Goal: Task Accomplishment & Management: Manage account settings

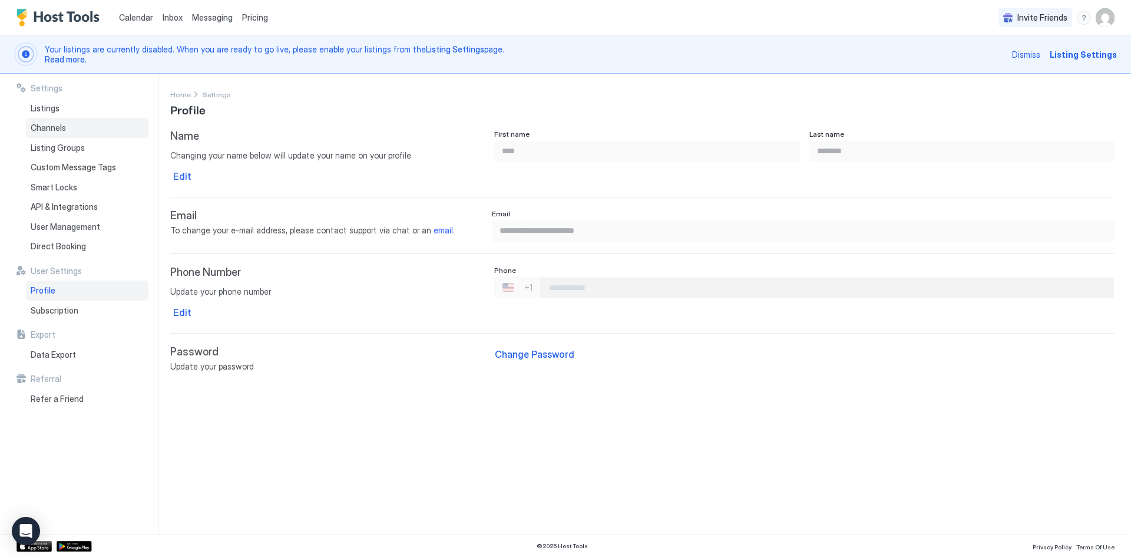
click at [87, 127] on div "Channels" at bounding box center [87, 128] width 123 height 20
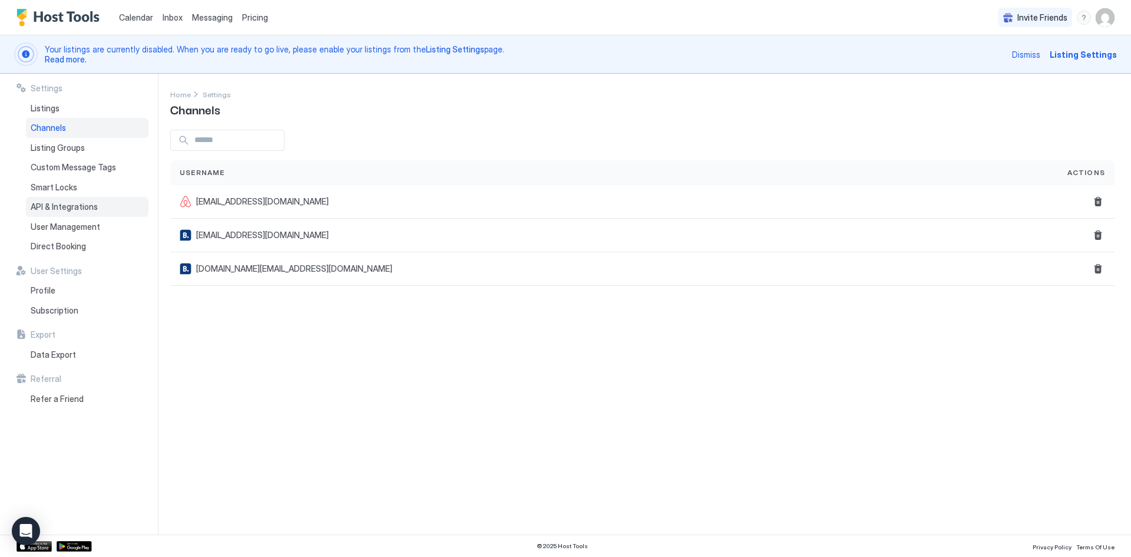
click at [63, 205] on span "API & Integrations" at bounding box center [64, 207] width 67 height 11
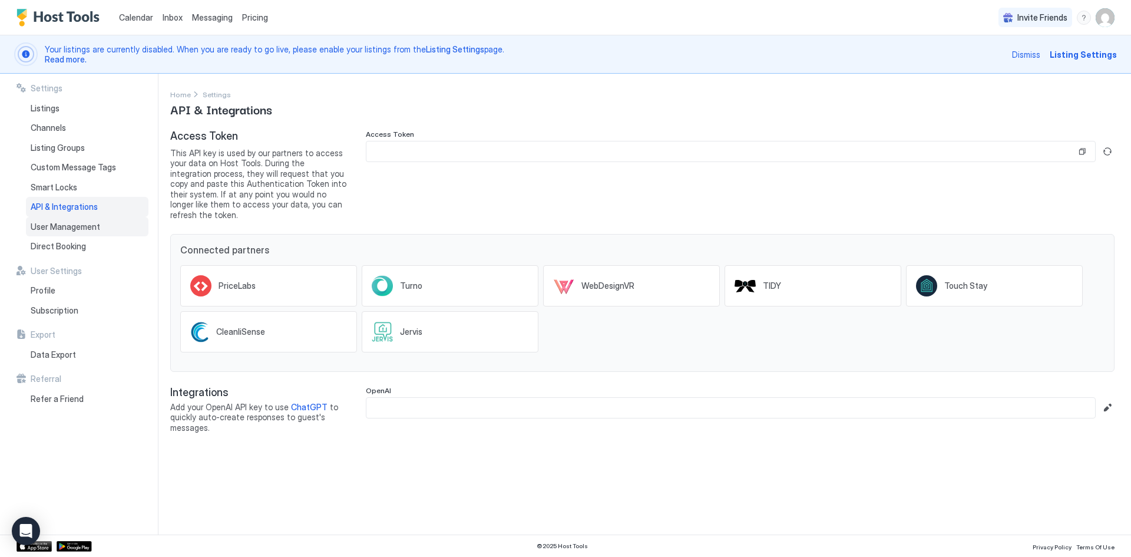
click at [62, 226] on span "User Management" at bounding box center [66, 227] width 70 height 11
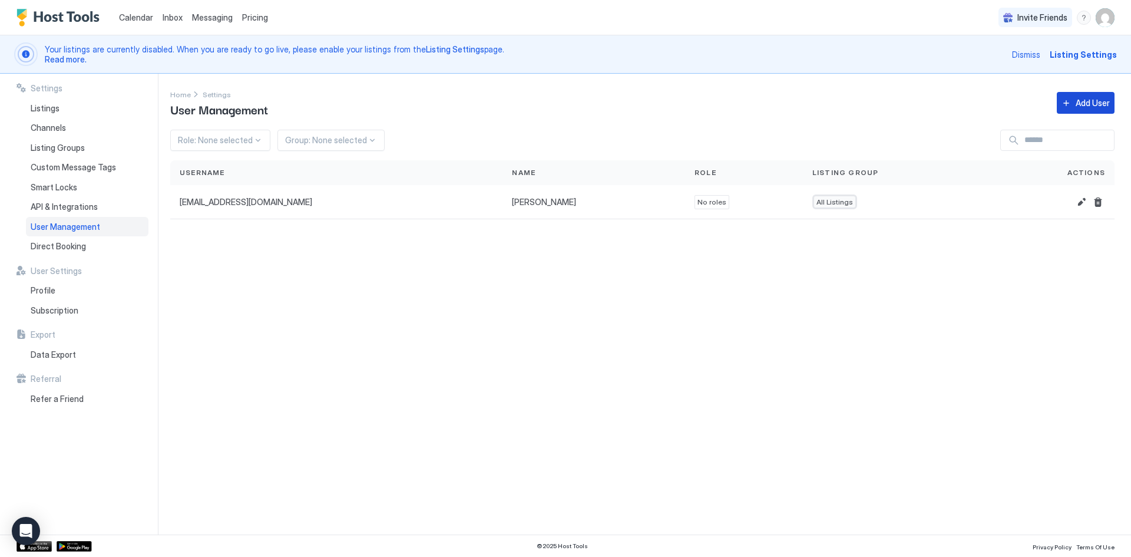
click at [1084, 97] on div "Add User" at bounding box center [1093, 103] width 34 height 12
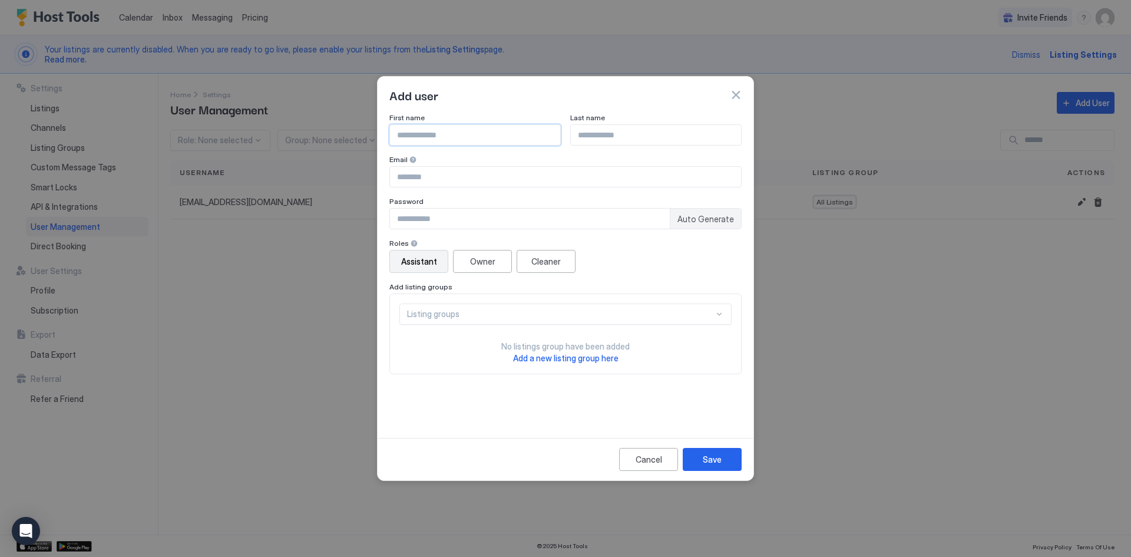
click at [425, 143] on input "Input Field" at bounding box center [475, 135] width 170 height 20
type input "***"
type input "*********"
type input "**********"
click at [427, 219] on input "Input Field" at bounding box center [530, 219] width 280 height 20
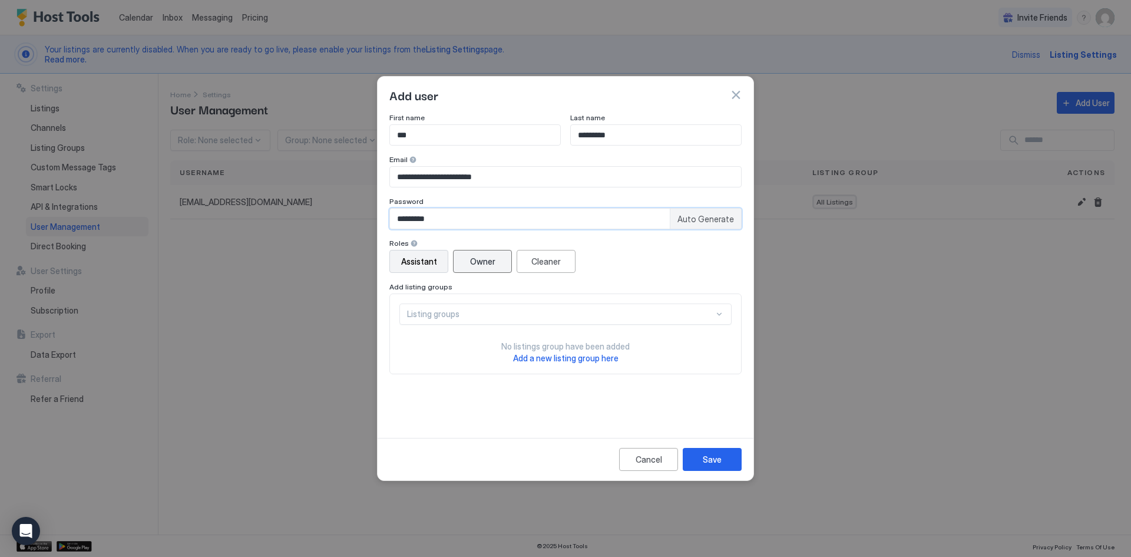
type input "*********"
click at [484, 263] on div "Owner" at bounding box center [482, 261] width 25 height 12
click at [567, 359] on span "Add a new listing group here" at bounding box center [565, 358] width 105 height 10
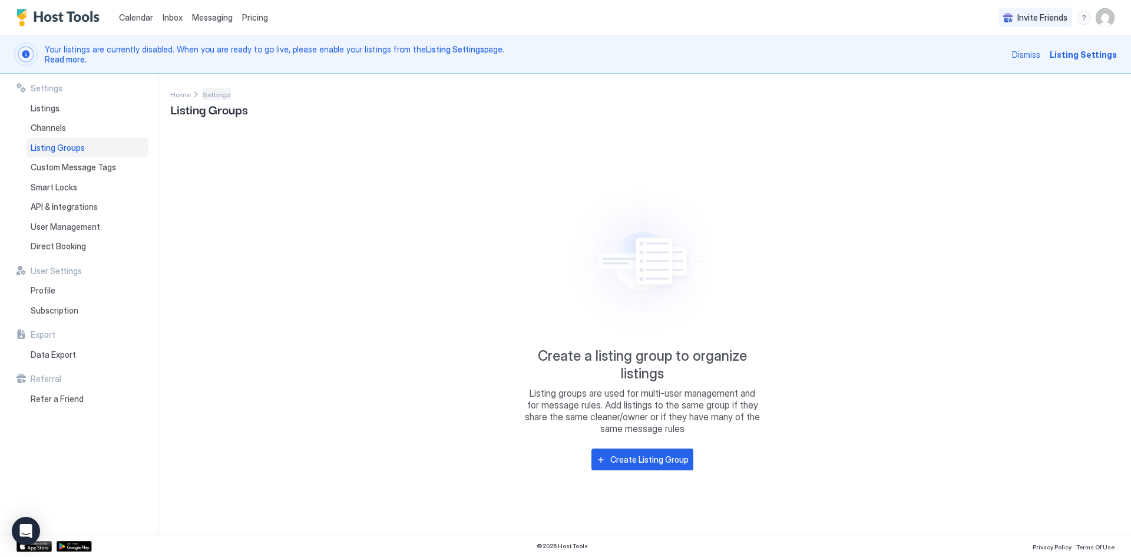
click at [214, 96] on span "Settings" at bounding box center [217, 94] width 28 height 9
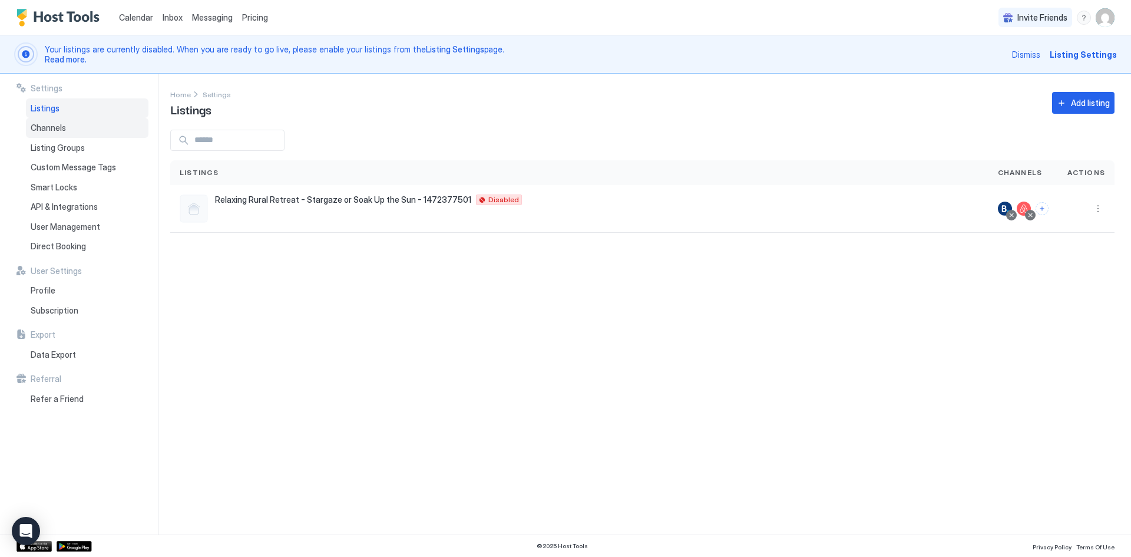
click at [48, 125] on span "Channels" at bounding box center [48, 128] width 35 height 11
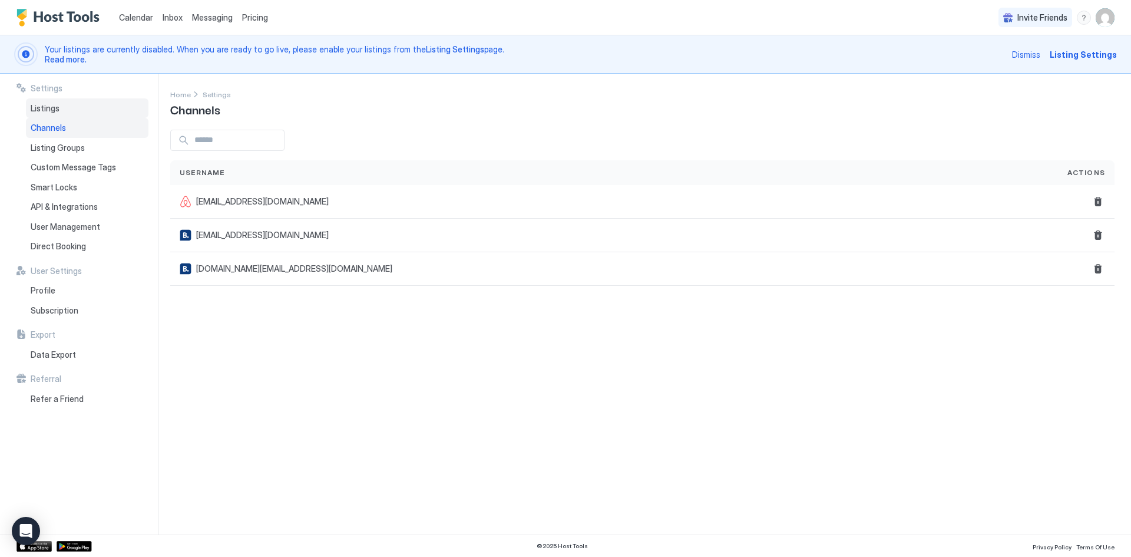
click at [45, 109] on span "Listings" at bounding box center [45, 108] width 29 height 11
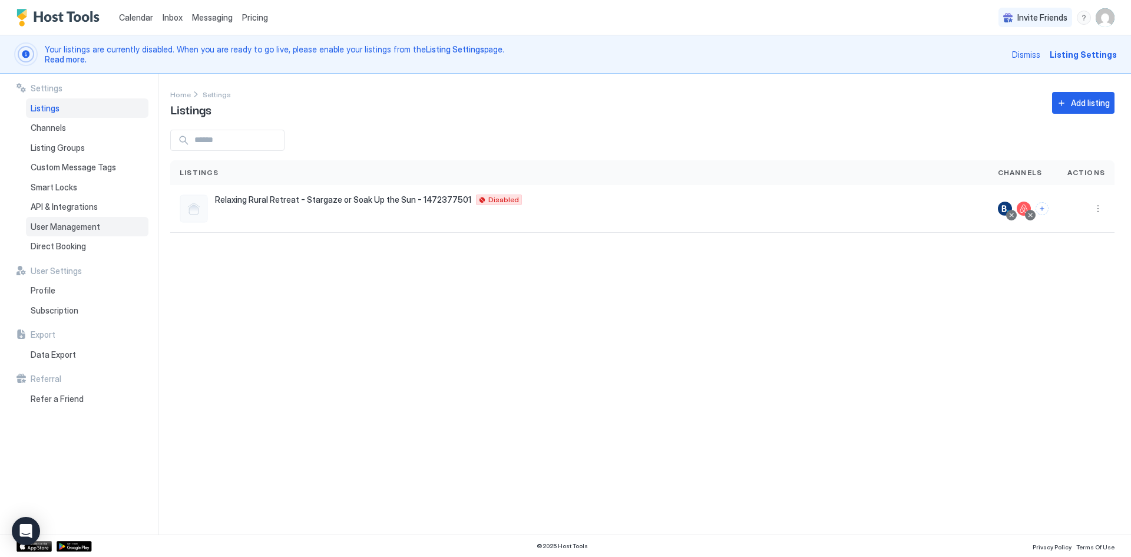
click at [51, 226] on span "User Management" at bounding box center [66, 227] width 70 height 11
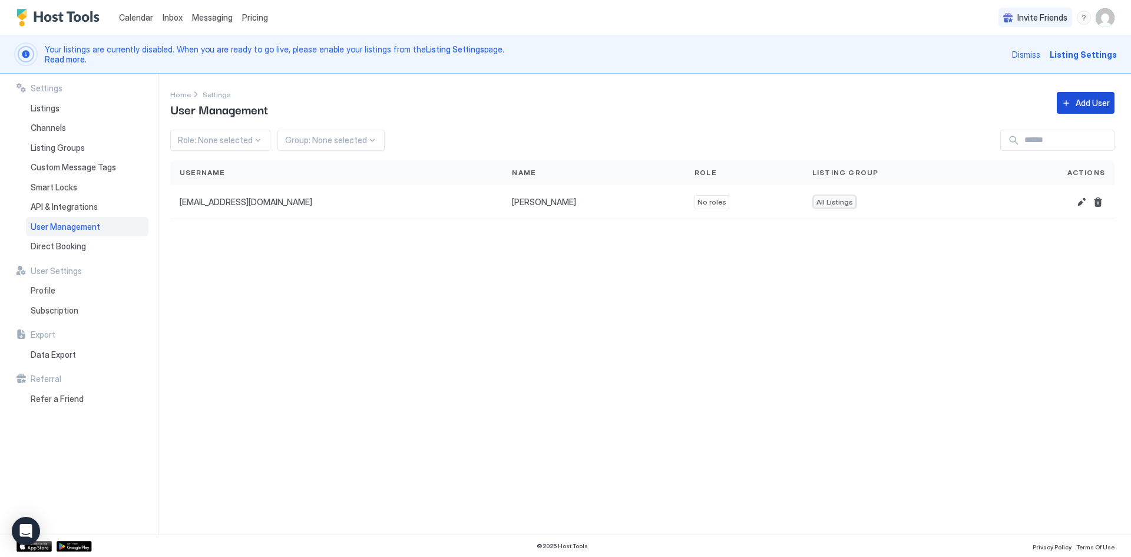
click at [1095, 105] on div "Add User" at bounding box center [1093, 103] width 34 height 12
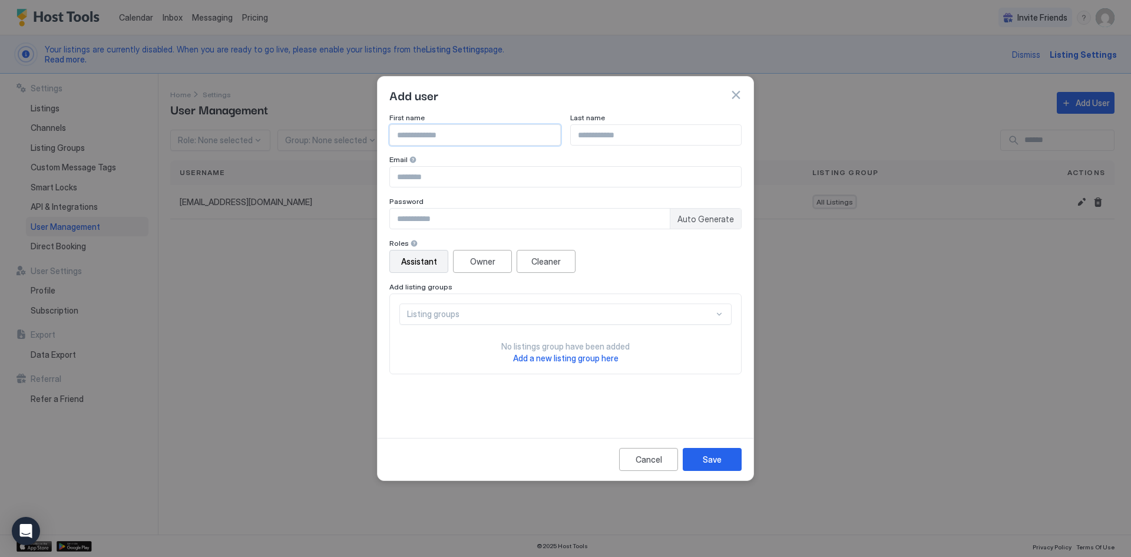
click at [444, 131] on input "Input Field" at bounding box center [475, 135] width 170 height 20
type input "******"
type input "*********"
click at [433, 136] on input "******" at bounding box center [475, 135] width 170 height 20
type input "***"
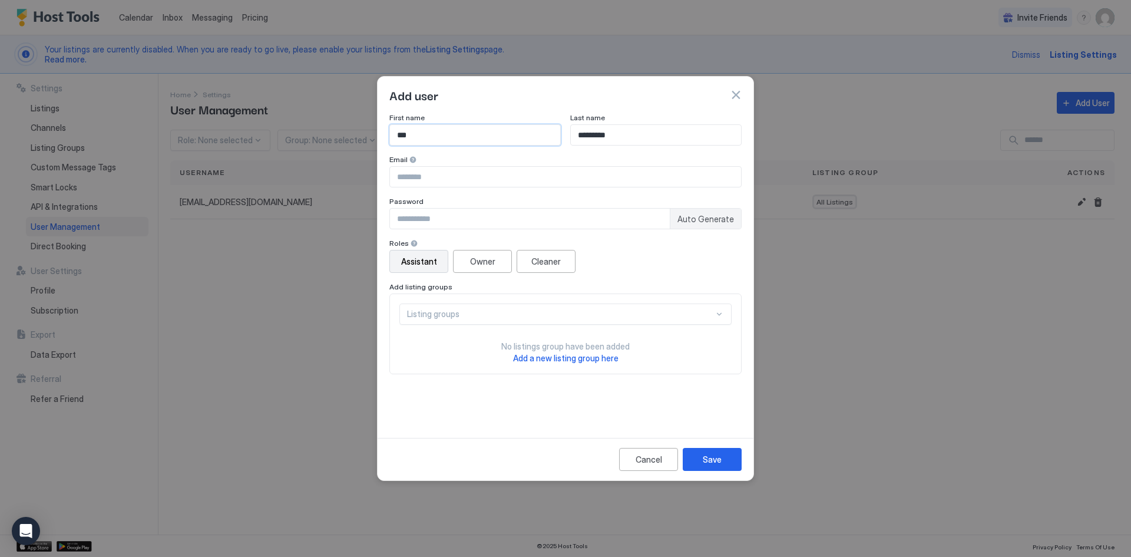
click at [409, 177] on input "Input Field" at bounding box center [565, 177] width 351 height 20
type input "**********"
click at [432, 220] on input "Input Field" at bounding box center [530, 219] width 280 height 20
click at [483, 259] on div "Owner" at bounding box center [482, 261] width 25 height 12
click at [706, 460] on div "Save" at bounding box center [712, 459] width 19 height 12
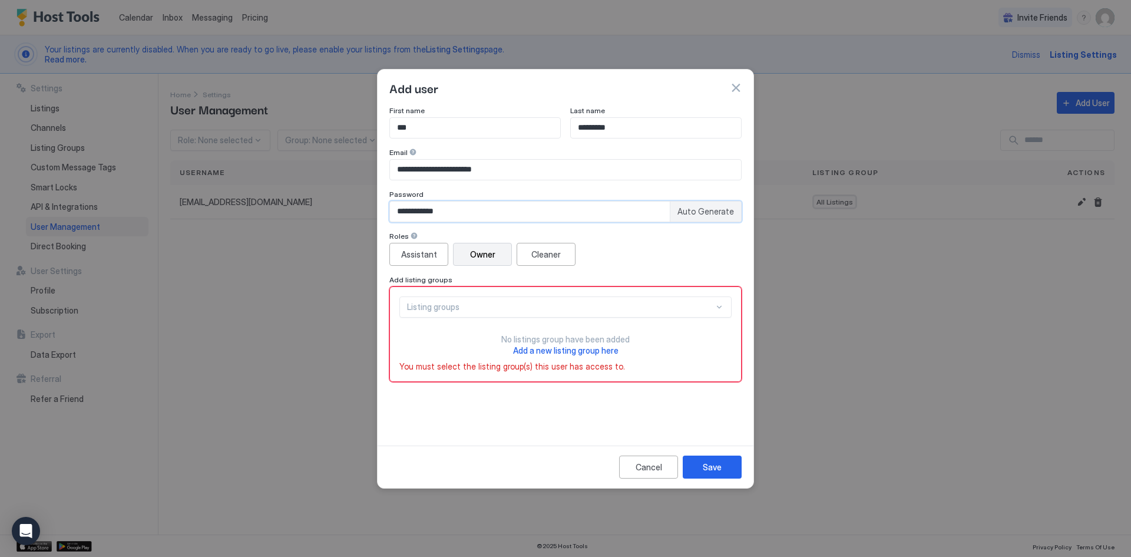
type input "**********"
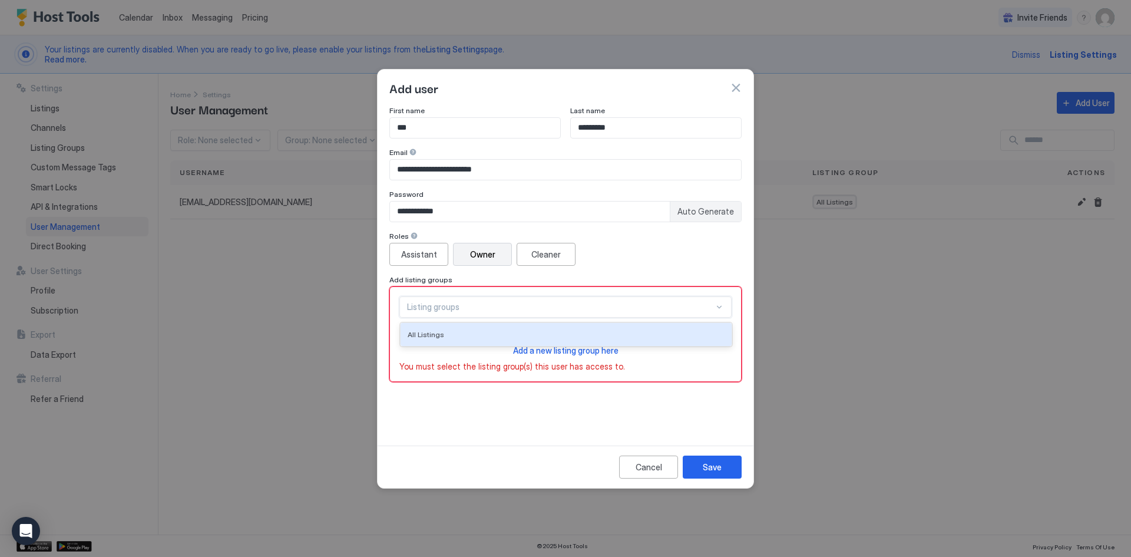
click at [728, 306] on div "Listing groups" at bounding box center [565, 306] width 332 height 21
click at [432, 338] on span "All Listings" at bounding box center [426, 334] width 37 height 9
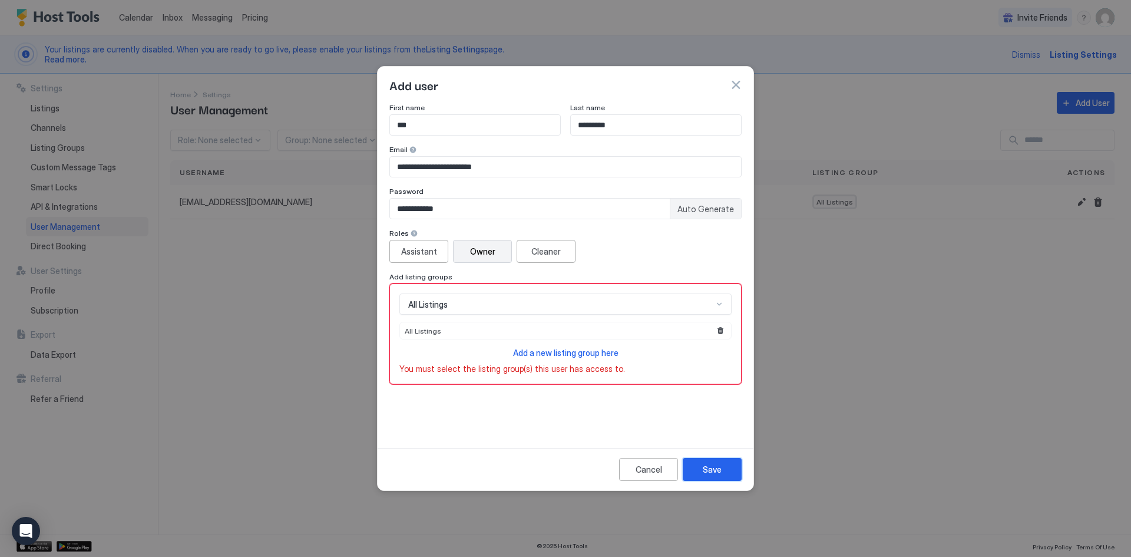
click at [703, 464] on div "Save" at bounding box center [712, 469] width 19 height 12
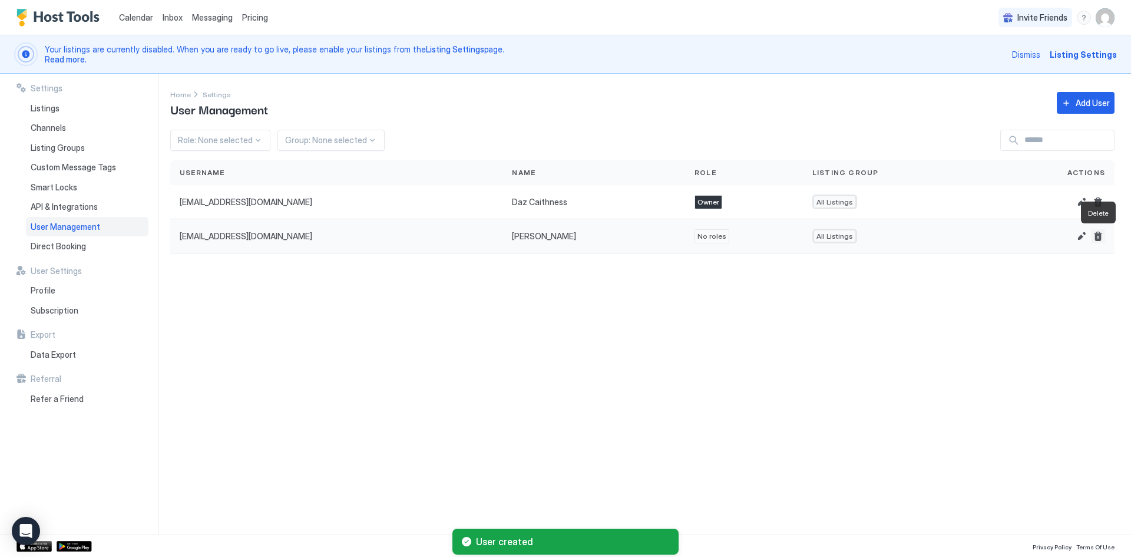
click at [1099, 237] on button "Delete" at bounding box center [1098, 236] width 14 height 14
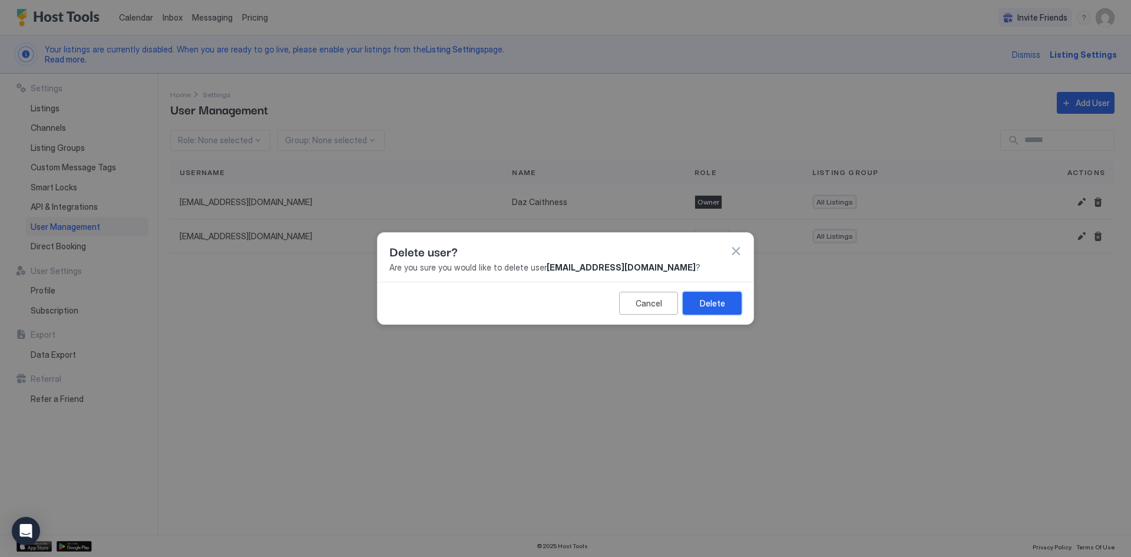
click at [714, 308] on div "Delete" at bounding box center [712, 303] width 25 height 12
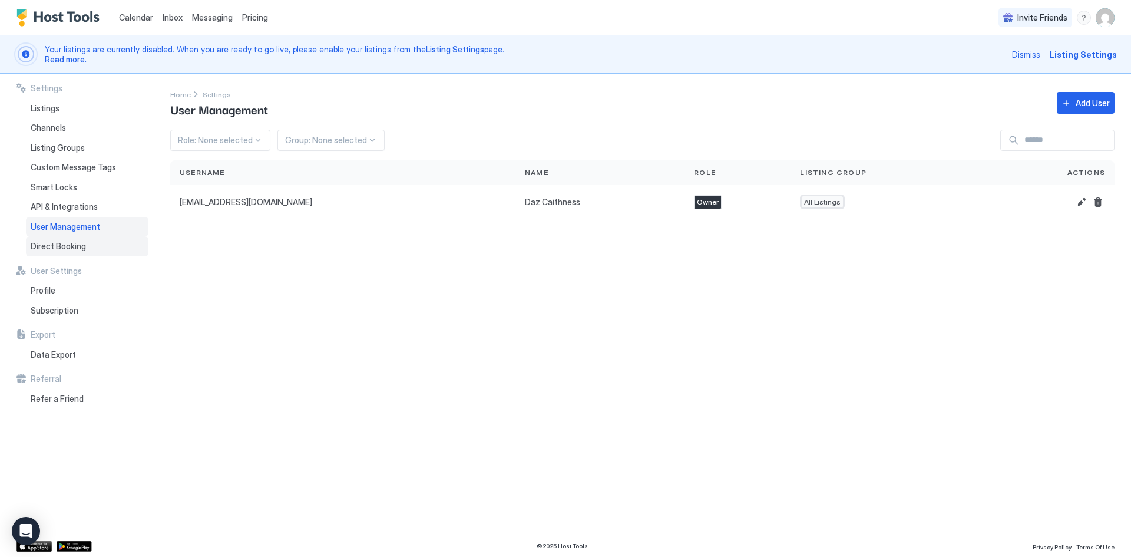
click at [84, 246] on span "Direct Booking" at bounding box center [58, 246] width 55 height 11
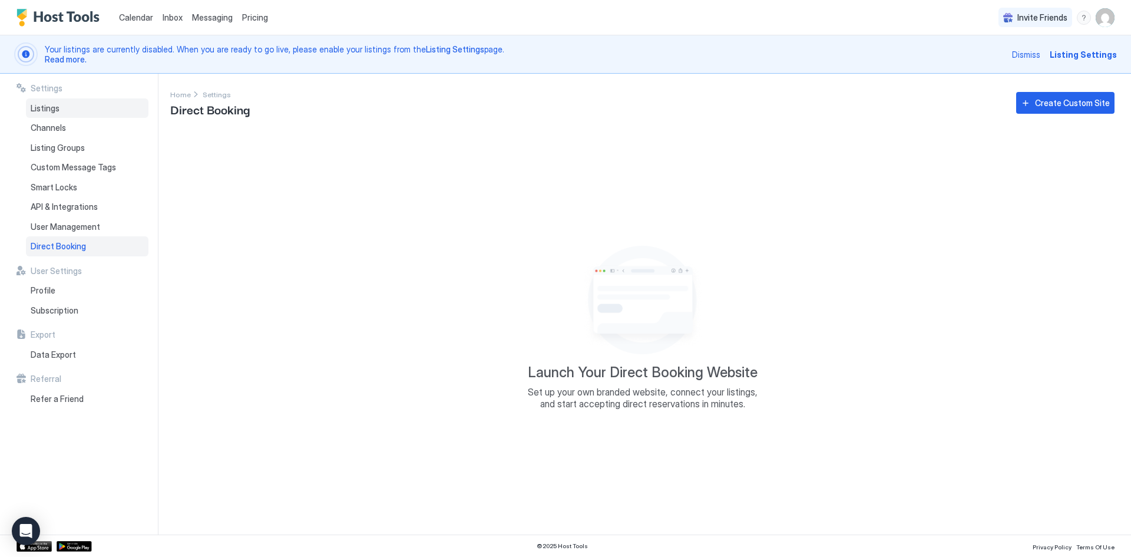
click at [53, 107] on span "Listings" at bounding box center [45, 108] width 29 height 11
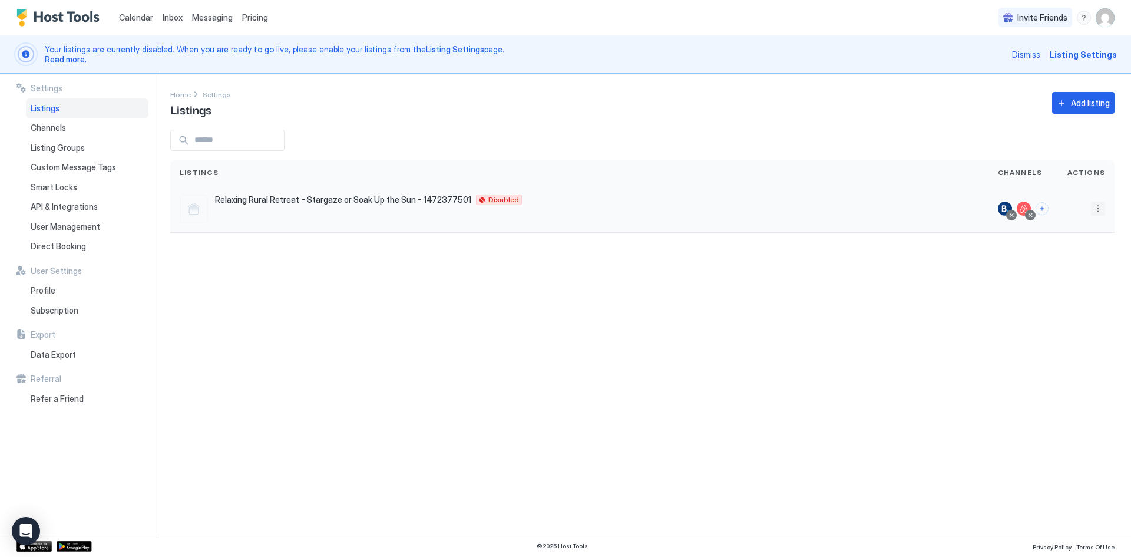
click at [1096, 210] on button "More options" at bounding box center [1098, 209] width 14 height 14
drag, startPoint x: 1071, startPoint y: 264, endPoint x: 993, endPoint y: 280, distance: 79.4
click at [946, 265] on div "Messaging Pricing Listing Settings Connect Channel Airbnb Settings Delete" at bounding box center [565, 278] width 1131 height 557
click at [1059, 300] on span "Airbnb Settings" at bounding box center [1070, 300] width 52 height 9
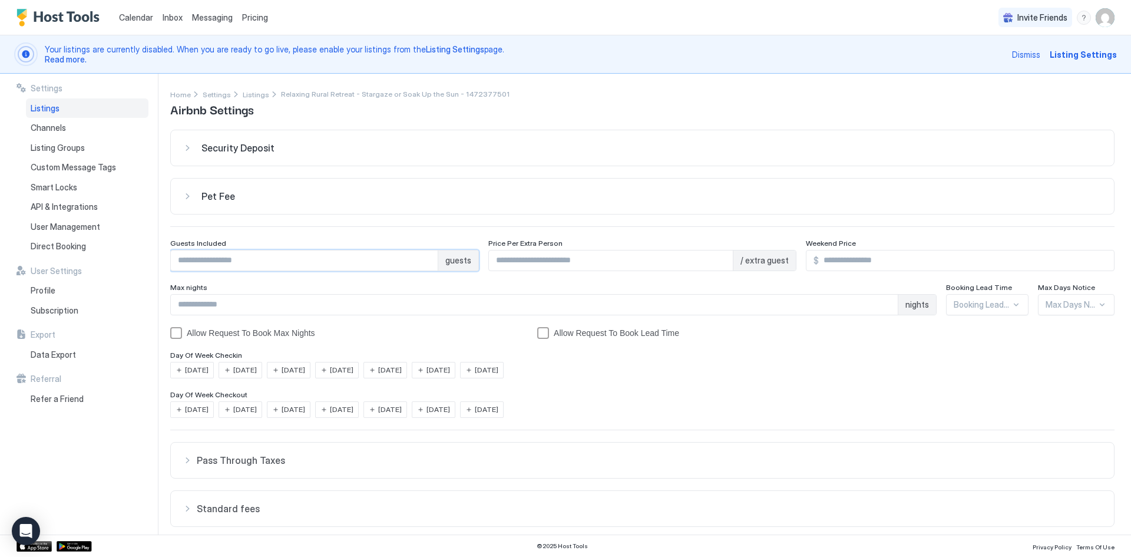
click at [261, 264] on input "Input Field" at bounding box center [304, 260] width 267 height 20
type input "*"
click at [196, 309] on input "Input Field" at bounding box center [534, 305] width 727 height 20
click at [186, 148] on div "Security Deposit" at bounding box center [643, 148] width 920 height 12
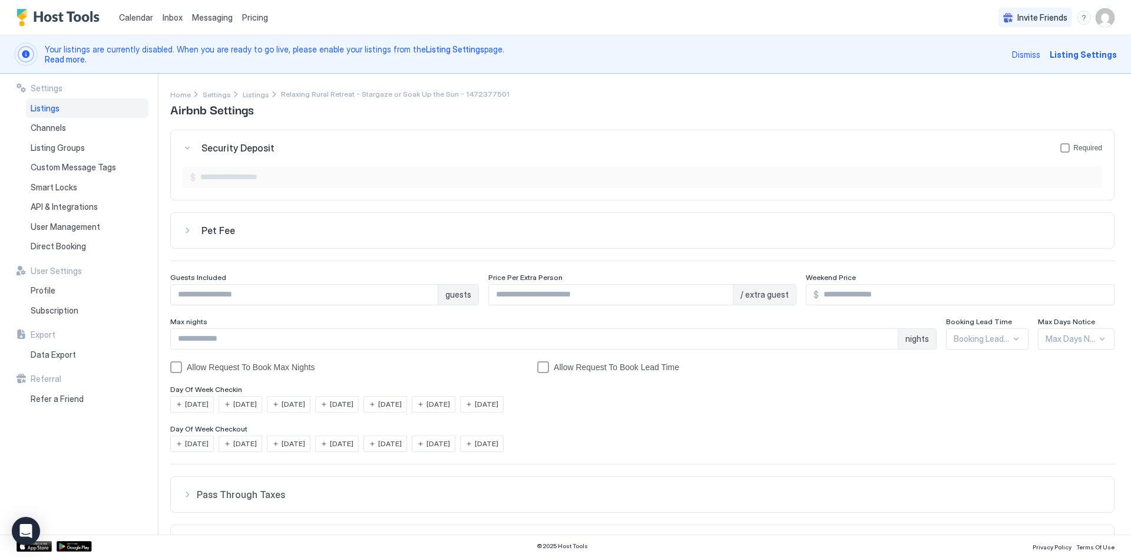
click at [189, 154] on div "Pet Fee" at bounding box center [643, 148] width 920 height 12
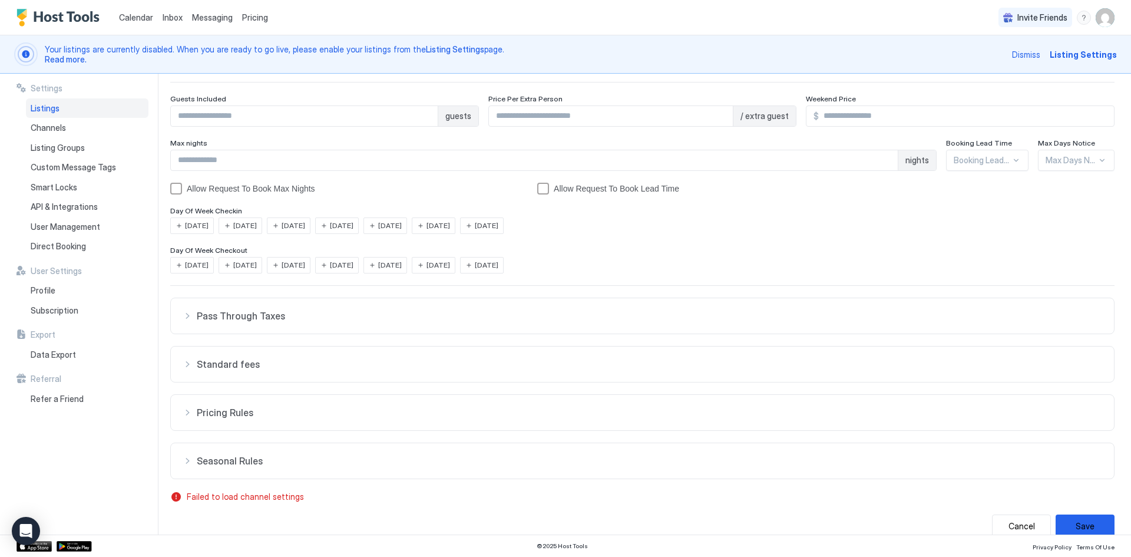
scroll to position [230, 0]
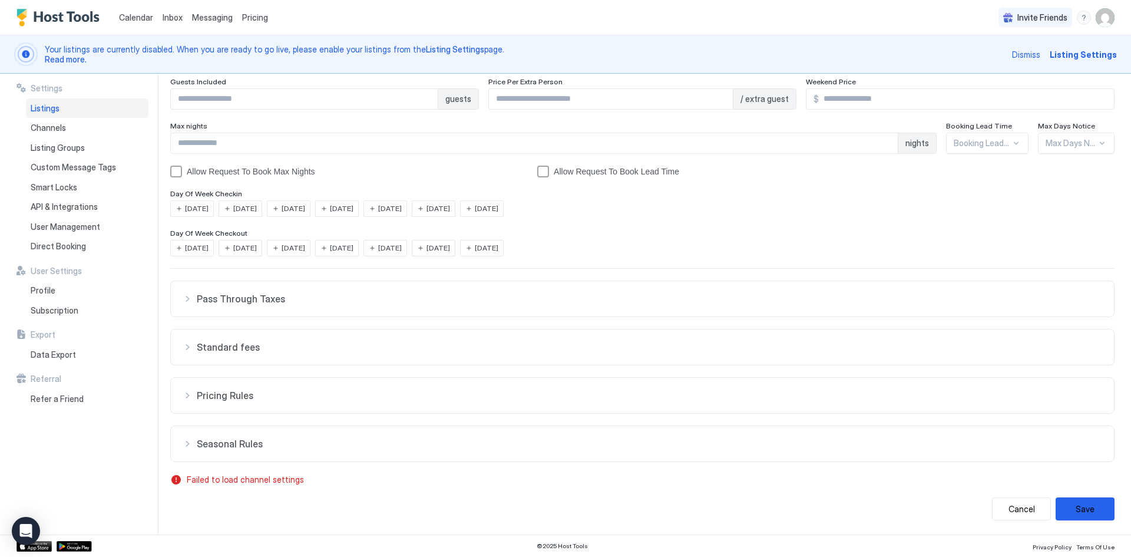
click at [189, 300] on div "Pass Through Taxes" at bounding box center [643, 299] width 920 height 12
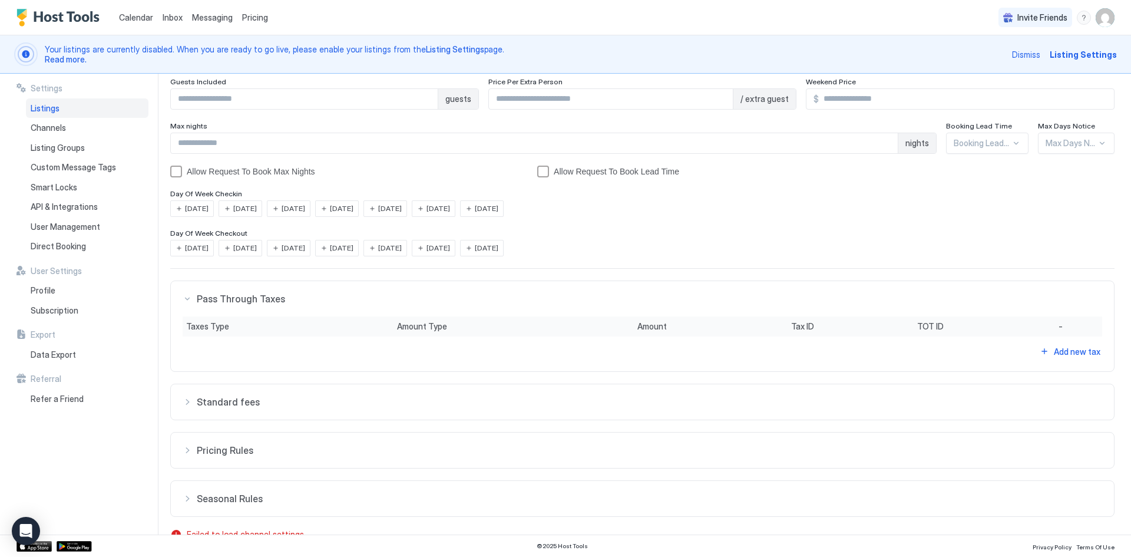
scroll to position [285, 0]
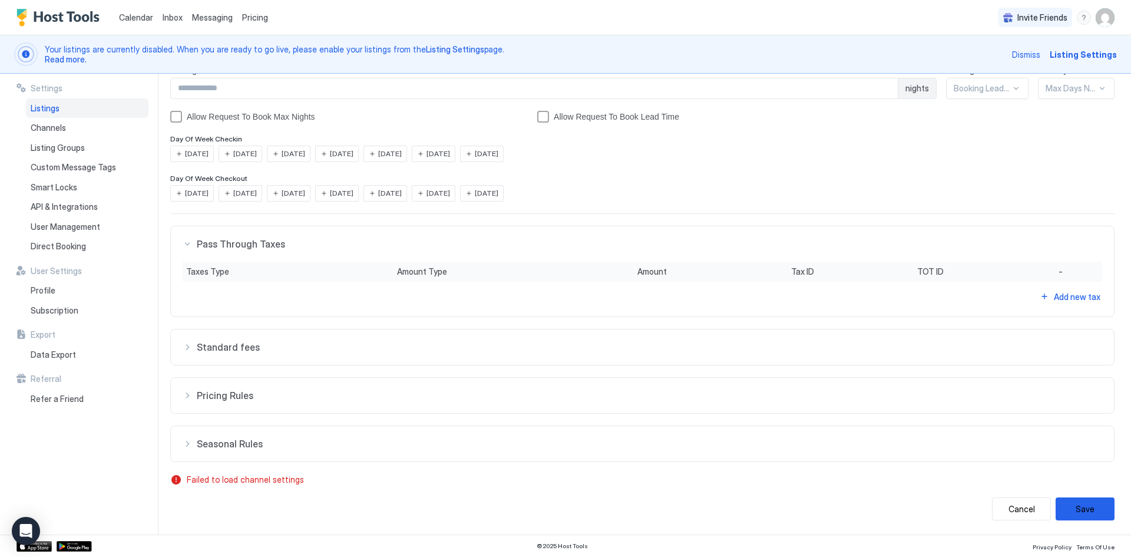
click at [187, 250] on div "Standard fees" at bounding box center [643, 244] width 920 height 12
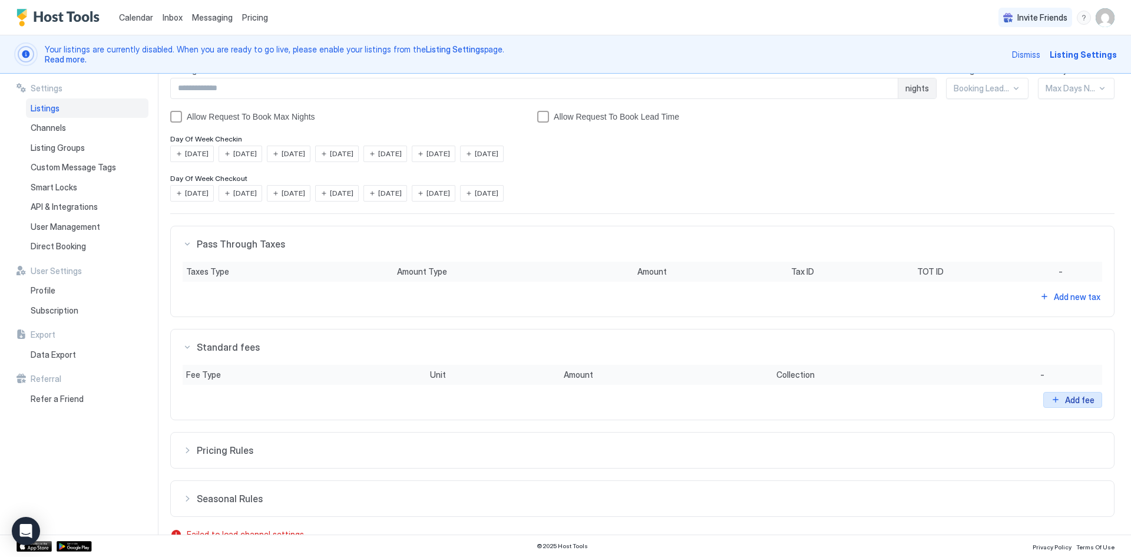
click at [1071, 401] on div "Add fee" at bounding box center [1079, 400] width 29 height 12
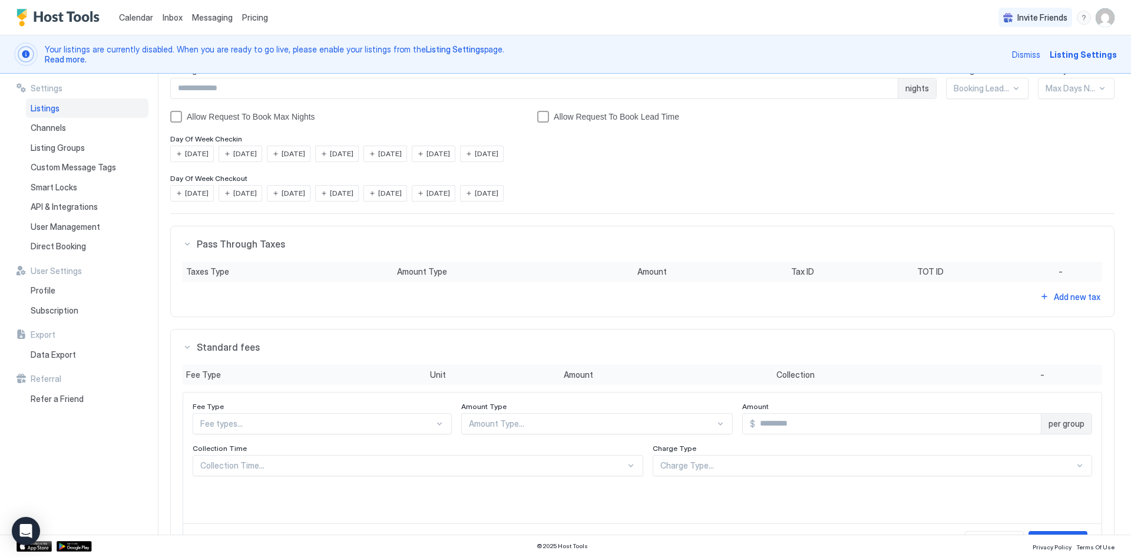
click at [281, 420] on div "Security Deposit Required $ Pet Fee Required $ Guests Included * guests Price P…" at bounding box center [642, 287] width 944 height 884
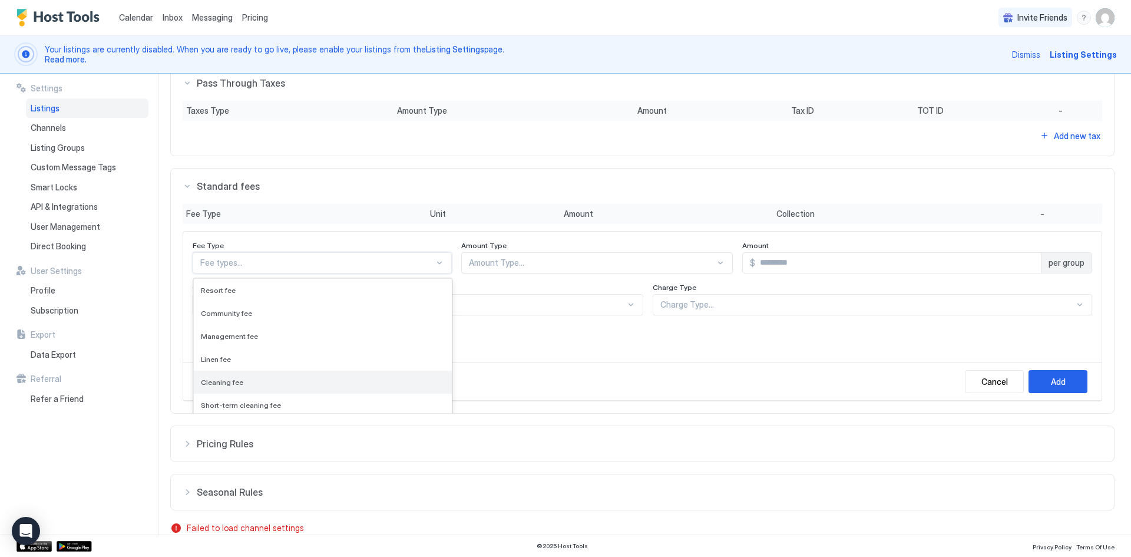
click at [220, 375] on div "Cleaning fee" at bounding box center [323, 382] width 258 height 23
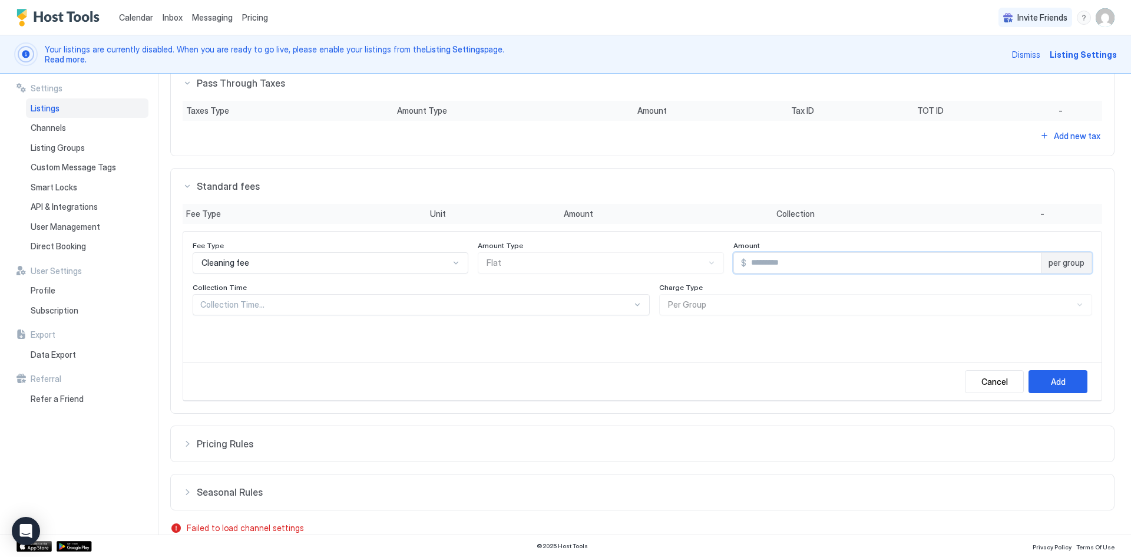
click at [762, 259] on input "Input Field" at bounding box center [894, 263] width 295 height 20
click at [1022, 268] on input "**" at bounding box center [894, 263] width 295 height 20
click at [1022, 259] on input "**" at bounding box center [894, 263] width 295 height 20
click at [1066, 265] on span "per group" at bounding box center [1067, 262] width 36 height 11
click at [1016, 269] on input "**" at bounding box center [894, 263] width 295 height 20
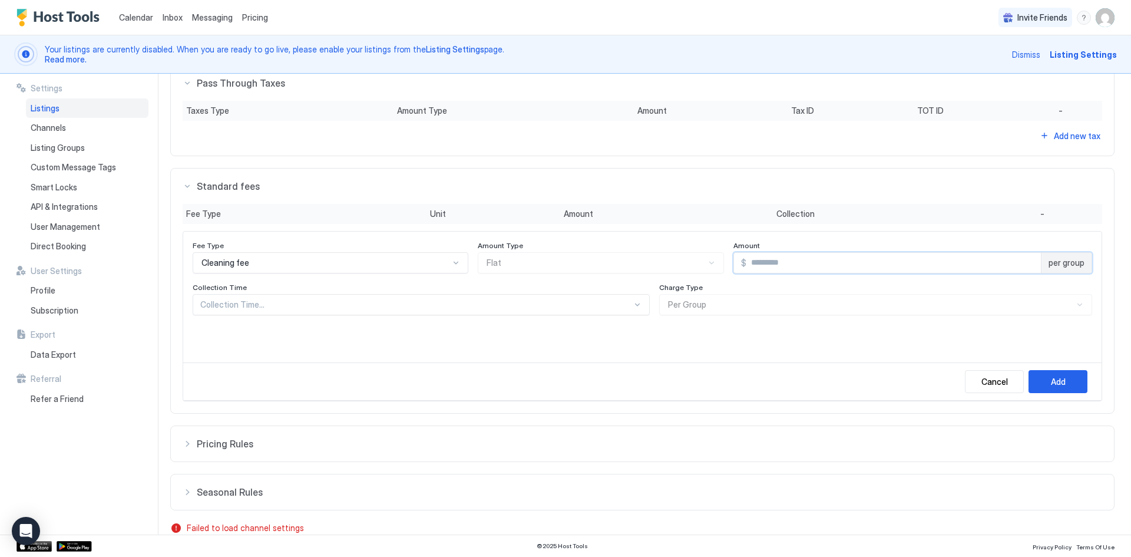
type input "**"
click at [1022, 265] on input "**" at bounding box center [894, 263] width 295 height 20
click at [258, 309] on div at bounding box center [416, 304] width 432 height 11
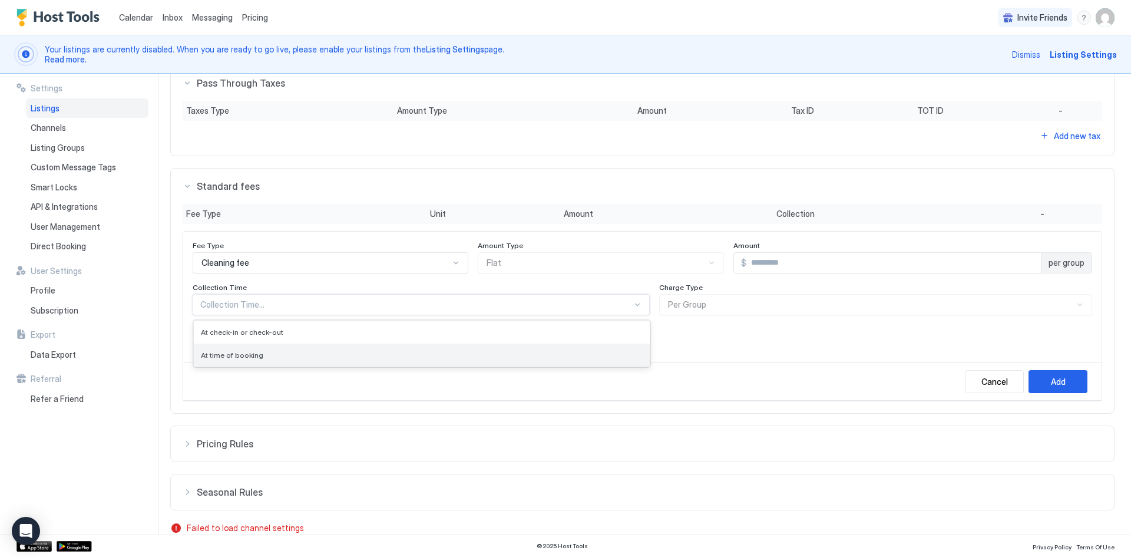
click at [217, 355] on span "At time of booking" at bounding box center [232, 355] width 62 height 9
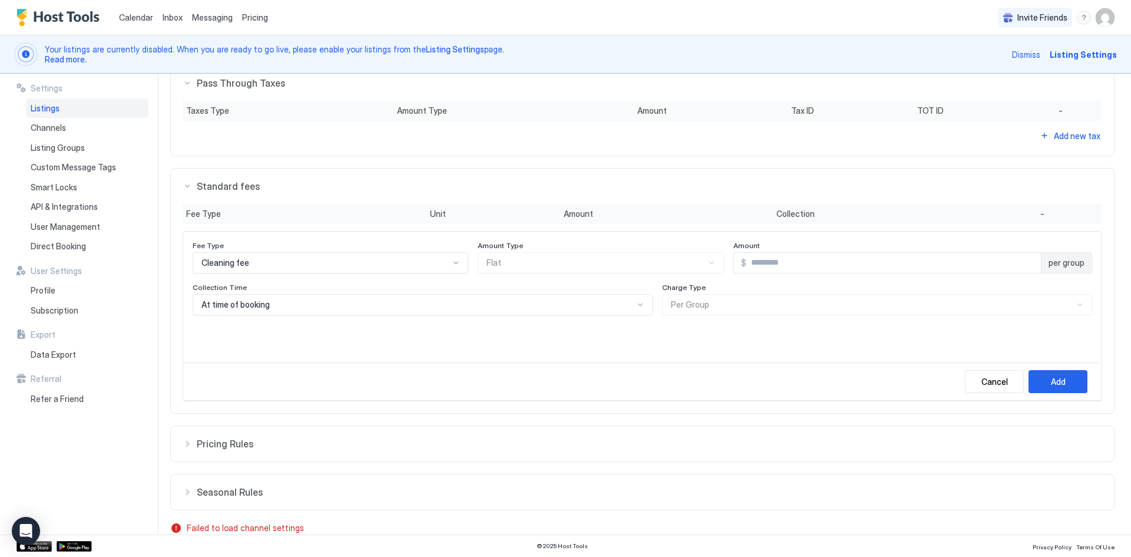
click at [698, 273] on div "Charge Type Per Group" at bounding box center [601, 257] width 246 height 32
click at [724, 273] on div "Charge Type Per Group" at bounding box center [601, 257] width 246 height 32
click at [1062, 264] on span "per group" at bounding box center [1067, 262] width 36 height 11
click at [1051, 382] on div "Add" at bounding box center [1058, 381] width 15 height 12
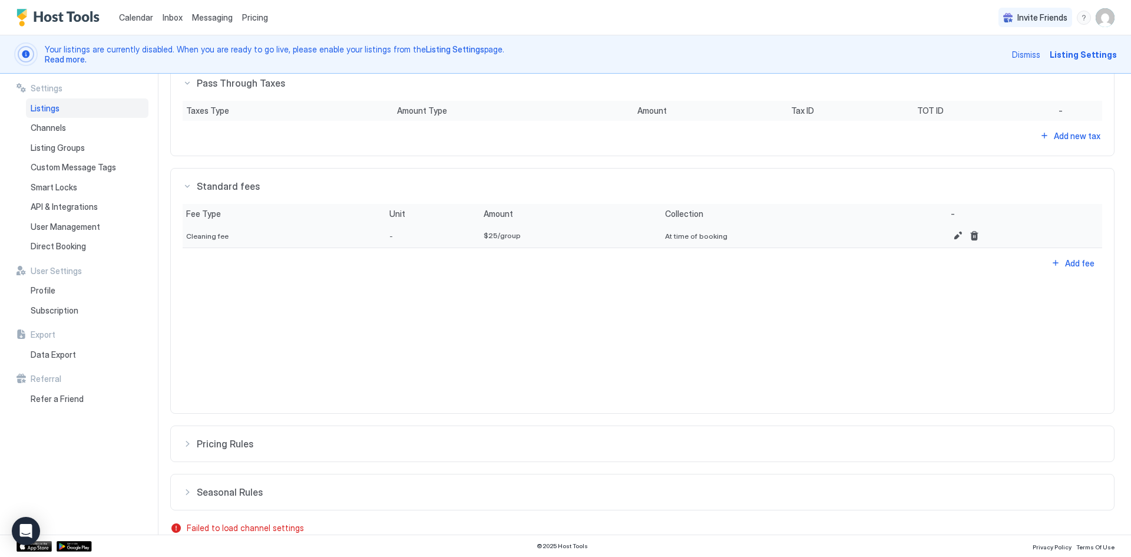
scroll to position [364, 0]
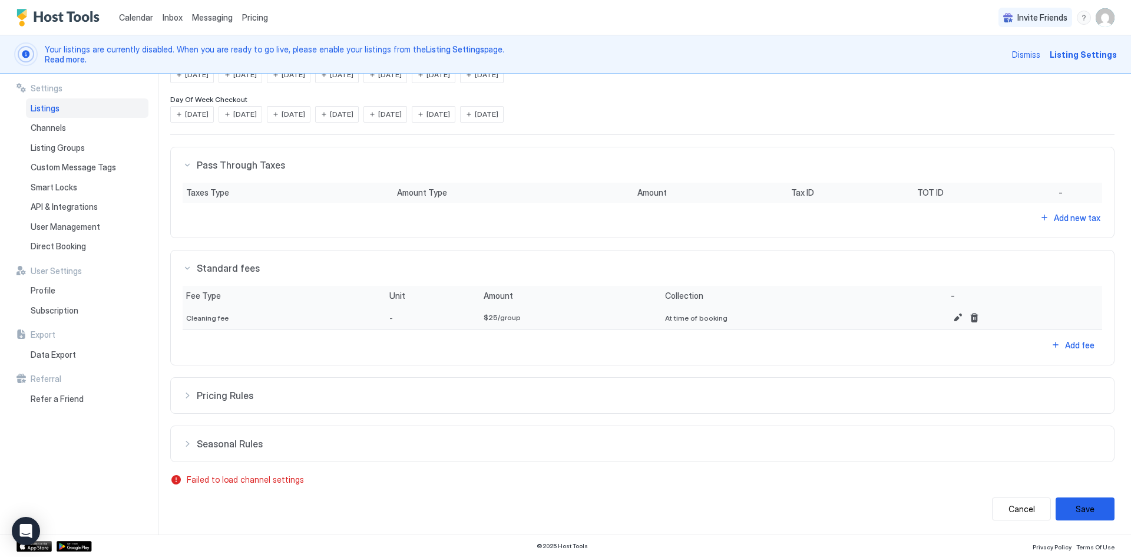
click at [187, 171] on div "Pricing Rules" at bounding box center [643, 165] width 920 height 12
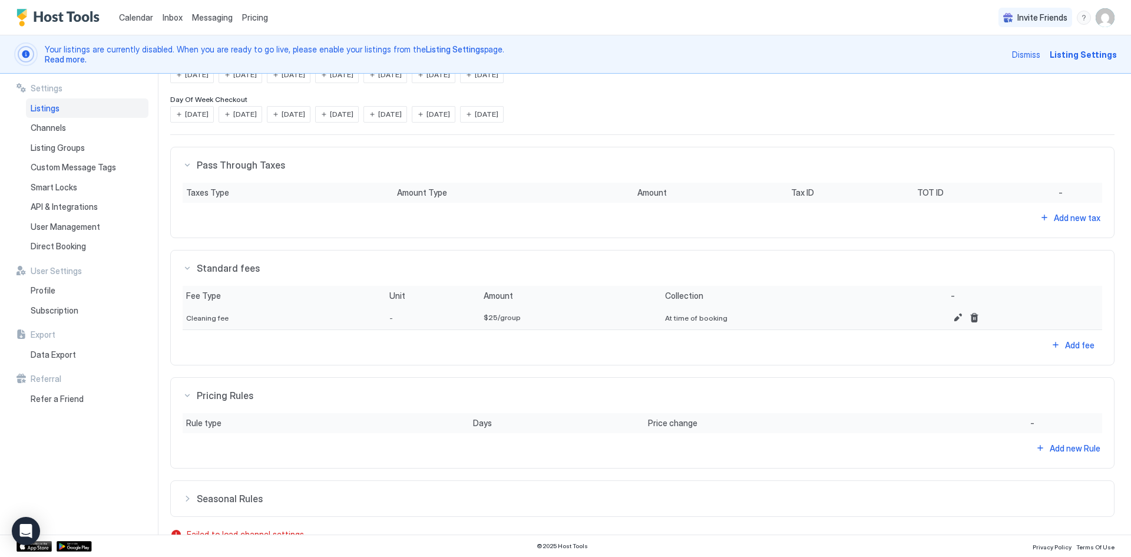
scroll to position [418, 0]
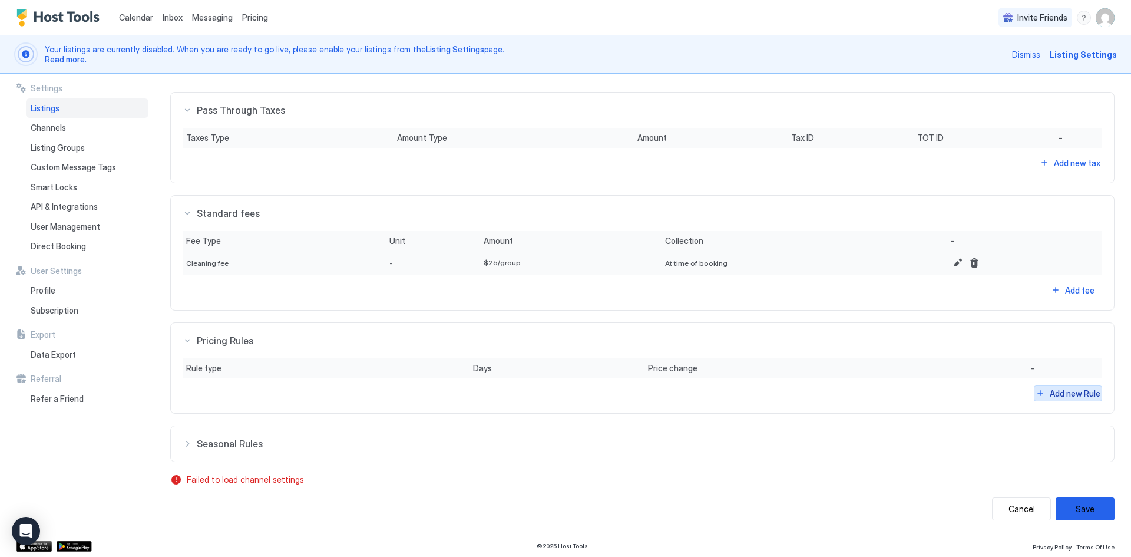
click at [1065, 296] on div "Add new Rule" at bounding box center [1079, 290] width 29 height 12
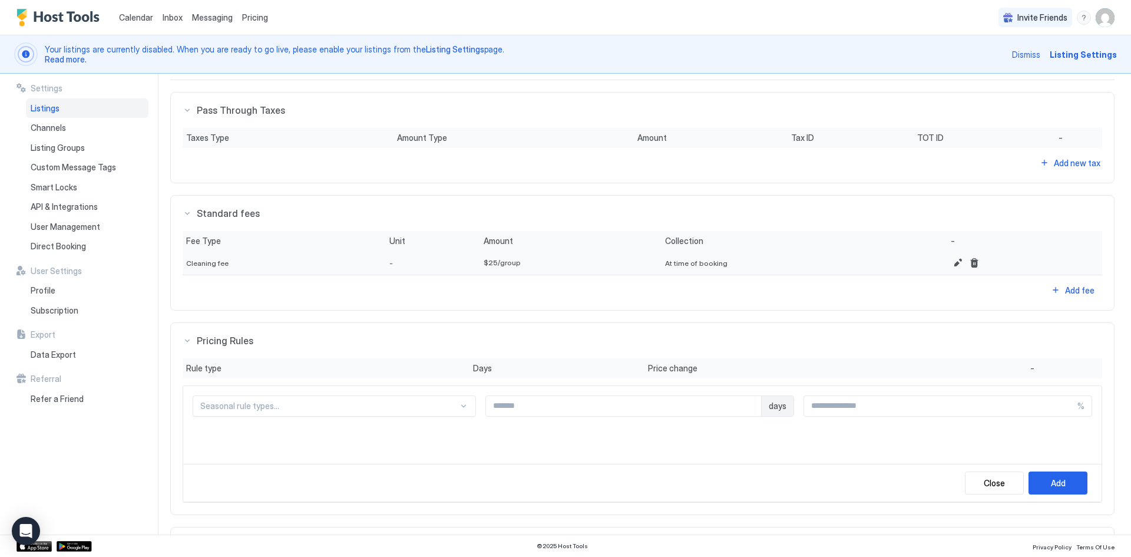
scroll to position [477, 0]
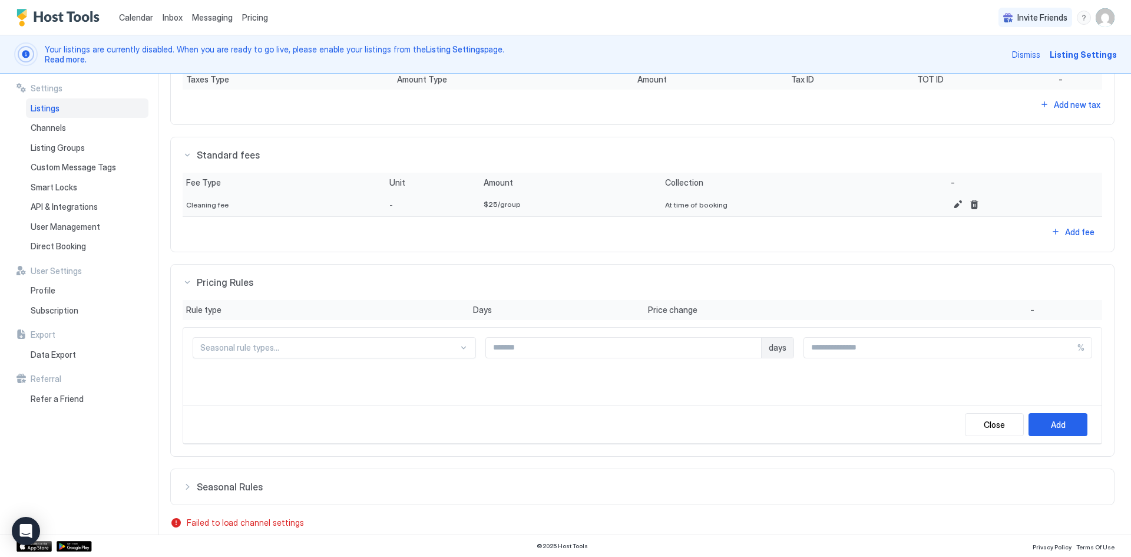
click at [442, 358] on div "Seasonal rule types..." at bounding box center [334, 347] width 283 height 21
click at [591, 384] on div "Seasonal rule types... days %" at bounding box center [642, 367] width 919 height 78
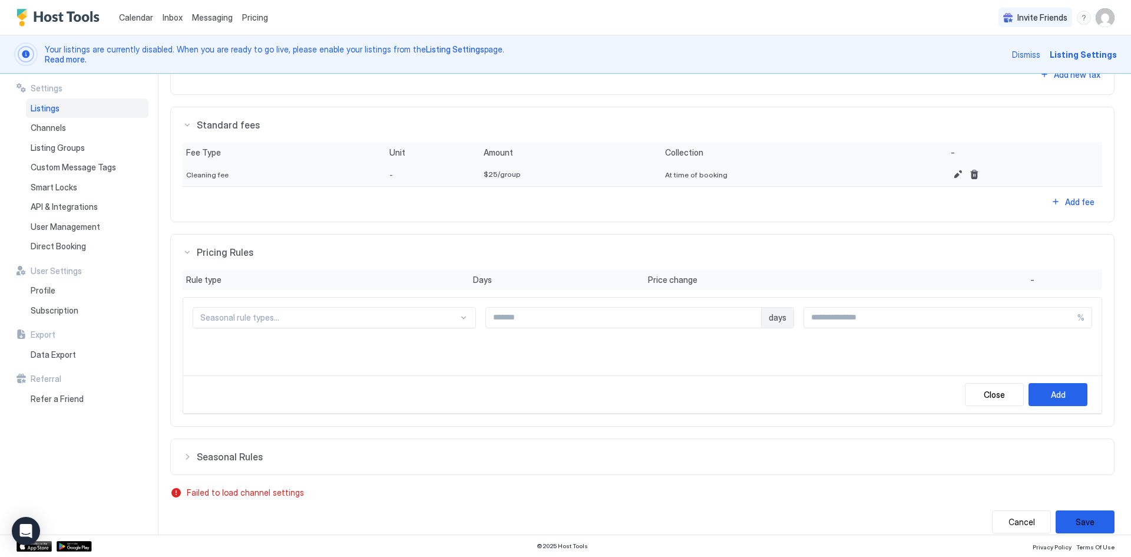
scroll to position [520, 0]
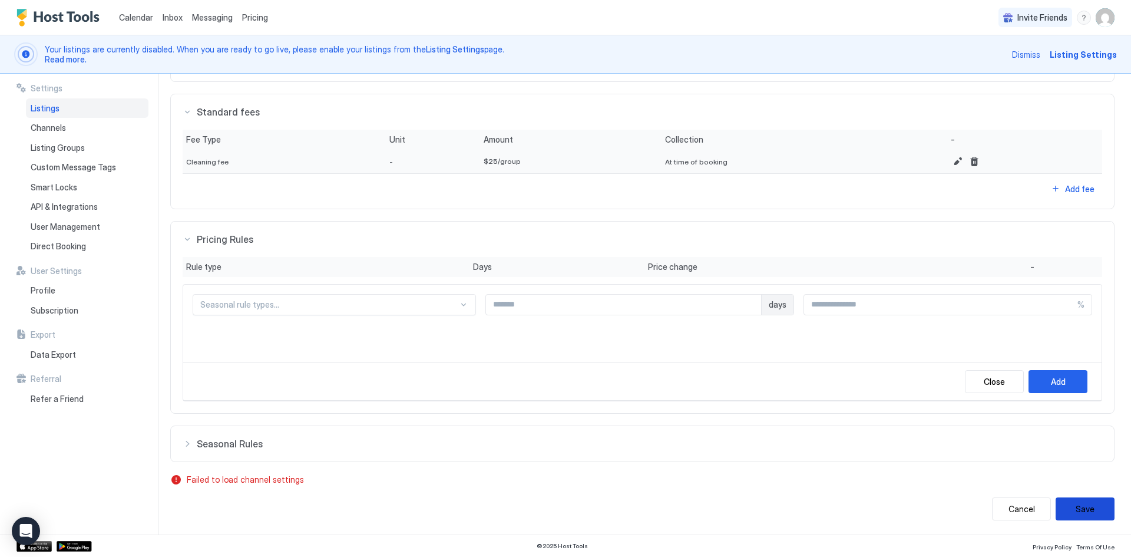
click at [1066, 508] on button "Save" at bounding box center [1085, 508] width 59 height 23
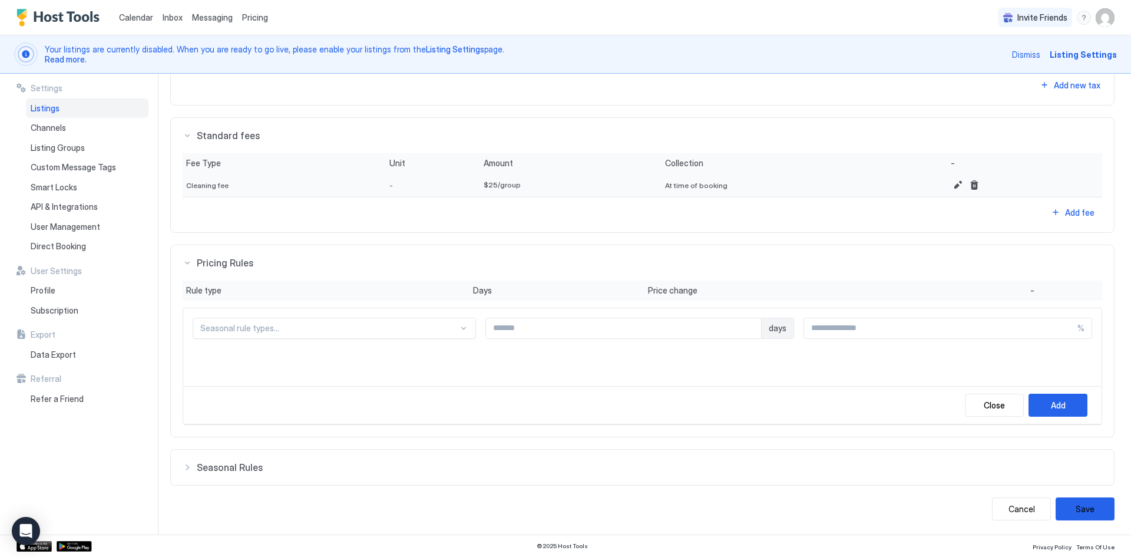
scroll to position [115, 0]
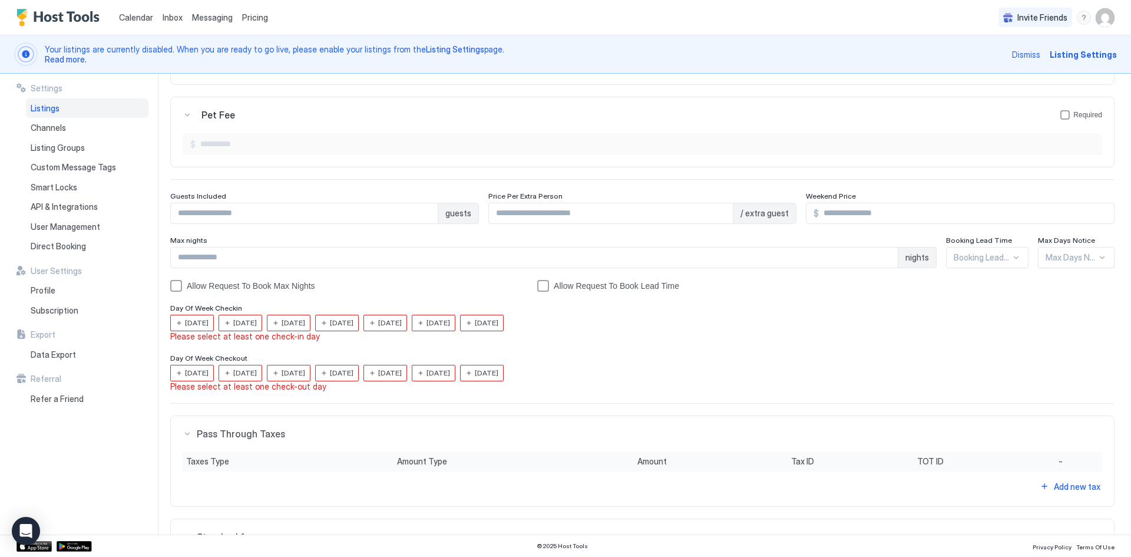
click at [194, 323] on span "[DATE]" at bounding box center [197, 323] width 24 height 11
click at [241, 321] on span "[DATE]" at bounding box center [245, 323] width 24 height 11
click at [293, 322] on span "[DATE]" at bounding box center [294, 323] width 24 height 11
click at [354, 322] on span "[DATE]" at bounding box center [342, 323] width 24 height 11
click at [402, 322] on span "[DATE]" at bounding box center [390, 323] width 24 height 11
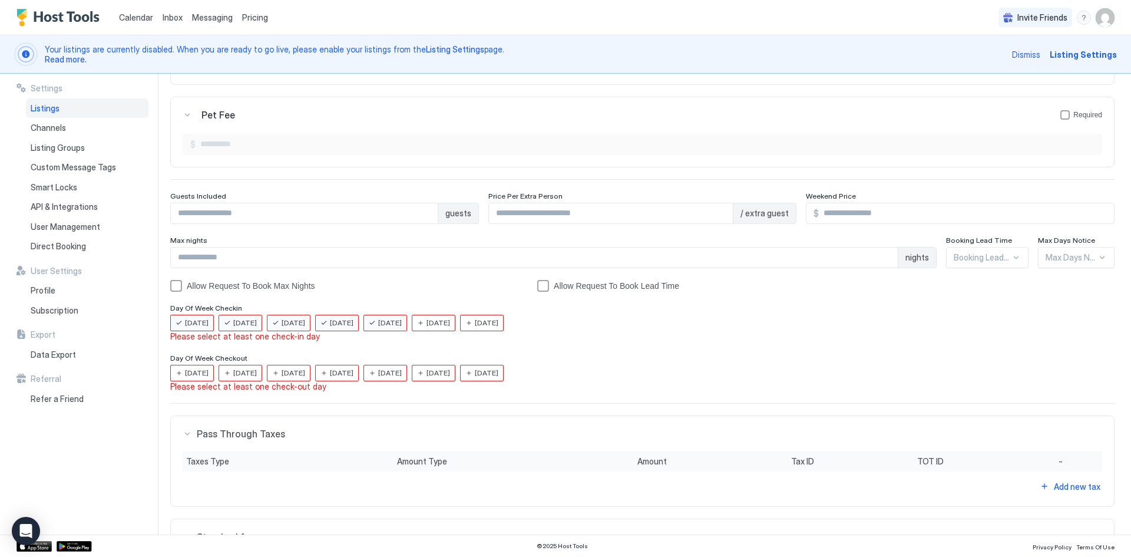
click at [450, 322] on span "[DATE]" at bounding box center [439, 323] width 24 height 11
click at [498, 322] on span "[DATE]" at bounding box center [487, 323] width 24 height 11
click at [185, 328] on span "[DATE]" at bounding box center [197, 323] width 24 height 11
click at [250, 328] on span "[DATE]" at bounding box center [245, 323] width 24 height 11
click at [305, 328] on span "[DATE]" at bounding box center [294, 323] width 24 height 11
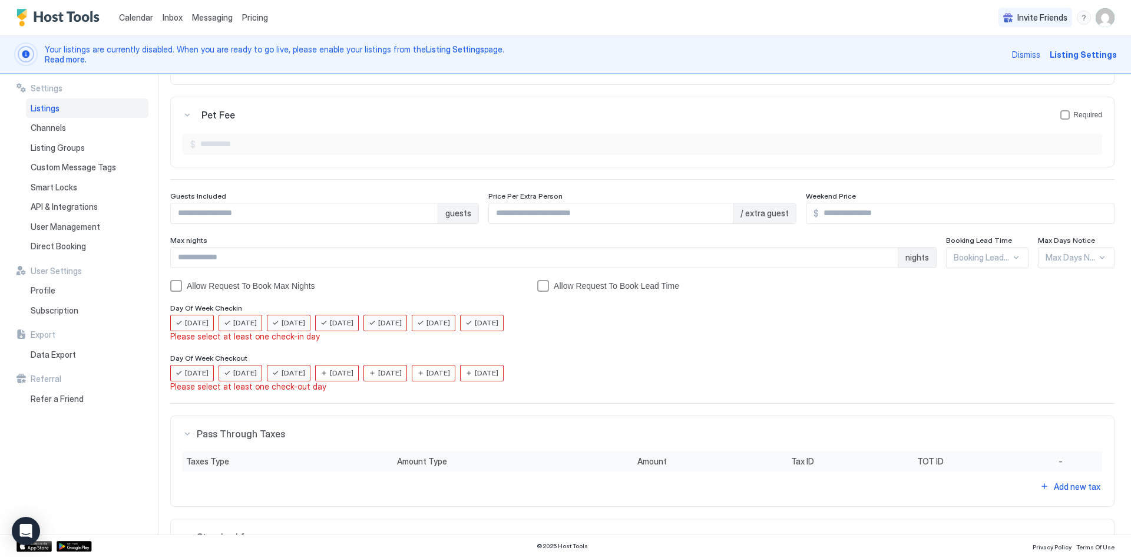
click at [349, 328] on span "[DATE]" at bounding box center [342, 323] width 24 height 11
click at [402, 328] on span "[DATE]" at bounding box center [390, 323] width 24 height 11
drag, startPoint x: 442, startPoint y: 370, endPoint x: 514, endPoint y: 370, distance: 71.3
click at [443, 331] on div "[DATE]" at bounding box center [434, 323] width 44 height 16
click at [498, 328] on span "[DATE]" at bounding box center [487, 323] width 24 height 11
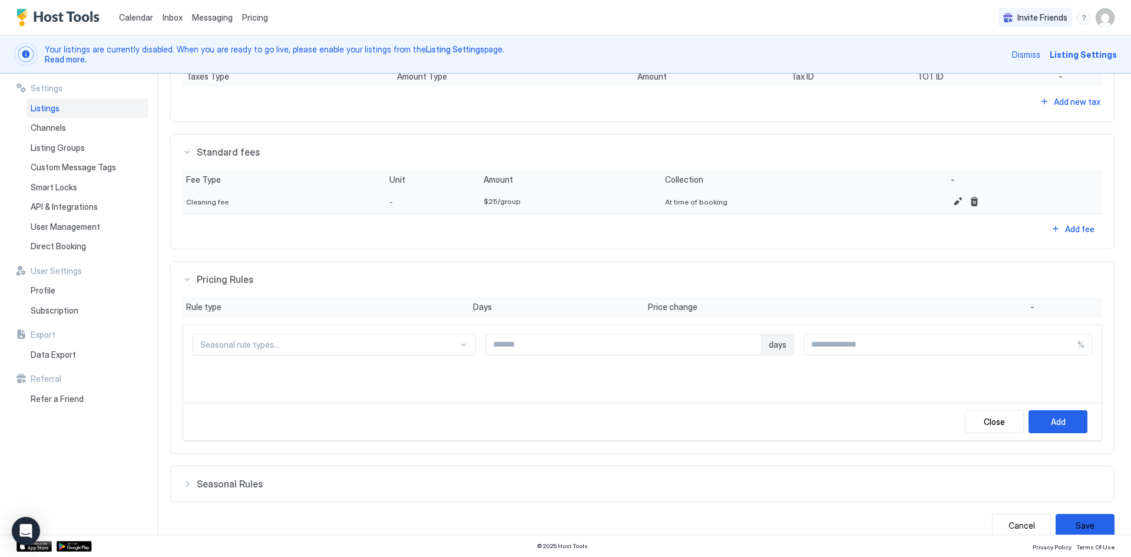
scroll to position [517, 0]
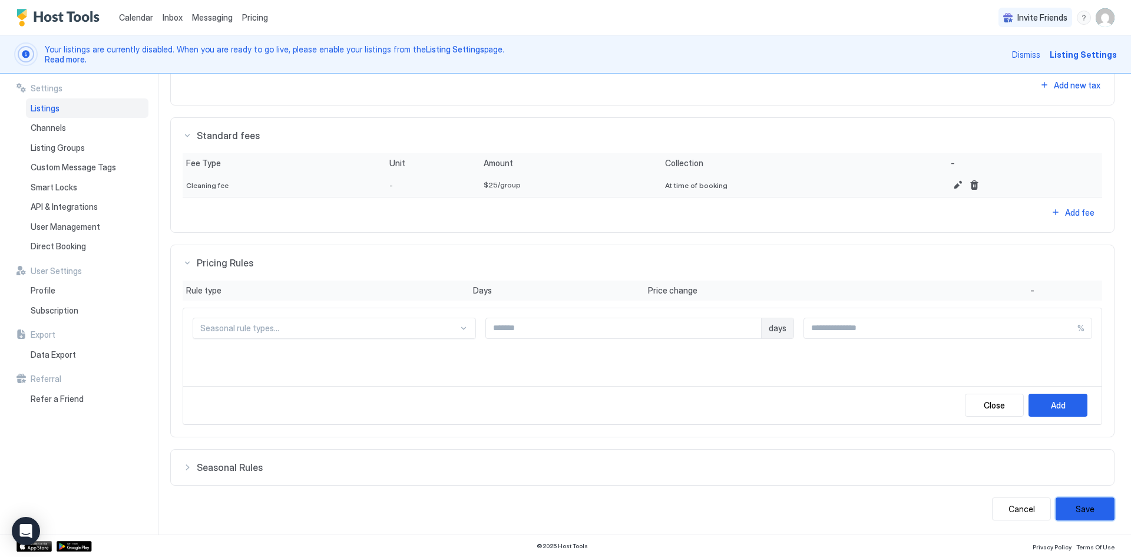
click at [1065, 506] on button "Save" at bounding box center [1085, 508] width 59 height 23
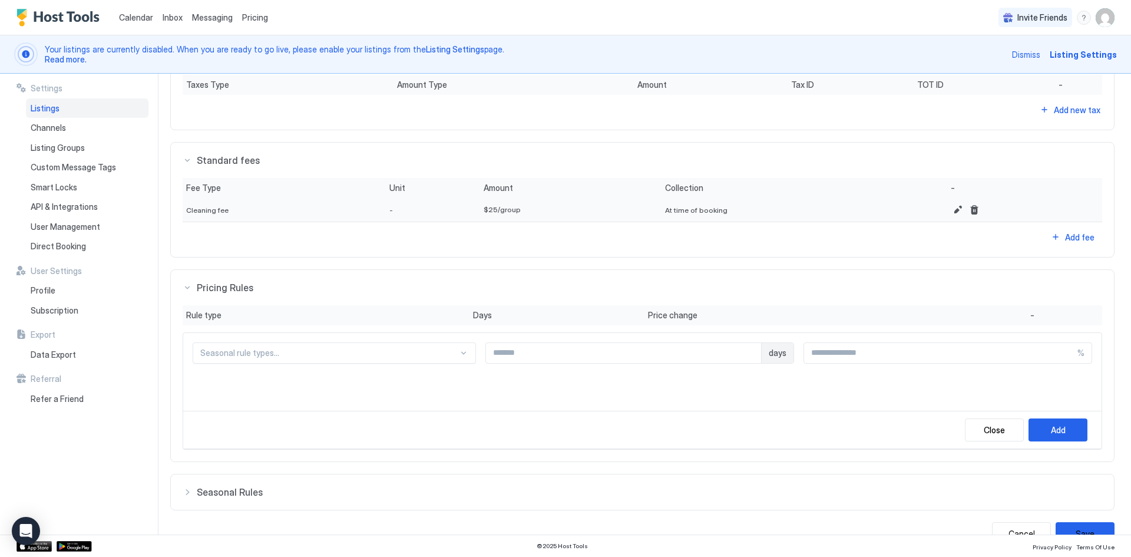
scroll to position [496, 0]
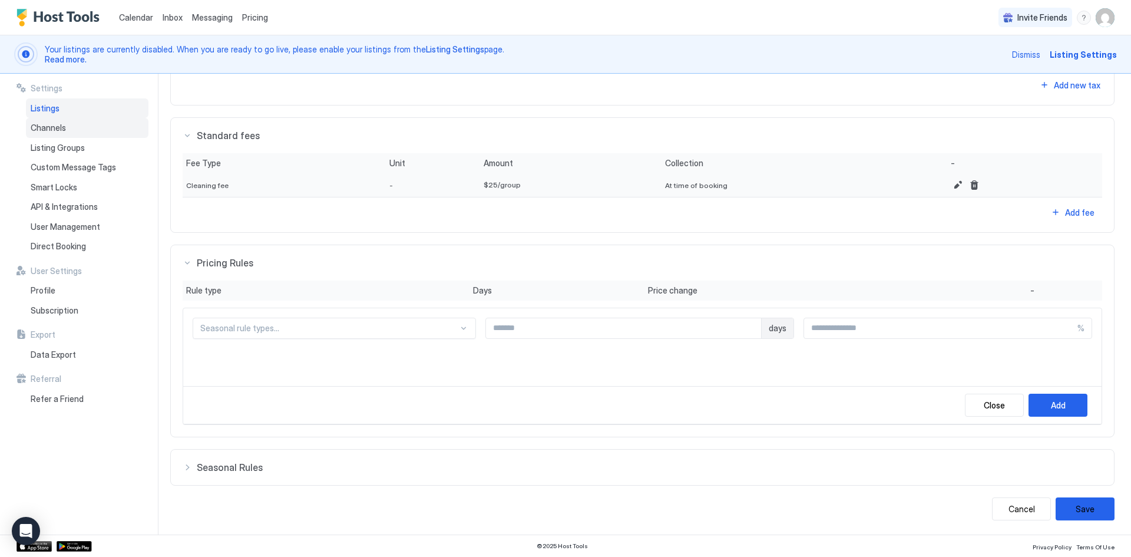
click at [51, 125] on span "Channels" at bounding box center [48, 128] width 35 height 11
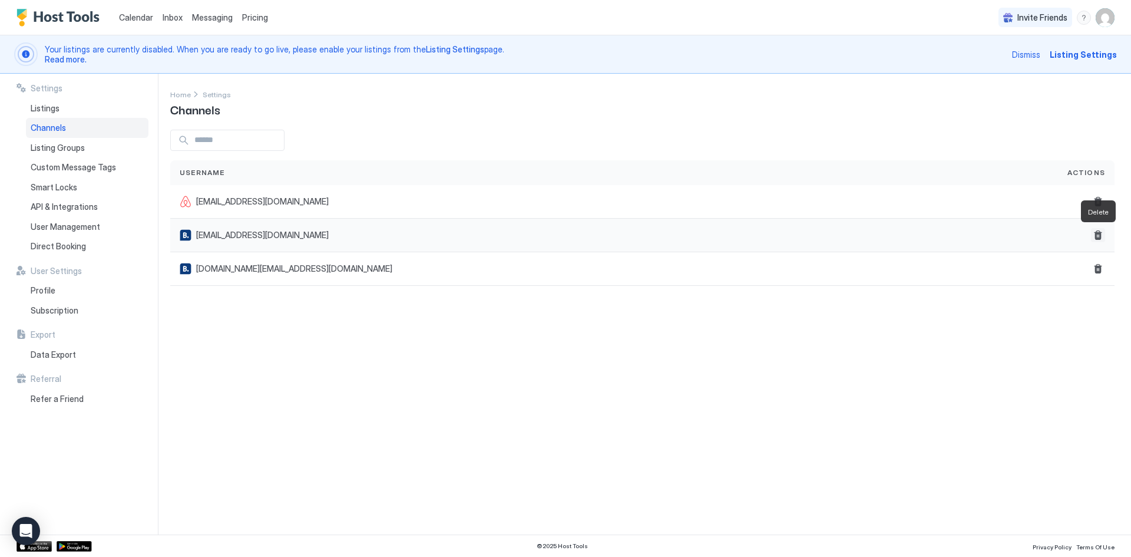
click at [1098, 232] on button "Delete" at bounding box center [1098, 235] width 14 height 14
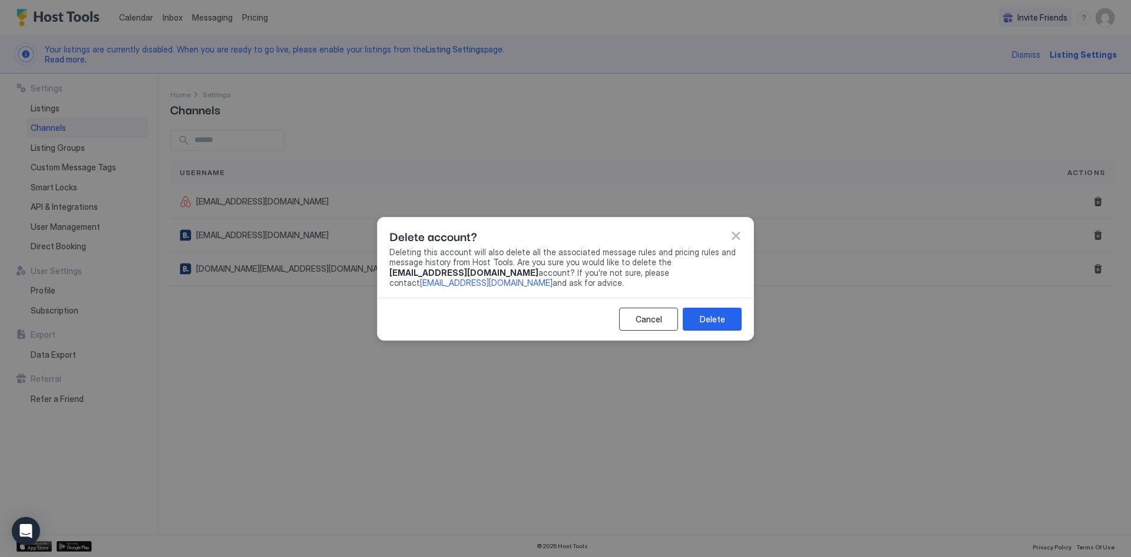
click at [636, 322] on div "Cancel" at bounding box center [649, 319] width 27 height 12
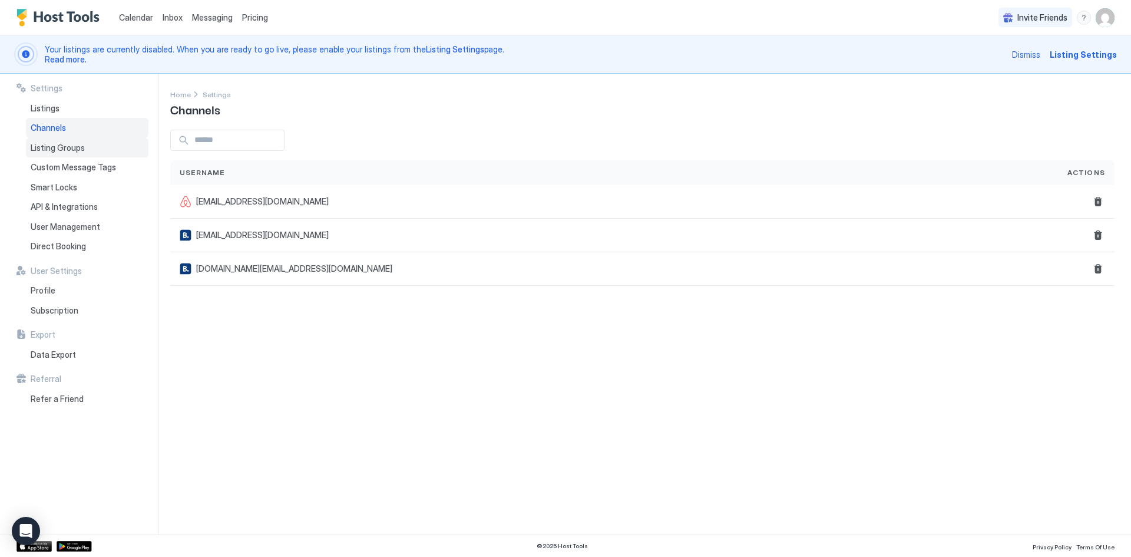
click at [59, 146] on span "Listing Groups" at bounding box center [58, 148] width 54 height 11
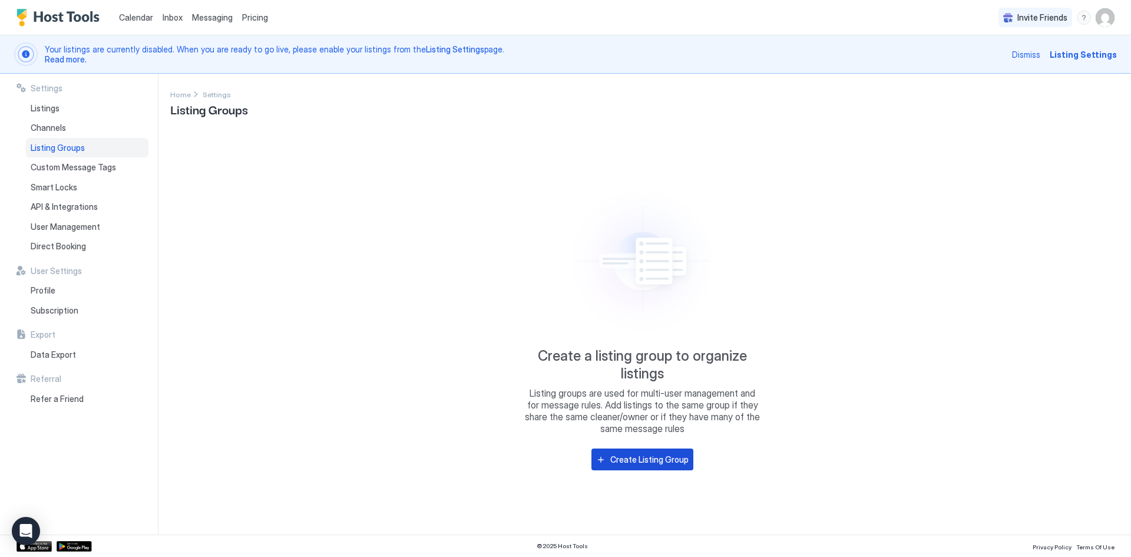
click at [635, 453] on div "Create Listing Group" at bounding box center [649, 459] width 78 height 12
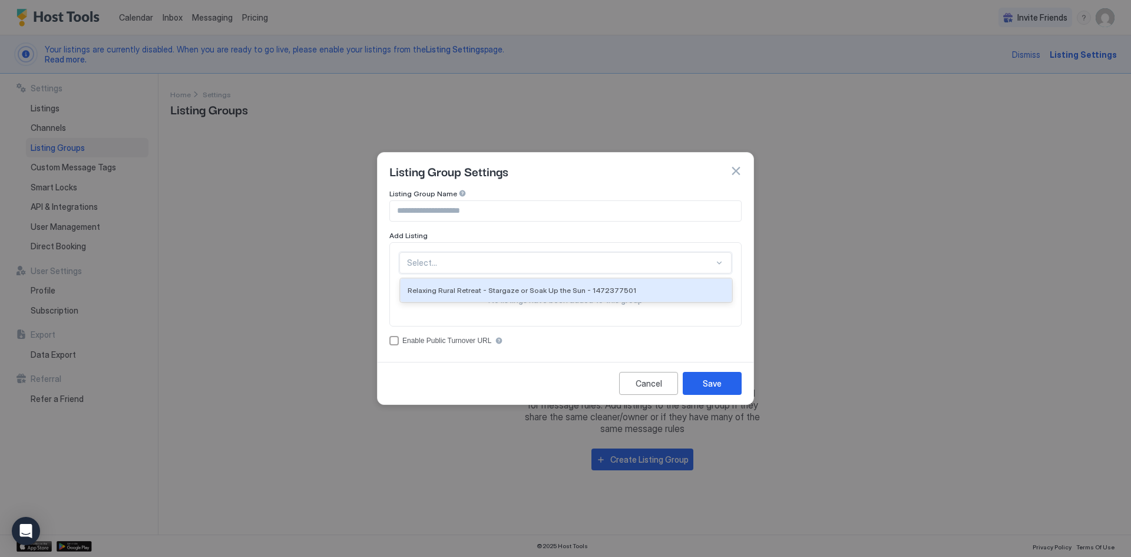
click at [716, 261] on div at bounding box center [719, 262] width 9 height 9
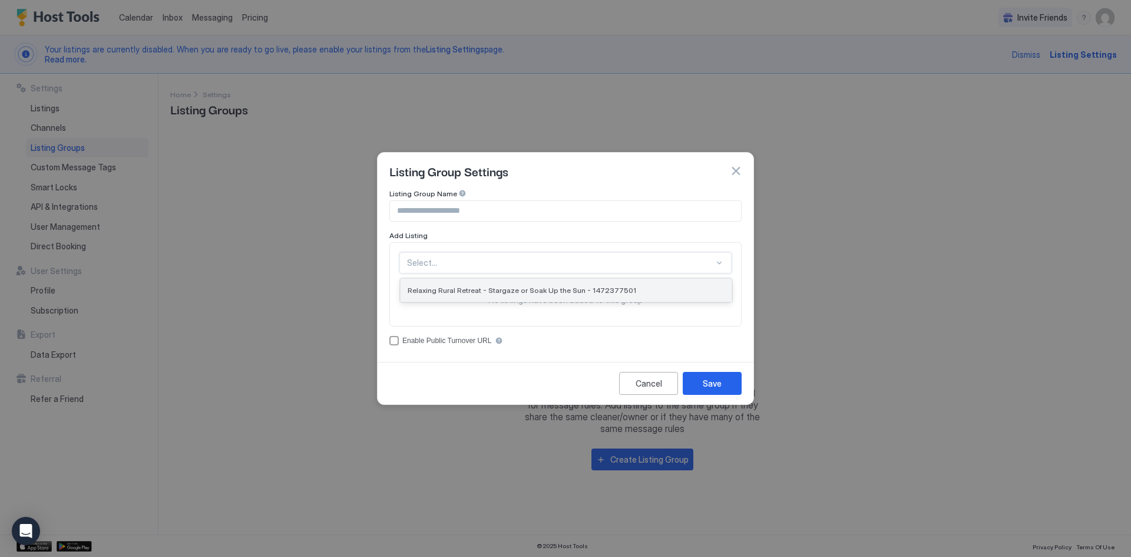
click at [551, 290] on span "Relaxing Rural Retreat - Stargaze or Soak Up the Sun - 1472377501" at bounding box center [522, 290] width 229 height 9
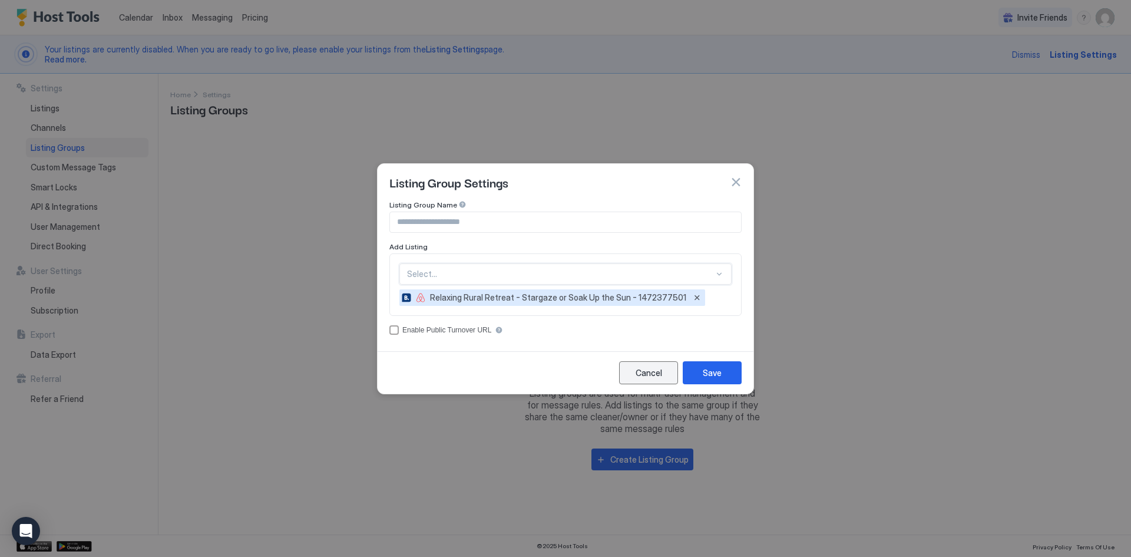
click at [640, 374] on div "Cancel" at bounding box center [649, 372] width 27 height 12
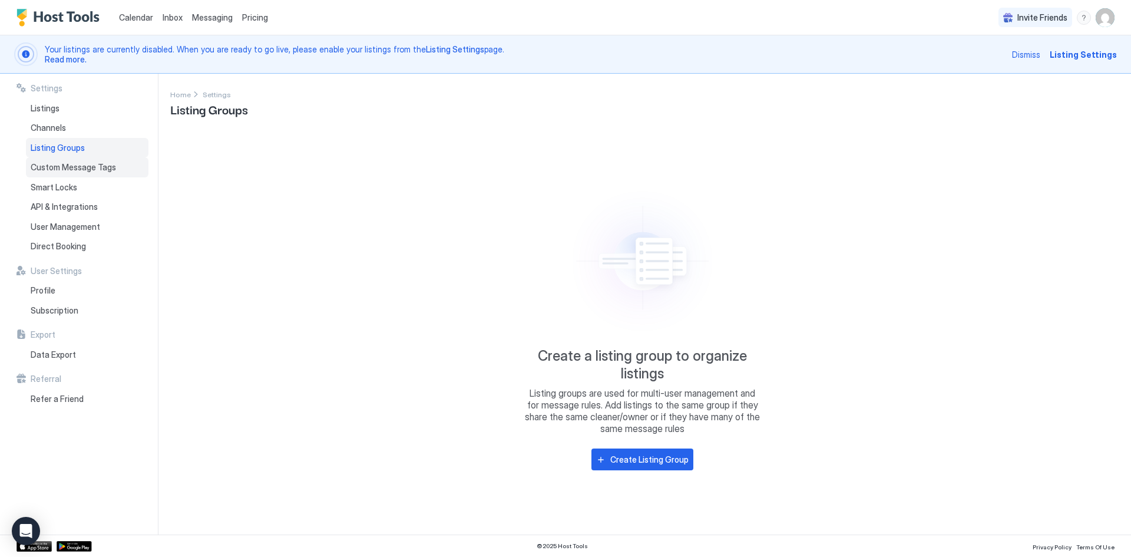
click at [53, 165] on span "Custom Message Tags" at bounding box center [73, 167] width 85 height 11
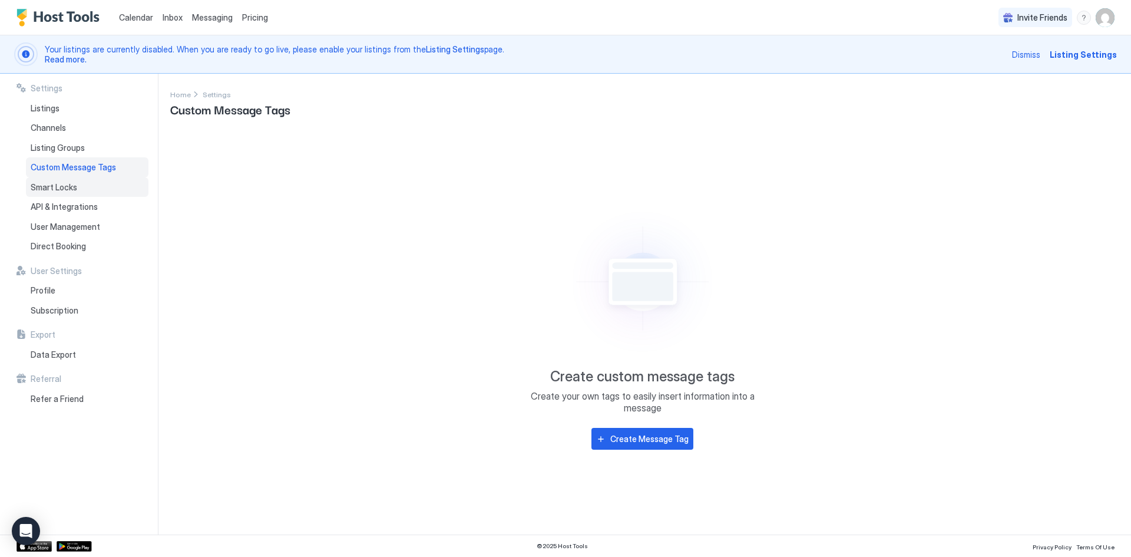
click at [59, 190] on span "Smart Locks" at bounding box center [54, 187] width 47 height 11
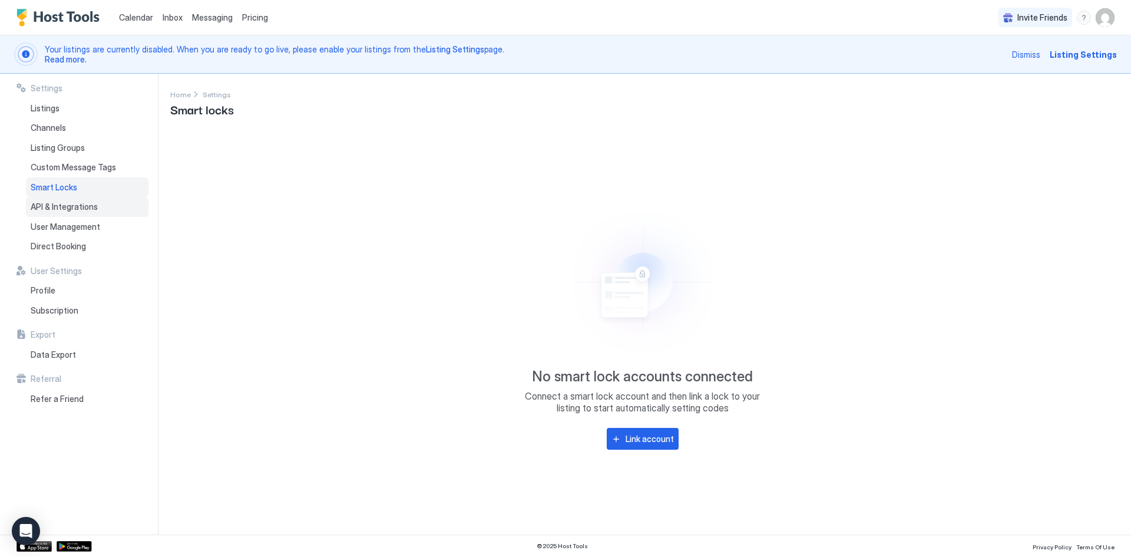
click at [59, 207] on span "API & Integrations" at bounding box center [64, 207] width 67 height 11
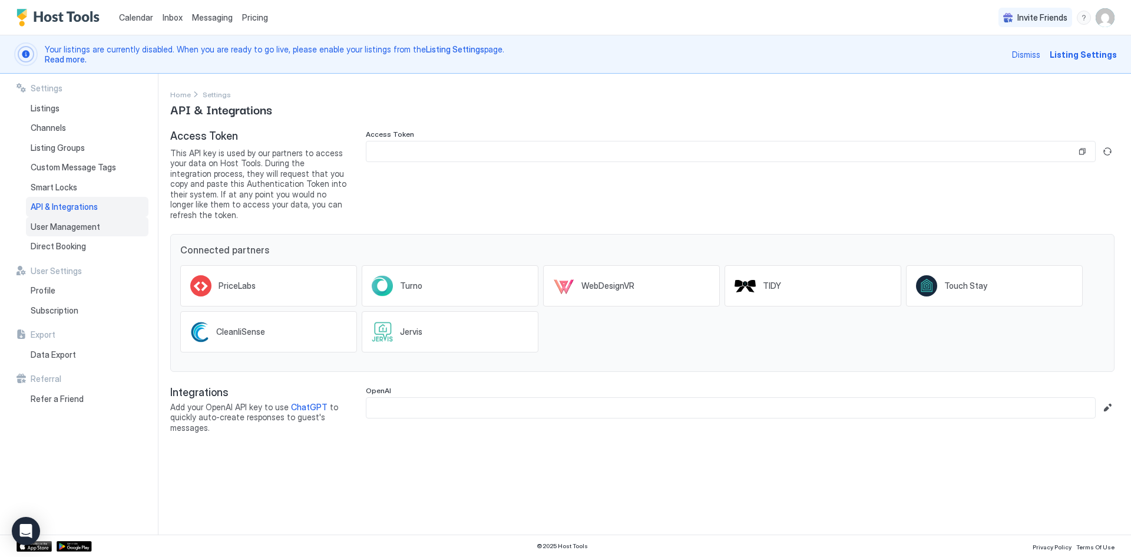
click at [55, 225] on span "User Management" at bounding box center [66, 227] width 70 height 11
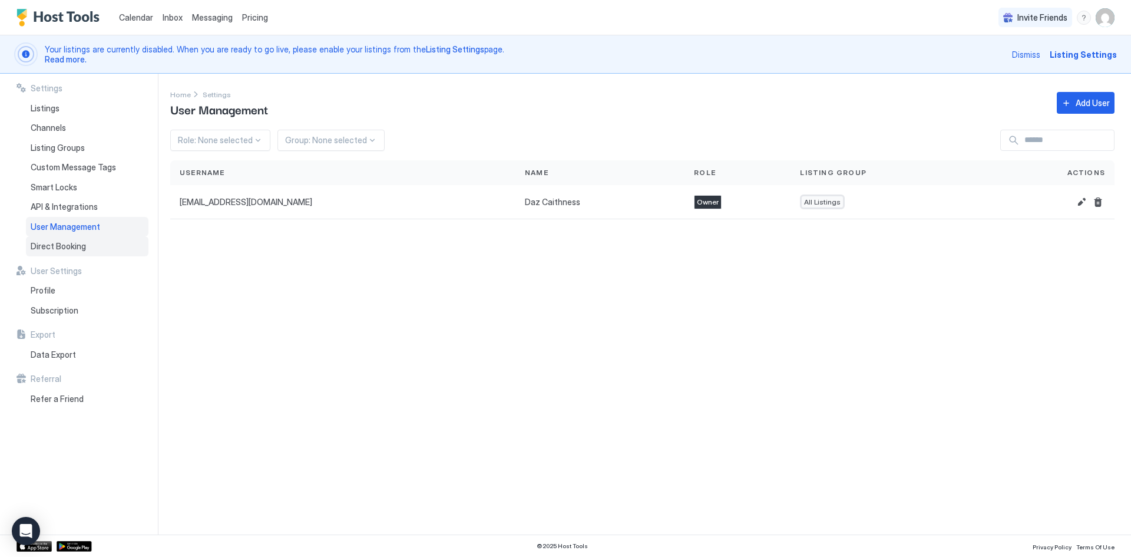
click at [54, 246] on span "Direct Booking" at bounding box center [58, 246] width 55 height 11
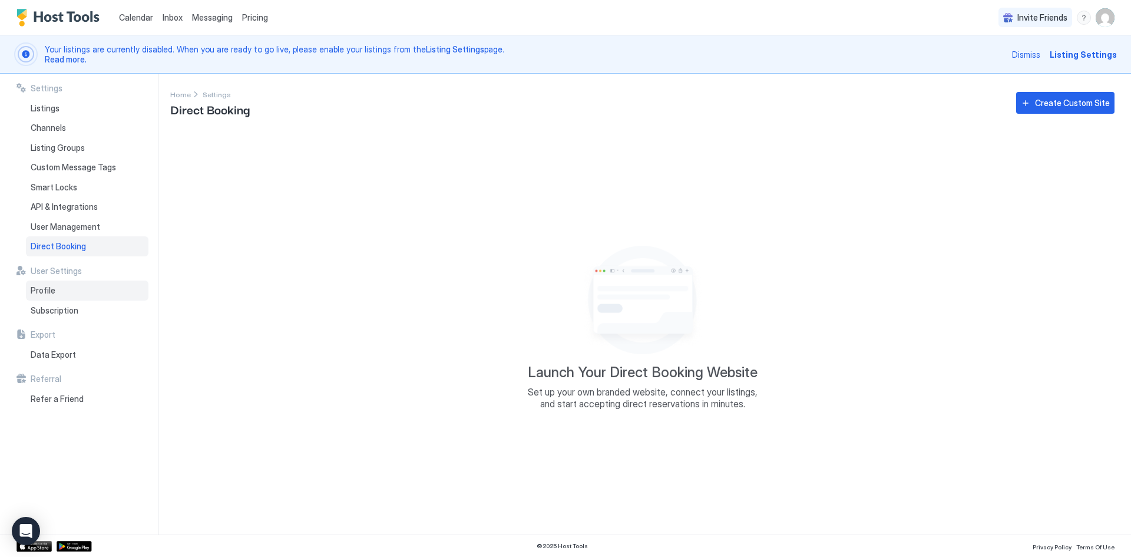
click at [53, 290] on span "Profile" at bounding box center [43, 290] width 25 height 11
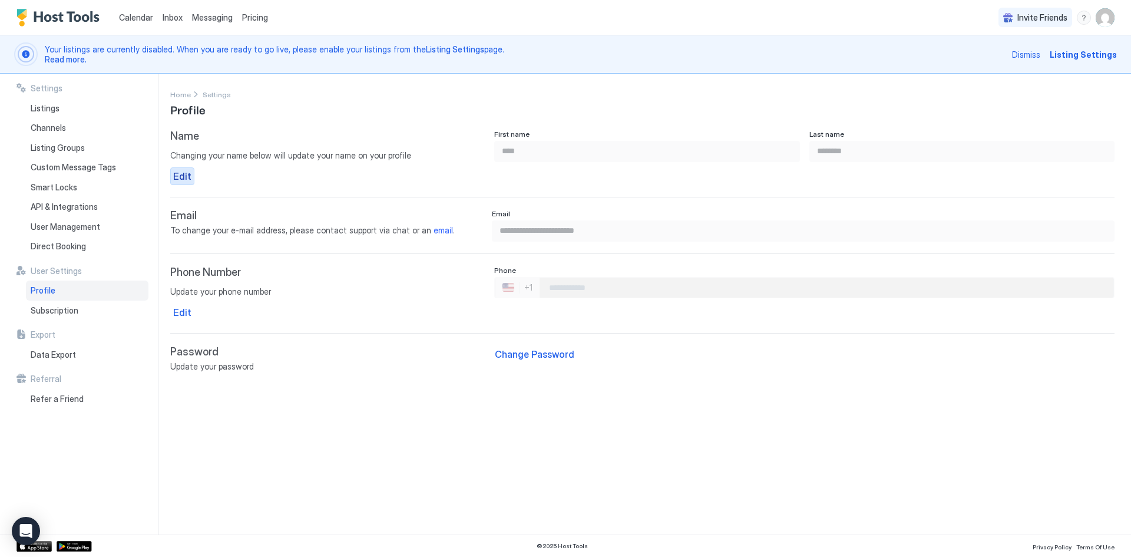
click at [188, 173] on div "Edit" at bounding box center [182, 176] width 18 height 14
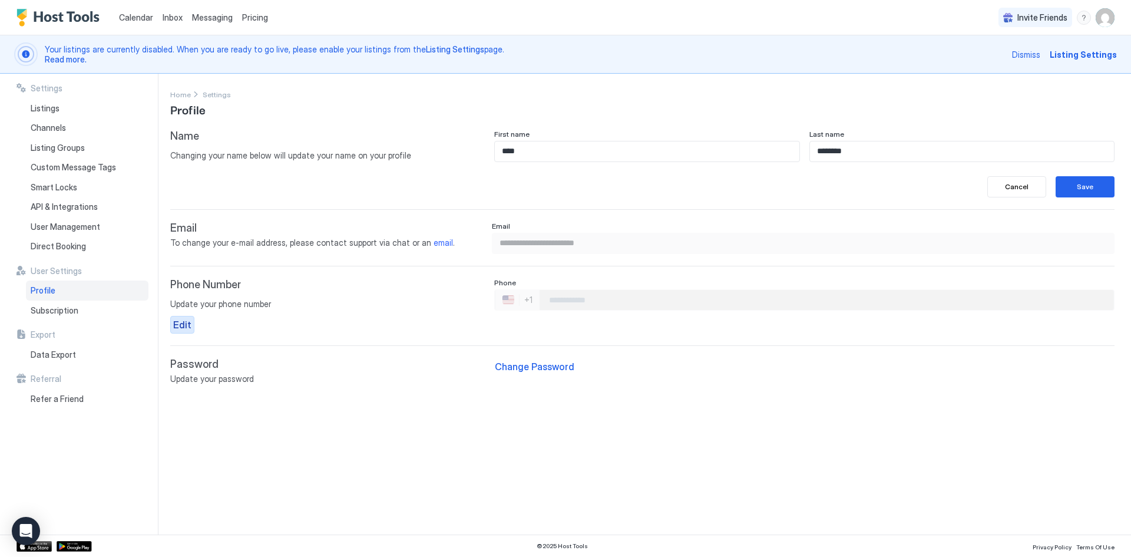
click at [173, 323] on div "Edit" at bounding box center [182, 325] width 18 height 14
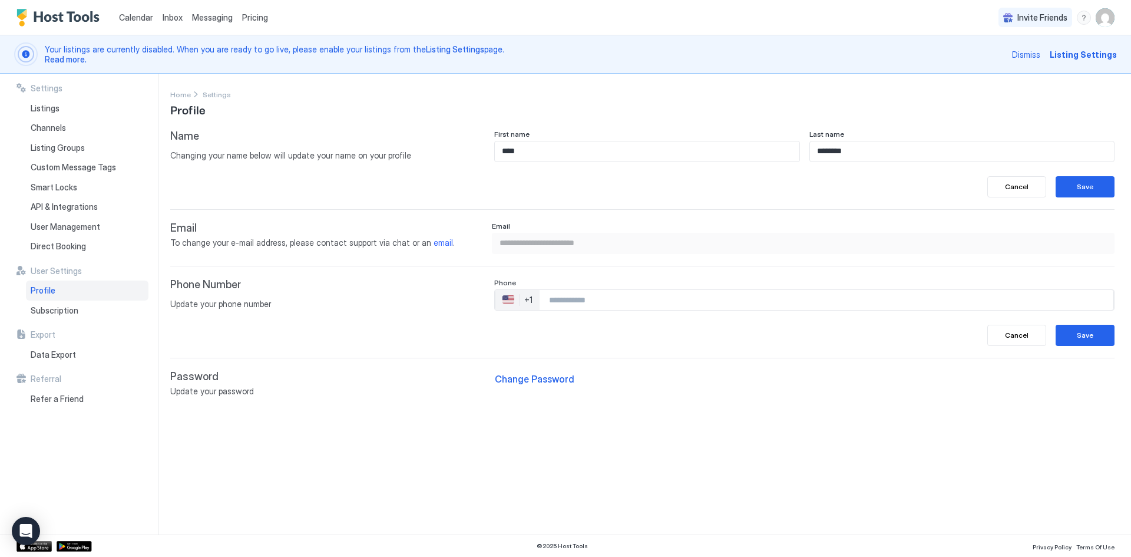
click at [524, 298] on div "🇺🇸 +1" at bounding box center [518, 300] width 44 height 20
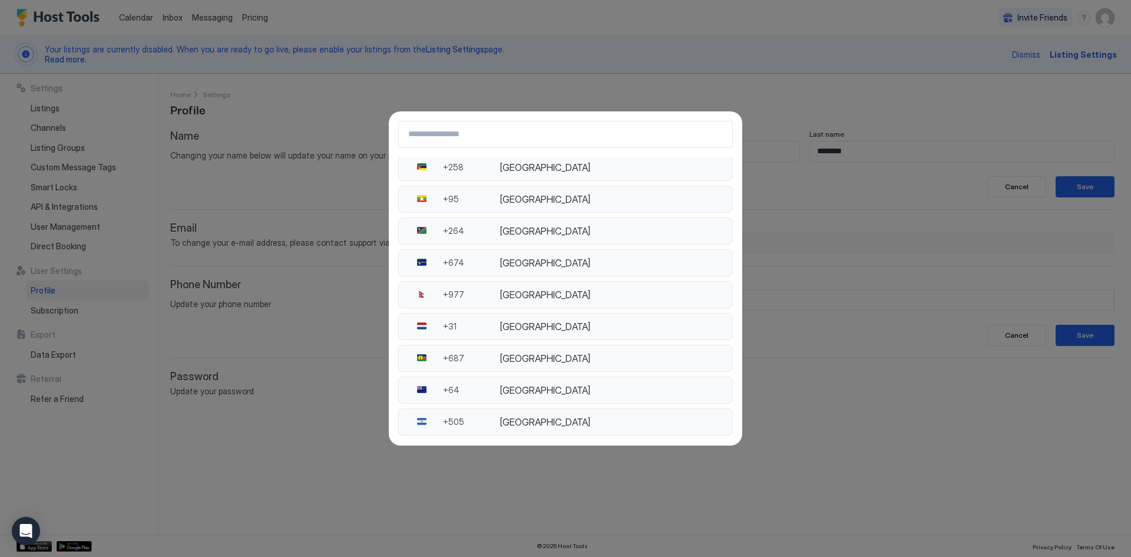
scroll to position [4833, 0]
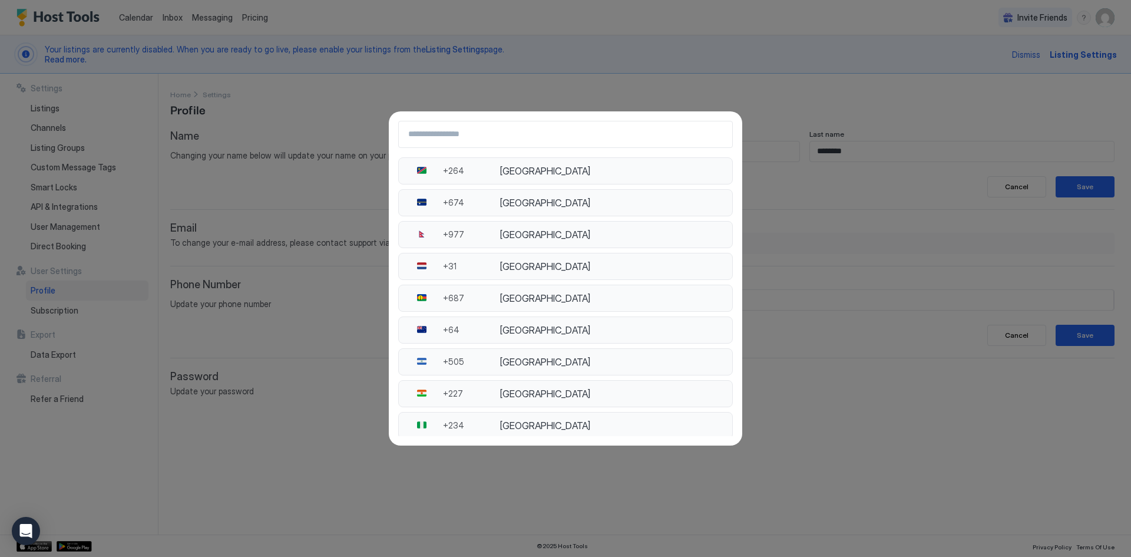
click at [450, 328] on div "+64" at bounding box center [471, 330] width 57 height 11
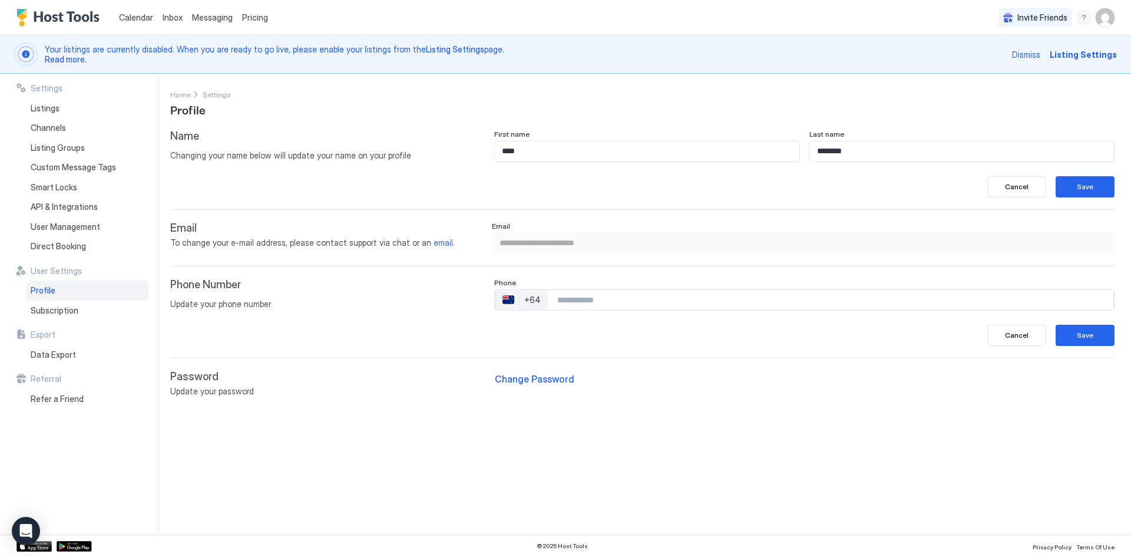
click at [580, 303] on input "Phone Number input" at bounding box center [831, 299] width 566 height 21
type input "**********"
click at [1075, 337] on button "Save" at bounding box center [1085, 335] width 59 height 21
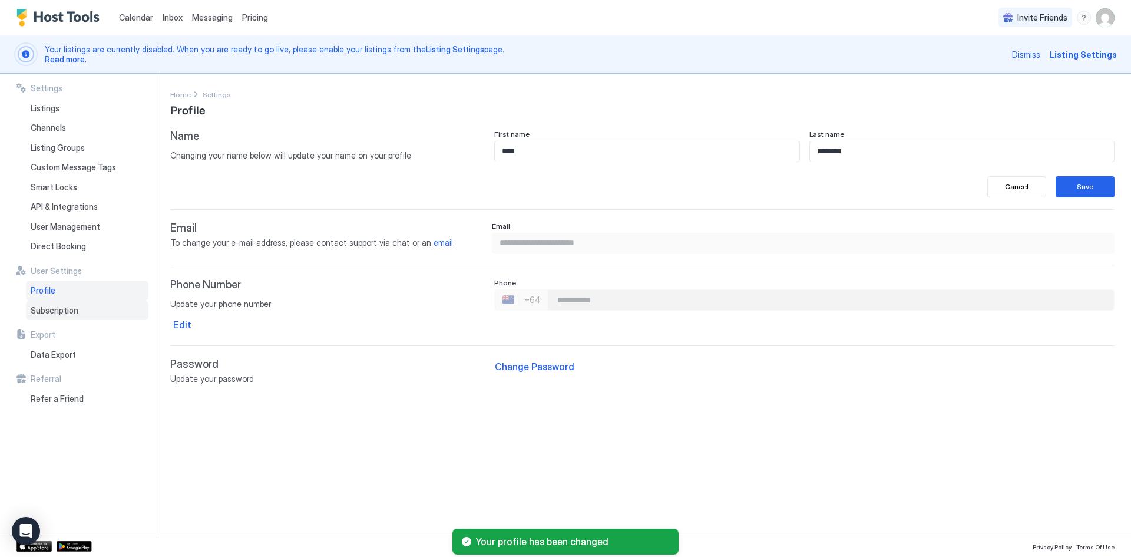
click at [60, 312] on span "Subscription" at bounding box center [55, 310] width 48 height 11
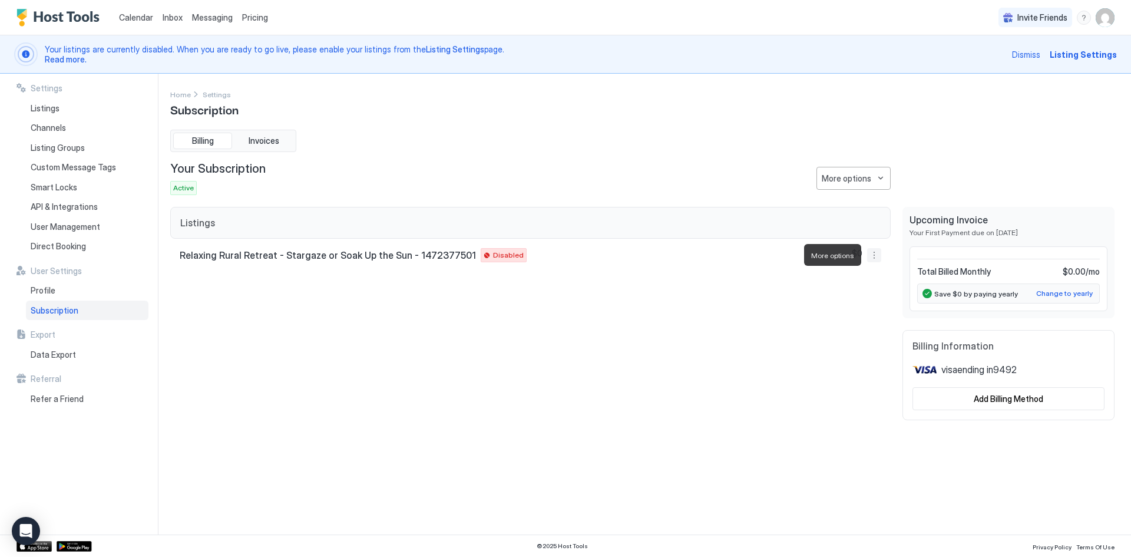
click at [872, 255] on button "More options" at bounding box center [874, 255] width 14 height 14
click at [853, 323] on div "Airbnb Settings" at bounding box center [847, 328] width 75 height 19
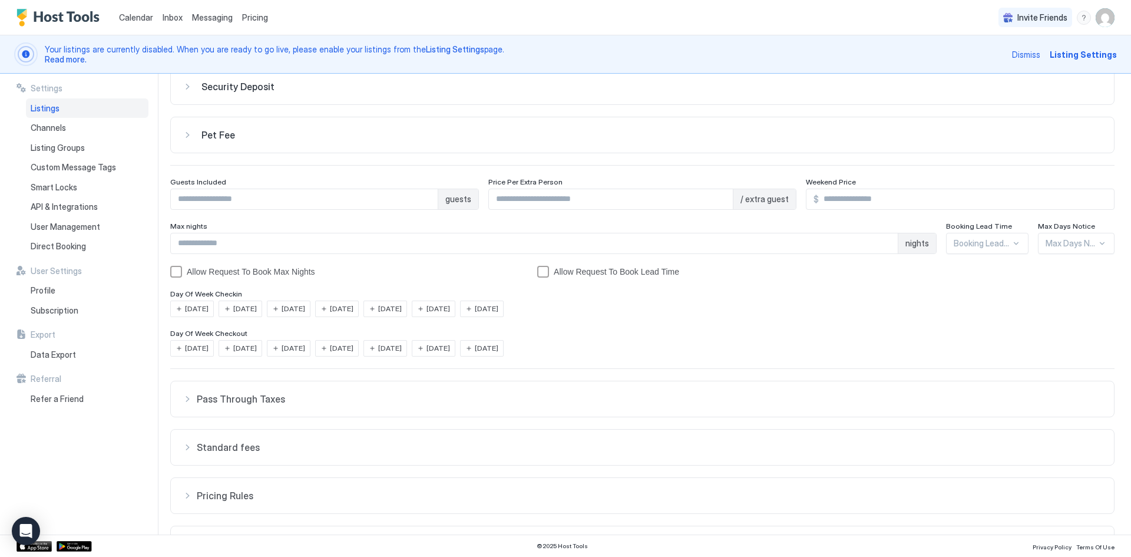
scroll to position [161, 0]
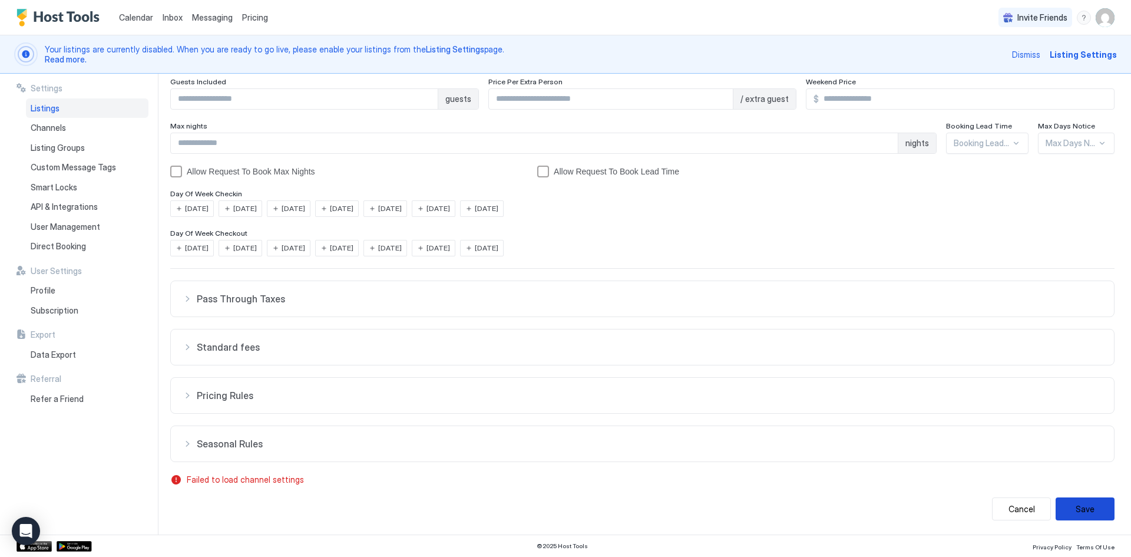
click at [1065, 507] on button "Save" at bounding box center [1085, 508] width 59 height 23
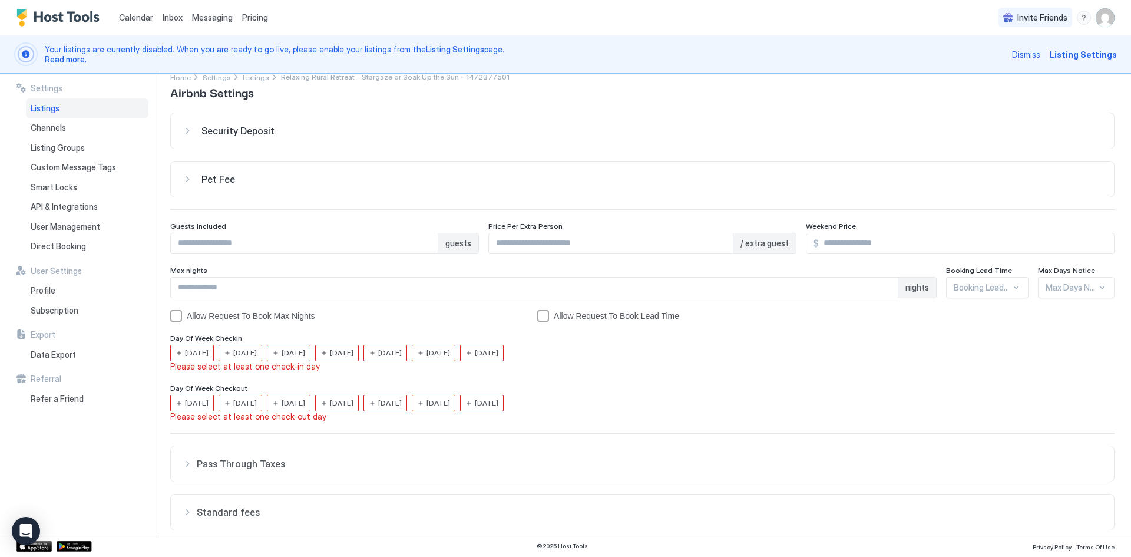
scroll to position [0, 0]
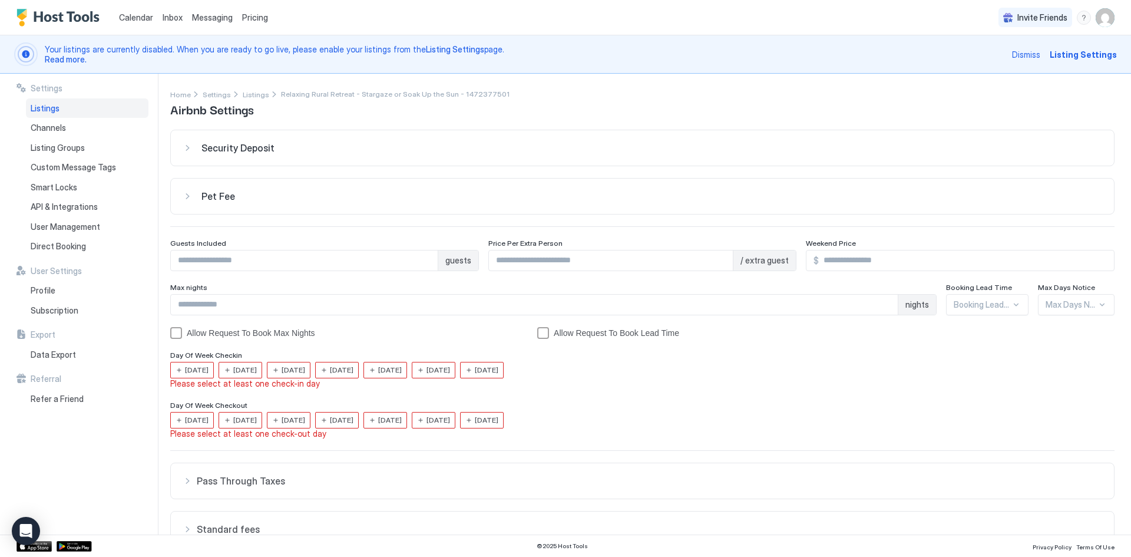
click at [200, 369] on span "[DATE]" at bounding box center [197, 370] width 24 height 11
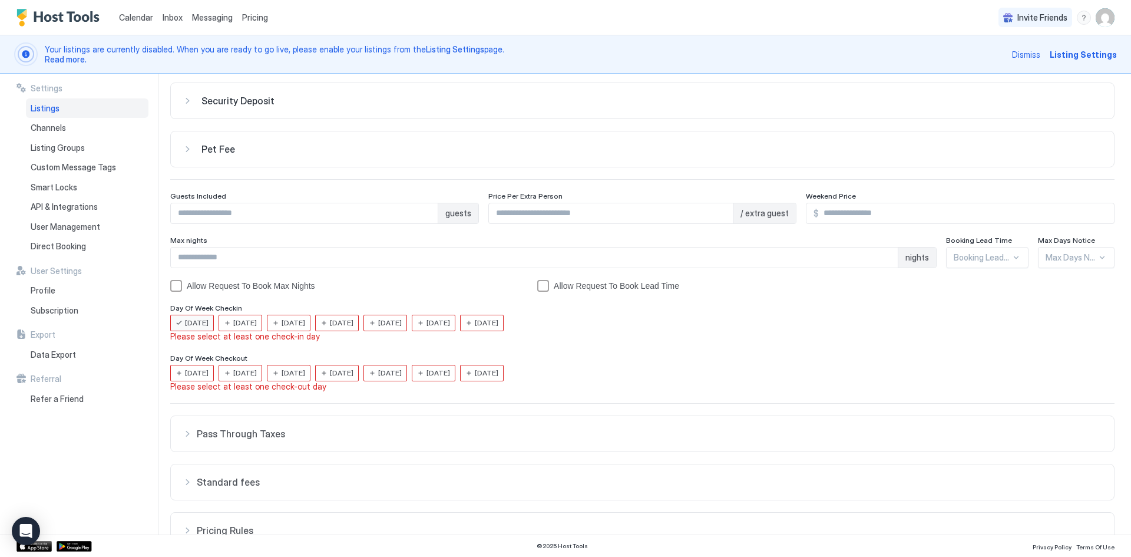
click at [249, 328] on span "[DATE]" at bounding box center [245, 323] width 24 height 11
click at [288, 328] on span "[DATE]" at bounding box center [294, 323] width 24 height 11
click at [354, 328] on span "[DATE]" at bounding box center [342, 323] width 24 height 11
click at [402, 328] on span "[DATE]" at bounding box center [390, 323] width 24 height 11
click at [450, 328] on span "[DATE]" at bounding box center [439, 323] width 24 height 11
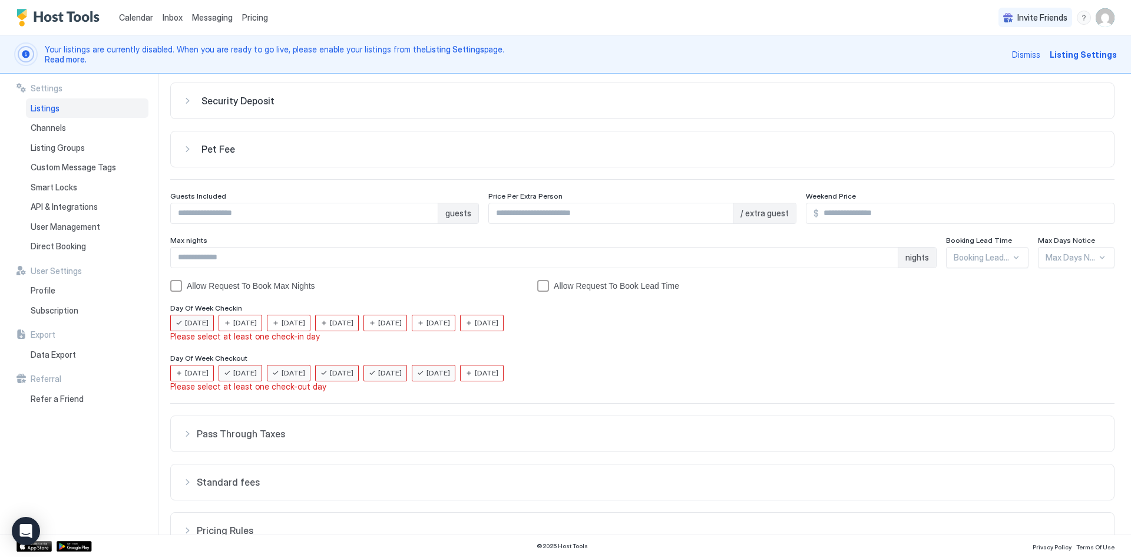
click at [496, 331] on div "[DATE]" at bounding box center [482, 323] width 44 height 16
click at [194, 328] on span "[DATE]" at bounding box center [197, 323] width 24 height 11
click at [193, 326] on span "[DATE]" at bounding box center [197, 323] width 24 height 11
click at [176, 323] on div "[DATE]" at bounding box center [192, 323] width 44 height 16
click at [246, 318] on span "[DATE]" at bounding box center [245, 323] width 24 height 11
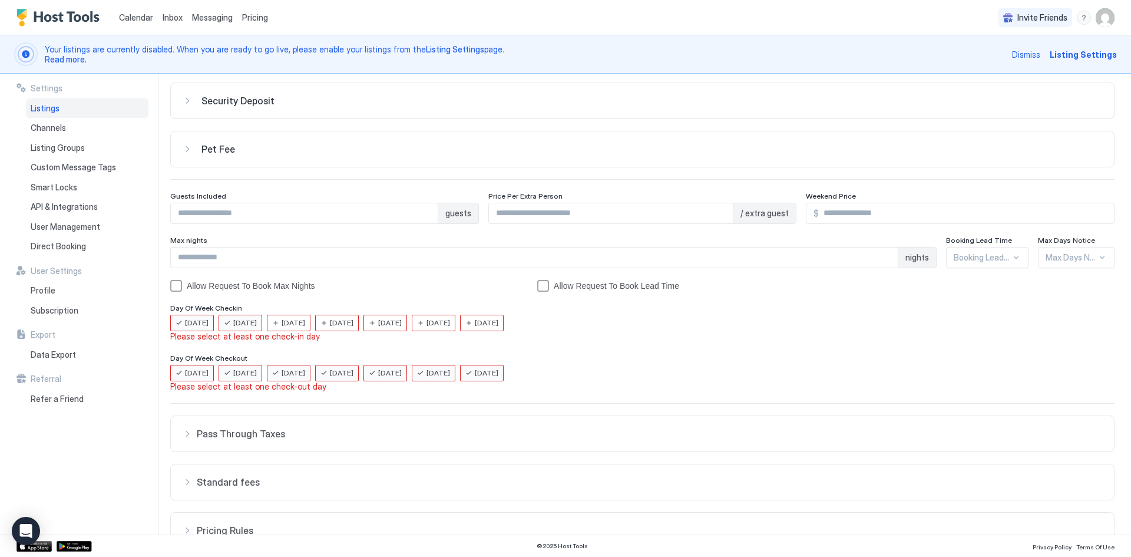
click at [301, 320] on span "[DATE]" at bounding box center [294, 323] width 24 height 11
click at [354, 318] on span "[DATE]" at bounding box center [342, 323] width 24 height 11
click at [402, 323] on span "[DATE]" at bounding box center [390, 323] width 24 height 11
click at [447, 316] on div "[DATE]" at bounding box center [434, 323] width 44 height 16
click at [498, 318] on span "[DATE]" at bounding box center [487, 323] width 24 height 11
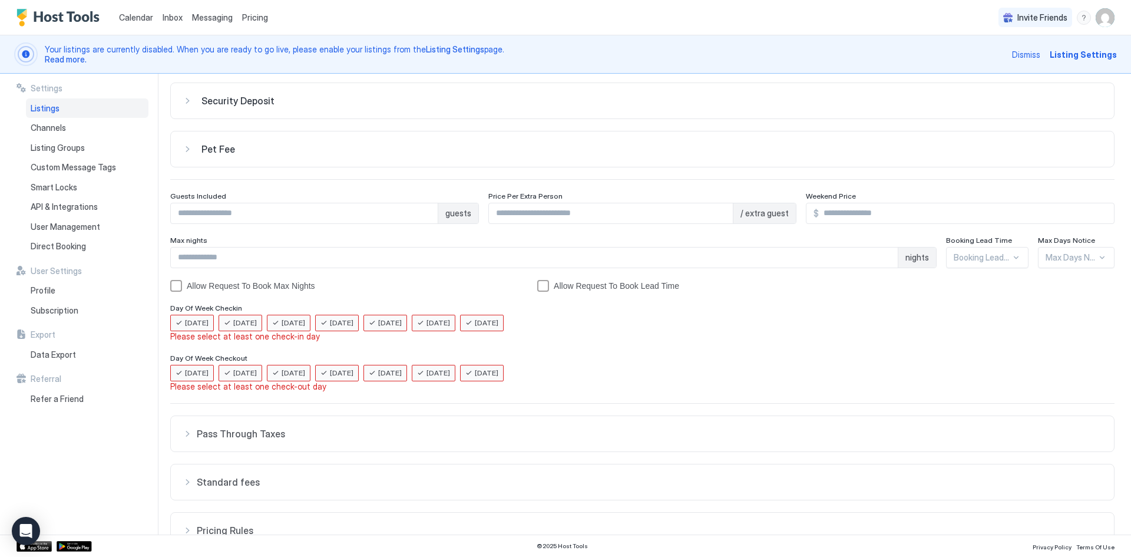
scroll to position [158, 0]
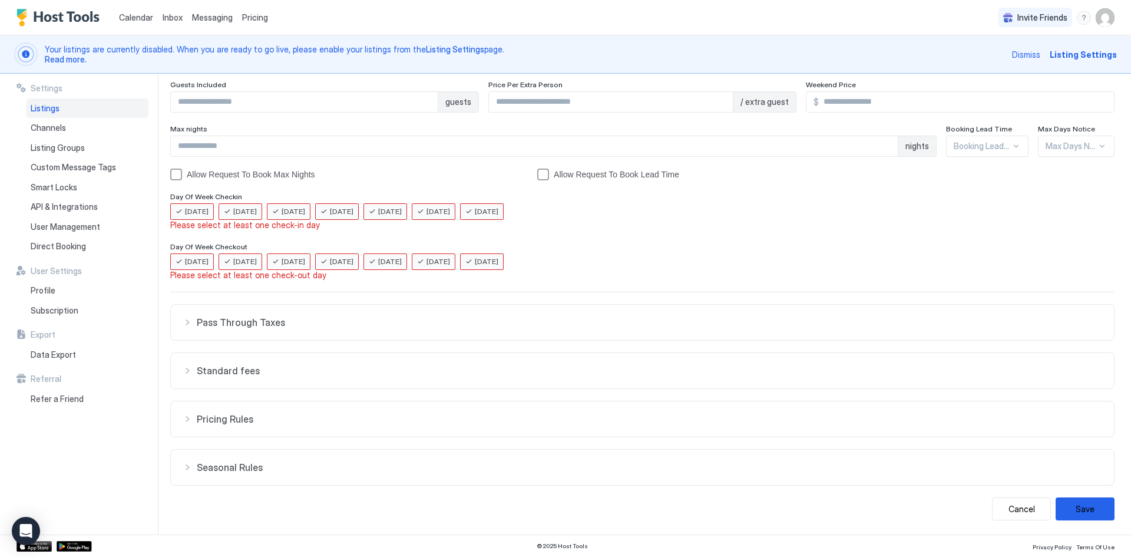
click at [187, 328] on div "Pricing Rules" at bounding box center [643, 322] width 920 height 12
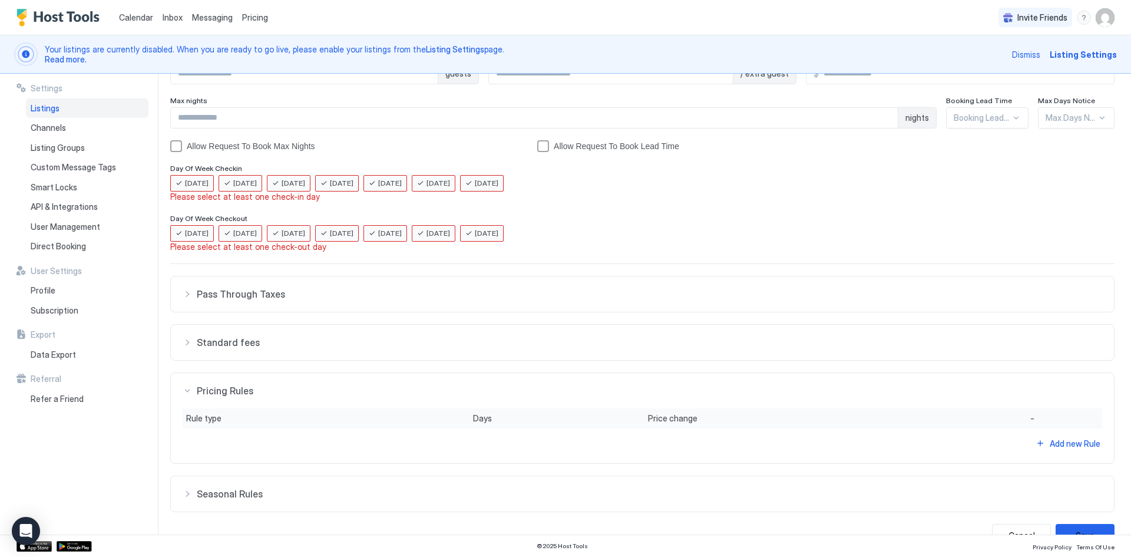
scroll to position [213, 0]
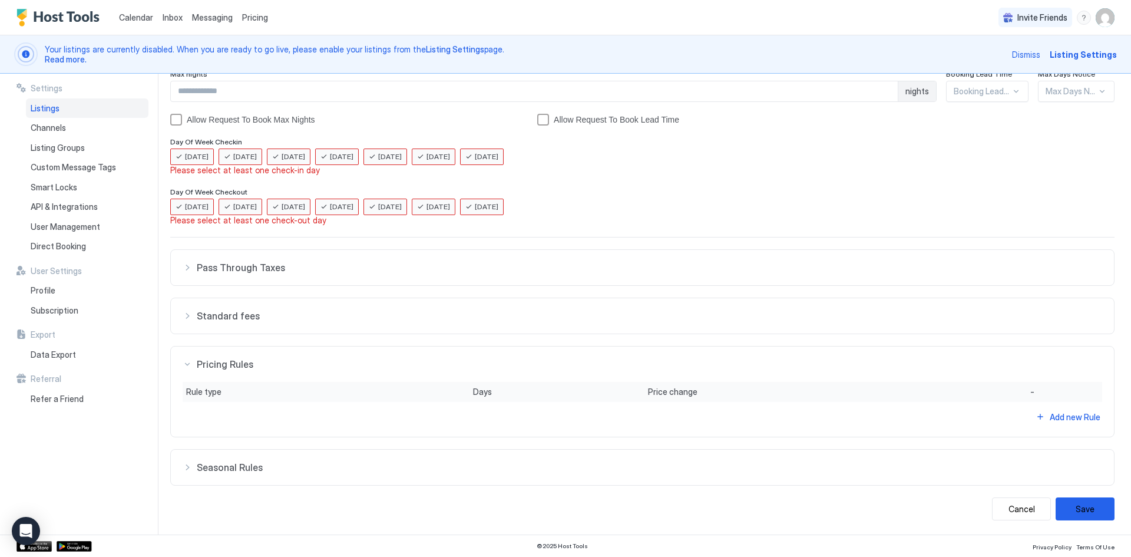
click at [185, 273] on div "Standard fees" at bounding box center [643, 268] width 920 height 12
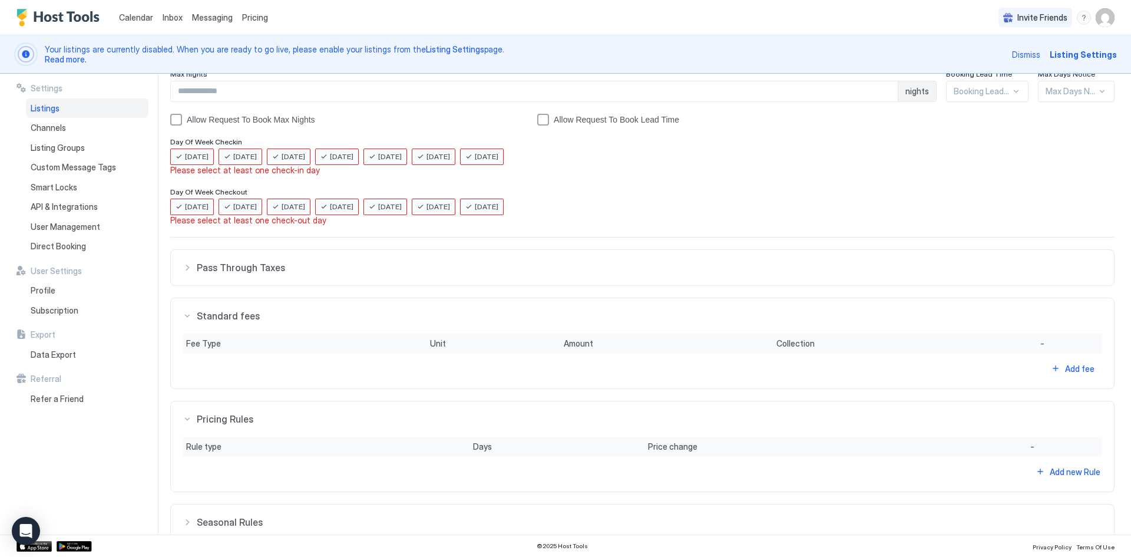
click at [254, 300] on div "Fee Type" at bounding box center [288, 295] width 204 height 11
click at [1047, 372] on button "Add fee" at bounding box center [1072, 369] width 59 height 16
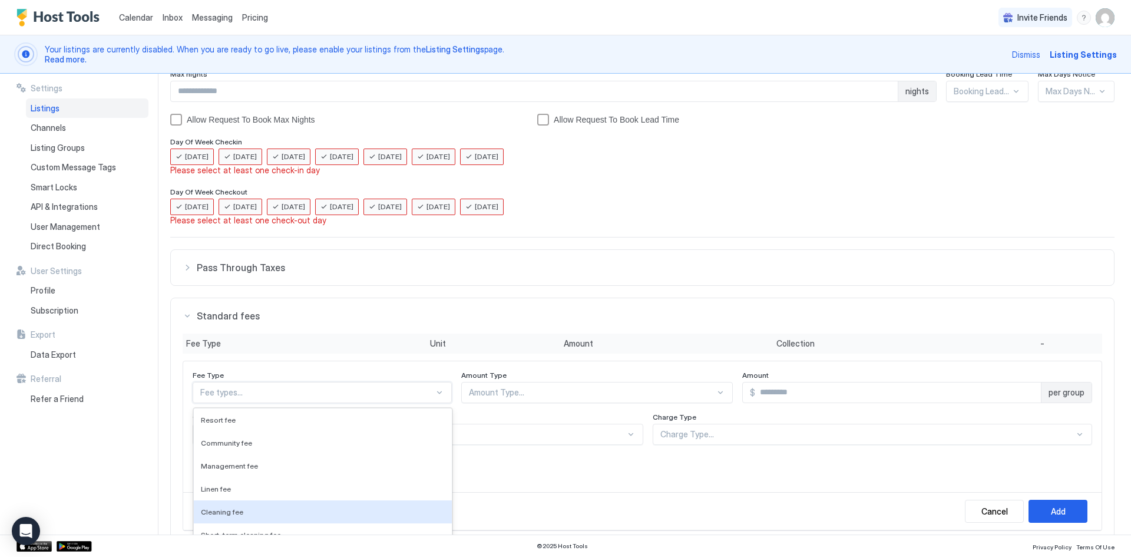
click at [227, 389] on div "11 results available. Use Up and Down to choose options, press Enter to select …" at bounding box center [322, 392] width 259 height 21
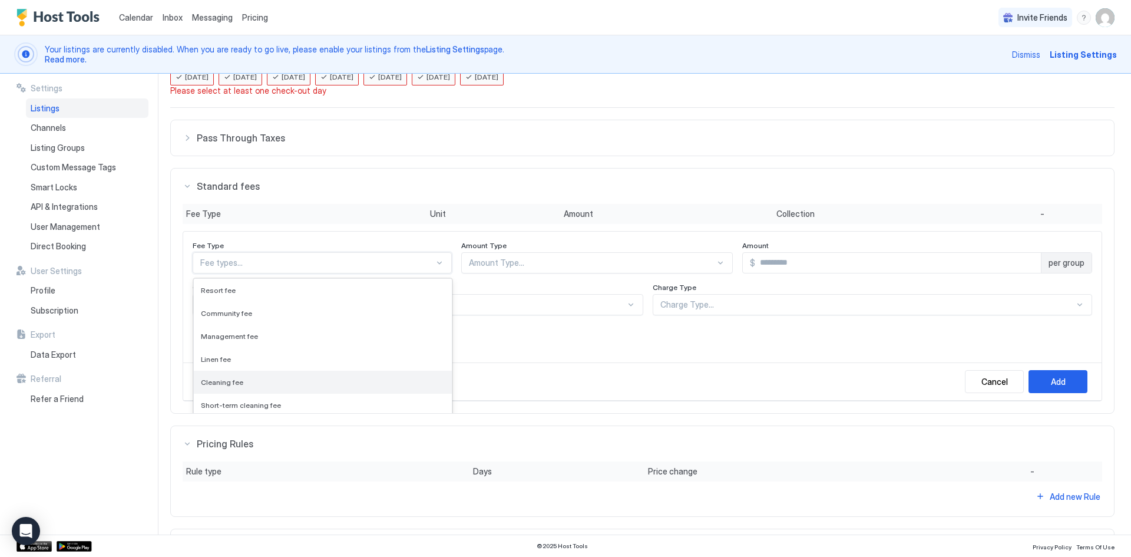
click at [226, 386] on span "Cleaning fee" at bounding box center [222, 382] width 42 height 9
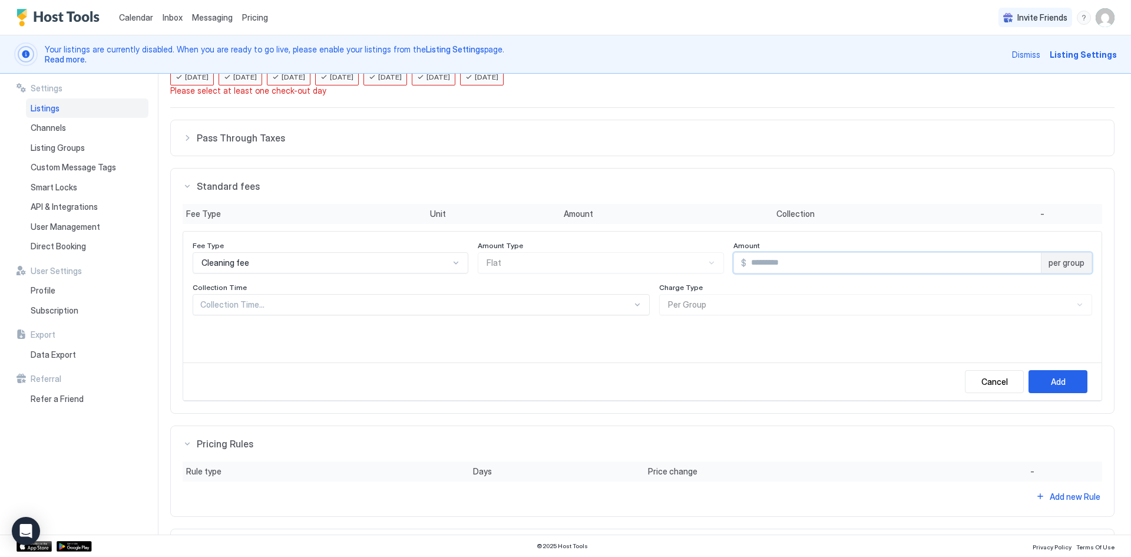
click at [747, 266] on input "Input Field" at bounding box center [894, 263] width 295 height 20
type input "**"
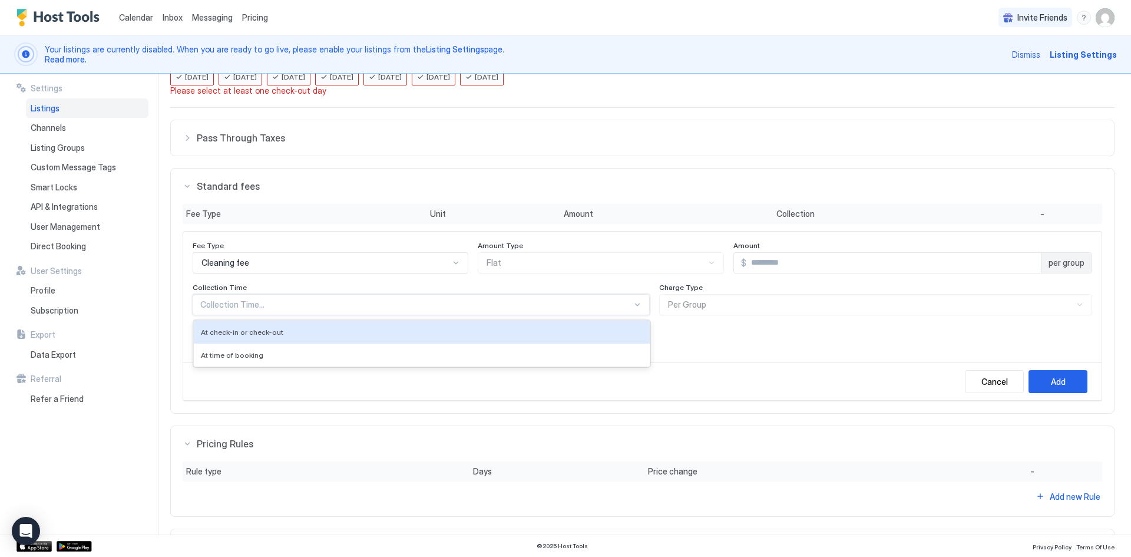
click at [295, 308] on div at bounding box center [416, 304] width 432 height 11
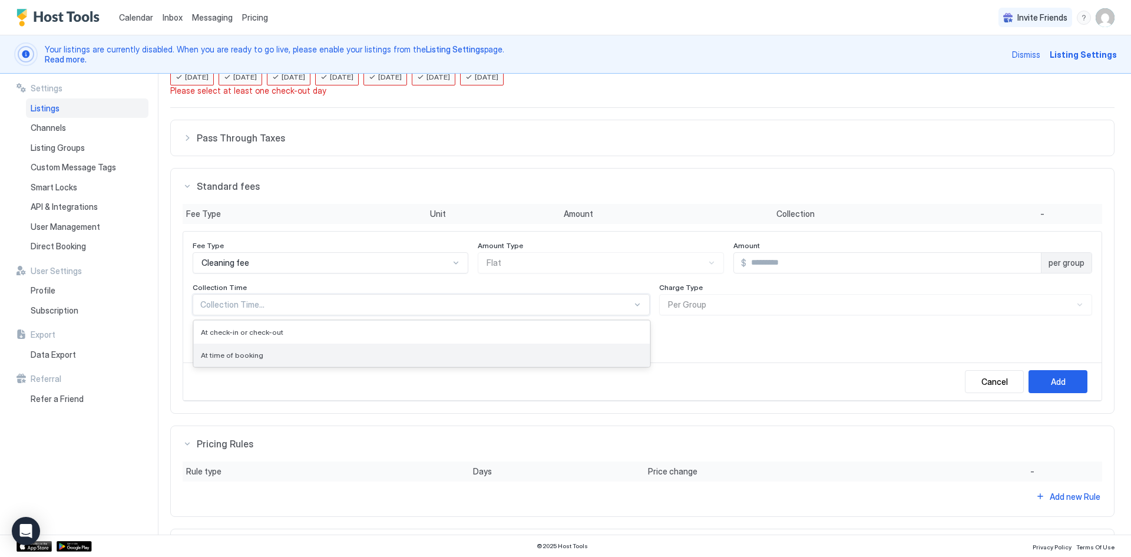
click at [226, 356] on span "At time of booking" at bounding box center [232, 355] width 62 height 9
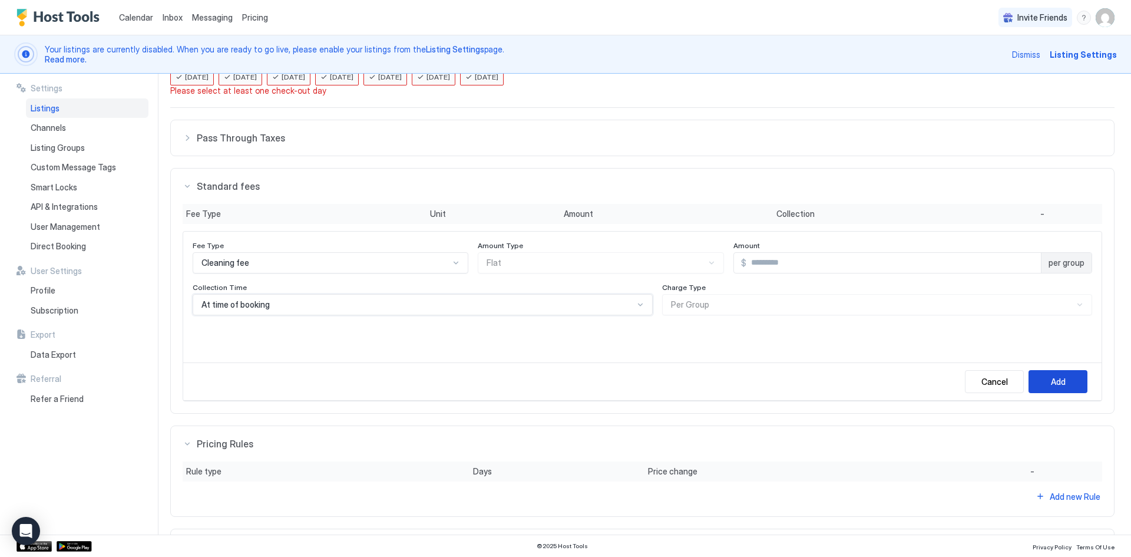
click at [1036, 385] on button "Add" at bounding box center [1058, 381] width 59 height 23
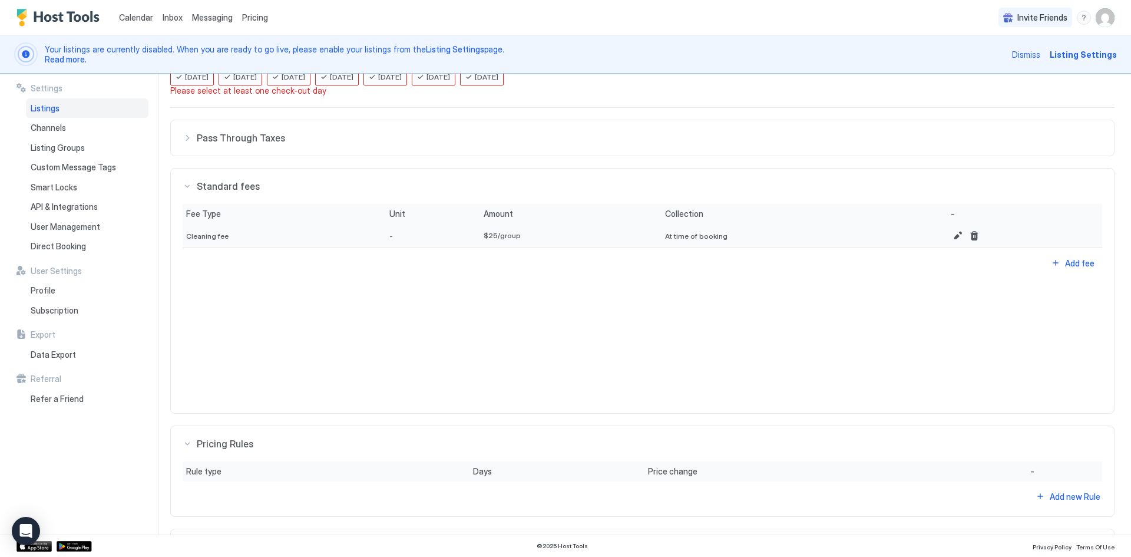
scroll to position [47, 0]
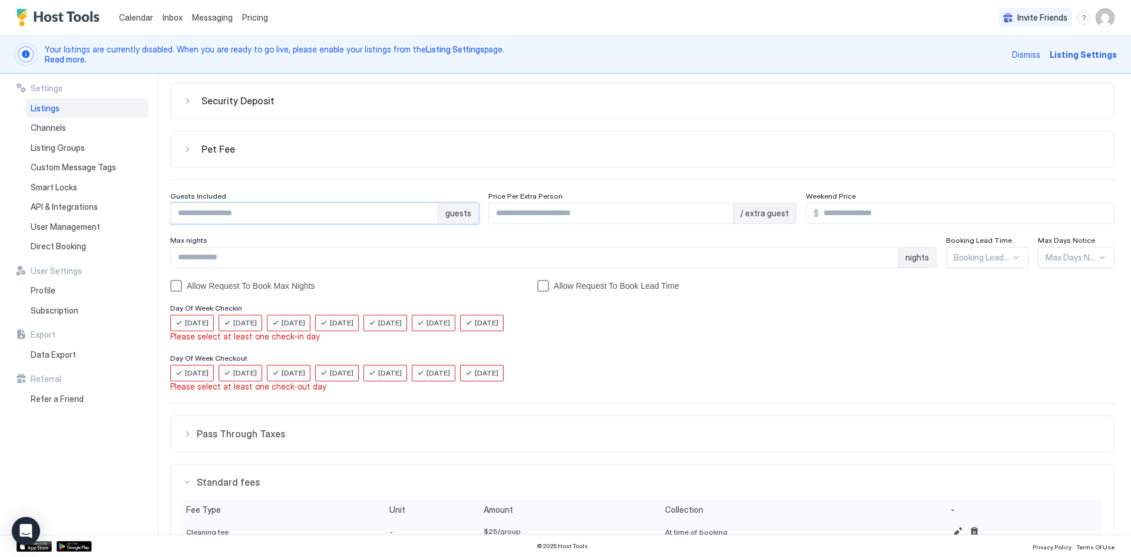
click at [216, 213] on input "Input Field" at bounding box center [304, 213] width 267 height 20
click at [424, 212] on input "*" at bounding box center [304, 213] width 267 height 20
type input "*"
click at [424, 212] on input "*" at bounding box center [304, 213] width 267 height 20
click at [1012, 260] on div at bounding box center [1016, 257] width 9 height 9
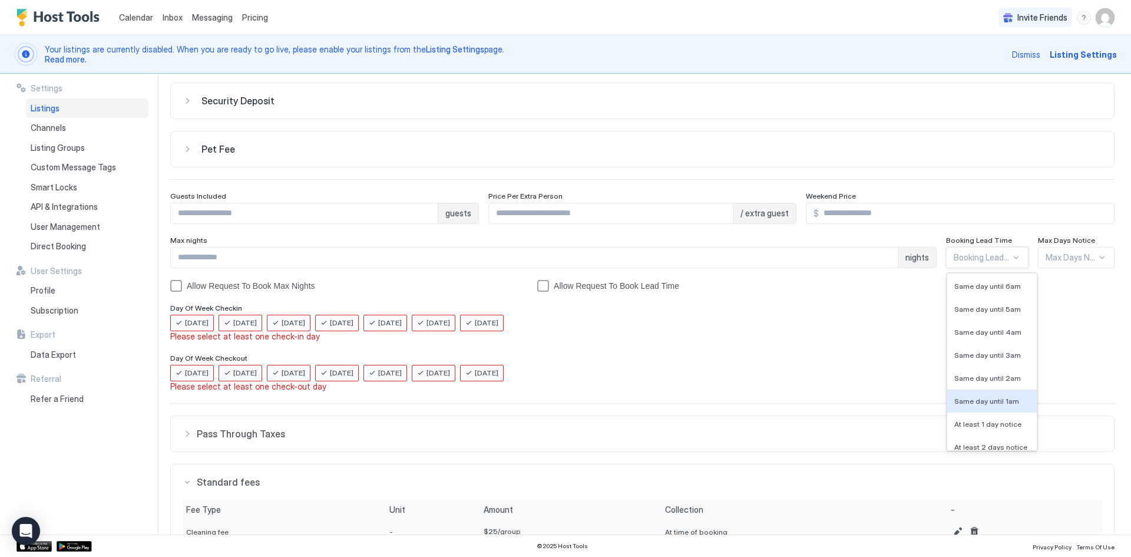
scroll to position [467, 0]
click at [975, 369] on span "At least 1 day notice" at bounding box center [987, 369] width 67 height 9
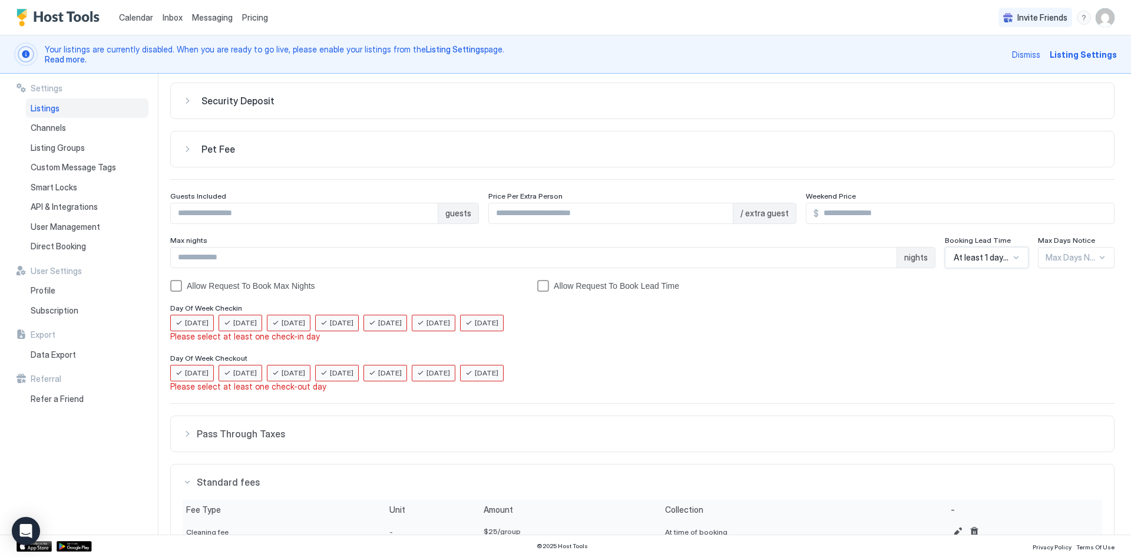
click at [1098, 256] on div at bounding box center [1102, 257] width 9 height 9
click at [1048, 328] on span "30 Days" at bounding box center [1060, 330] width 28 height 9
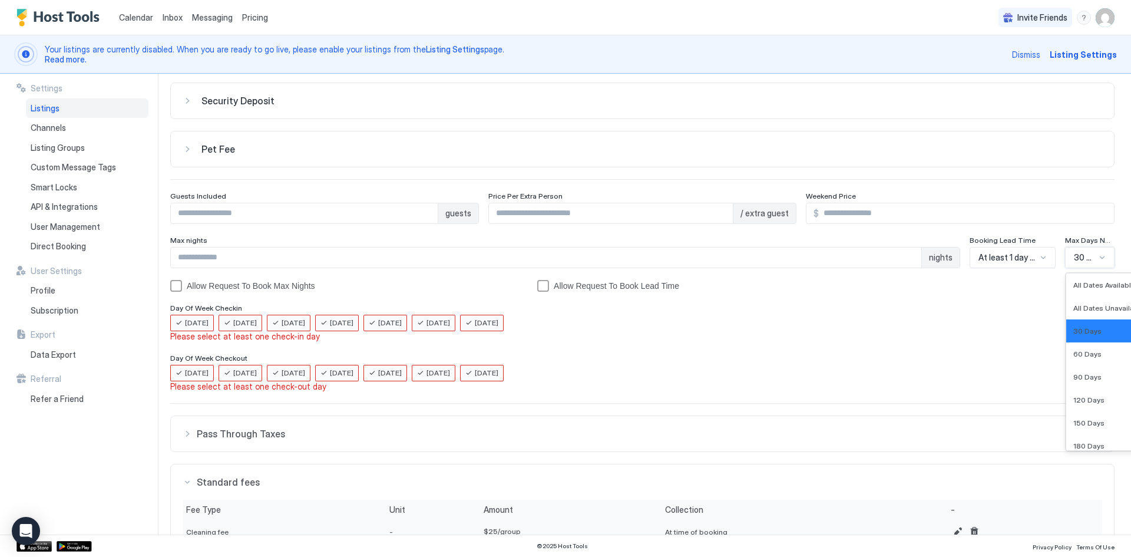
click at [1098, 257] on div at bounding box center [1102, 257] width 9 height 9
click at [1082, 284] on span "All Dates Available" at bounding box center [1105, 284] width 62 height 9
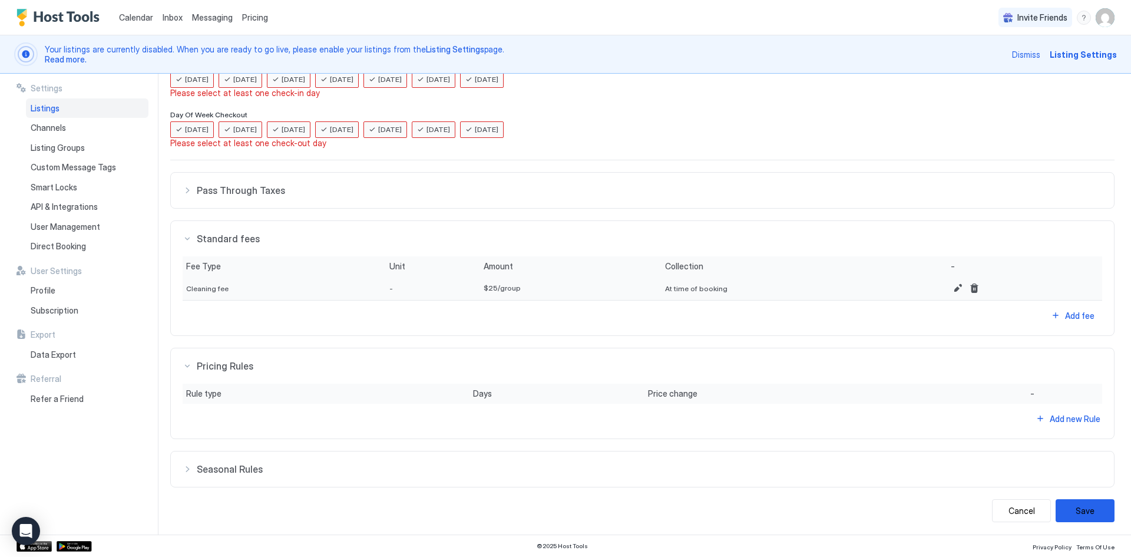
scroll to position [292, 0]
click at [1067, 514] on button "Save" at bounding box center [1085, 508] width 59 height 23
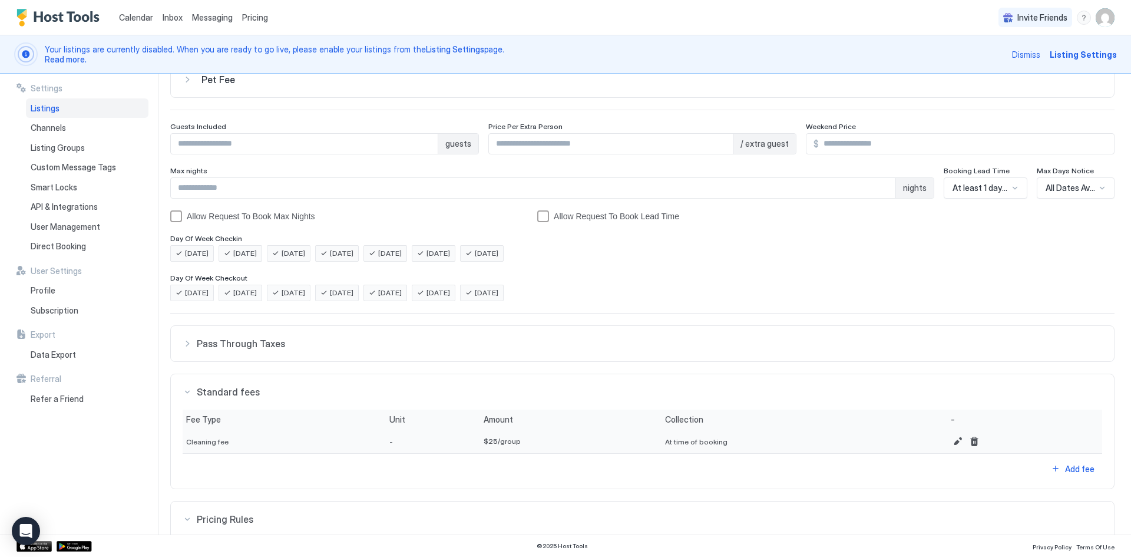
scroll to position [272, 0]
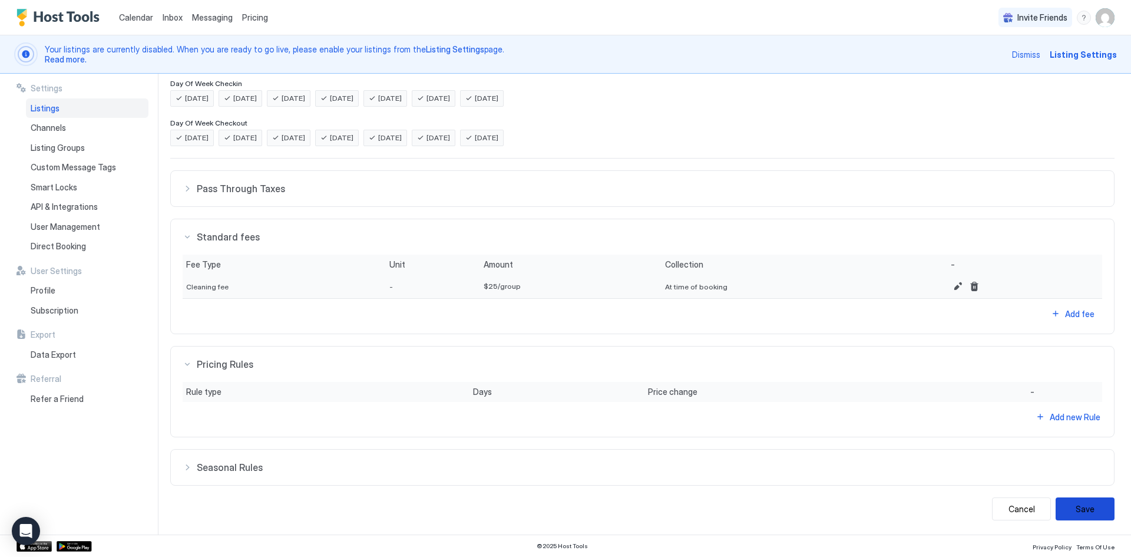
click at [1071, 514] on button "Save" at bounding box center [1085, 508] width 59 height 23
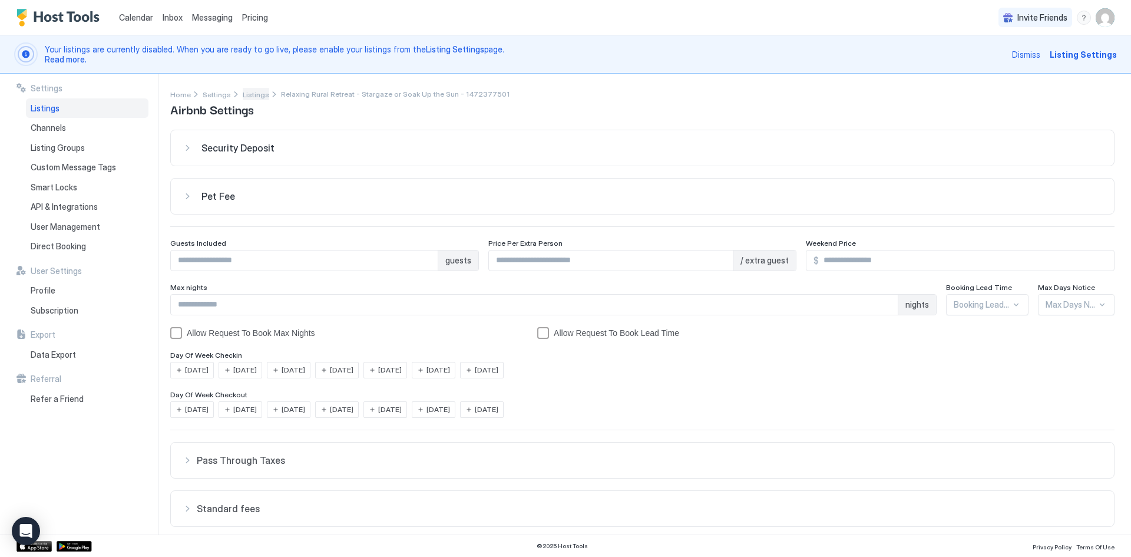
click at [247, 94] on span "Listings" at bounding box center [256, 94] width 27 height 9
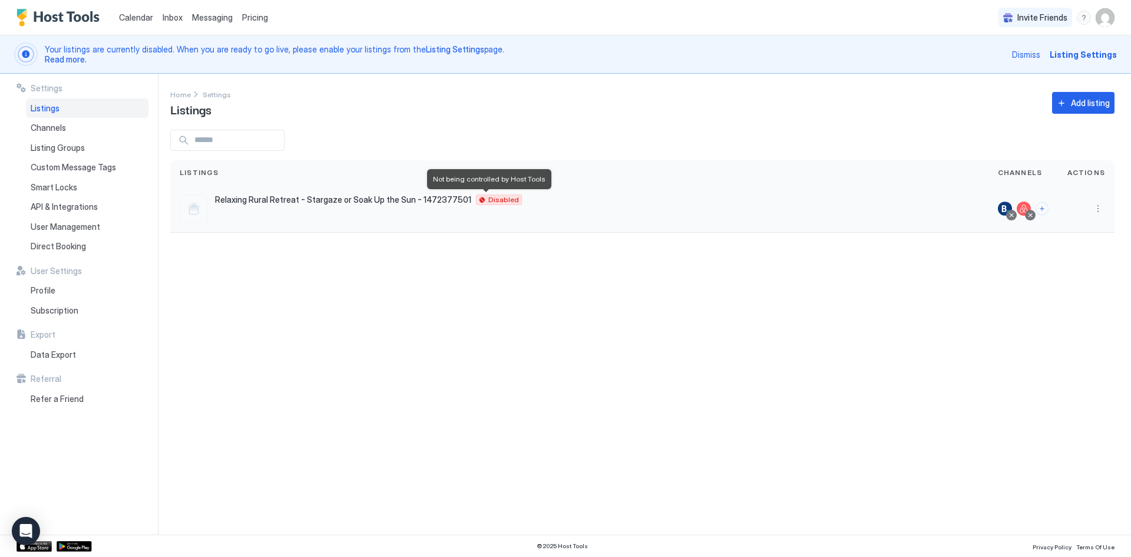
click at [488, 200] on span "Disabled" at bounding box center [503, 200] width 31 height 0
click at [194, 211] on div at bounding box center [194, 208] width 28 height 28
click at [1095, 210] on button "More options" at bounding box center [1098, 209] width 14 height 14
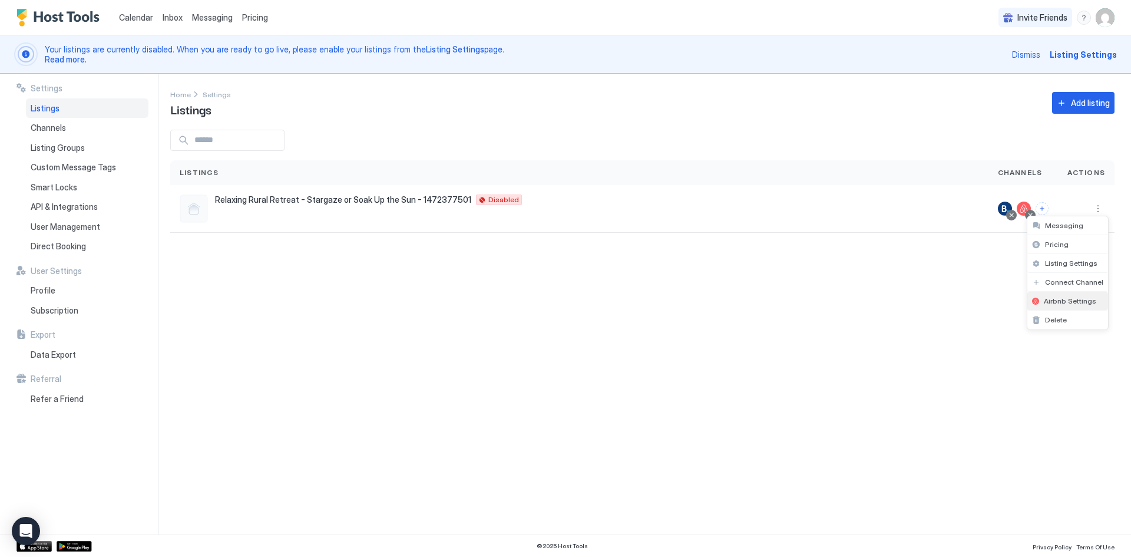
click at [1071, 298] on span "Airbnb Settings" at bounding box center [1070, 300] width 52 height 9
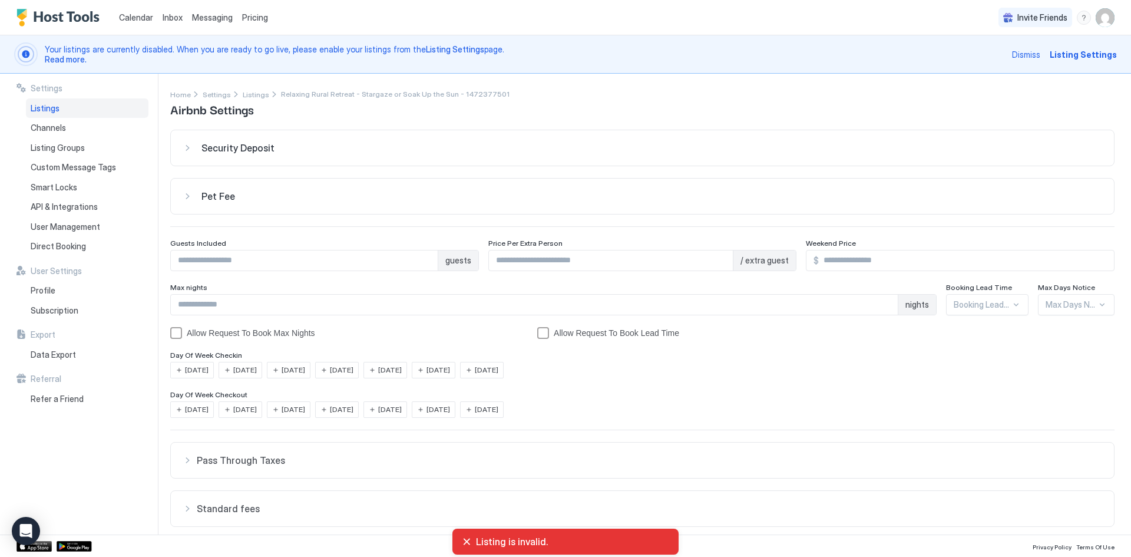
click at [424, 257] on input "*" at bounding box center [304, 260] width 267 height 20
type input "*"
click at [424, 257] on input "*" at bounding box center [304, 260] width 267 height 20
click at [190, 147] on div "Security Deposit" at bounding box center [643, 148] width 920 height 12
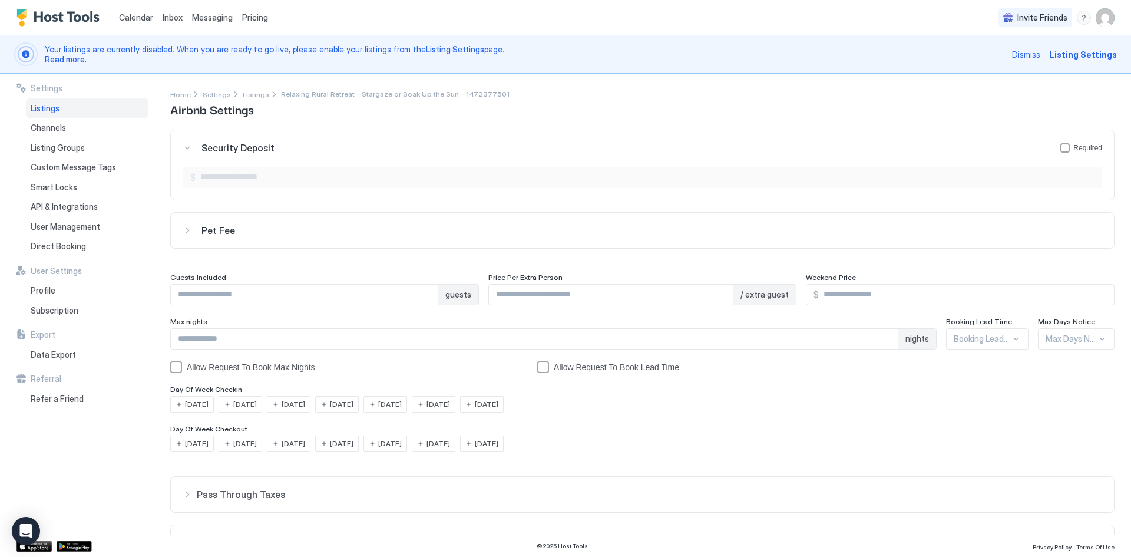
click at [186, 144] on div "Security Deposit Required" at bounding box center [643, 148] width 920 height 12
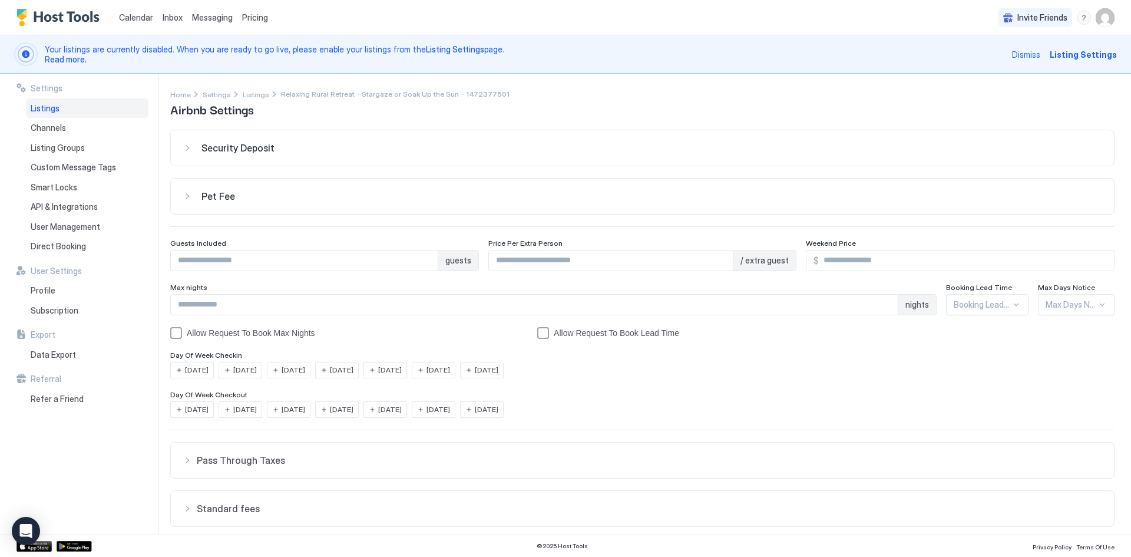
click at [191, 154] on div "Pet Fee" at bounding box center [643, 148] width 920 height 12
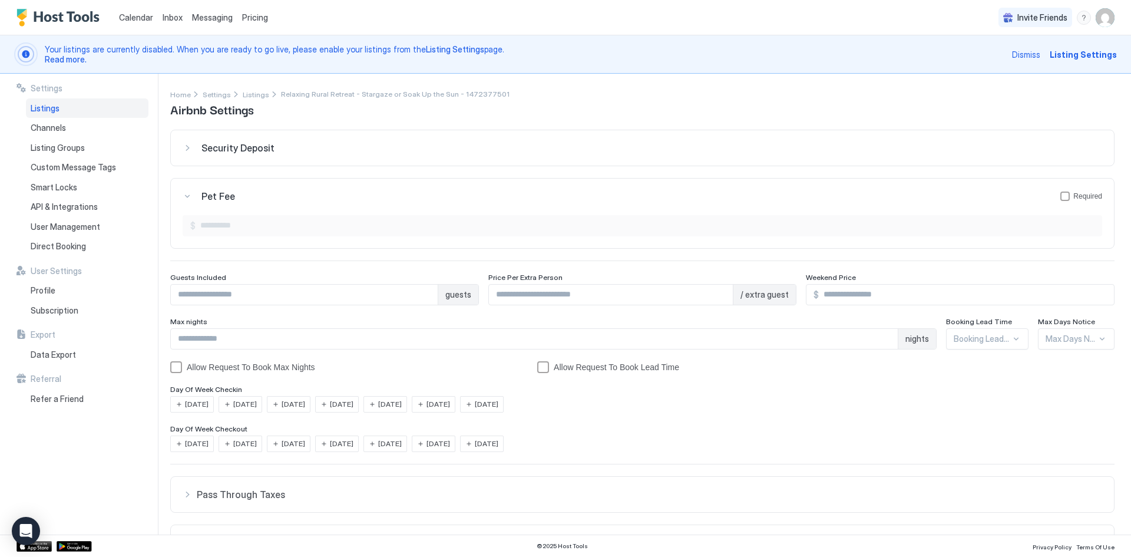
click at [191, 154] on div "Pet Fee Required" at bounding box center [643, 148] width 920 height 12
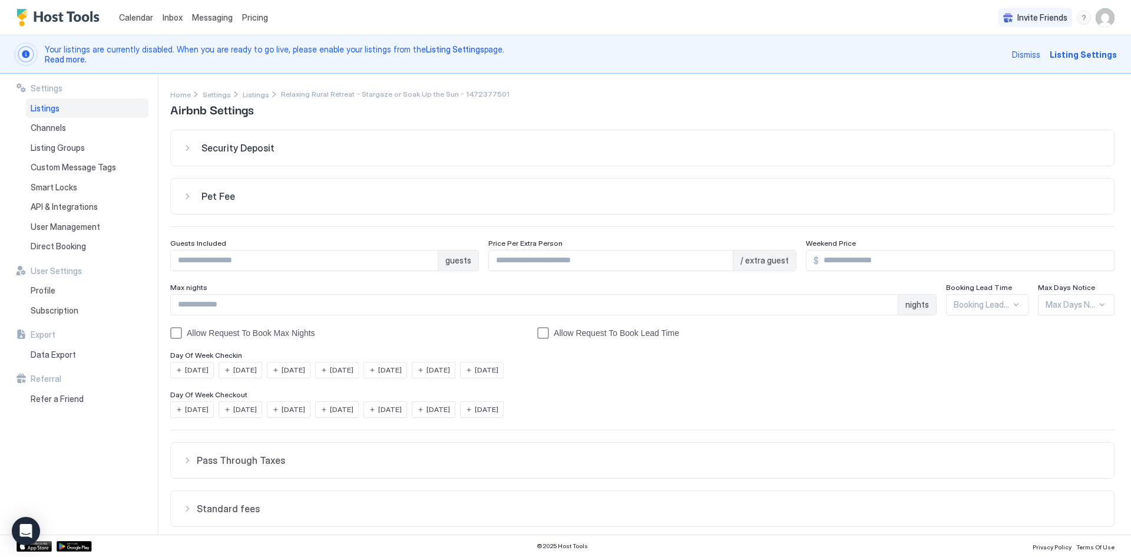
click at [863, 262] on input "Input Field" at bounding box center [966, 260] width 295 height 20
click at [191, 302] on input "Input Field" at bounding box center [534, 305] width 727 height 20
click at [184, 369] on div "[DATE]" at bounding box center [192, 370] width 44 height 16
click at [230, 369] on div "[DATE]" at bounding box center [241, 370] width 44 height 16
click at [283, 372] on div "[DATE]" at bounding box center [289, 370] width 44 height 16
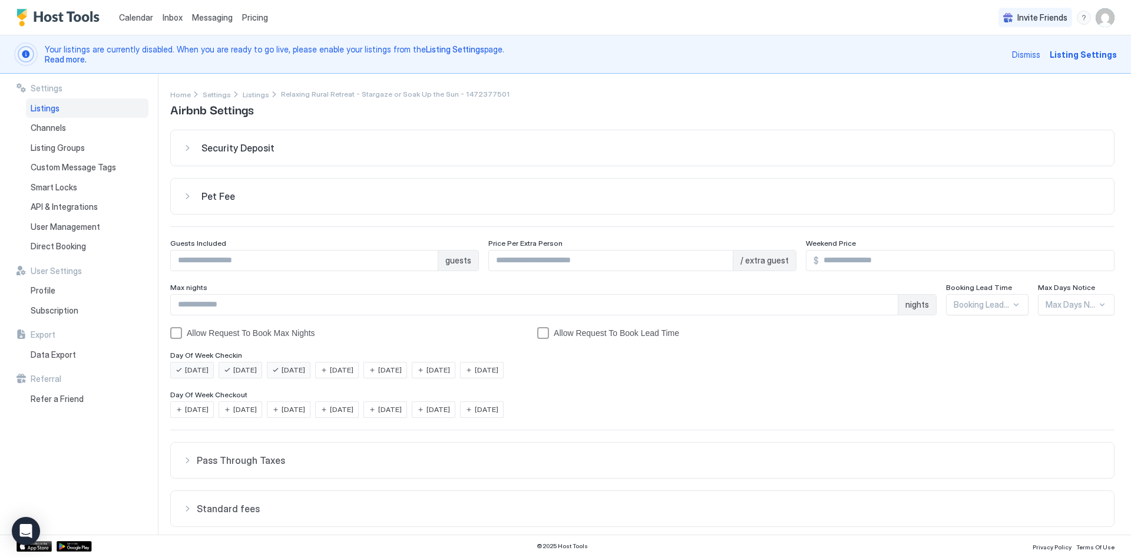
click at [343, 372] on div "[DATE]" at bounding box center [337, 370] width 44 height 16
click at [402, 372] on span "[DATE]" at bounding box center [390, 370] width 24 height 11
click at [444, 369] on div "[DATE]" at bounding box center [434, 370] width 44 height 16
click at [498, 369] on span "[DATE]" at bounding box center [487, 370] width 24 height 11
click at [196, 375] on span "[DATE]" at bounding box center [197, 370] width 24 height 11
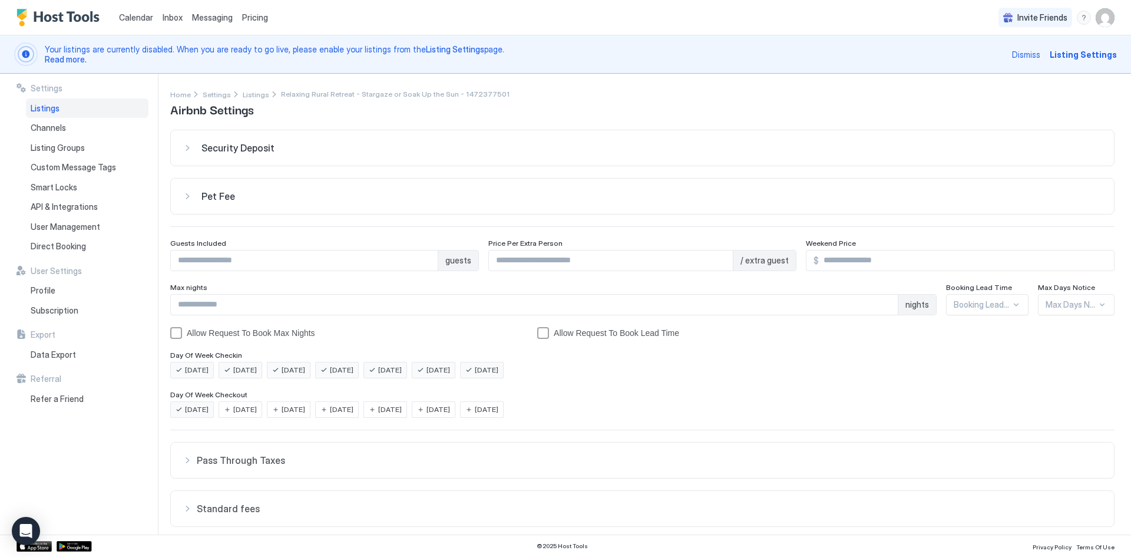
click at [247, 375] on span "[DATE]" at bounding box center [245, 370] width 24 height 11
click at [293, 375] on span "[DATE]" at bounding box center [294, 370] width 24 height 11
click at [350, 375] on span "[DATE]" at bounding box center [342, 370] width 24 height 11
click at [401, 378] on div "[DATE]" at bounding box center [386, 370] width 44 height 16
click at [450, 375] on span "[DATE]" at bounding box center [439, 370] width 24 height 11
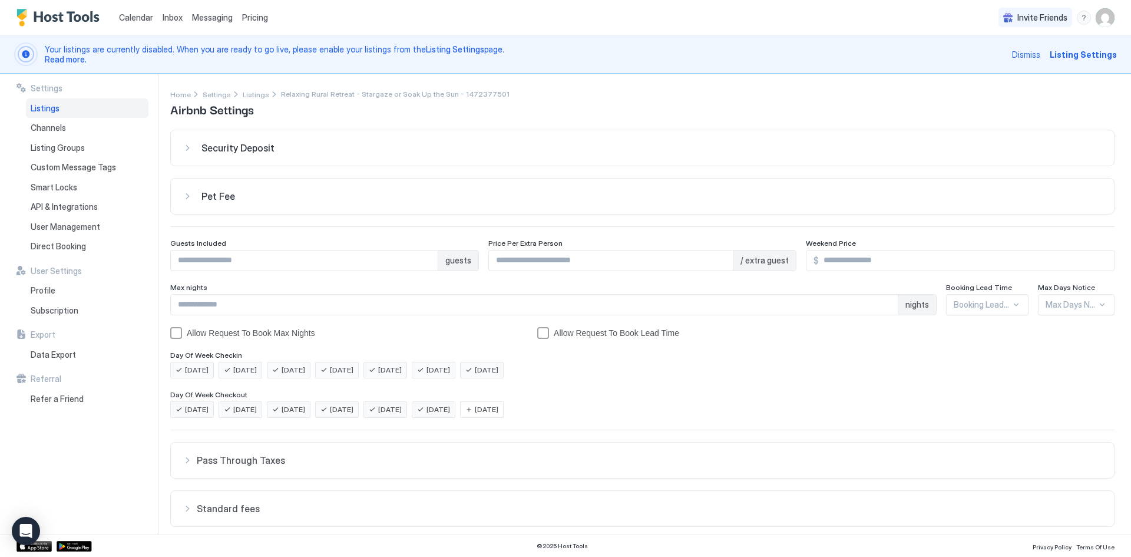
click at [492, 378] on div "[DATE]" at bounding box center [482, 370] width 44 height 16
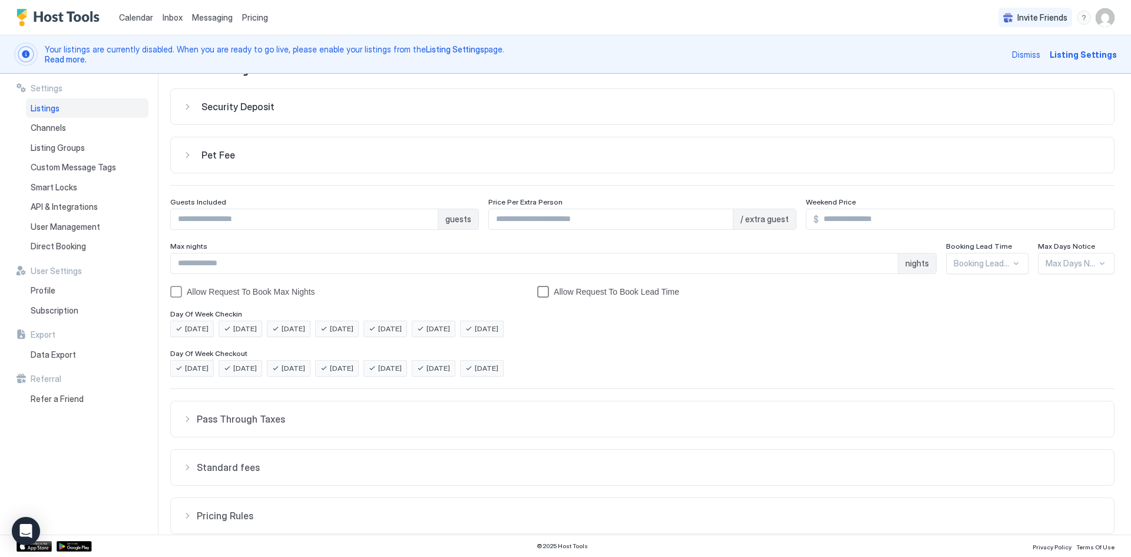
scroll to position [59, 0]
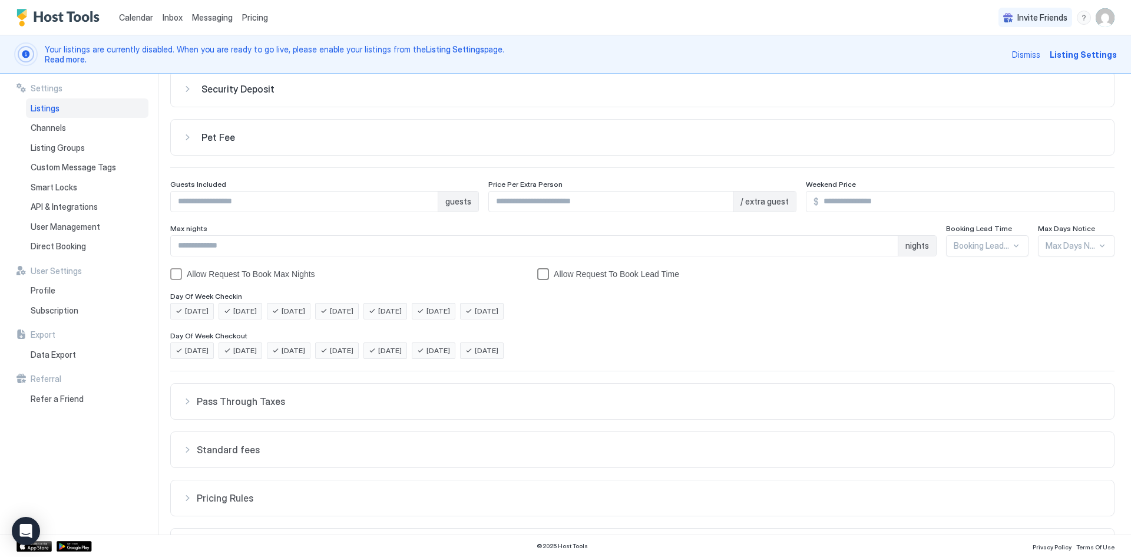
click at [541, 276] on div "bookingLeadTimeAllowRequestToBook" at bounding box center [543, 274] width 12 height 12
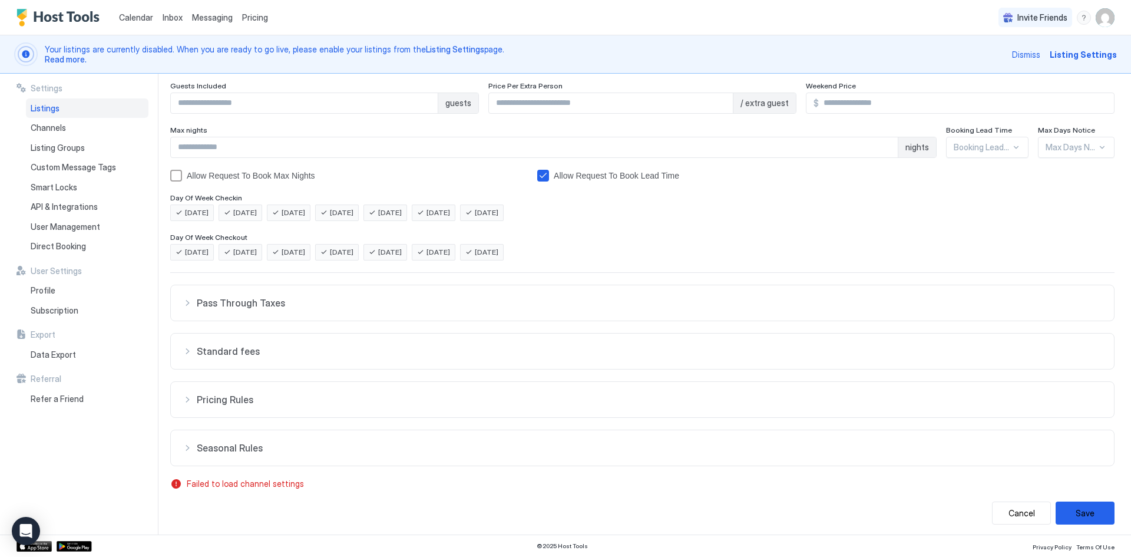
scroll to position [161, 0]
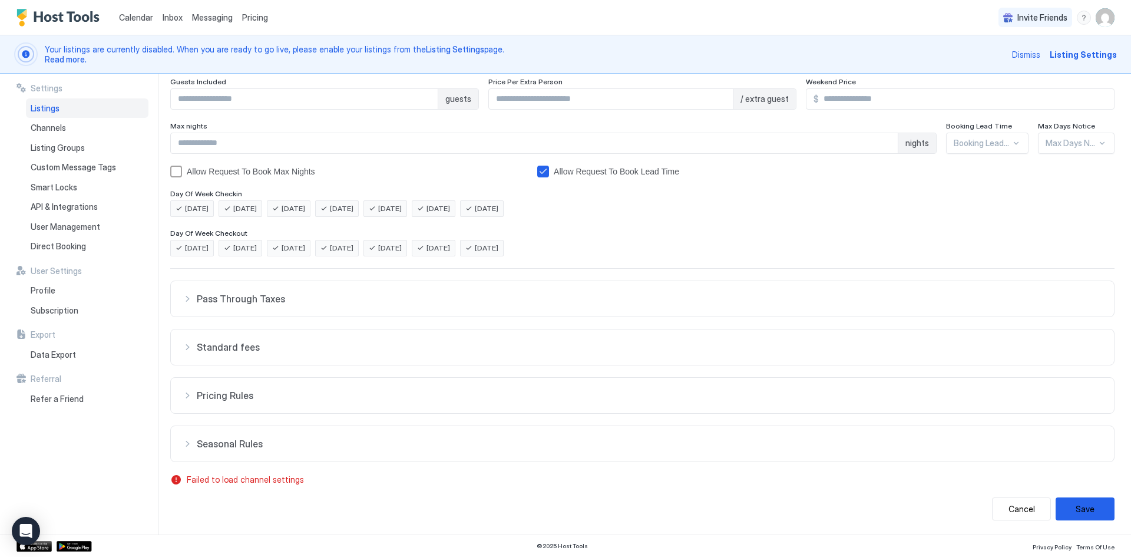
click at [193, 305] on div "Pricing Rules" at bounding box center [643, 299] width 920 height 12
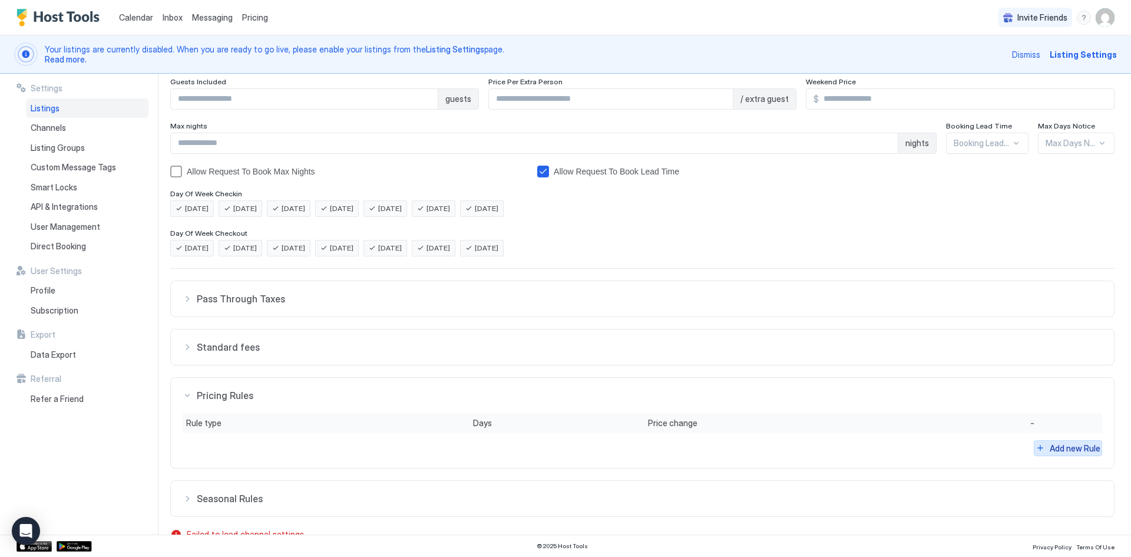
click at [1065, 406] on div "Add new Rule" at bounding box center [1079, 400] width 29 height 12
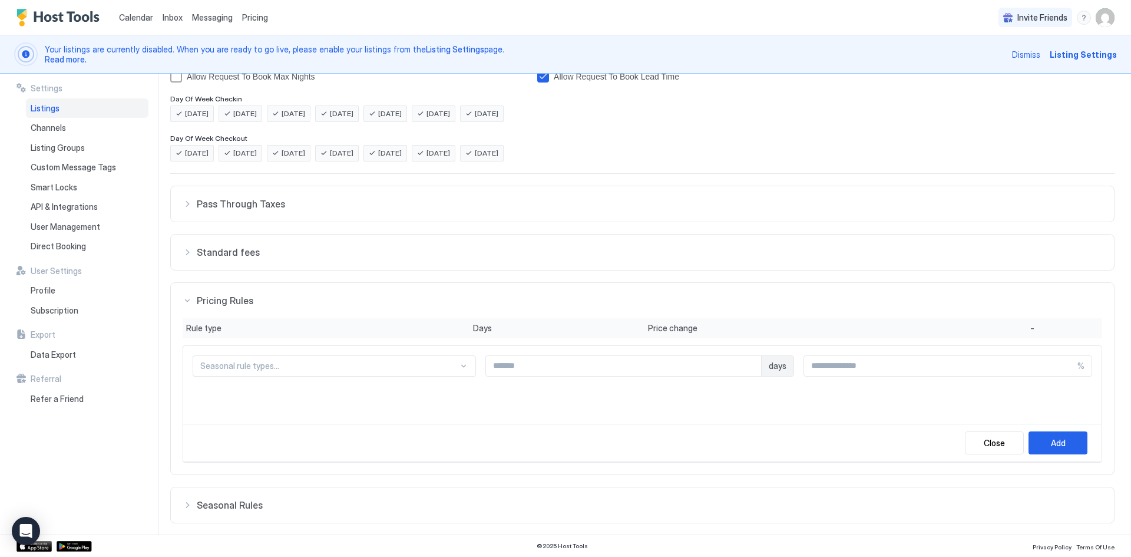
scroll to position [279, 0]
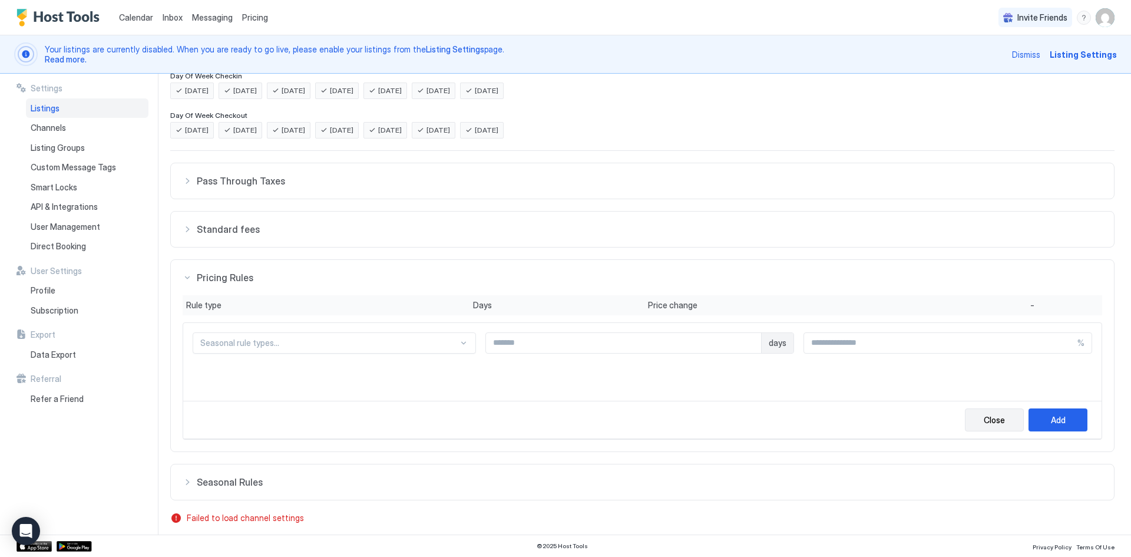
click at [987, 420] on div "Close" at bounding box center [994, 420] width 21 height 12
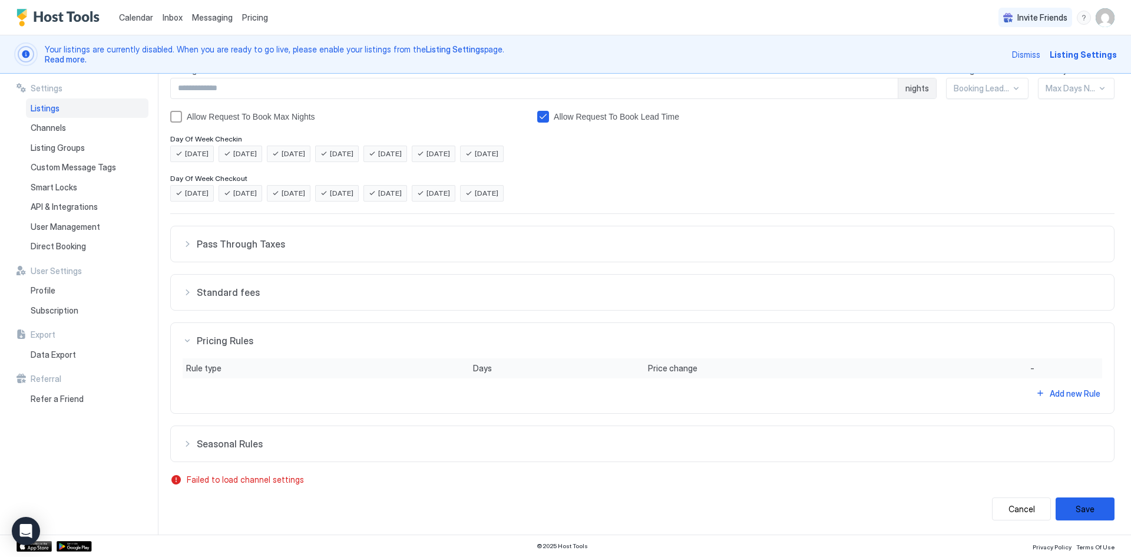
scroll to position [216, 0]
click at [239, 250] on span "Standard fees" at bounding box center [650, 244] width 906 height 12
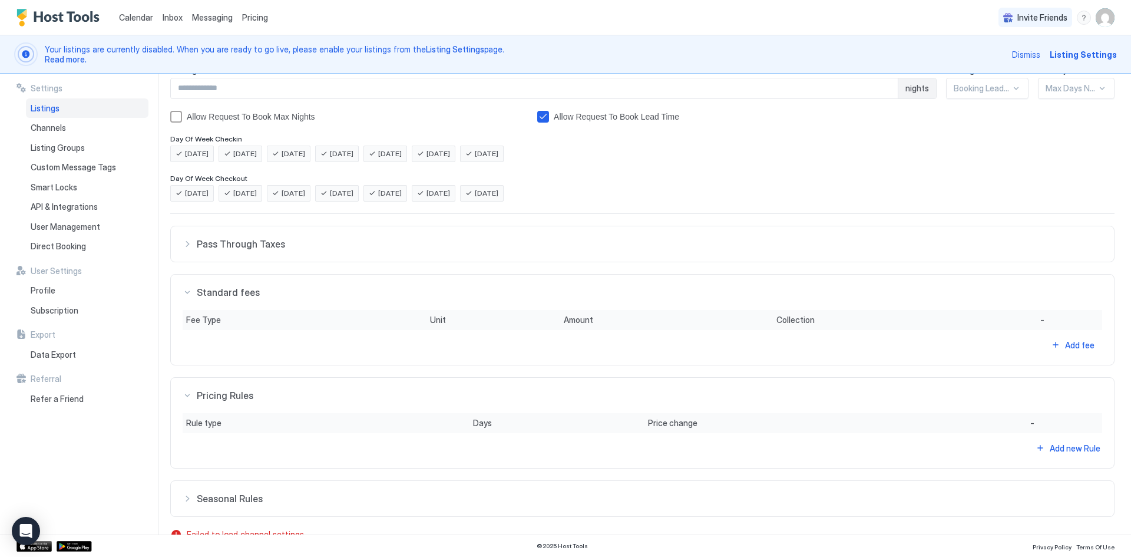
click at [227, 277] on div "Fee Type" at bounding box center [288, 271] width 204 height 11
click at [1065, 346] on div "Add fee" at bounding box center [1079, 345] width 29 height 12
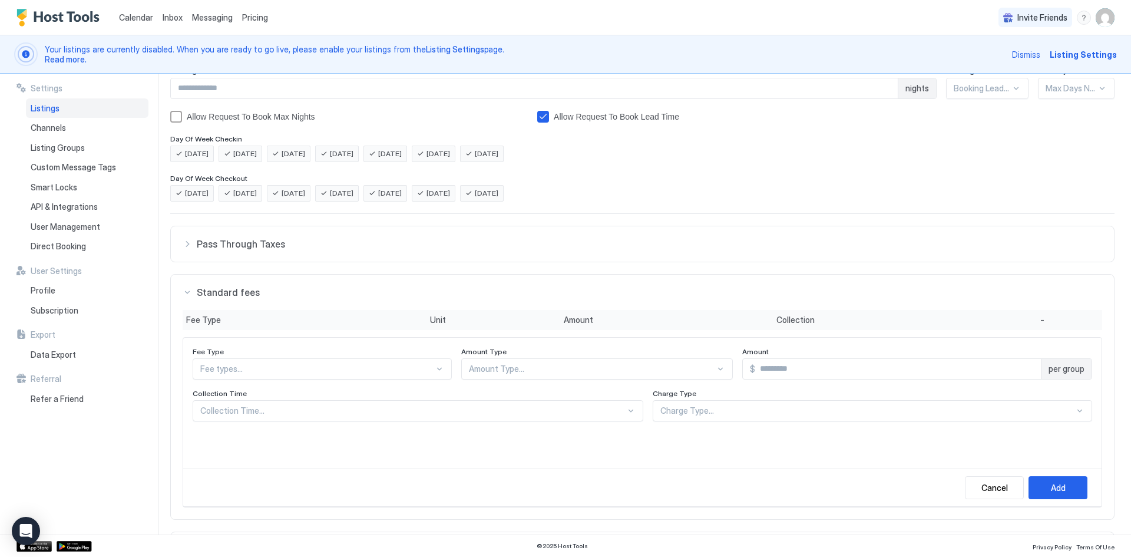
click at [293, 363] on div "Fee types..." at bounding box center [322, 368] width 259 height 21
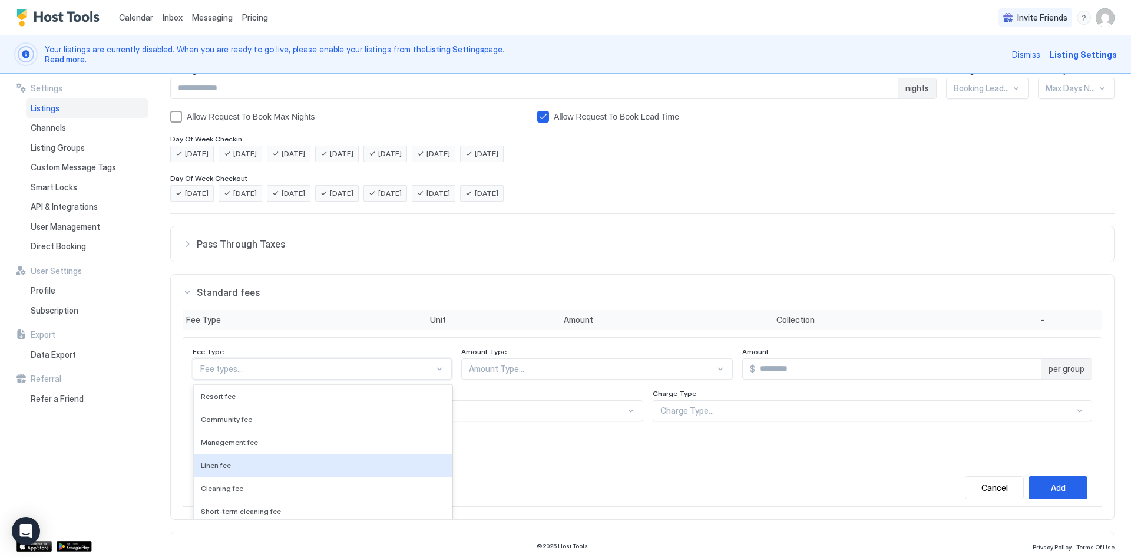
scroll to position [322, 0]
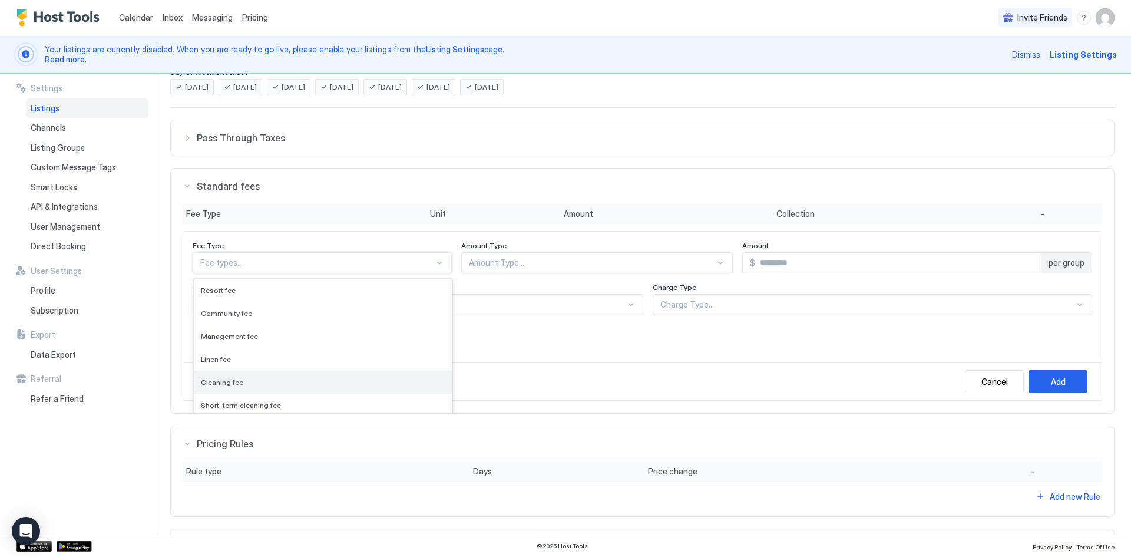
click at [229, 379] on span "Cleaning fee" at bounding box center [222, 382] width 42 height 9
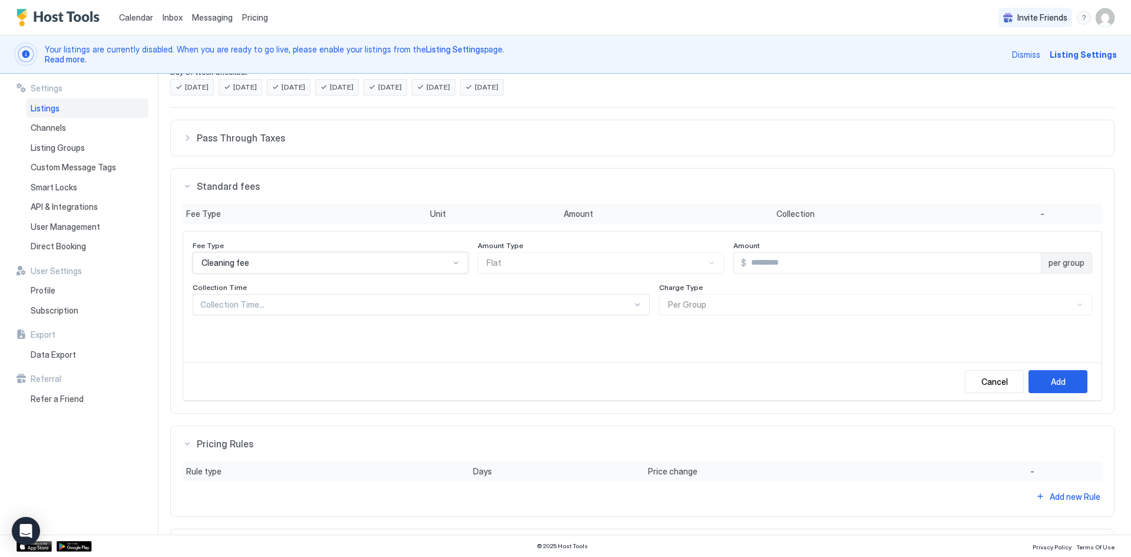
click at [856, 262] on input "Input Field" at bounding box center [894, 263] width 295 height 20
type input "**"
click at [264, 305] on div at bounding box center [416, 304] width 432 height 11
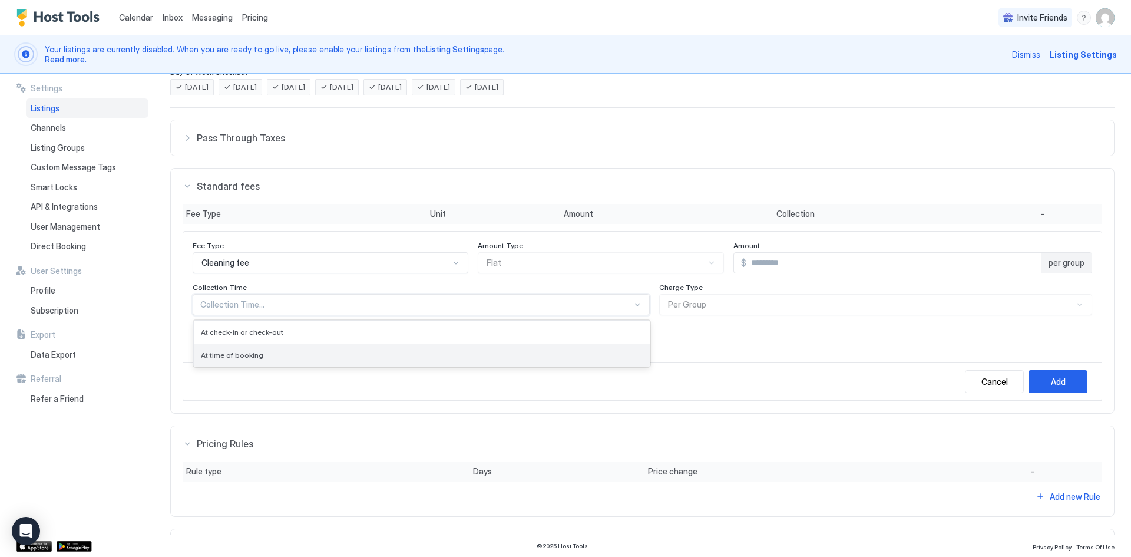
click at [230, 349] on div "At time of booking" at bounding box center [422, 354] width 456 height 23
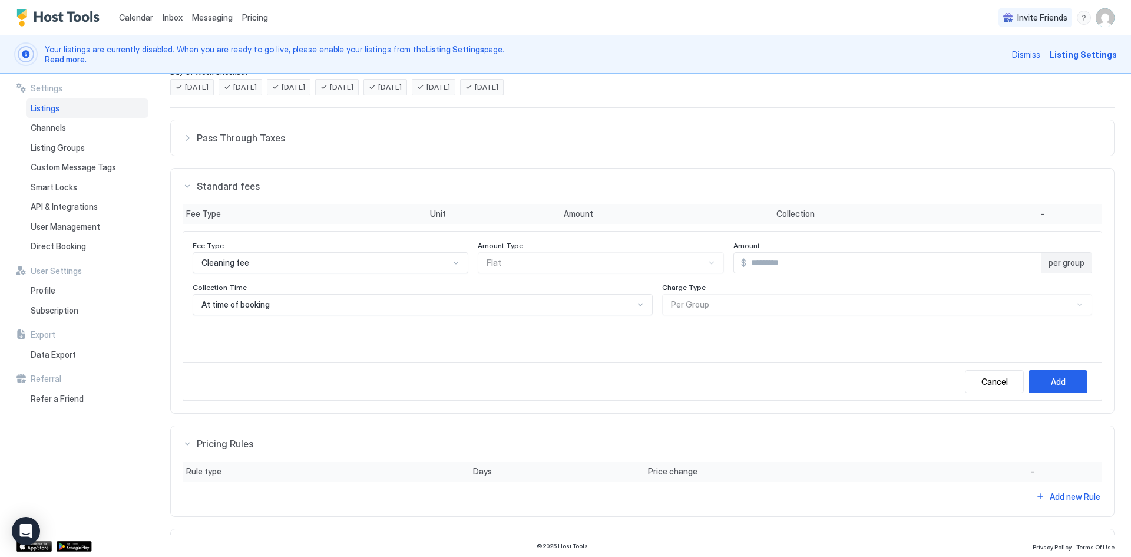
click at [724, 273] on div "Charge Type Per Group" at bounding box center [601, 257] width 246 height 32
click at [1051, 378] on div "Add" at bounding box center [1058, 381] width 15 height 12
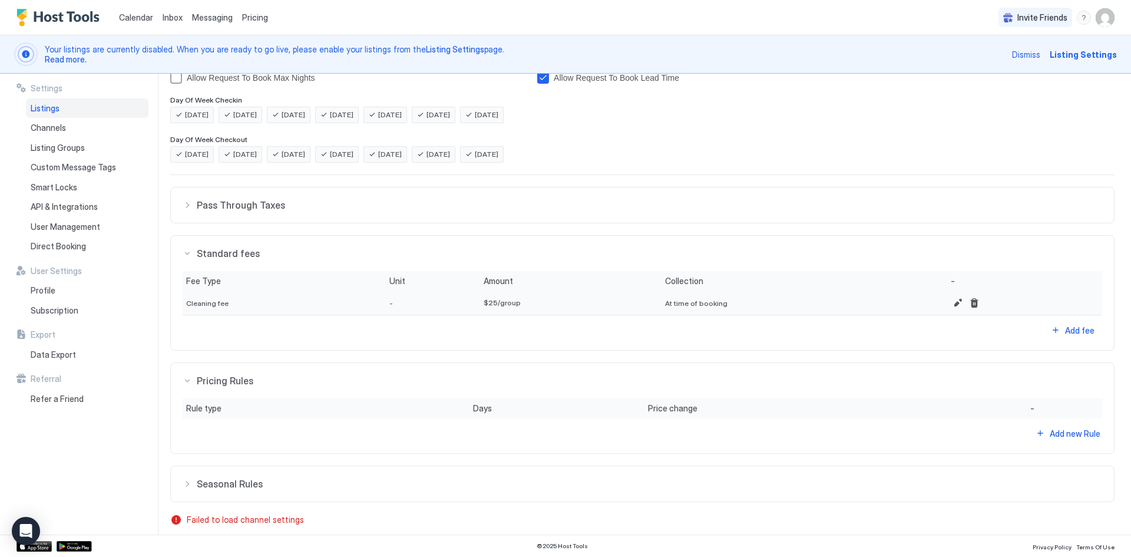
scroll to position [236, 0]
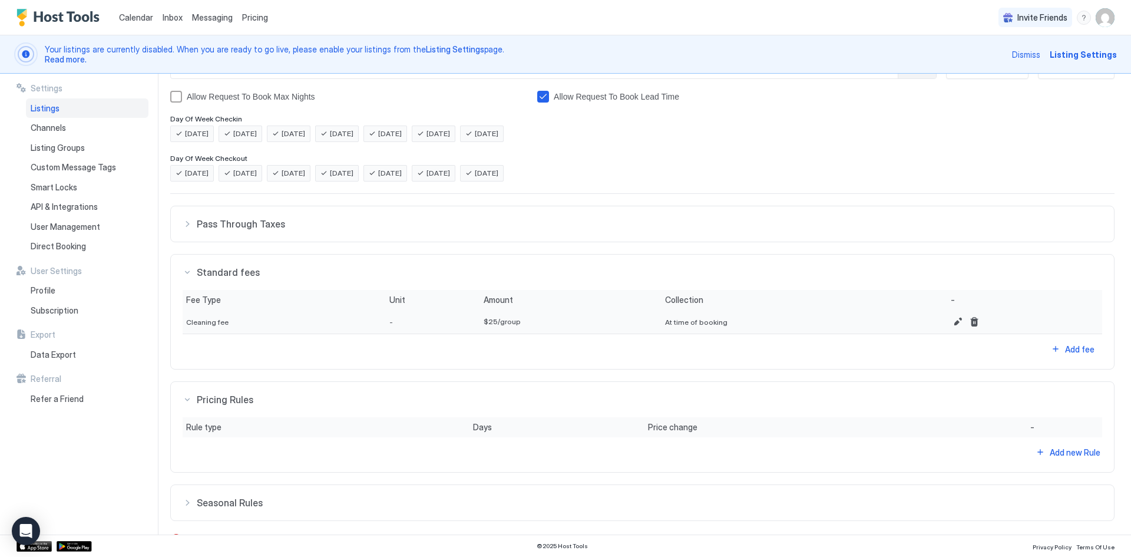
click at [170, 88] on div "Security Deposit $ Pet Fee $ Guests Included * guests Price Per Extra Person / …" at bounding box center [642, 236] width 944 height 686
click at [171, 94] on div "allowRTBAboveMaxNights" at bounding box center [176, 97] width 12 height 12
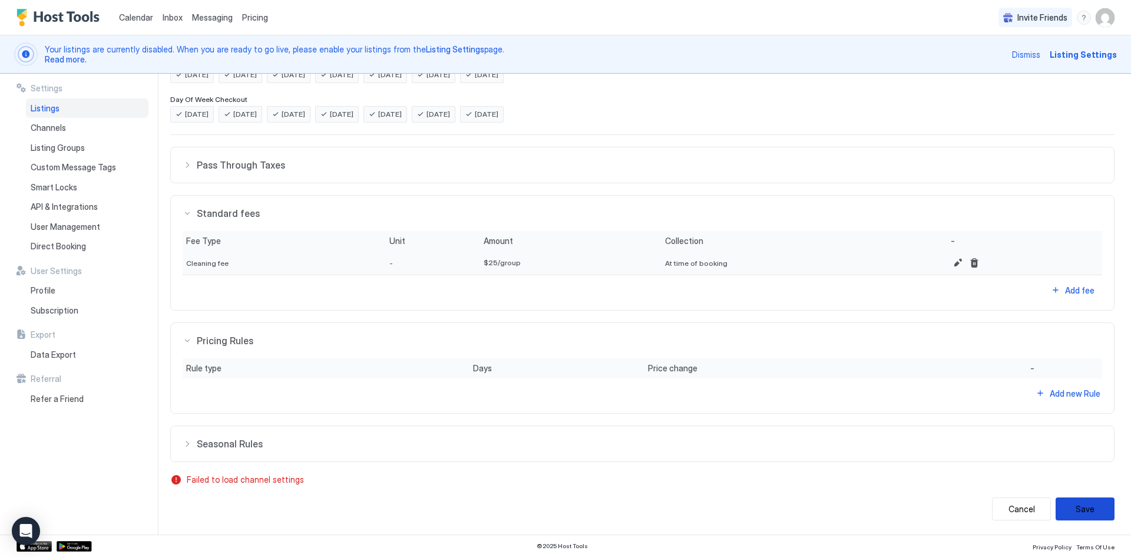
click at [1067, 507] on button "Save" at bounding box center [1085, 508] width 59 height 23
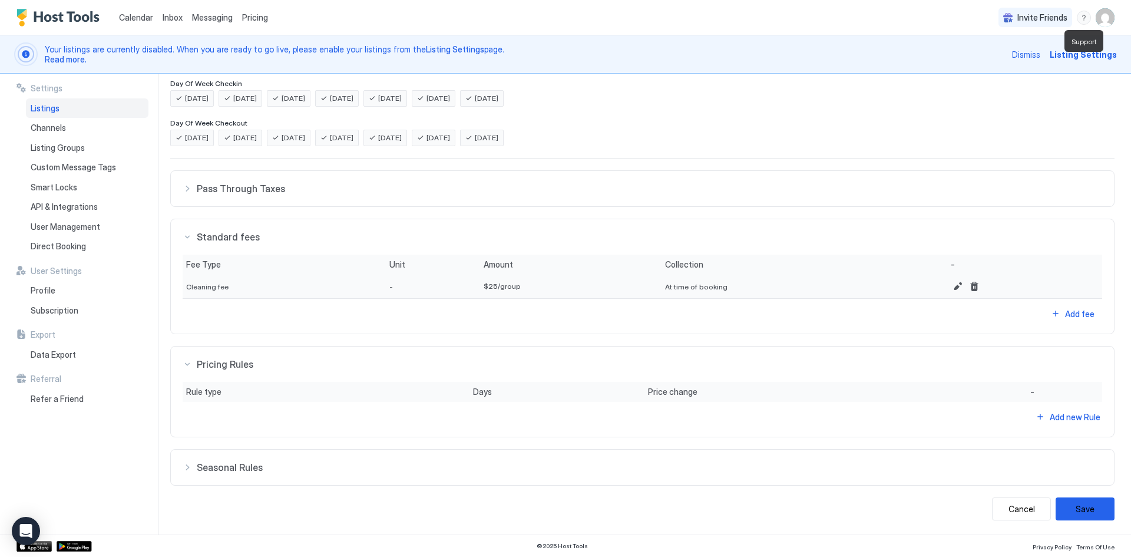
click at [1081, 21] on div "menu" at bounding box center [1084, 18] width 14 height 14
drag, startPoint x: 987, startPoint y: 33, endPoint x: 873, endPoint y: 24, distance: 114.6
click at [873, 24] on div "Help Center Running Status Chat with us Contact us" at bounding box center [565, 278] width 1131 height 557
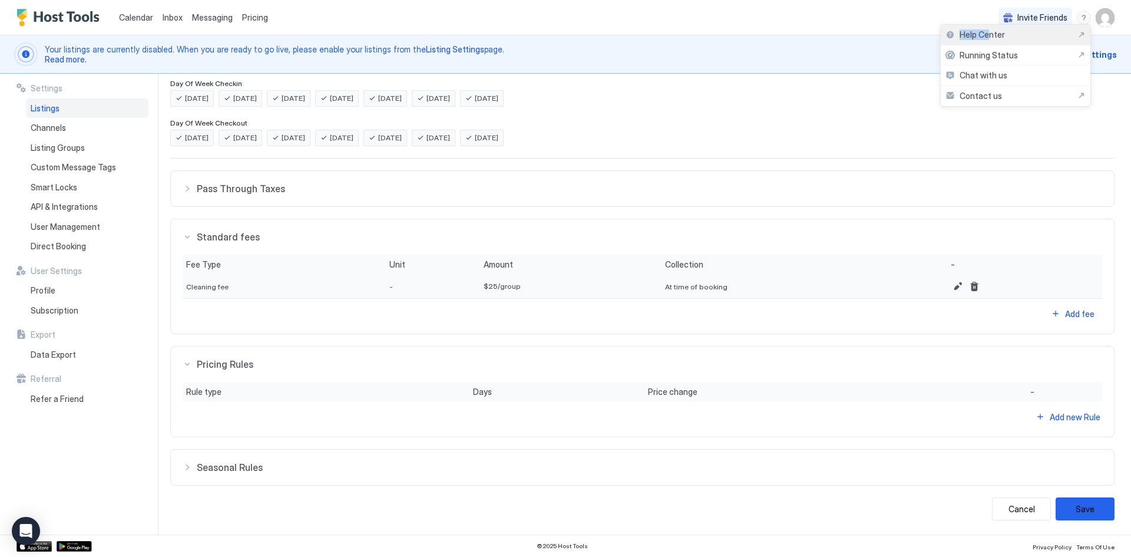
click at [978, 34] on span "Help Center" at bounding box center [982, 34] width 45 height 11
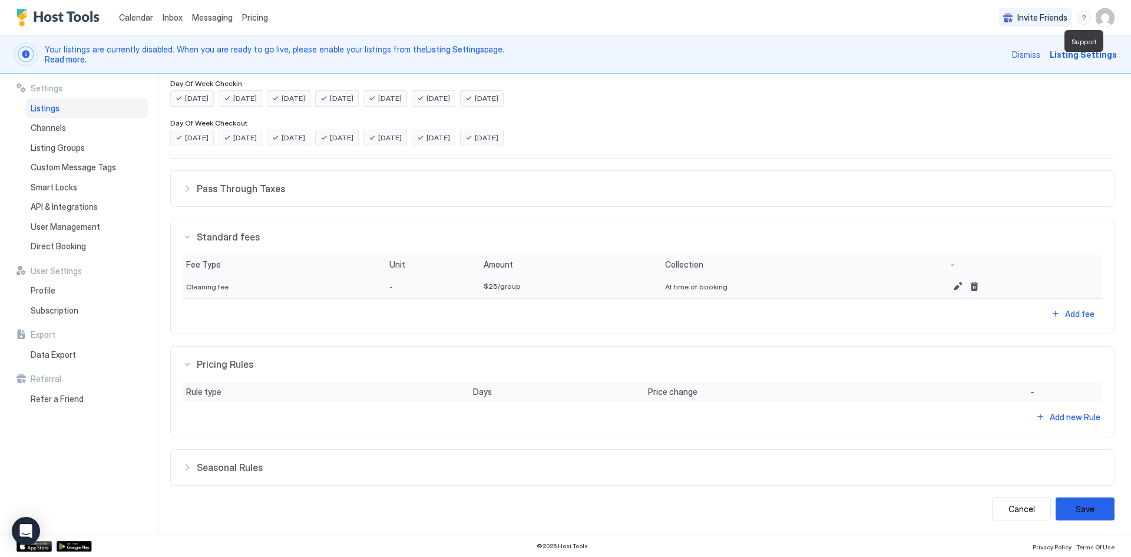
click at [1083, 22] on div "menu" at bounding box center [1084, 18] width 14 height 14
click at [990, 77] on span "Chat with us" at bounding box center [984, 75] width 48 height 11
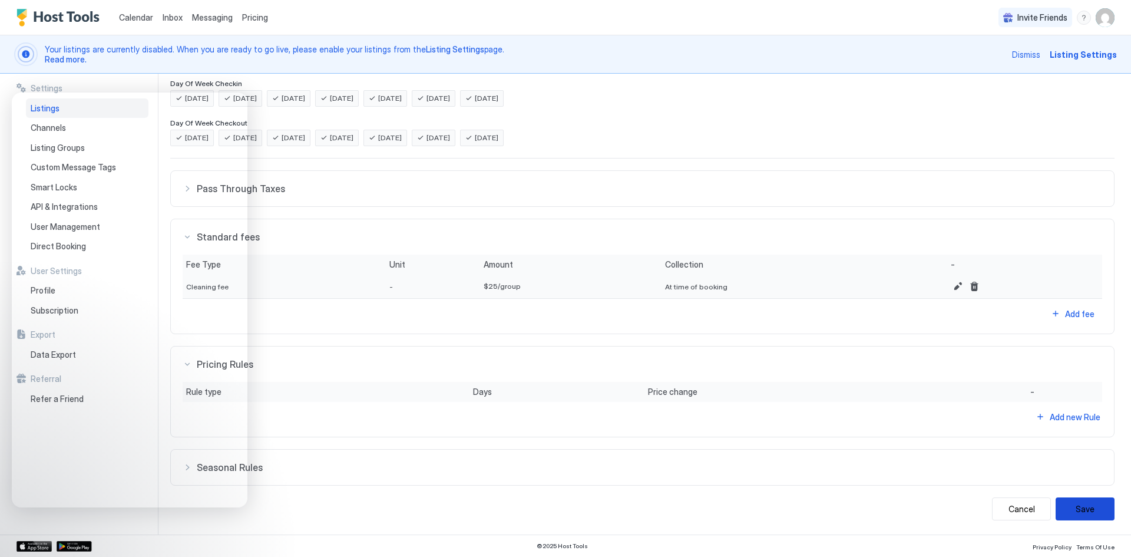
click at [1085, 504] on button "Save" at bounding box center [1085, 508] width 59 height 23
click at [1074, 507] on button "Save" at bounding box center [1085, 508] width 59 height 23
click at [1101, 16] on img "User profile" at bounding box center [1105, 17] width 19 height 19
click at [993, 68] on span "Settings" at bounding box center [999, 66] width 32 height 11
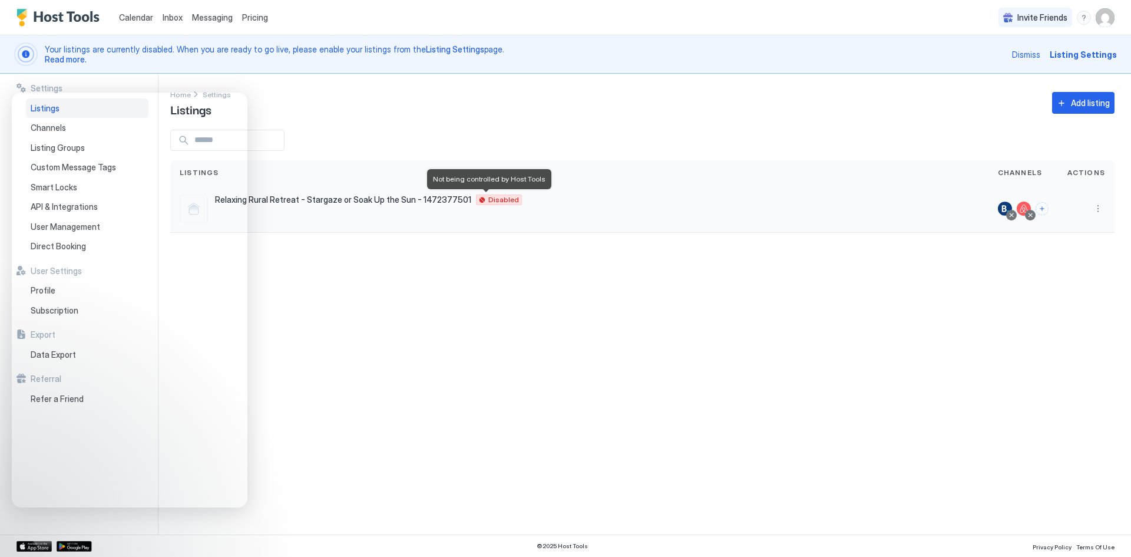
click at [488, 200] on span "Disabled" at bounding box center [503, 200] width 31 height 0
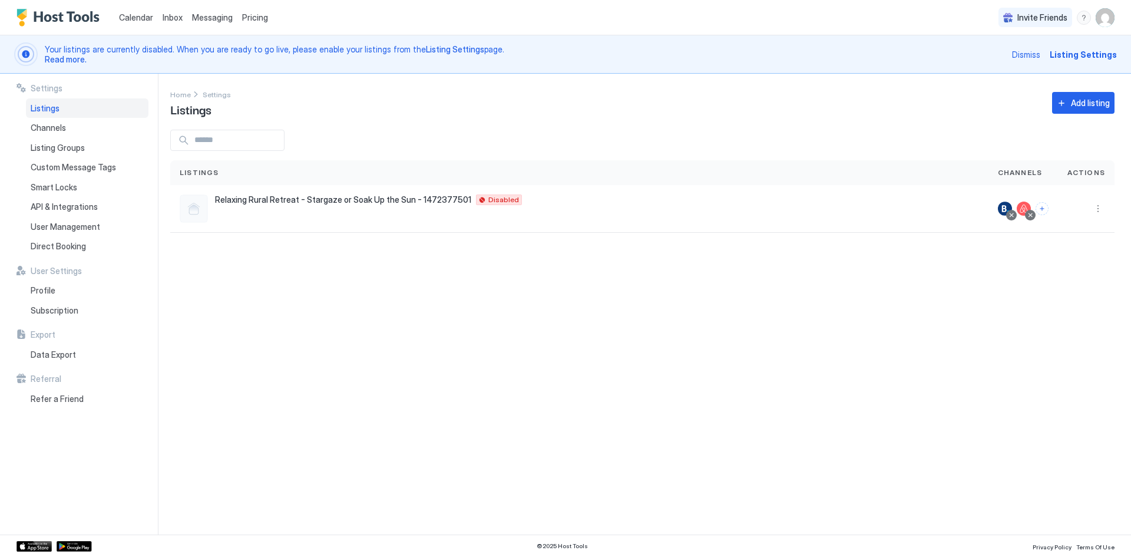
click at [1105, 18] on img "User profile" at bounding box center [1105, 17] width 19 height 19
click at [992, 65] on span "Settings" at bounding box center [999, 66] width 32 height 11
click at [374, 198] on span "Relaxing Rural Retreat - Stargaze or Soak Up the Sun - 1472377501" at bounding box center [343, 199] width 256 height 11
click at [256, 202] on span "Relaxing Rural Retreat - Stargaze or Soak Up the Sun - 1472377501" at bounding box center [343, 199] width 256 height 11
click at [214, 199] on div "Relaxing Rural Retreat - Stargaze or Soak Up the Sun - 1472377501 Luggate 9382 …" at bounding box center [580, 208] width 800 height 28
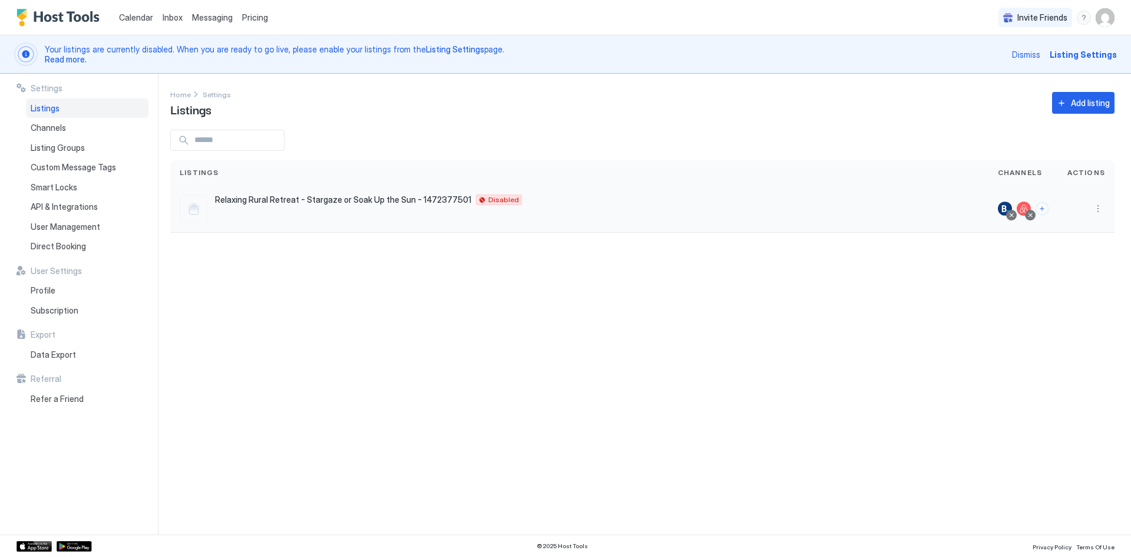
click at [200, 210] on div at bounding box center [194, 208] width 28 height 28
click at [62, 109] on div "Listings" at bounding box center [87, 108] width 123 height 20
click at [293, 199] on span "Relaxing Rural Retreat - Stargaze or Soak Up the Sun - 1472377501" at bounding box center [343, 199] width 256 height 11
click at [385, 199] on span "Relaxing Rural Retreat - Stargaze or Soak Up the Sun - 1472377501" at bounding box center [343, 199] width 256 height 11
drag, startPoint x: 471, startPoint y: 198, endPoint x: 478, endPoint y: 199, distance: 7.1
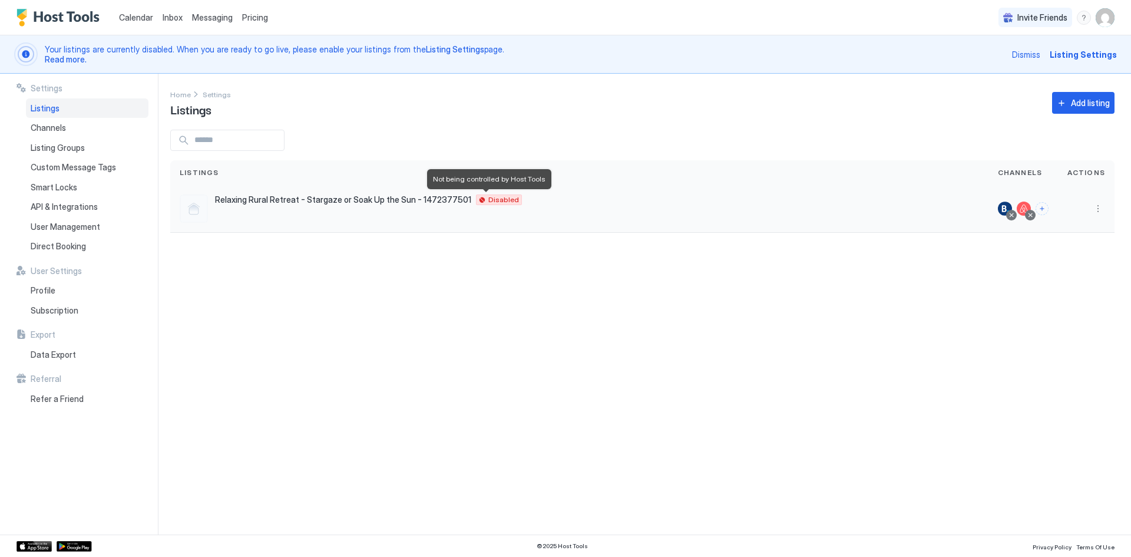
click at [476, 198] on div "Disabled" at bounding box center [499, 199] width 46 height 11
click at [1094, 206] on button "More options" at bounding box center [1098, 209] width 14 height 14
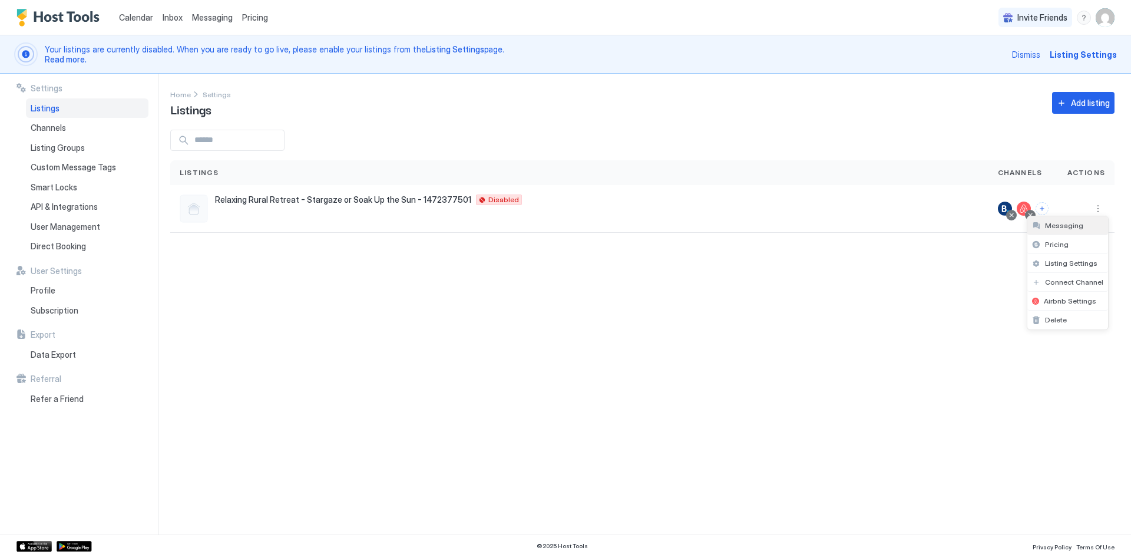
click at [1059, 223] on span "Messaging" at bounding box center [1064, 225] width 38 height 9
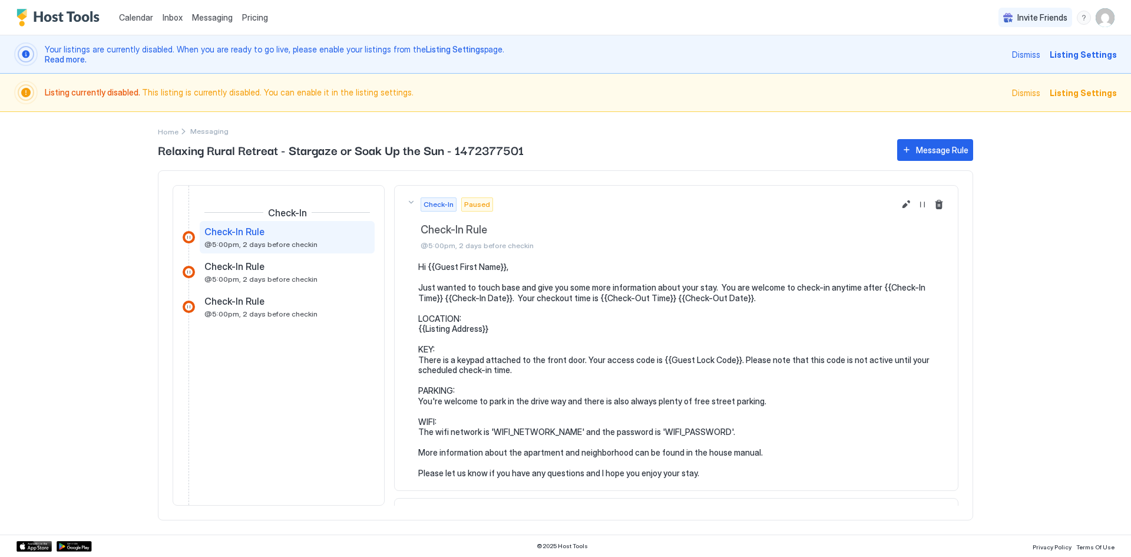
click at [1091, 90] on span "Listing Settings" at bounding box center [1083, 93] width 67 height 12
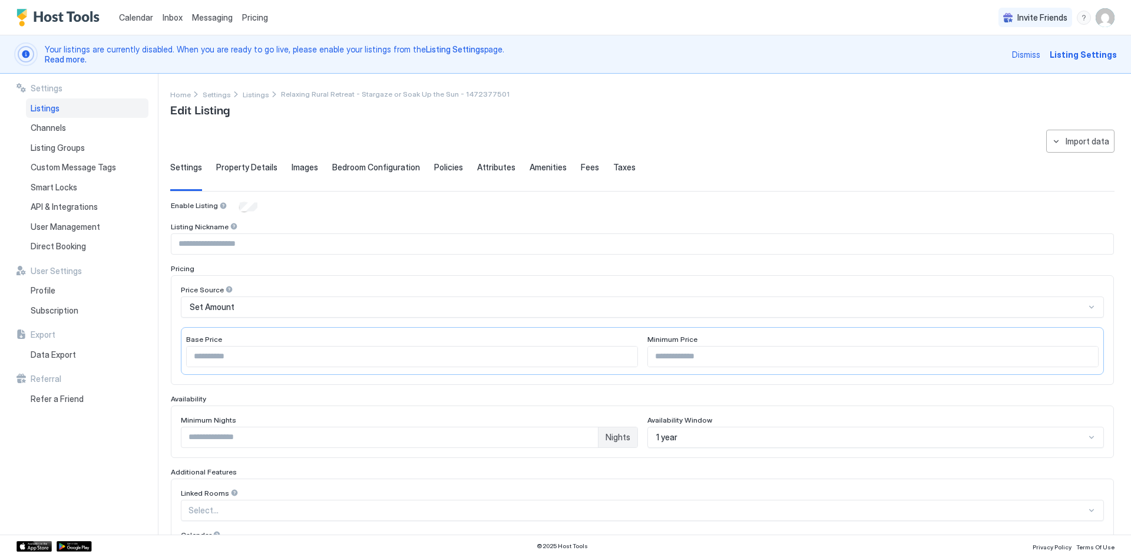
click at [236, 168] on span "Property Details" at bounding box center [246, 167] width 61 height 11
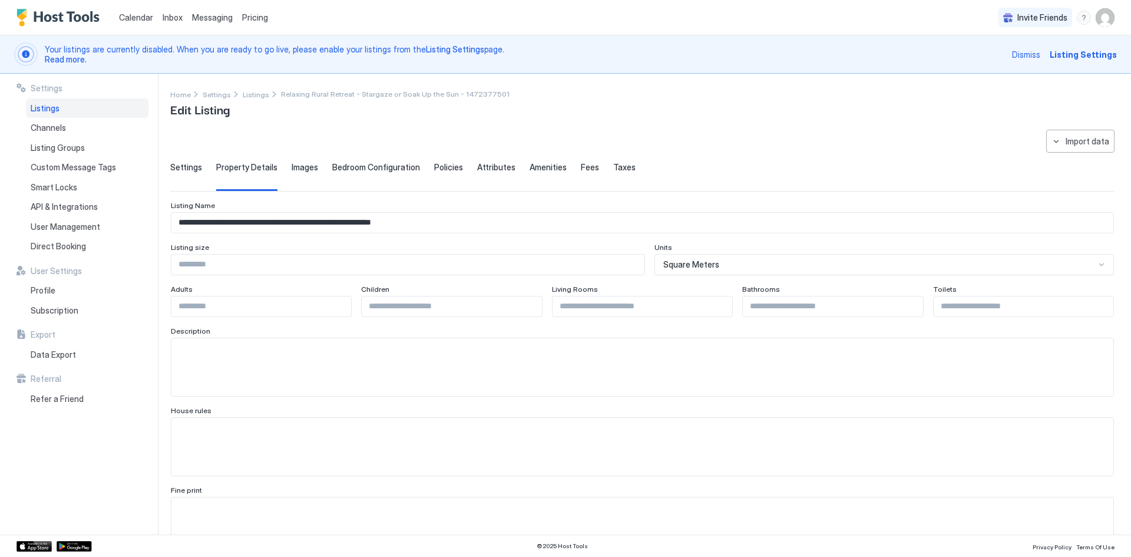
click at [301, 166] on span "Images" at bounding box center [305, 167] width 27 height 11
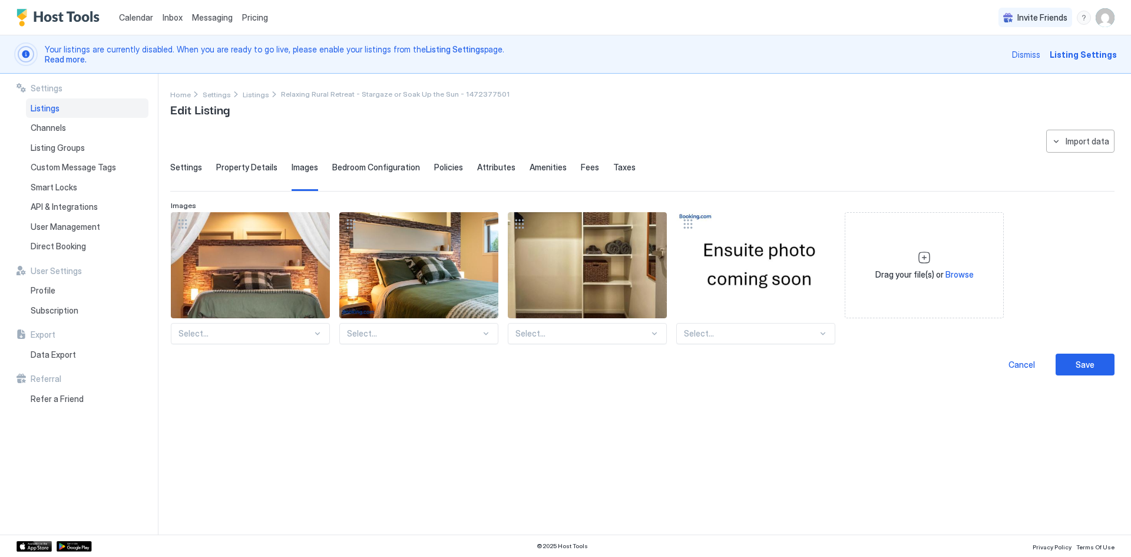
click at [354, 164] on span "Bedroom Configuration" at bounding box center [376, 167] width 88 height 11
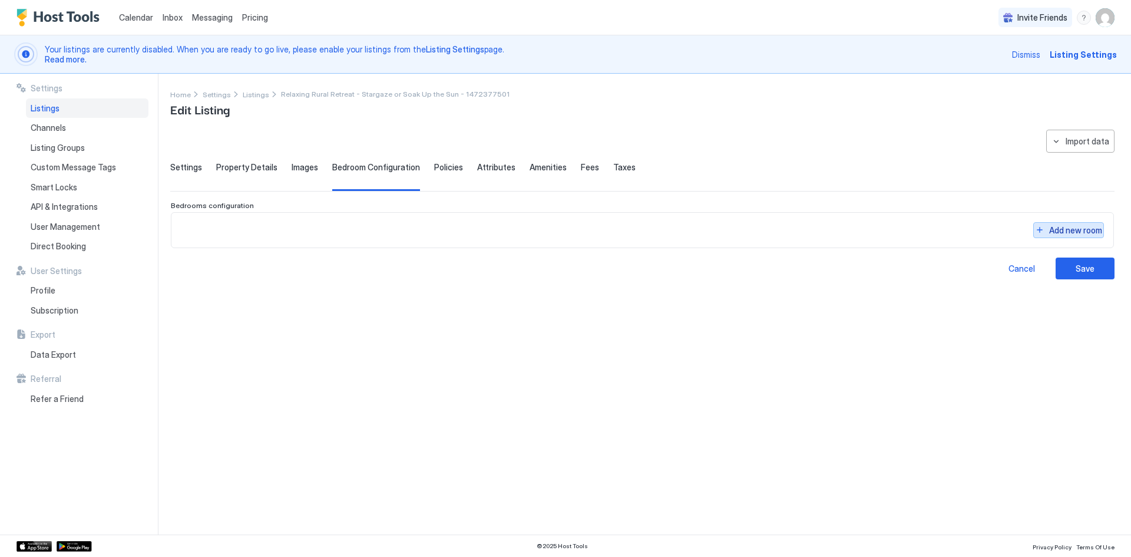
drag, startPoint x: 1050, startPoint y: 233, endPoint x: 668, endPoint y: 178, distance: 385.7
click at [891, 199] on div "**********" at bounding box center [642, 205] width 944 height 150
click at [444, 167] on span "Policies" at bounding box center [448, 167] width 29 height 11
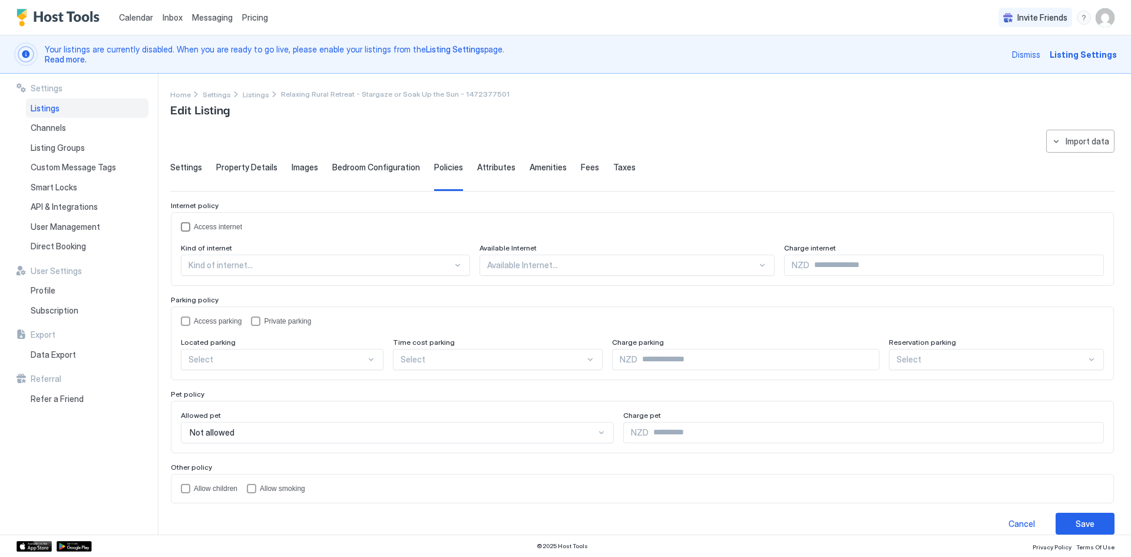
click at [185, 227] on div "accessInternet" at bounding box center [185, 226] width 9 height 9
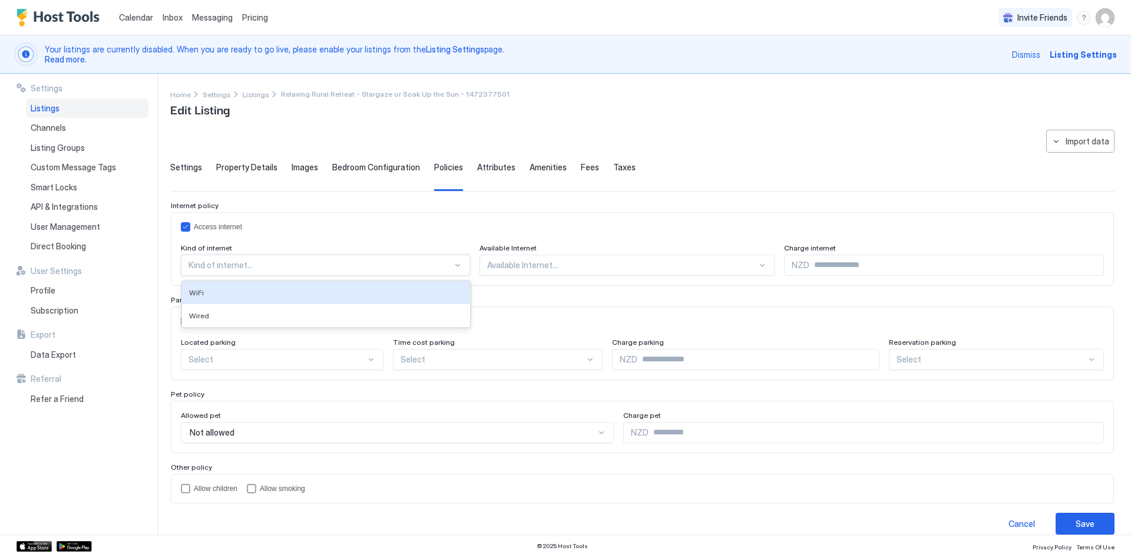
click at [453, 262] on div at bounding box center [457, 264] width 9 height 9
click at [200, 293] on span "WiFi" at bounding box center [196, 292] width 15 height 9
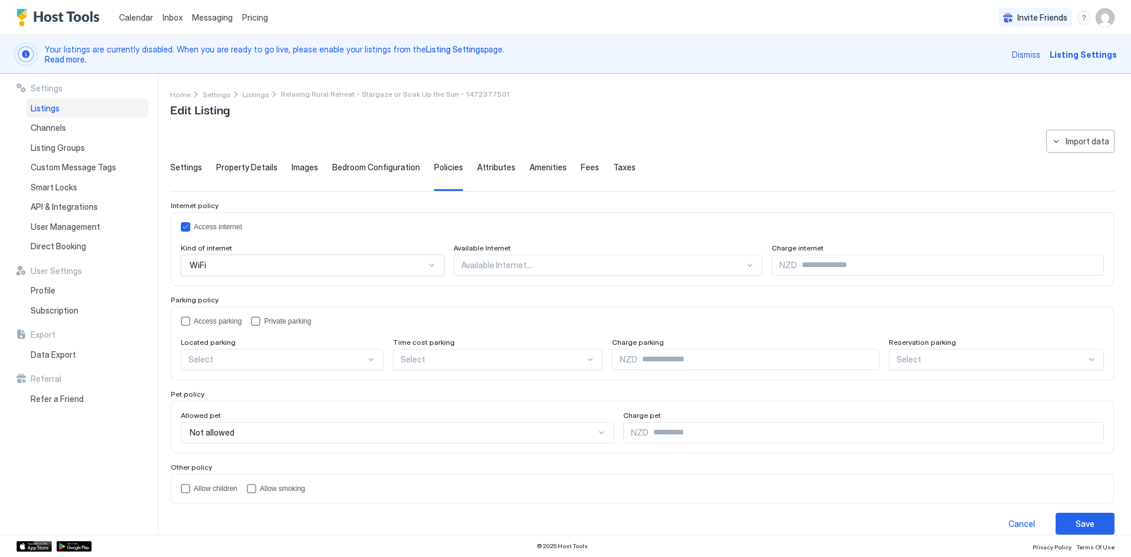
click at [732, 266] on div "Available Internet..." at bounding box center [608, 265] width 308 height 21
click at [465, 288] on span "All areas" at bounding box center [476, 292] width 29 height 9
click at [184, 319] on div "accessParking" at bounding box center [185, 320] width 9 height 9
click at [440, 270] on div at bounding box center [444, 264] width 9 height 9
click at [247, 384] on div "On Site" at bounding box center [282, 386] width 187 height 9
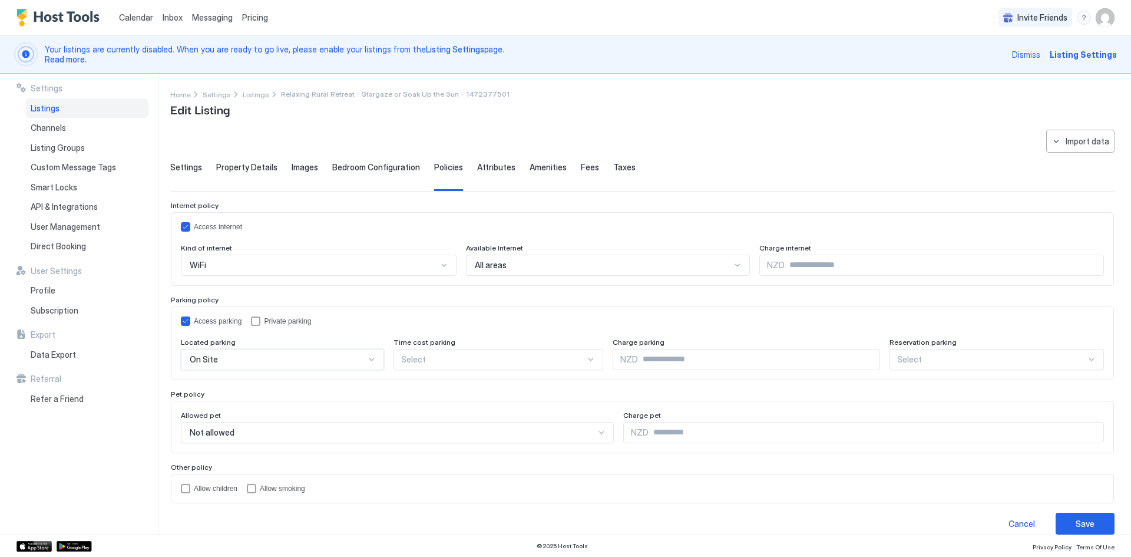
click at [457, 276] on div "Select" at bounding box center [319, 265] width 276 height 21
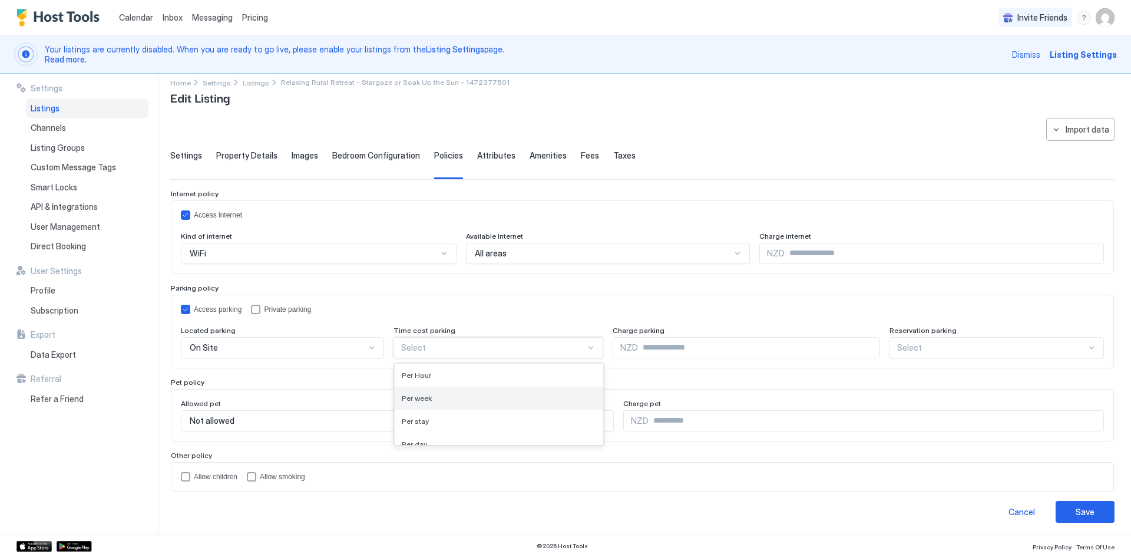
scroll to position [10, 0]
click at [455, 309] on div "Access parking Private parking" at bounding box center [642, 309] width 923 height 9
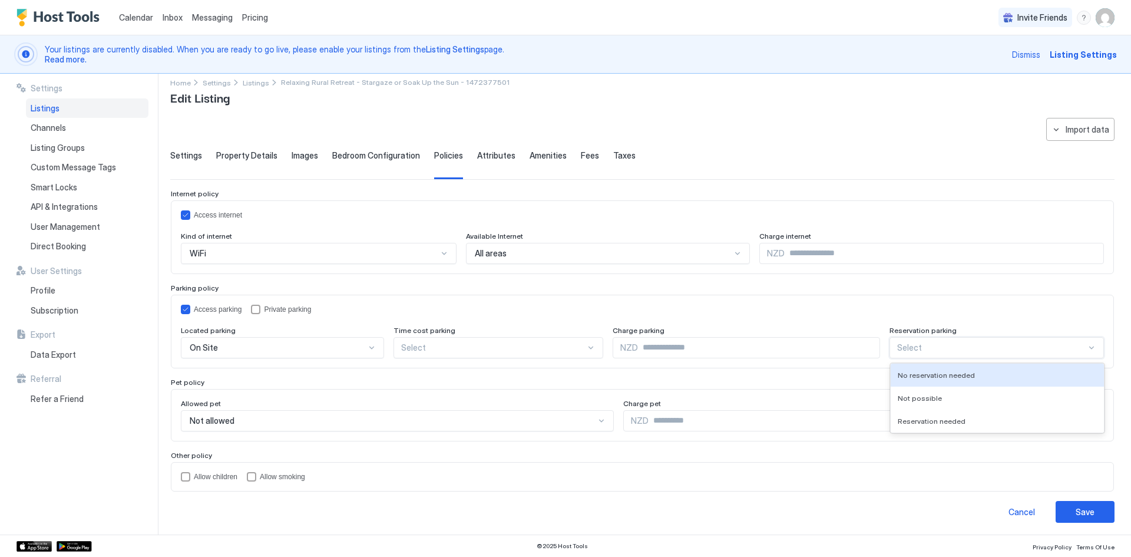
click at [1087, 346] on div at bounding box center [1091, 347] width 9 height 9
click at [930, 375] on span "No reservation needed" at bounding box center [936, 375] width 77 height 9
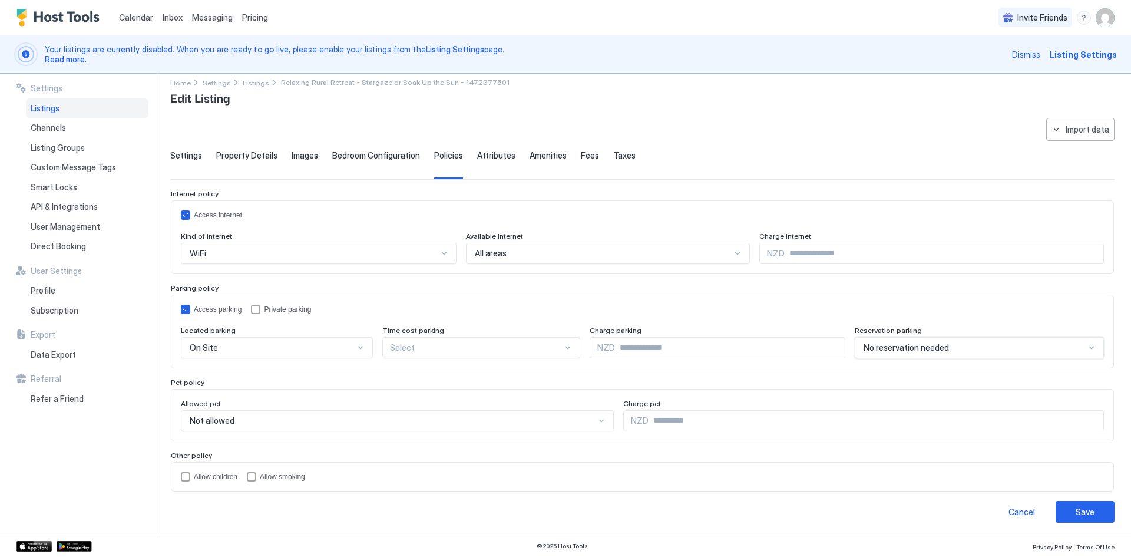
scroll to position [14, 0]
click at [490, 155] on span "Attributes" at bounding box center [496, 153] width 38 height 11
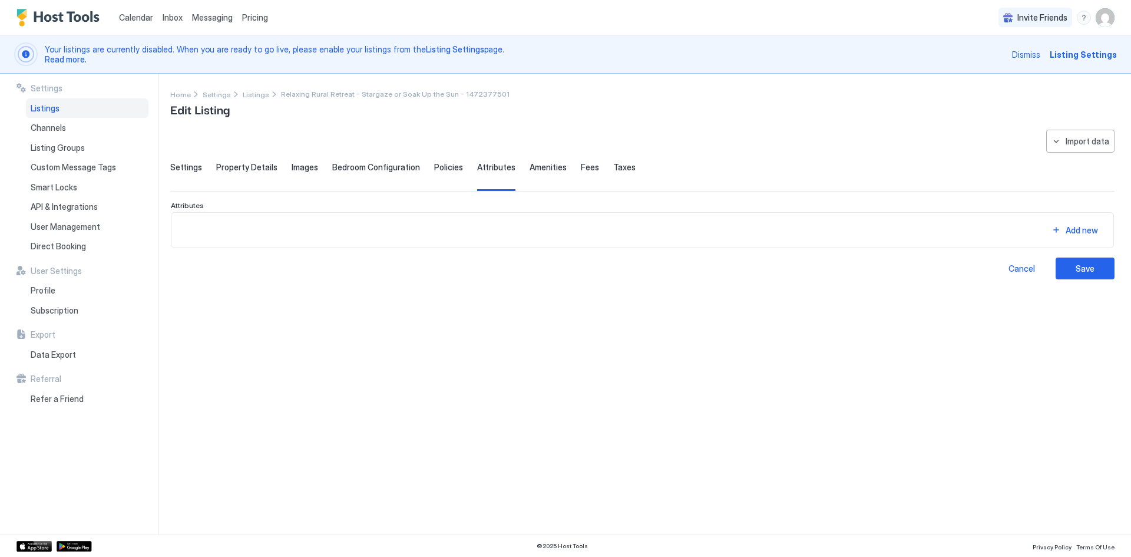
scroll to position [0, 0]
click at [539, 170] on span "Amenities" at bounding box center [548, 167] width 37 height 11
click at [590, 170] on div "Settings Property Details Images Bedroom Configuration Policies Attributes Amen…" at bounding box center [642, 176] width 944 height 29
click at [581, 170] on span "Fees" at bounding box center [590, 167] width 18 height 11
click at [613, 170] on span "Taxes" at bounding box center [624, 167] width 22 height 11
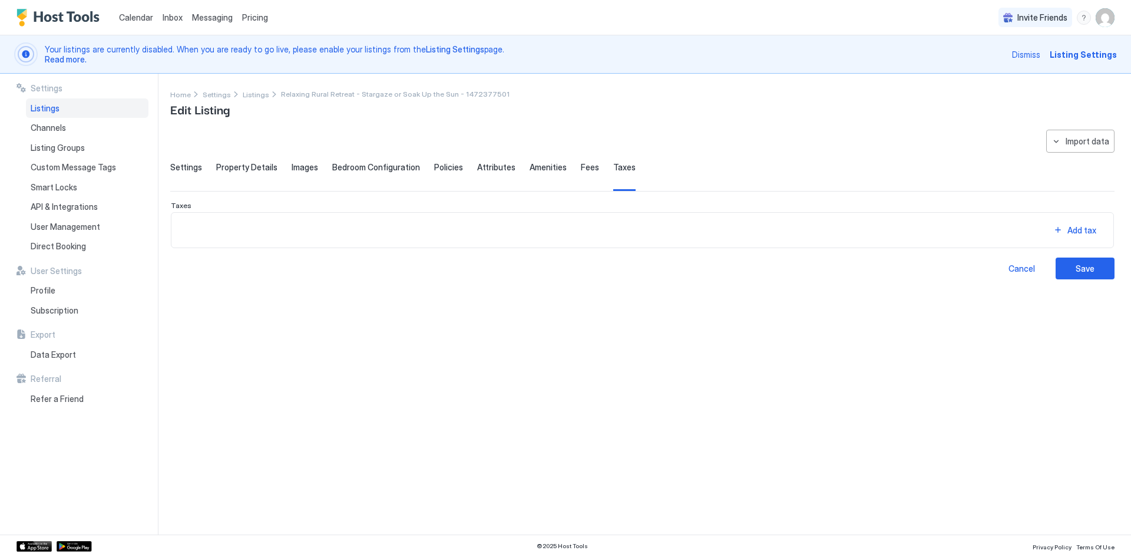
click at [181, 170] on span "Settings" at bounding box center [186, 167] width 32 height 11
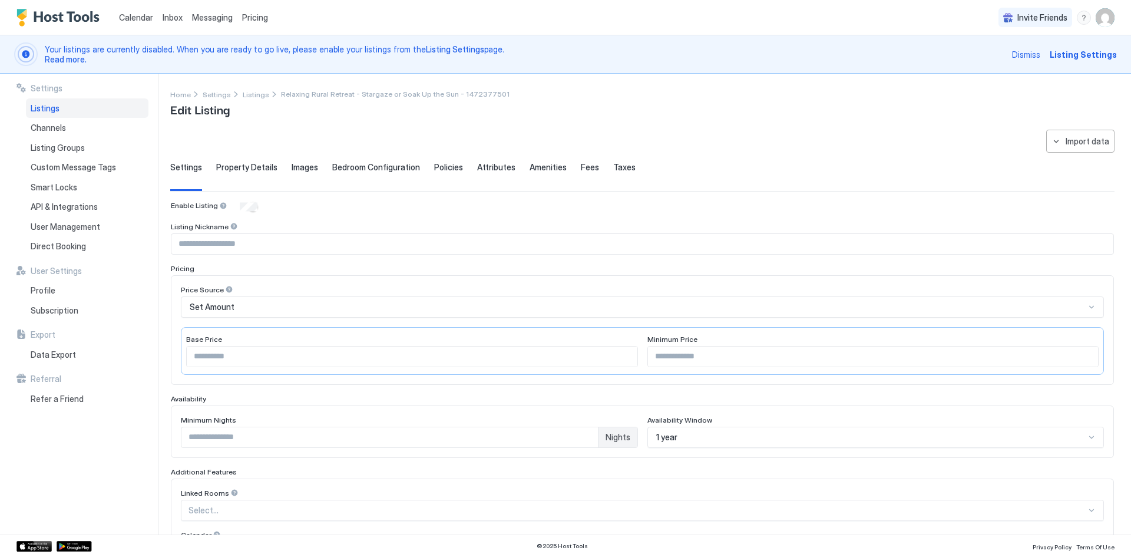
click at [224, 359] on input "*" at bounding box center [412, 356] width 451 height 20
type input "***"
click at [656, 357] on input "Input Field" at bounding box center [873, 356] width 451 height 20
type input "***"
drag, startPoint x: 199, startPoint y: 437, endPoint x: 175, endPoint y: 404, distance: 40.5
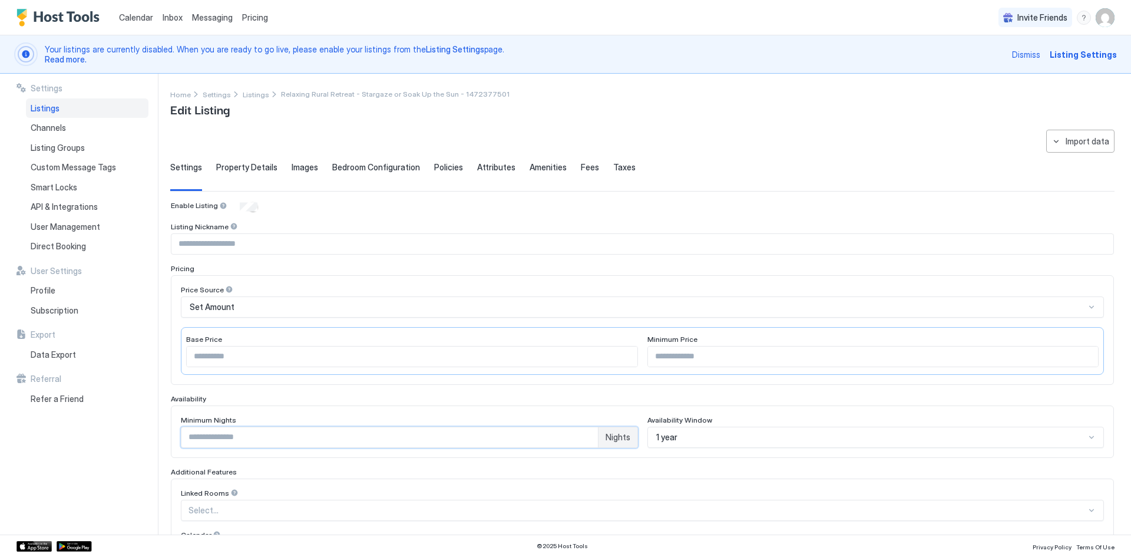
click at [144, 434] on div "**********" at bounding box center [565, 304] width 1131 height 461
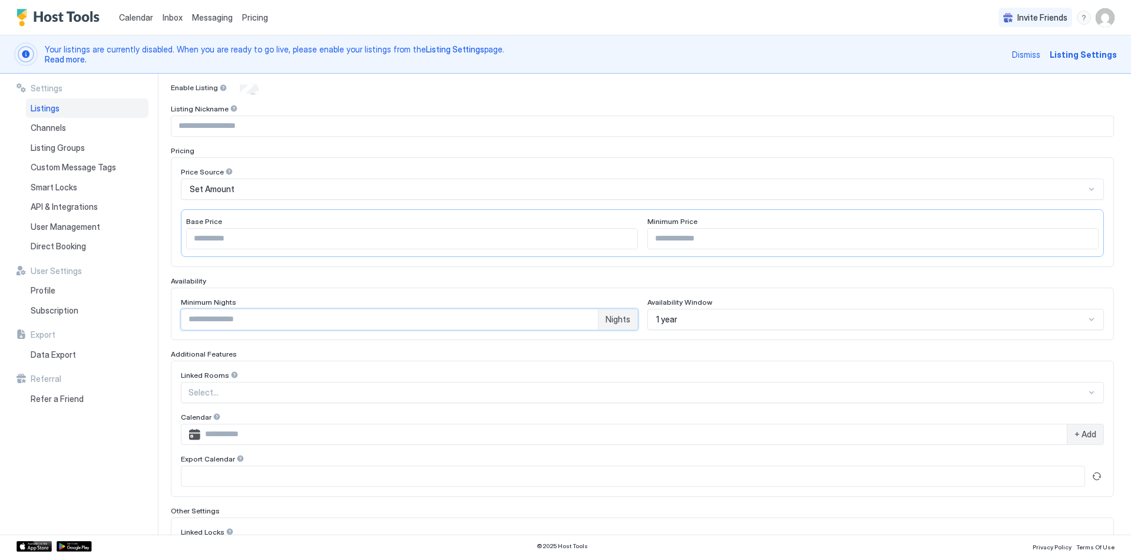
type input "*"
click at [701, 317] on div "1 year" at bounding box center [876, 319] width 457 height 21
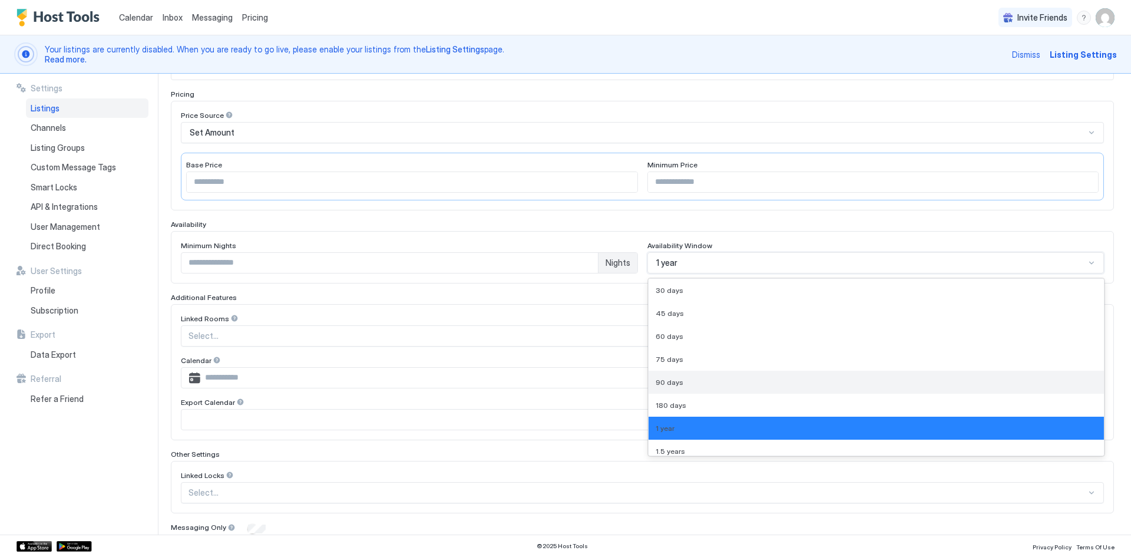
drag, startPoint x: 656, startPoint y: 382, endPoint x: 667, endPoint y: 380, distance: 11.4
click at [610, 374] on div "Enable Listing Listing Nickname Pricing Price Source Set Amount Base Price *** …" at bounding box center [642, 281] width 943 height 508
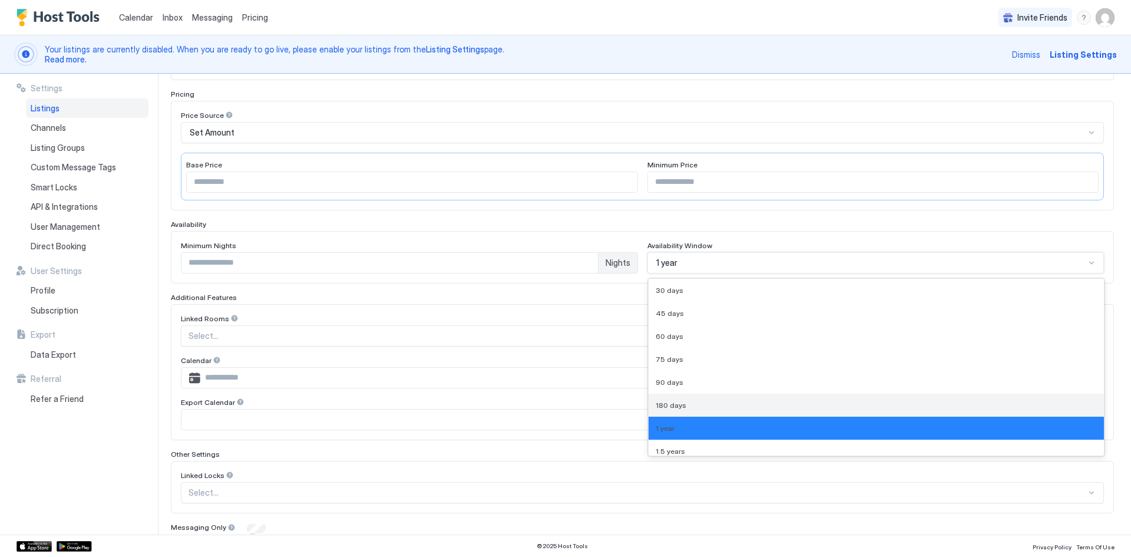
click at [663, 405] on span "180 days" at bounding box center [671, 405] width 31 height 9
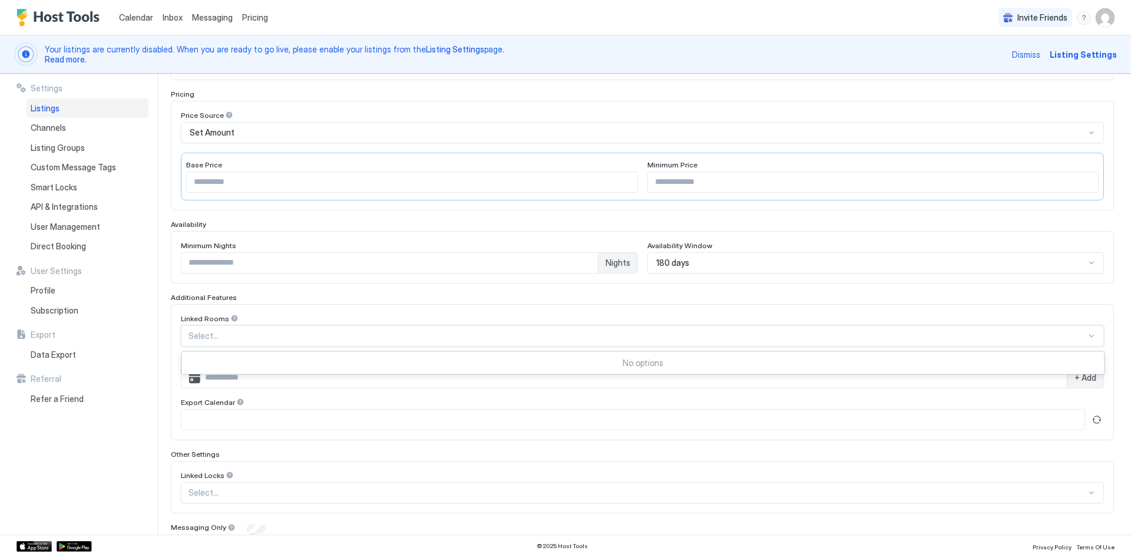
click at [243, 333] on div at bounding box center [638, 336] width 898 height 11
click at [287, 94] on div "Pricing" at bounding box center [642, 94] width 943 height 9
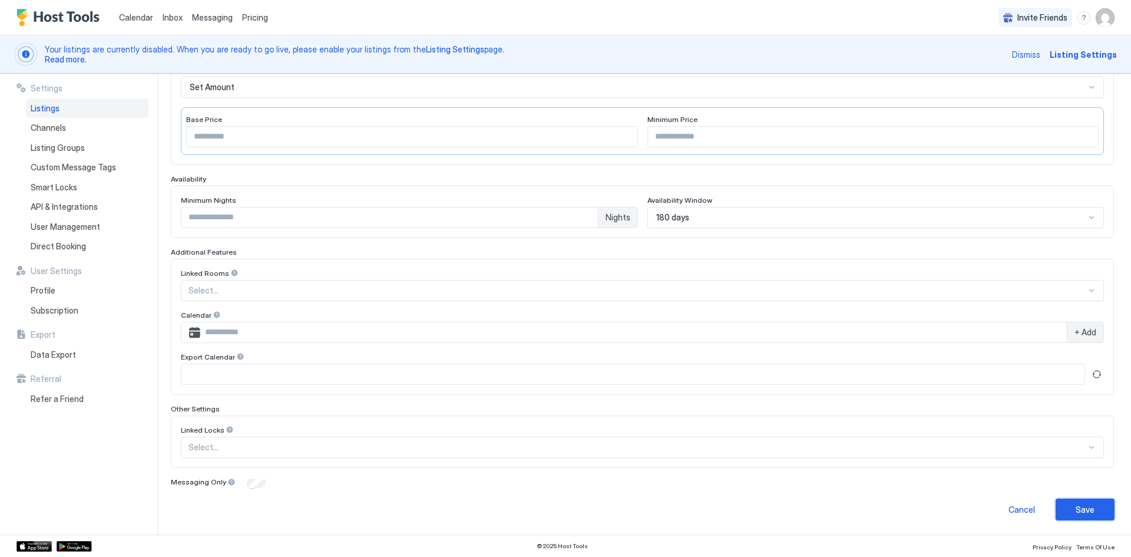
click at [1084, 513] on div "Save" at bounding box center [1085, 509] width 19 height 12
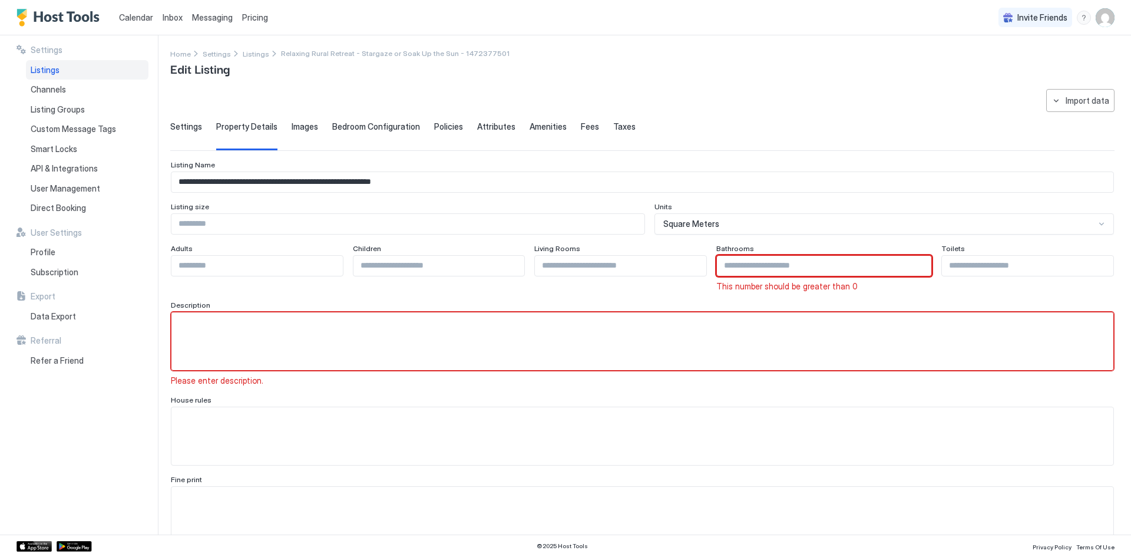
scroll to position [0, 0]
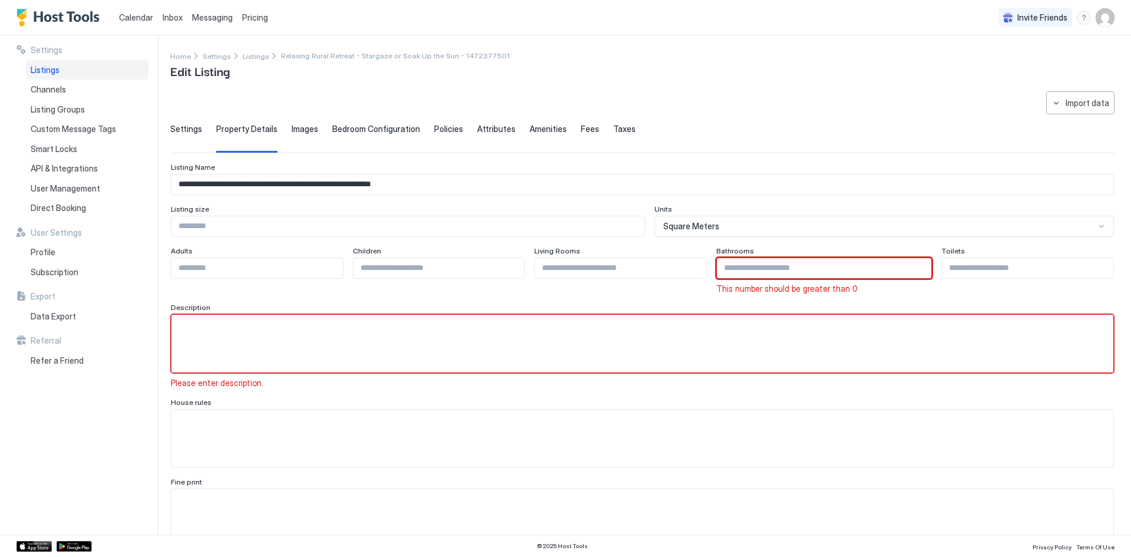
type input "*"
click at [906, 263] on input "*" at bounding box center [824, 268] width 215 height 20
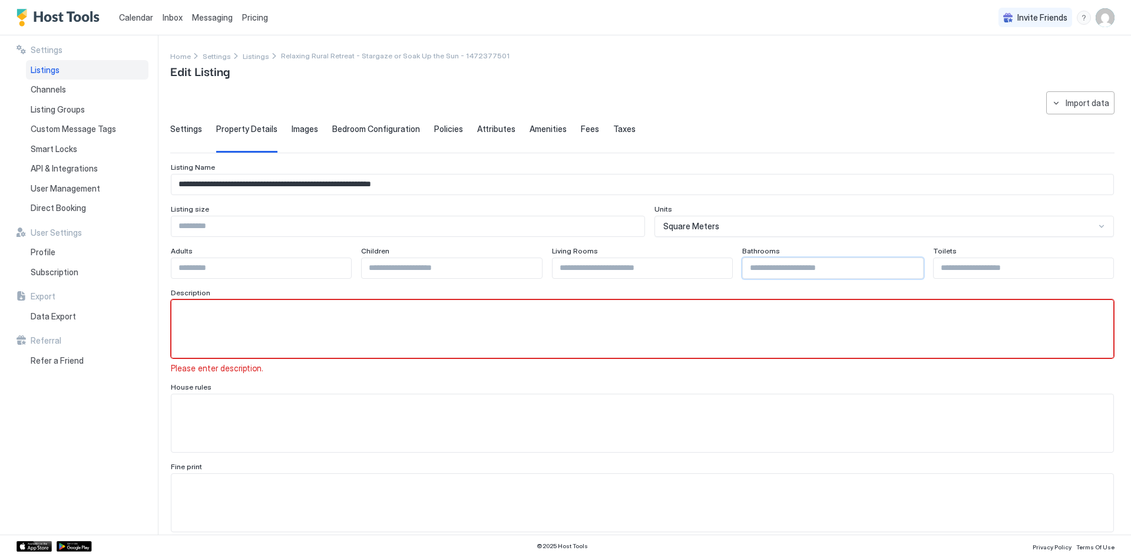
scroll to position [4, 0]
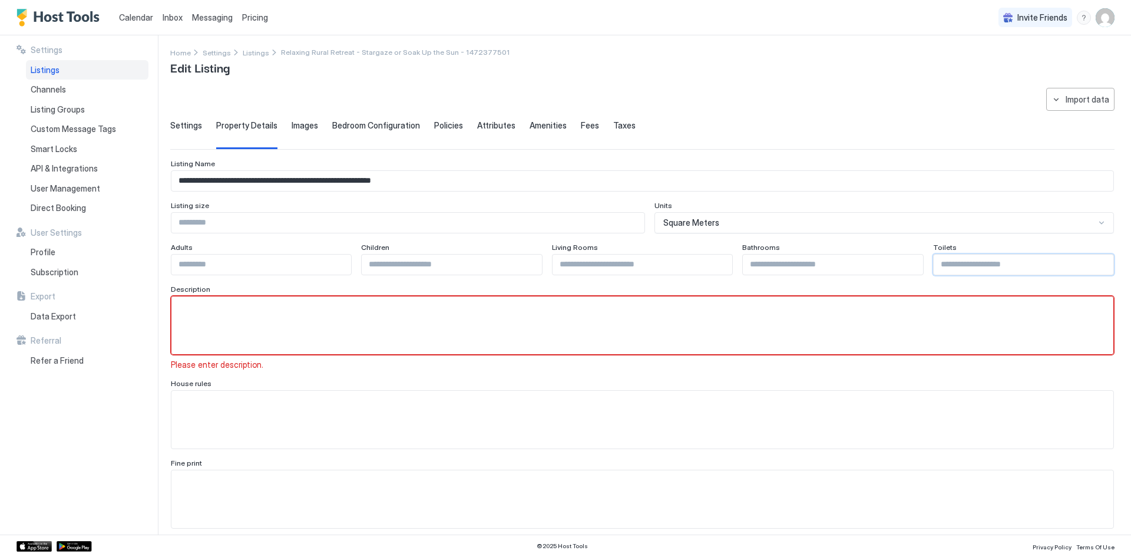
type input "*"
click at [1092, 260] on input "*" at bounding box center [1024, 265] width 180 height 20
click at [265, 312] on textarea "Input Field" at bounding box center [642, 325] width 942 height 58
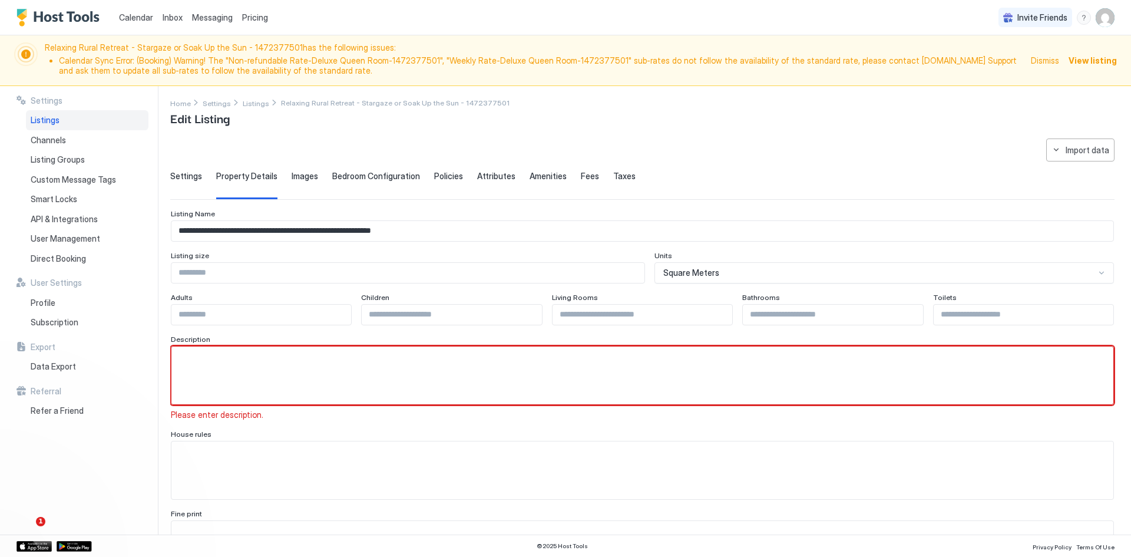
scroll to position [28, 0]
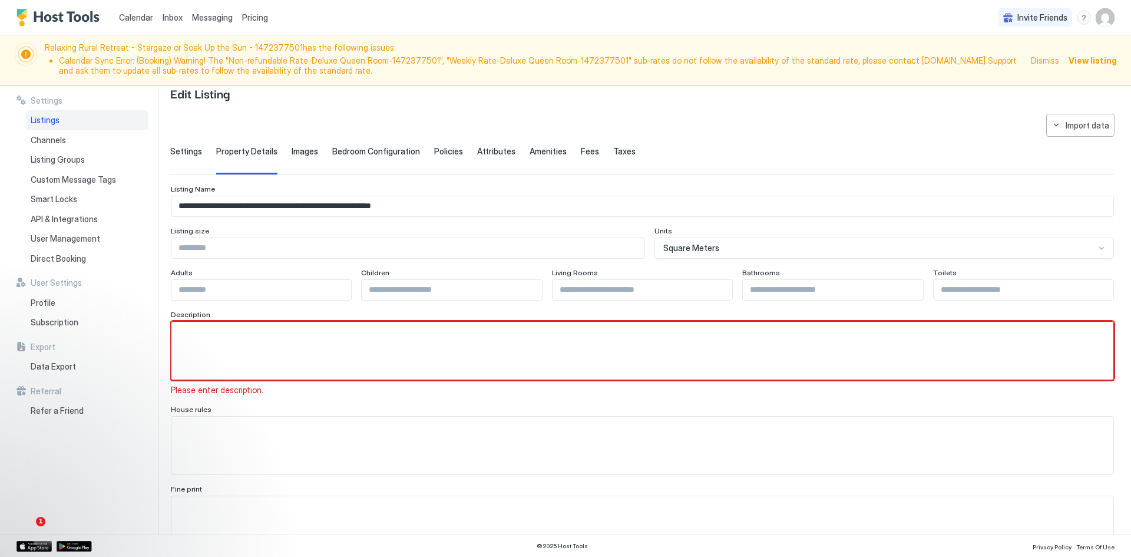
click at [229, 332] on textarea "Input Field" at bounding box center [642, 351] width 942 height 58
paste textarea "**********"
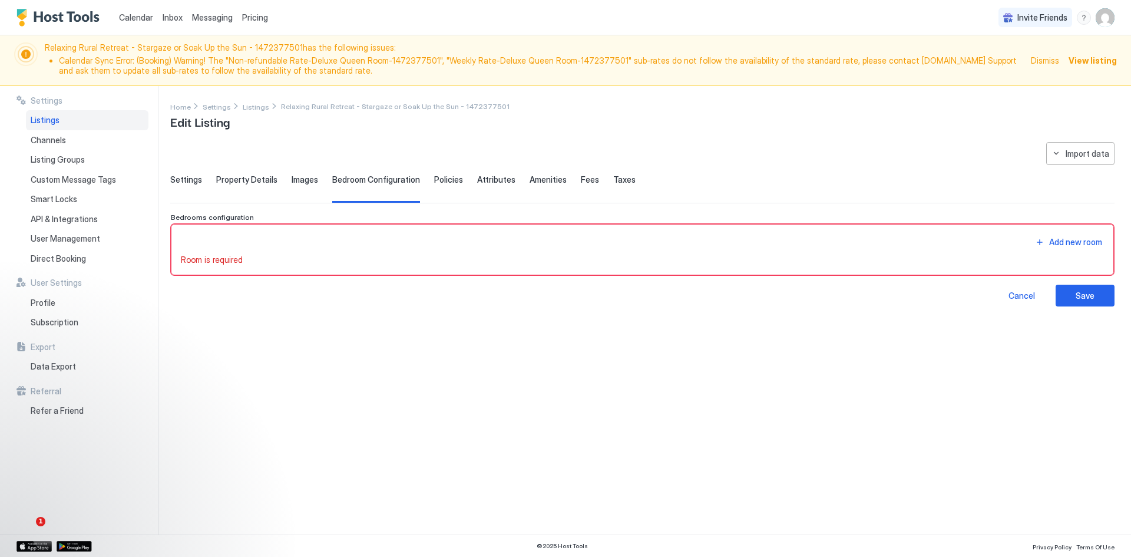
scroll to position [0, 0]
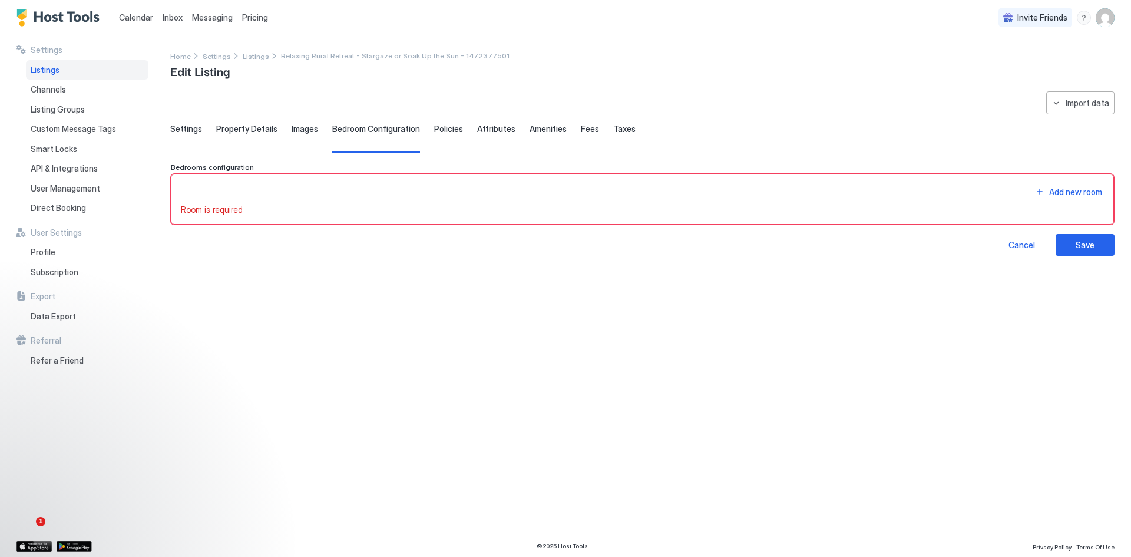
type textarea "**********"
click at [250, 131] on span "Property Details" at bounding box center [246, 129] width 61 height 11
click at [246, 124] on span "Property Details" at bounding box center [246, 129] width 61 height 11
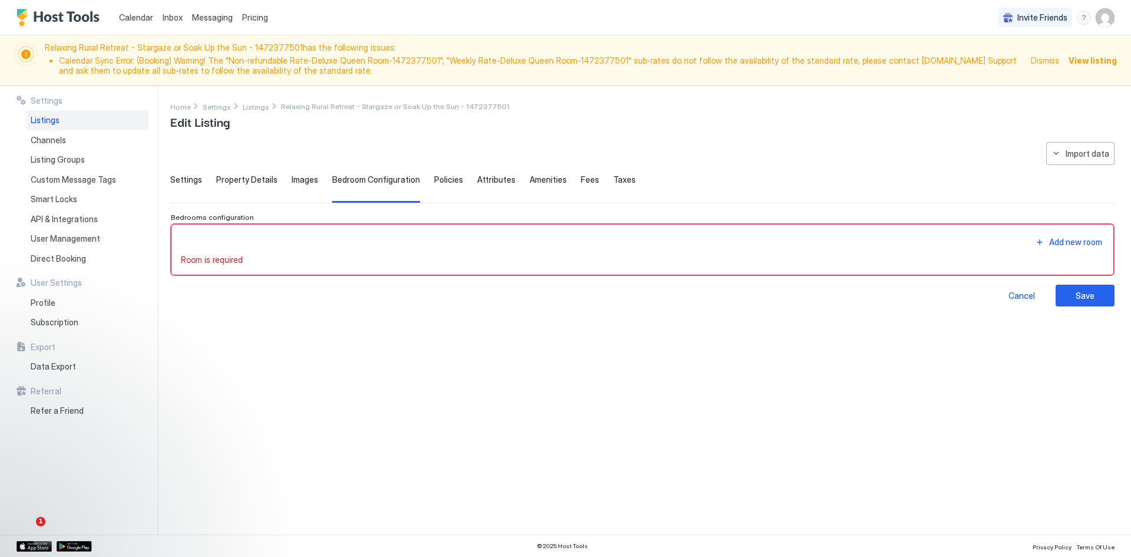
click at [230, 177] on span "Property Details" at bounding box center [246, 179] width 61 height 11
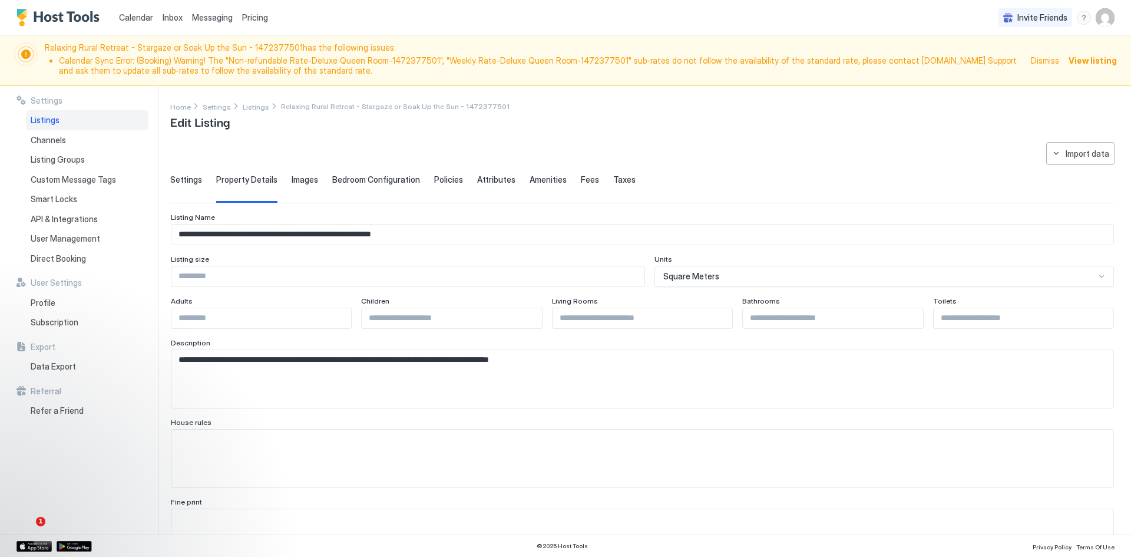
click at [294, 178] on span "Images" at bounding box center [305, 179] width 27 height 11
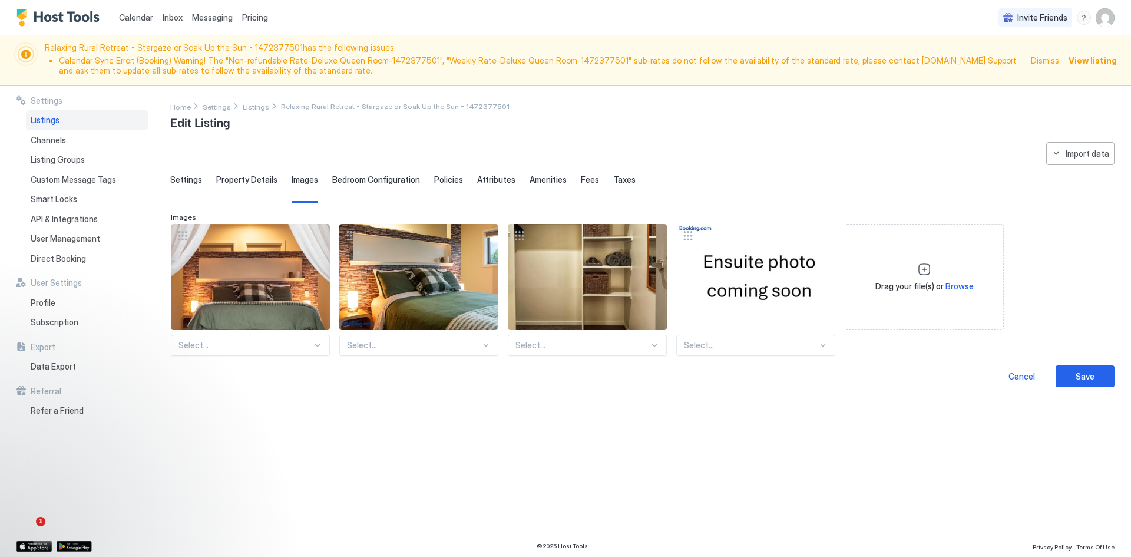
click at [372, 180] on span "Bedroom Configuration" at bounding box center [376, 179] width 88 height 11
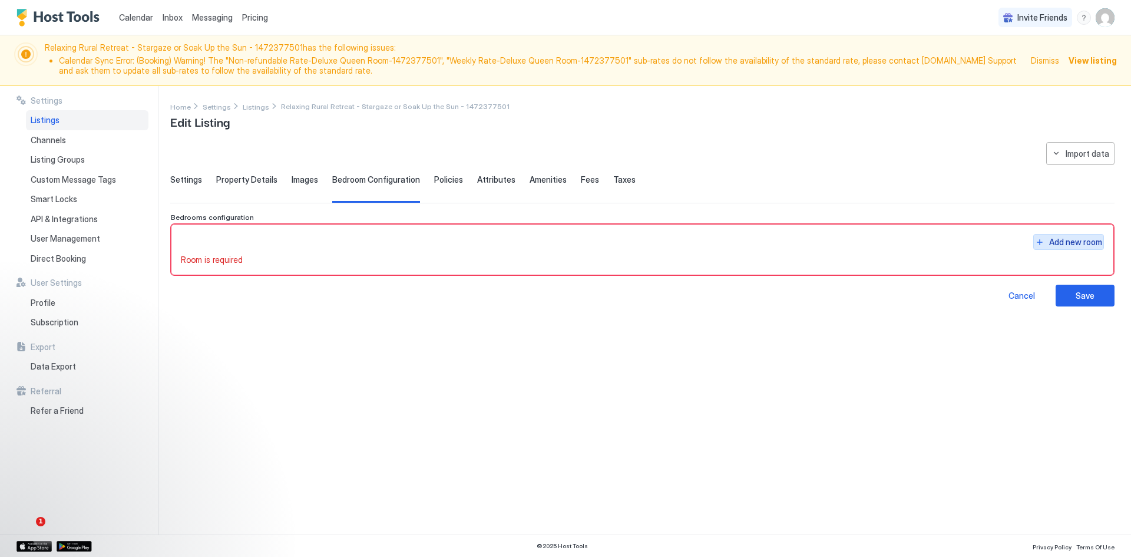
click at [1054, 239] on div "Add new room" at bounding box center [1075, 242] width 53 height 12
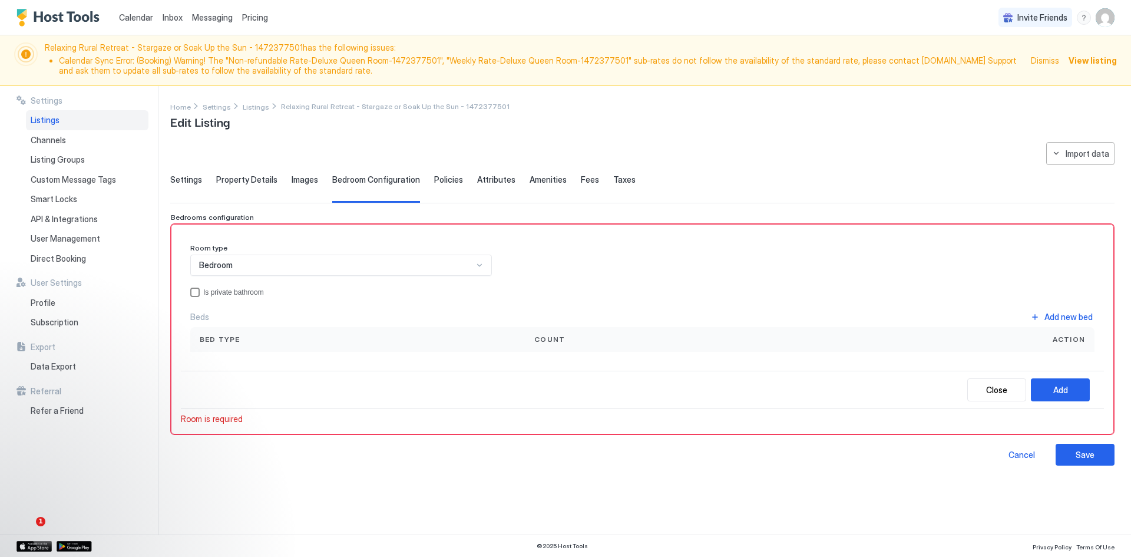
click at [194, 292] on div "privateBathroom" at bounding box center [194, 292] width 9 height 9
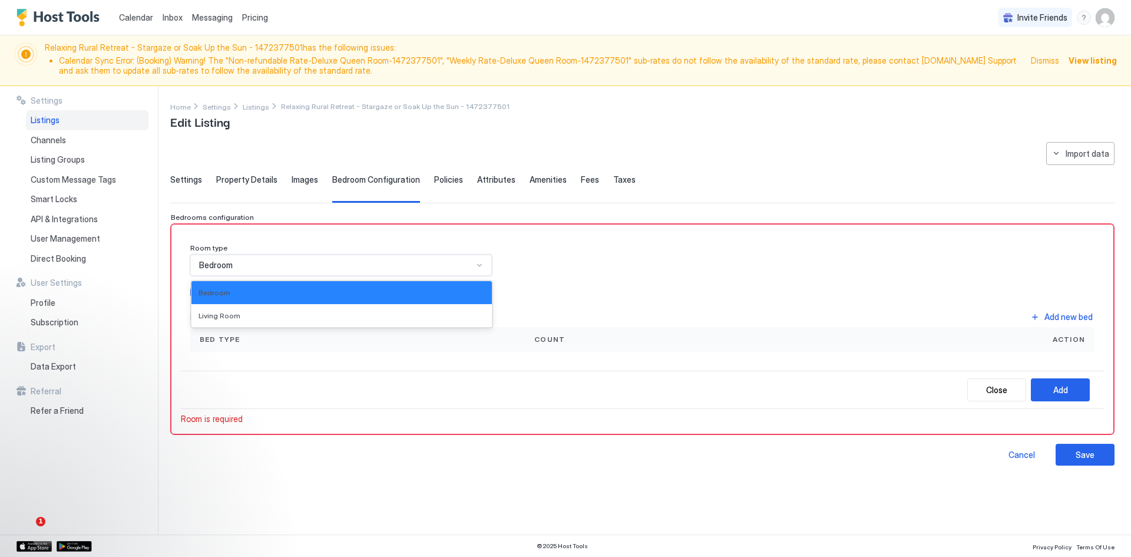
click at [479, 263] on div at bounding box center [479, 264] width 9 height 9
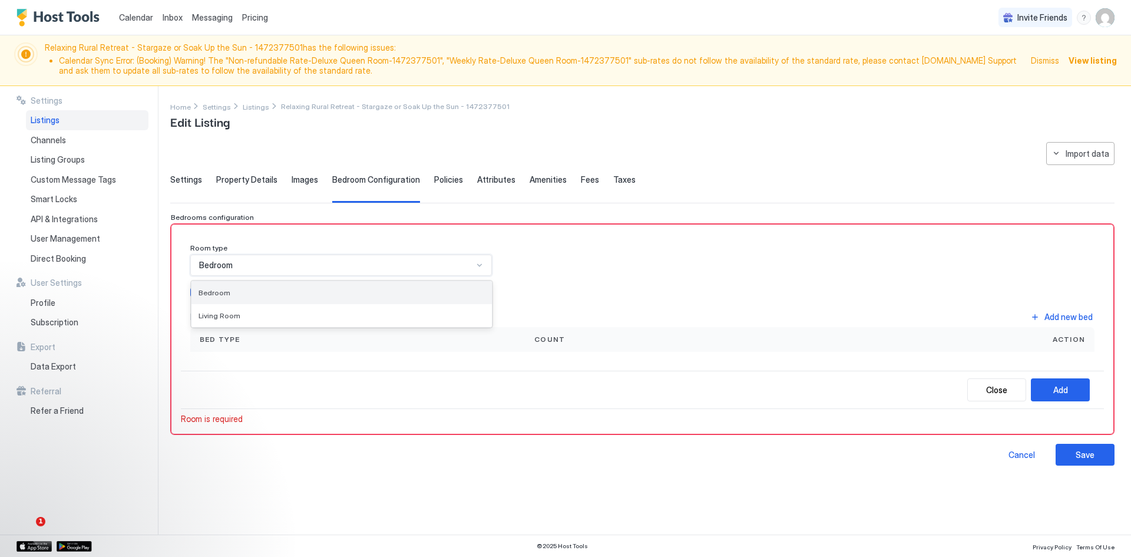
click at [298, 290] on div "Bedroom" at bounding box center [342, 292] width 286 height 9
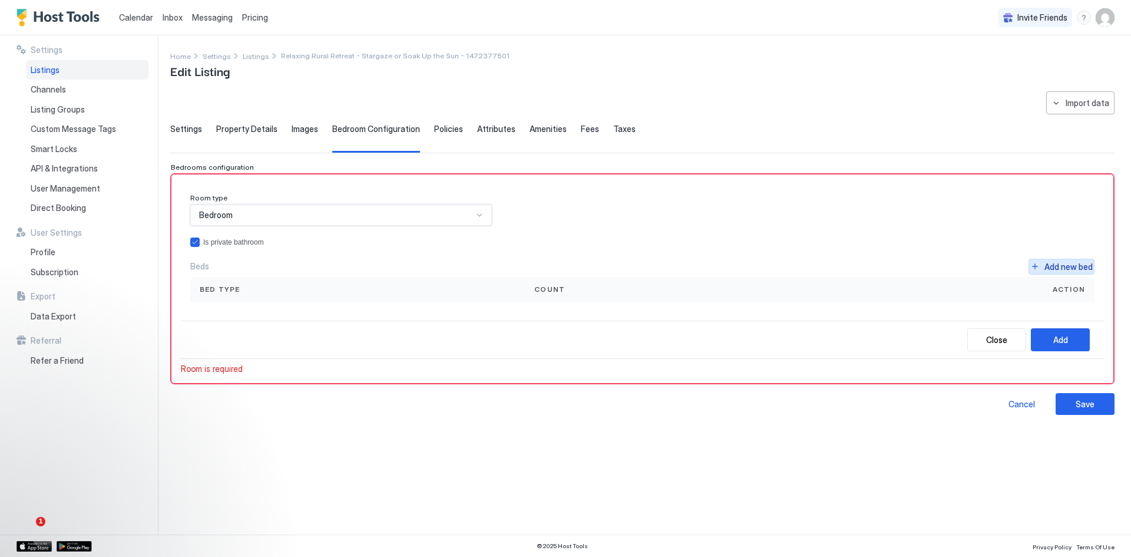
click at [1078, 269] on div "Add new bed" at bounding box center [1069, 266] width 48 height 12
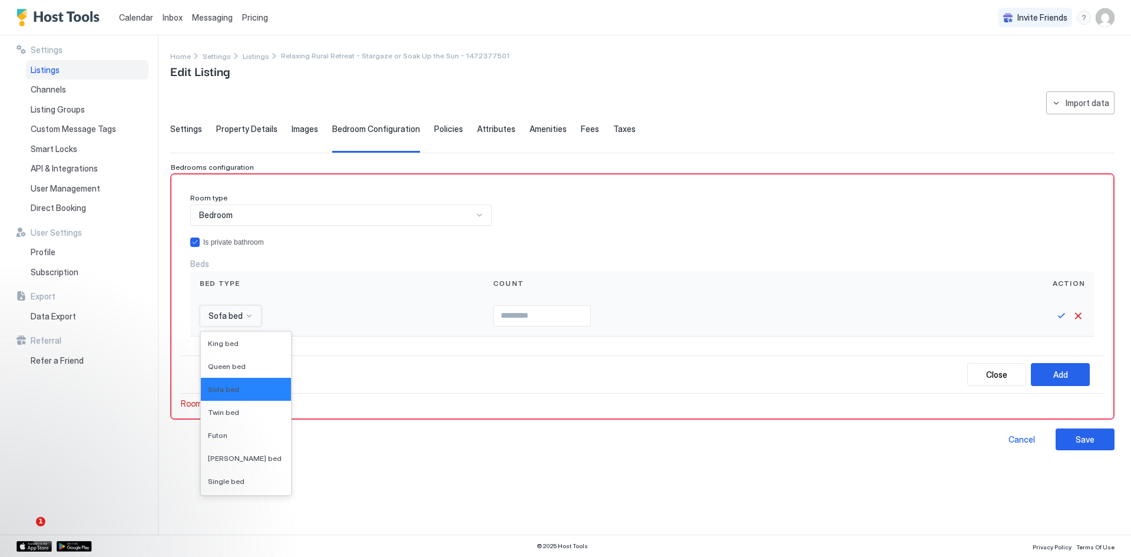
click at [245, 316] on div at bounding box center [249, 315] width 9 height 9
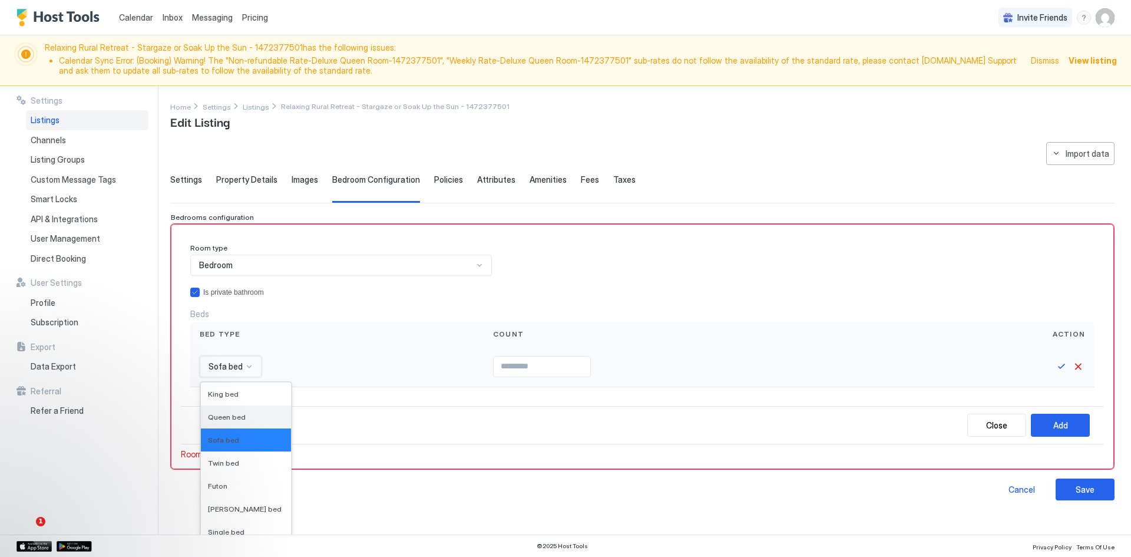
click at [233, 415] on span "Queen bed" at bounding box center [227, 416] width 38 height 9
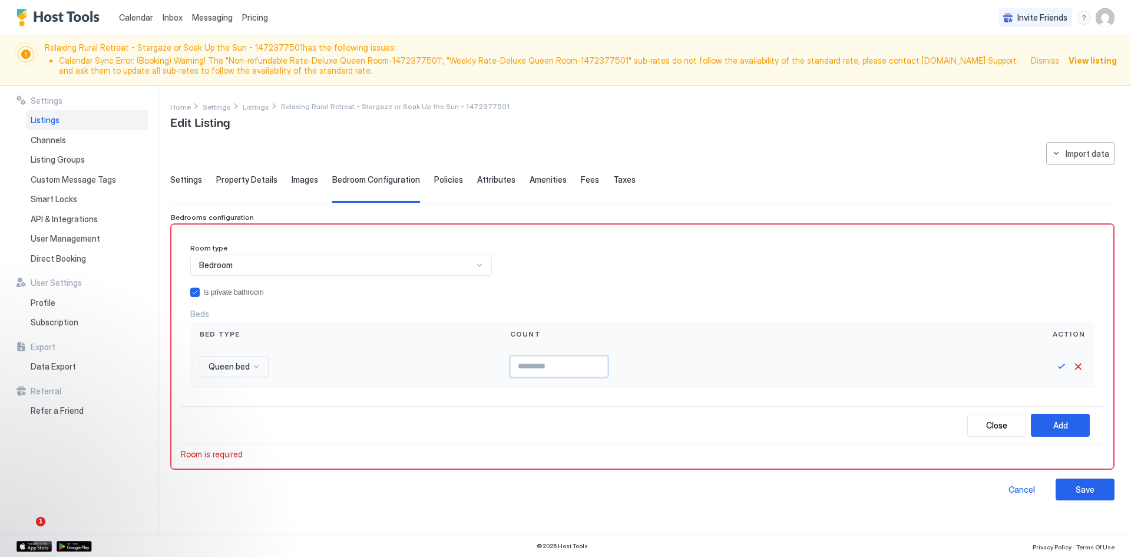
click at [519, 362] on input "Input Field" at bounding box center [559, 366] width 97 height 20
type input "*"
click at [592, 365] on input "*" at bounding box center [559, 366] width 97 height 20
click at [1061, 365] on button "Save" at bounding box center [1062, 366] width 14 height 14
click at [1061, 422] on div "Add" at bounding box center [1060, 423] width 15 height 12
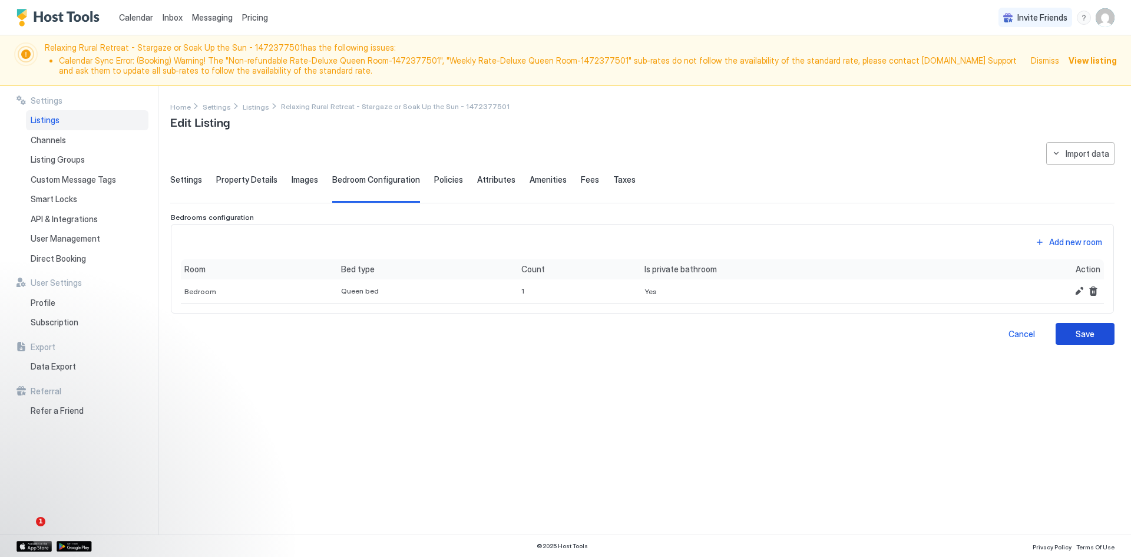
click at [1091, 337] on div "Save" at bounding box center [1085, 334] width 19 height 12
click at [1078, 328] on div "Save" at bounding box center [1085, 334] width 19 height 12
click at [442, 181] on span "Policies" at bounding box center [448, 179] width 29 height 11
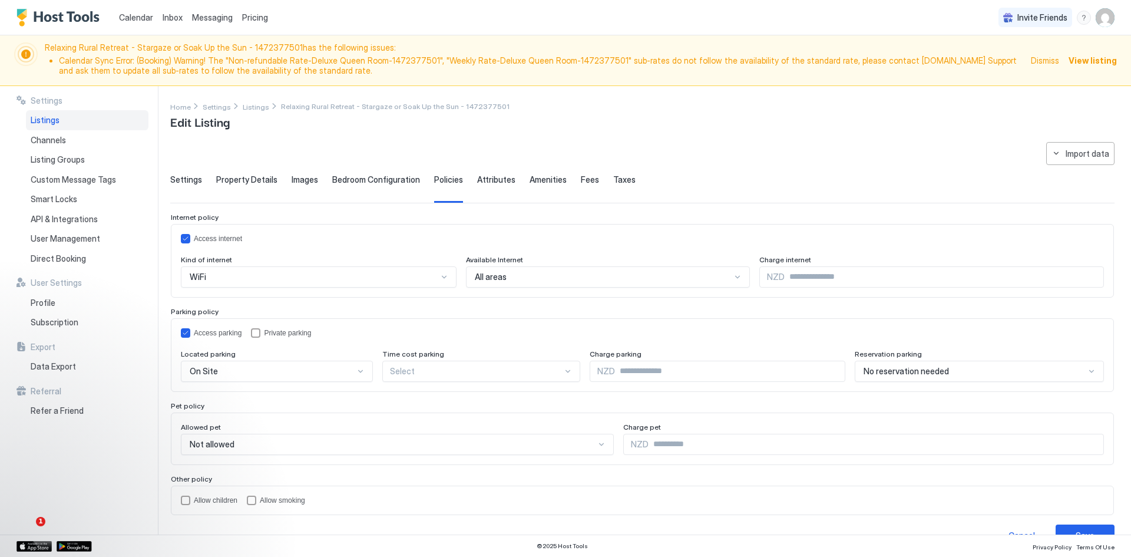
scroll to position [26, 0]
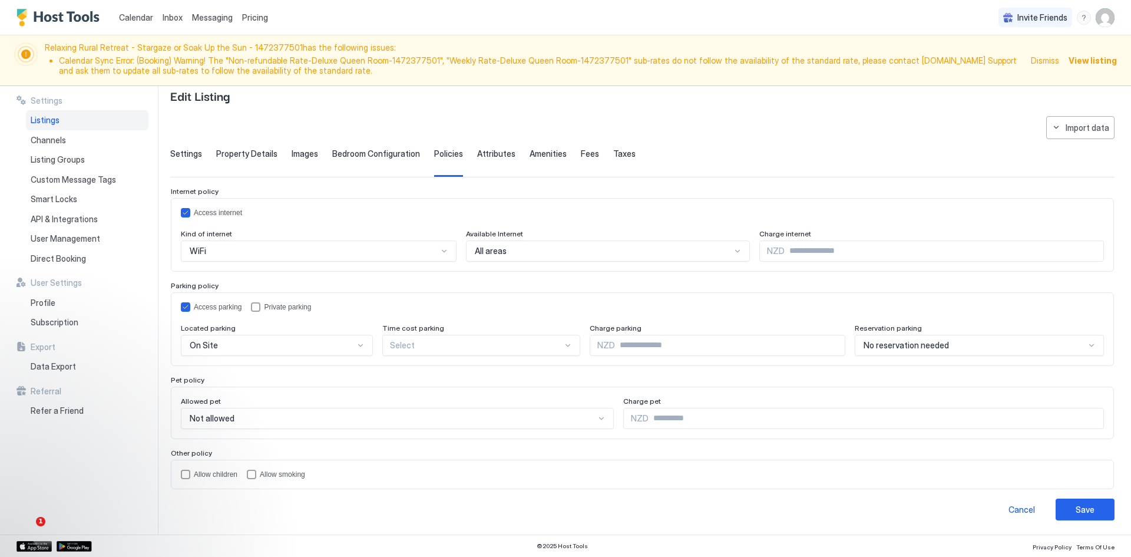
click at [487, 151] on span "Attributes" at bounding box center [496, 153] width 38 height 11
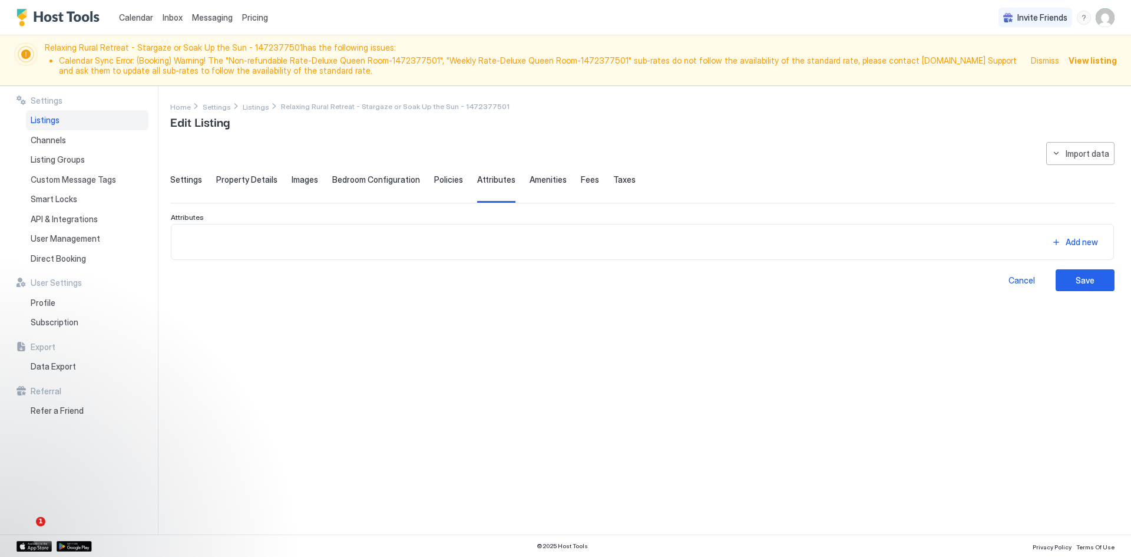
scroll to position [0, 0]
click at [537, 181] on span "Amenities" at bounding box center [548, 179] width 37 height 11
click at [245, 180] on span "Property Details" at bounding box center [246, 179] width 61 height 11
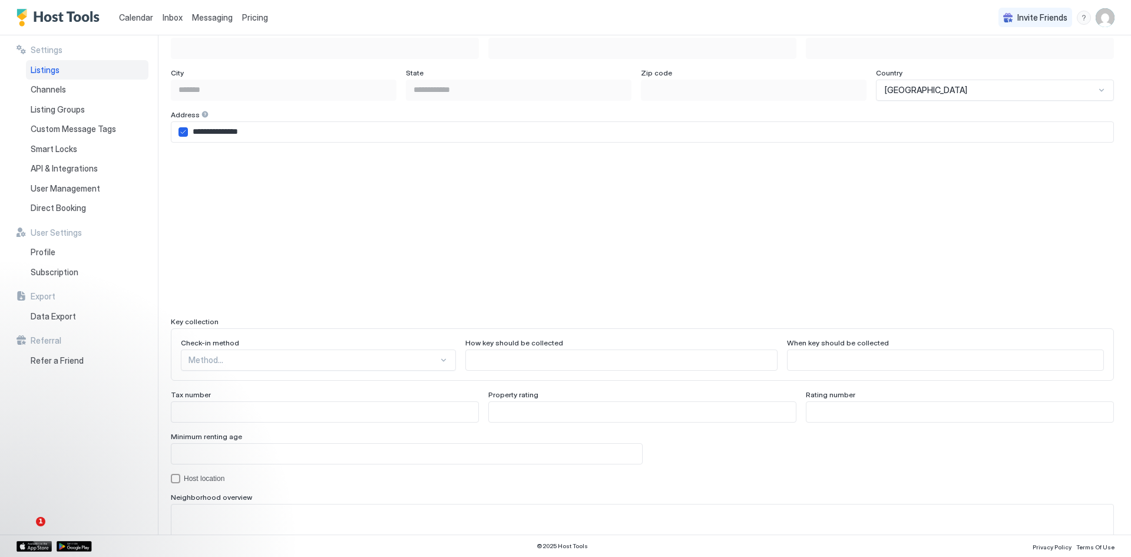
scroll to position [976, 0]
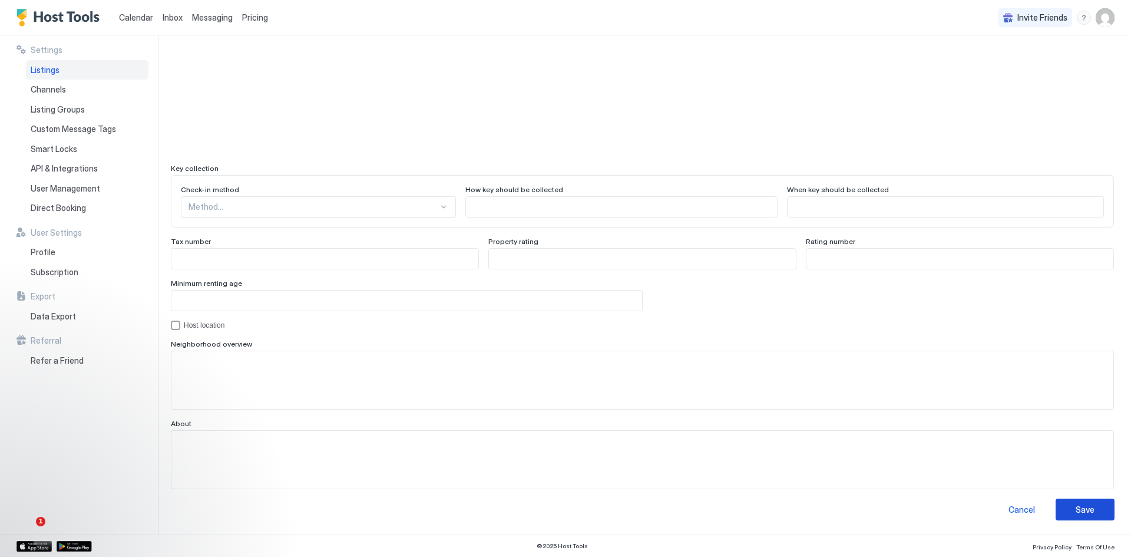
click at [1060, 513] on button "Save" at bounding box center [1085, 509] width 59 height 22
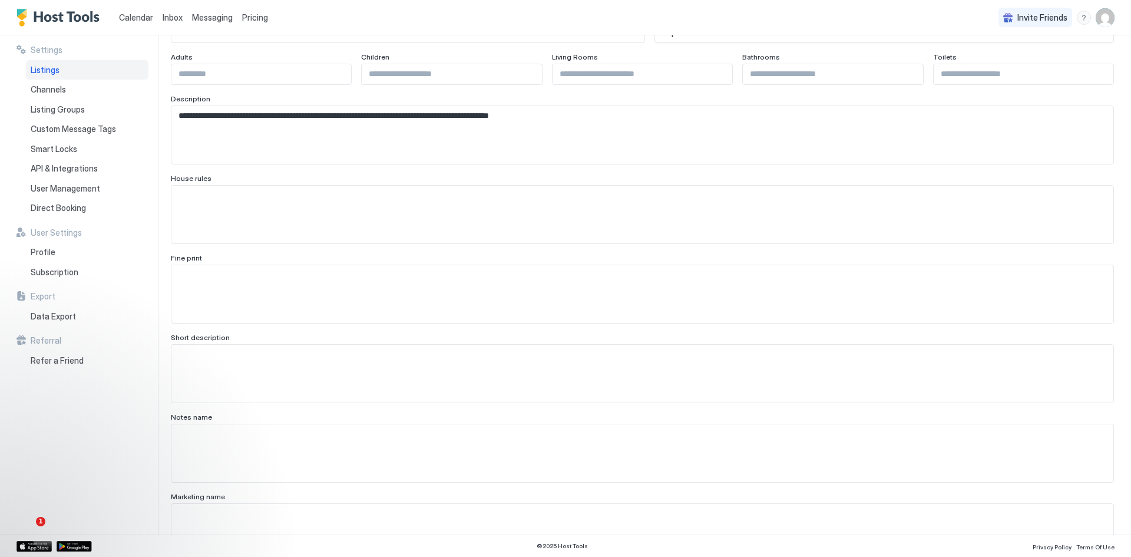
scroll to position [151, 0]
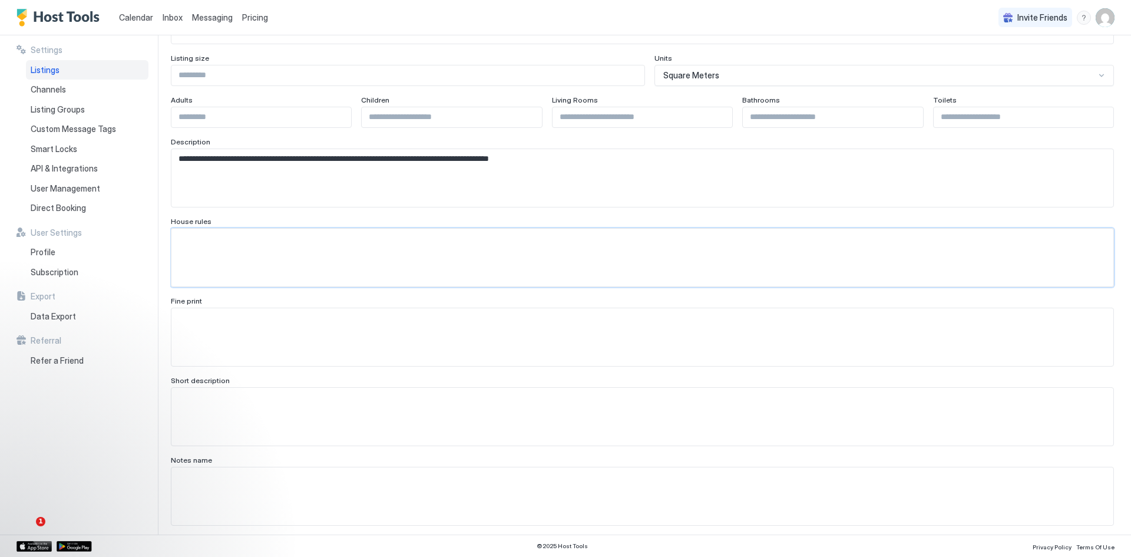
click at [224, 207] on textarea "Input Field" at bounding box center [637, 178] width 933 height 58
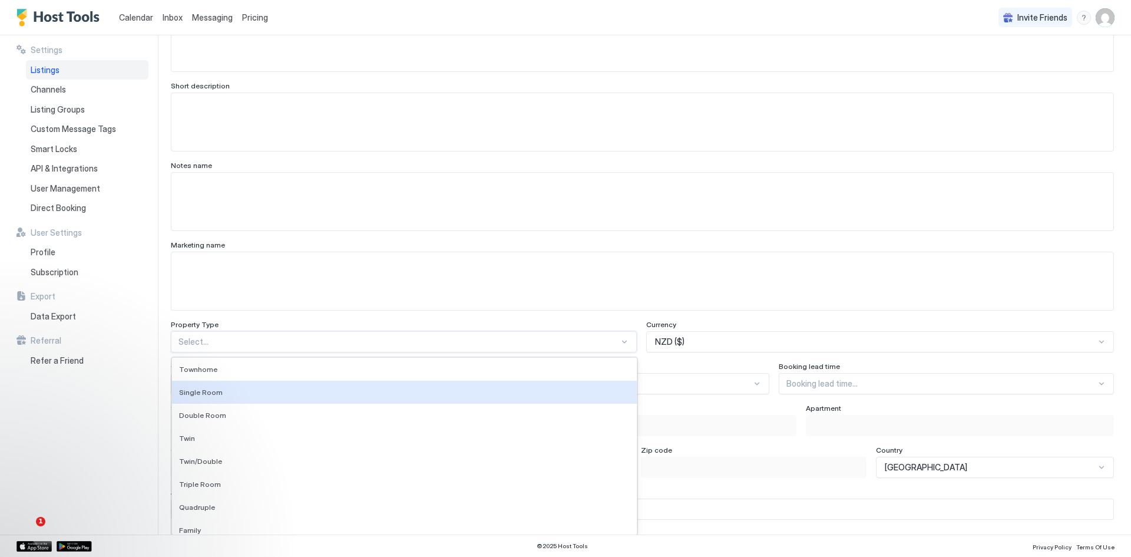
scroll to position [486, 0]
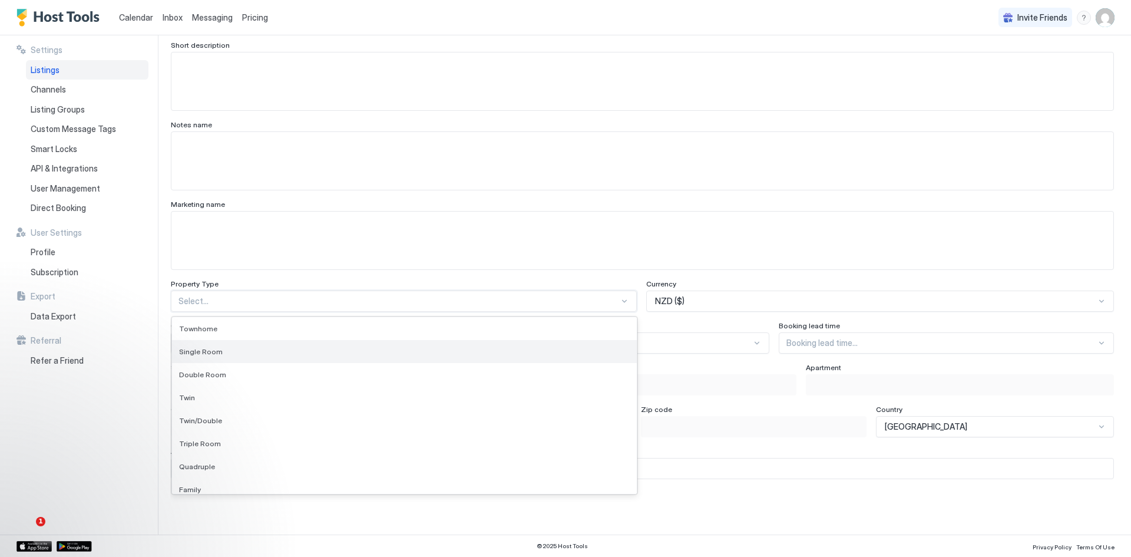
click at [208, 352] on span "Single Room" at bounding box center [201, 351] width 44 height 9
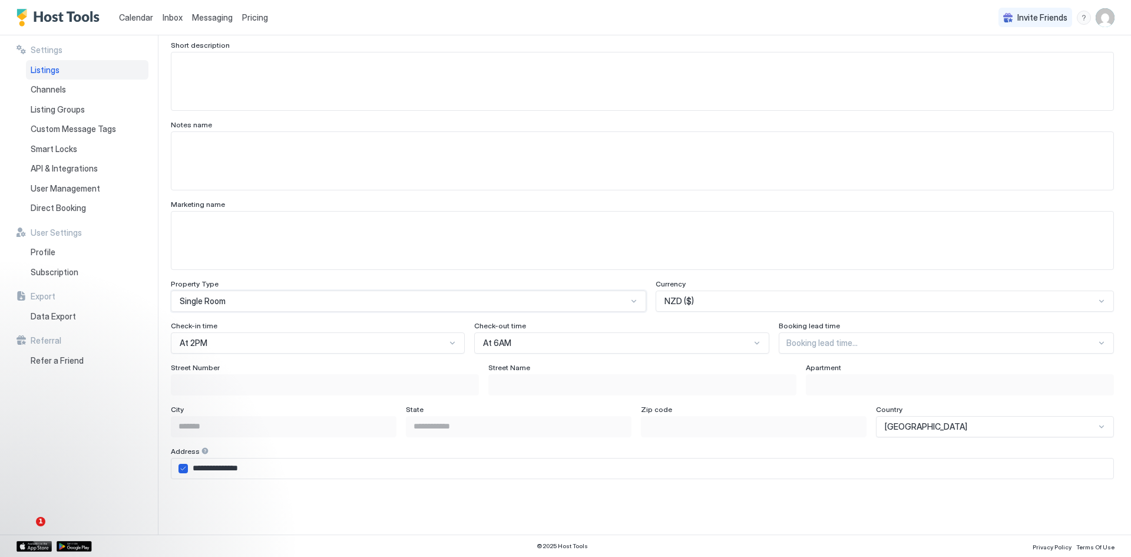
scroll to position [528, 0]
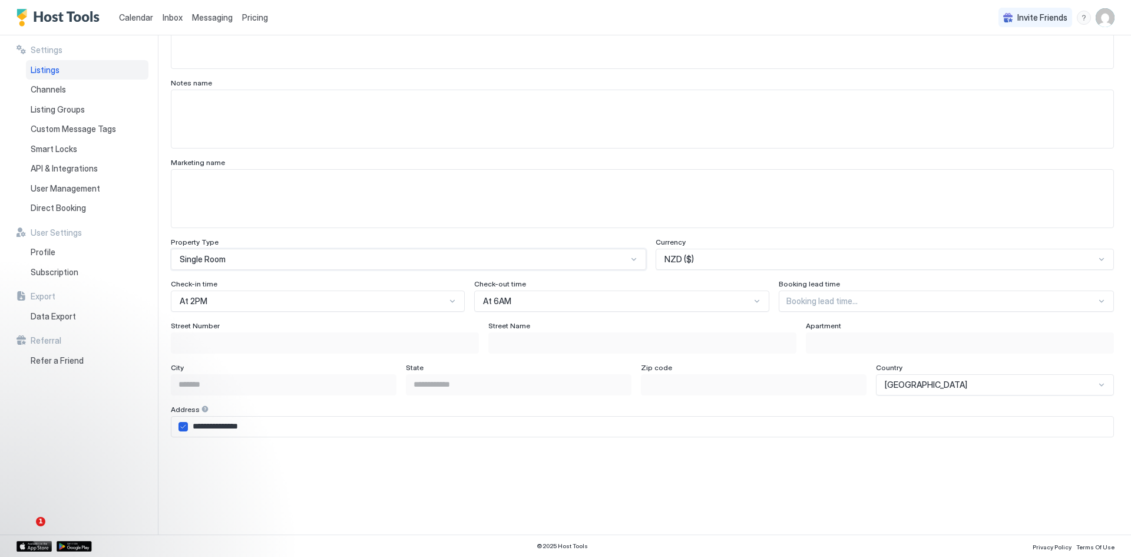
click at [799, 312] on div "Booking lead time..." at bounding box center [946, 300] width 335 height 21
click at [827, 351] on span "At least 1 day notice" at bounding box center [820, 351] width 67 height 9
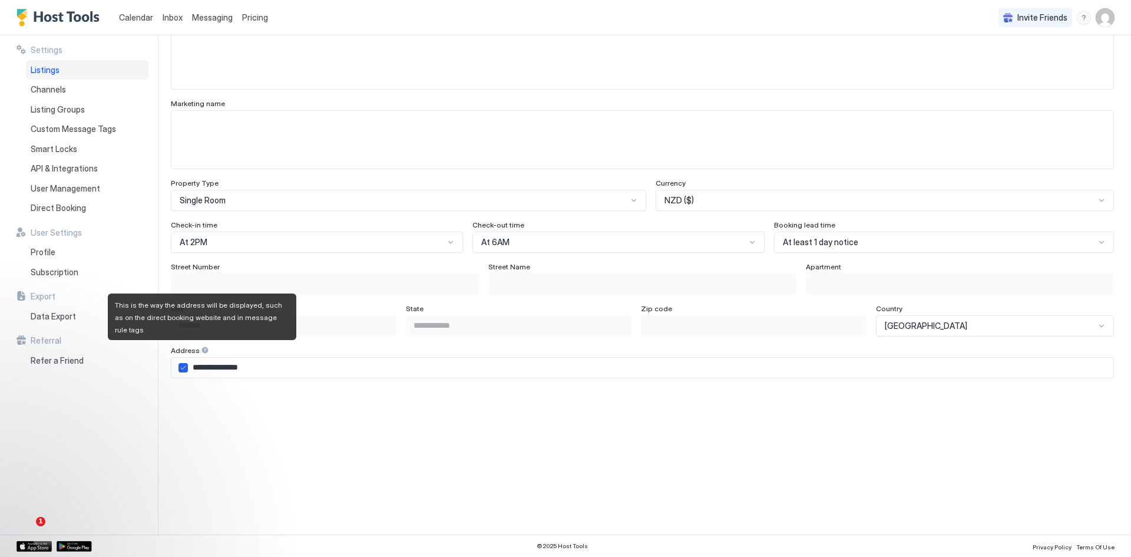
click at [201, 349] on div at bounding box center [205, 350] width 8 height 8
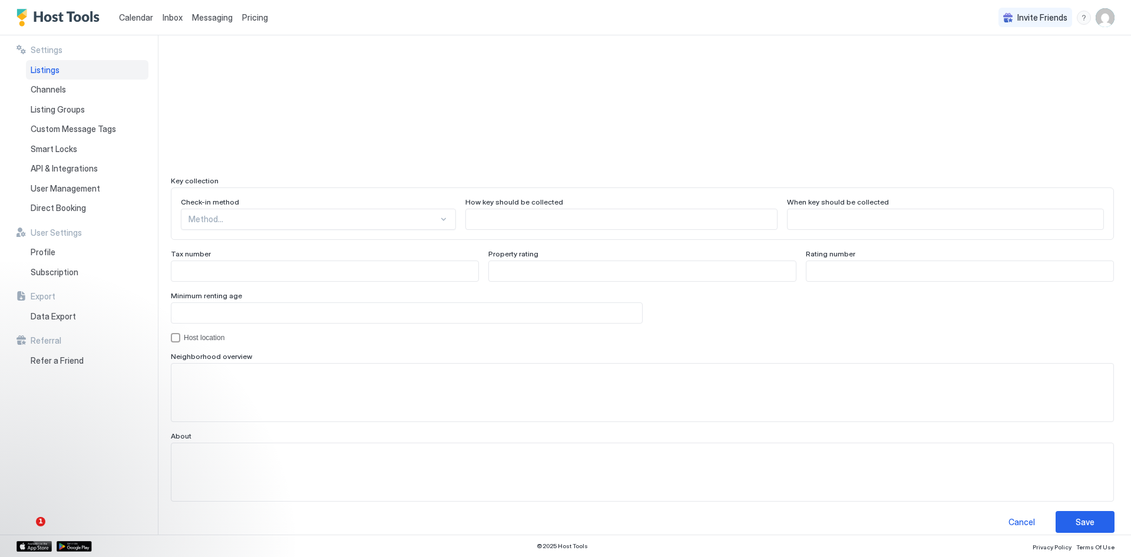
scroll to position [976, 0]
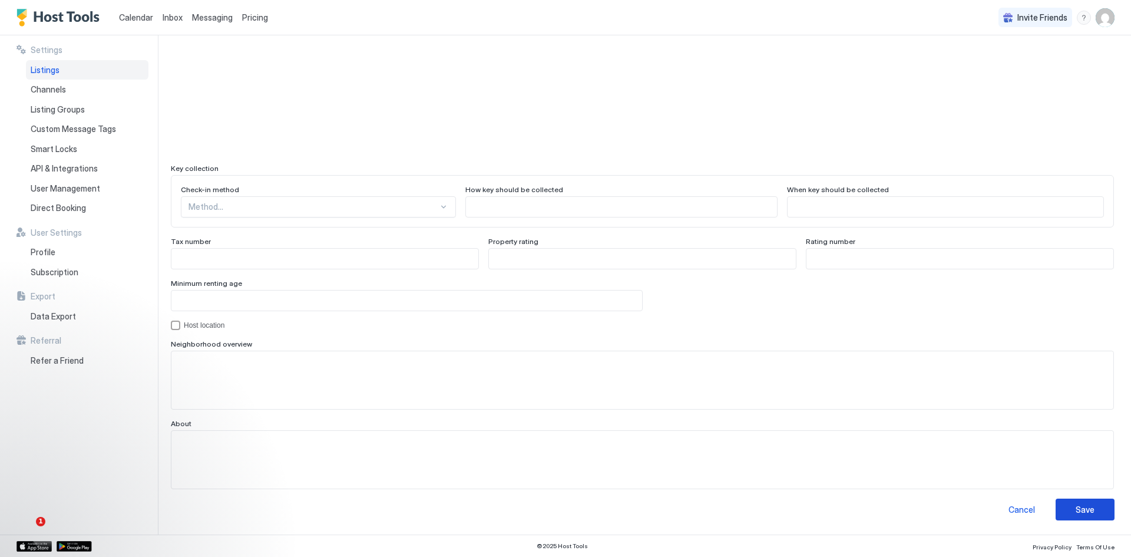
click at [1076, 506] on div "Save" at bounding box center [1085, 509] width 19 height 12
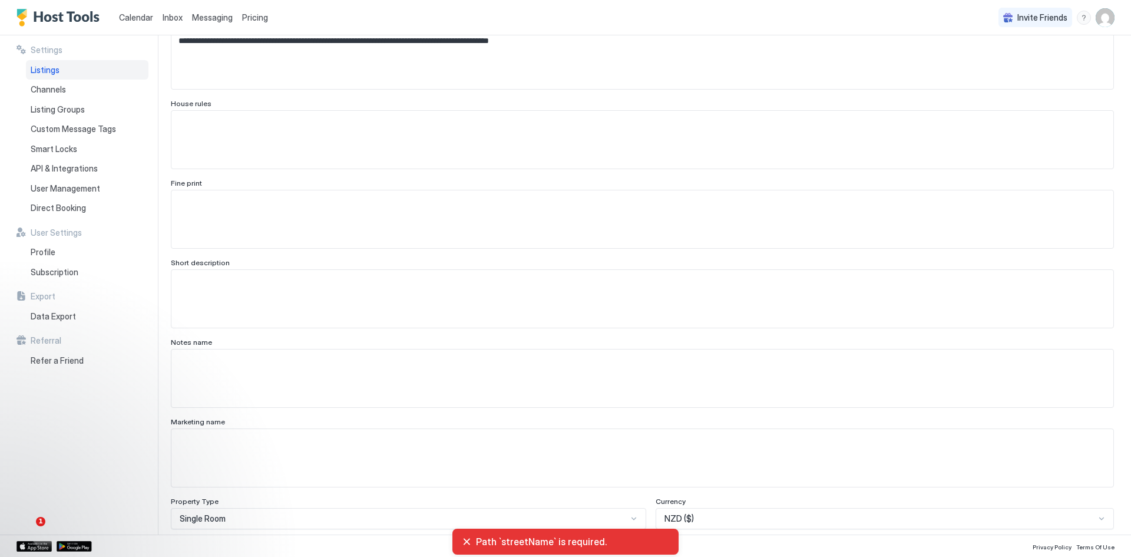
scroll to position [0, 0]
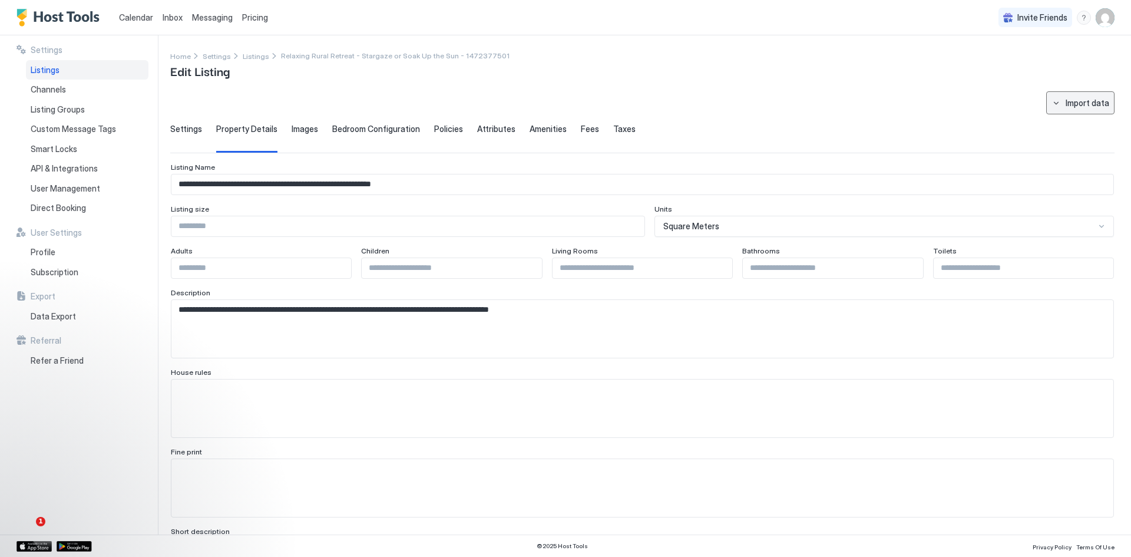
click at [1082, 100] on div "Import data" at bounding box center [1088, 103] width 44 height 12
click at [330, 90] on div at bounding box center [565, 278] width 1131 height 557
click at [300, 127] on span "Images" at bounding box center [305, 129] width 27 height 11
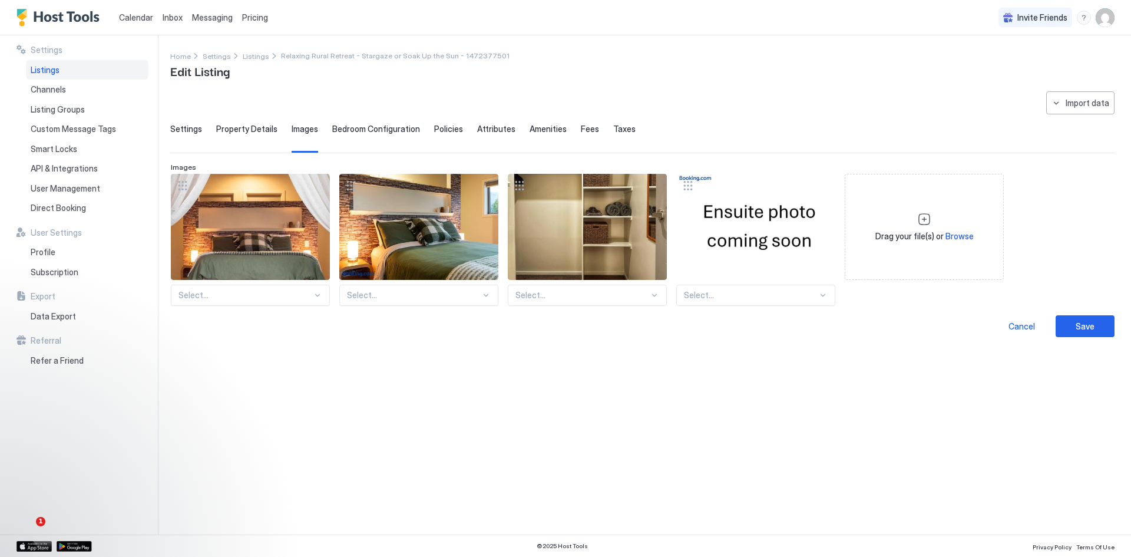
click at [445, 130] on span "Policies" at bounding box center [448, 129] width 29 height 11
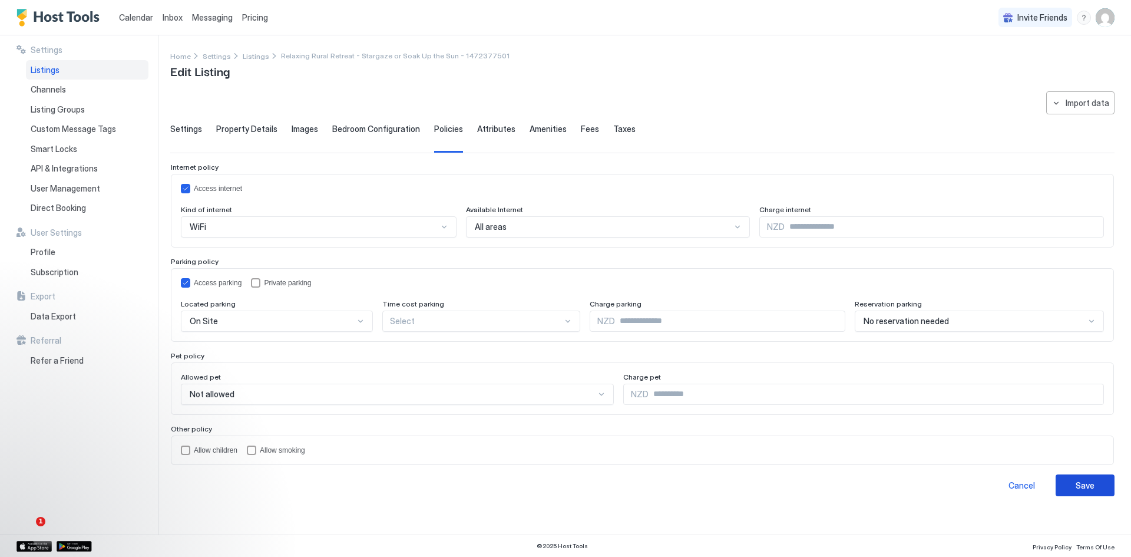
click at [1085, 479] on div "Save" at bounding box center [1085, 485] width 19 height 12
click at [1061, 482] on button "Save" at bounding box center [1085, 485] width 59 height 22
click at [253, 55] on span "Listings" at bounding box center [256, 56] width 27 height 9
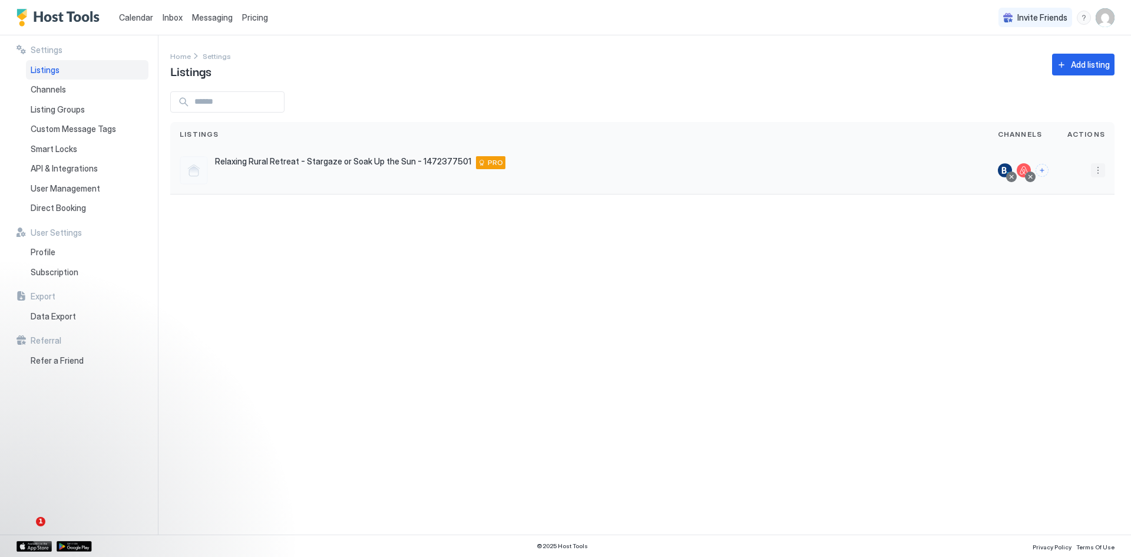
click at [1096, 174] on button "More options" at bounding box center [1098, 170] width 14 height 14
click at [1070, 227] on span "Listing Settings" at bounding box center [1071, 224] width 52 height 9
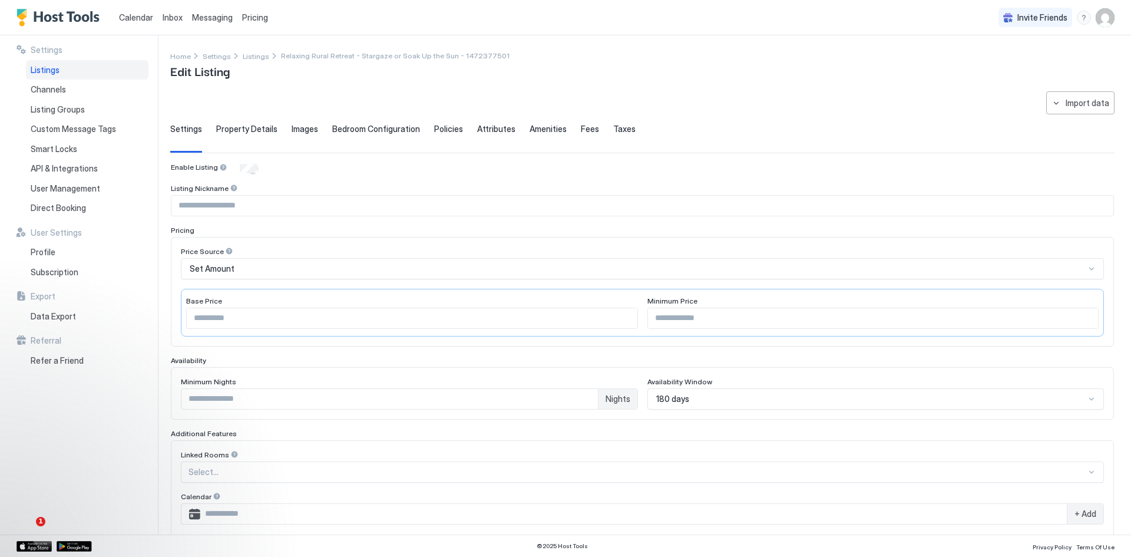
click at [240, 127] on span "Property Details" at bounding box center [246, 129] width 61 height 11
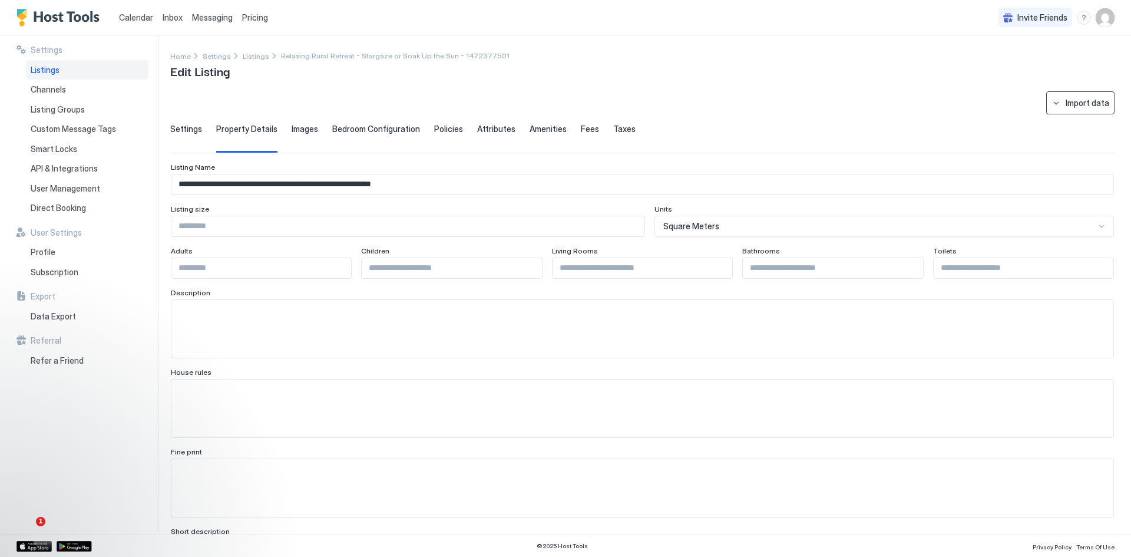
click at [1066, 104] on div "Import data" at bounding box center [1088, 103] width 44 height 12
click at [1071, 142] on div "Airbnb" at bounding box center [1077, 145] width 36 height 11
type input "**********"
type input "*"
type textarea "**********"
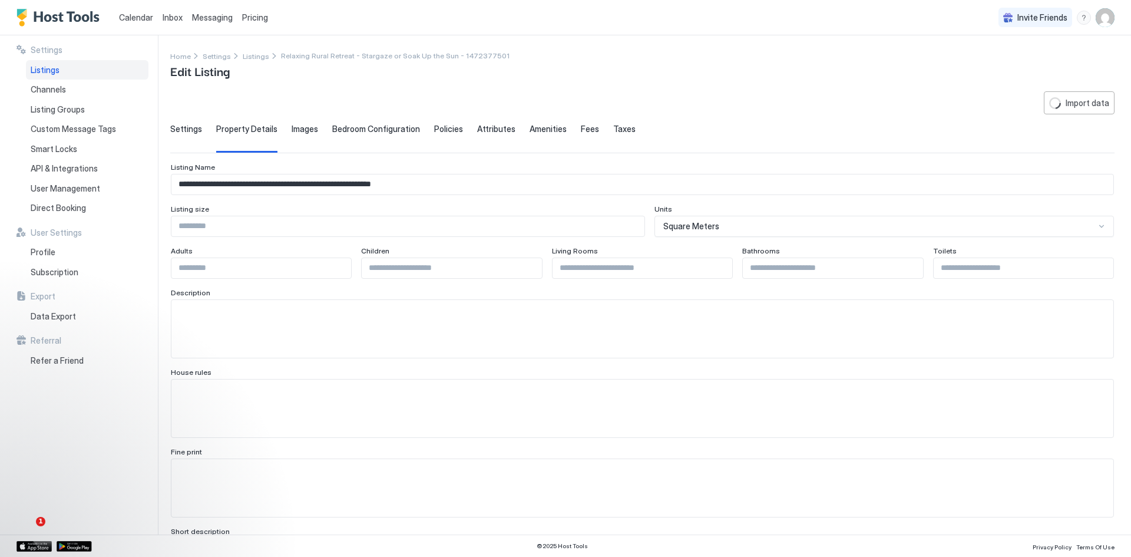
type textarea "**********"
type input "**********"
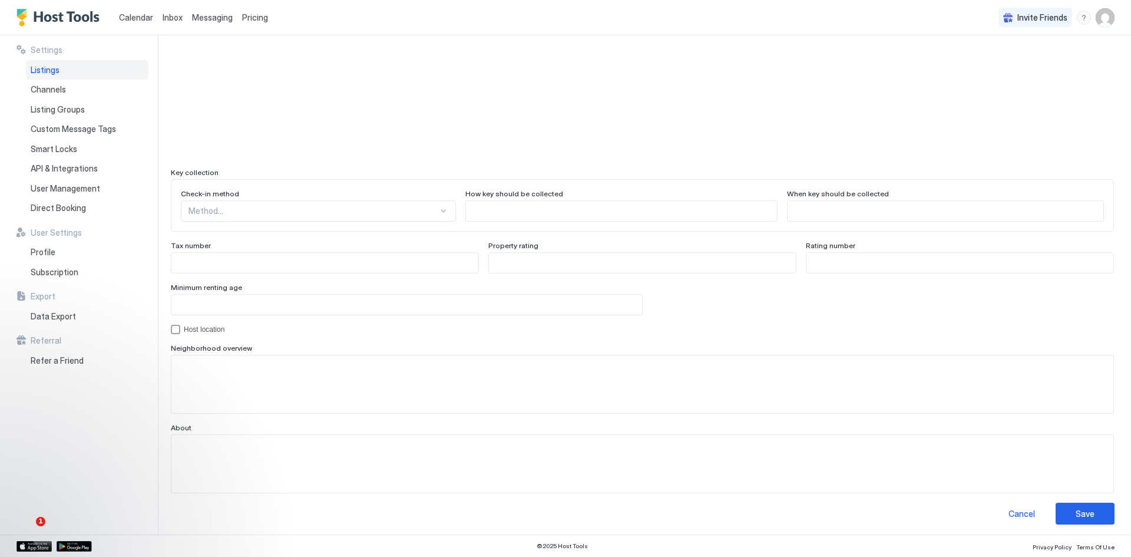
scroll to position [976, 0]
click at [1077, 511] on div "Save" at bounding box center [1085, 509] width 19 height 12
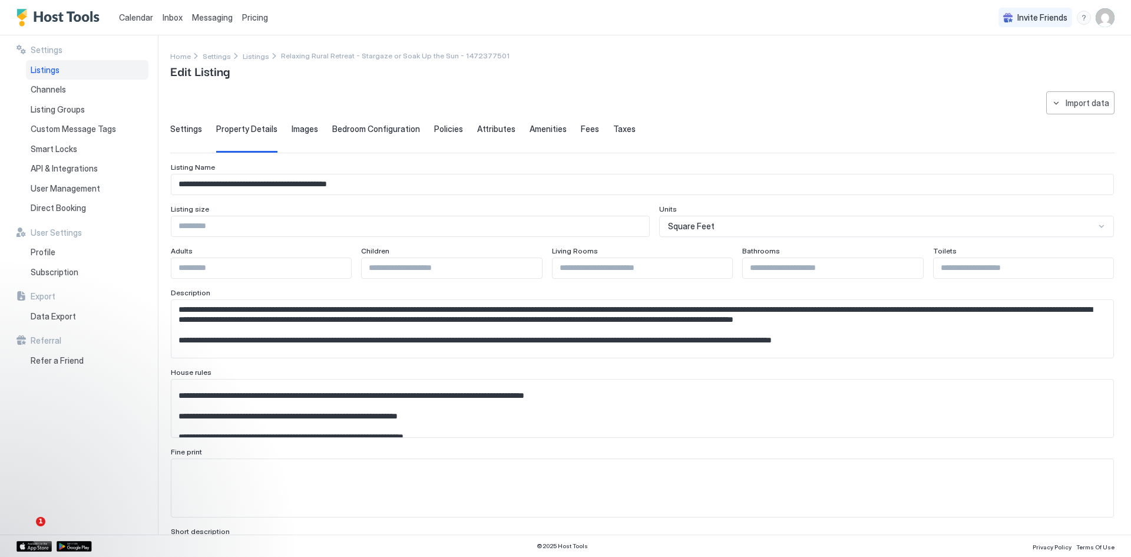
scroll to position [0, 0]
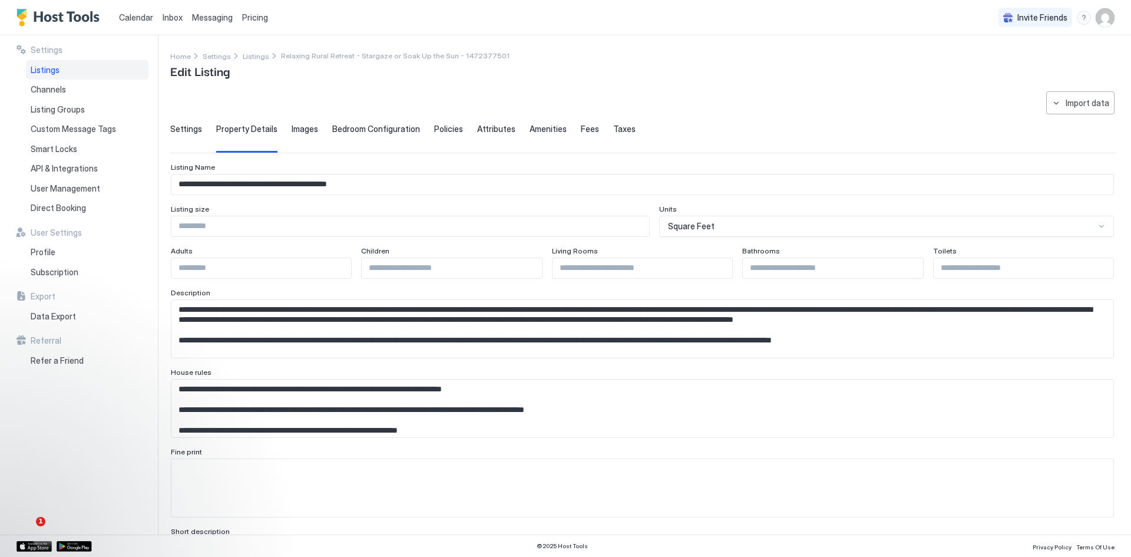
click at [1097, 225] on div at bounding box center [1101, 226] width 9 height 9
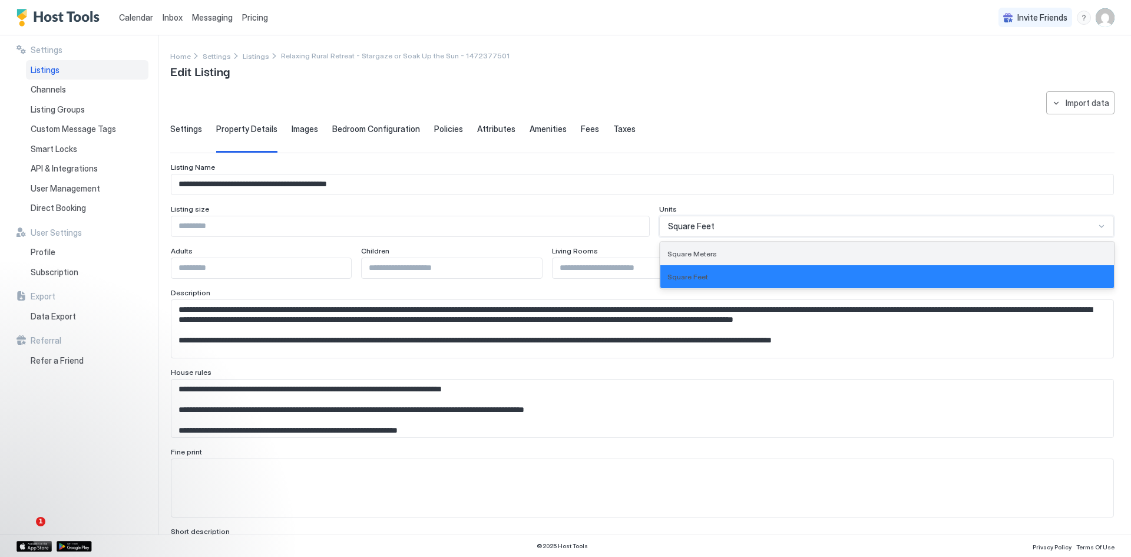
click at [729, 252] on div "Square Meters" at bounding box center [888, 253] width 440 height 9
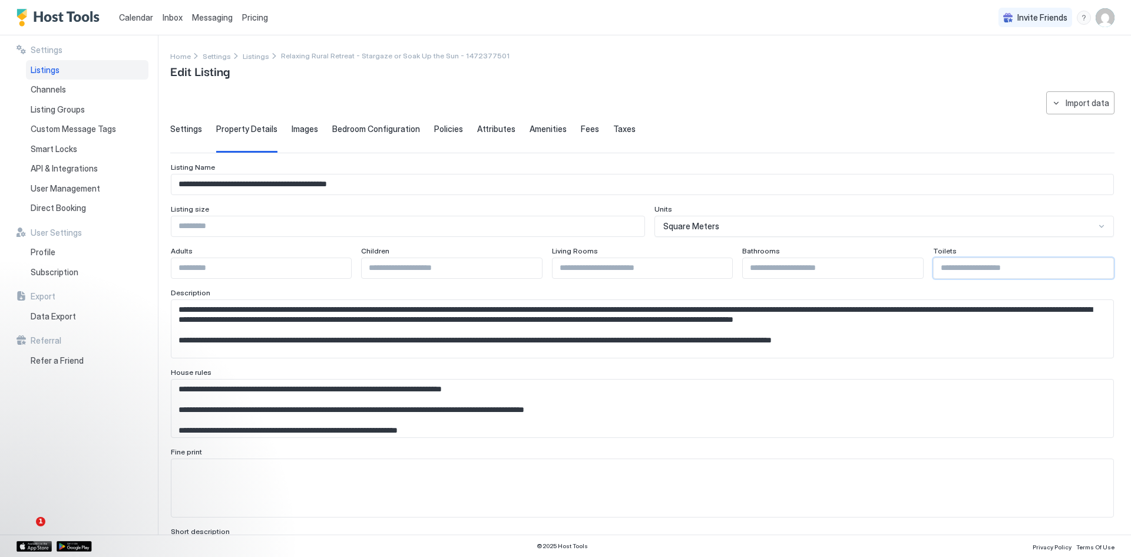
click at [977, 271] on input "Input Field" at bounding box center [1024, 268] width 180 height 20
type input "*"
click at [1092, 266] on input "*" at bounding box center [1024, 268] width 180 height 20
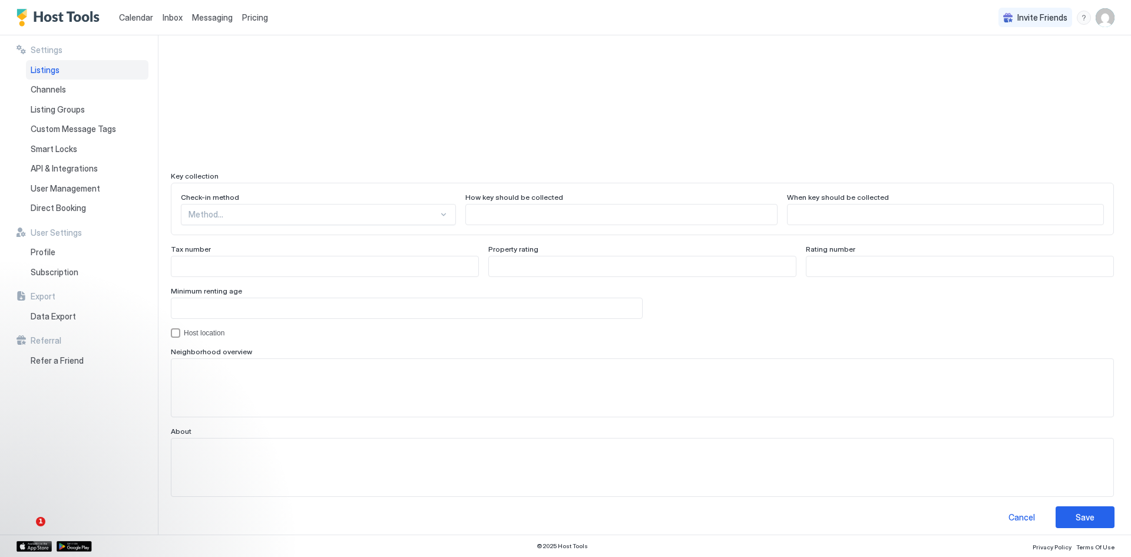
scroll to position [976, 0]
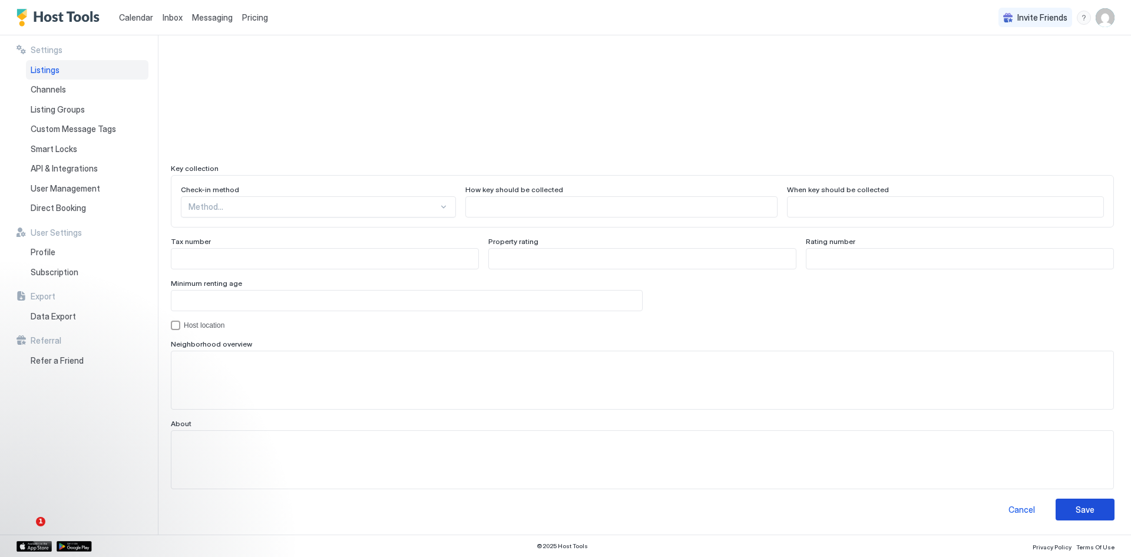
click at [1076, 510] on div "Save" at bounding box center [1085, 509] width 19 height 12
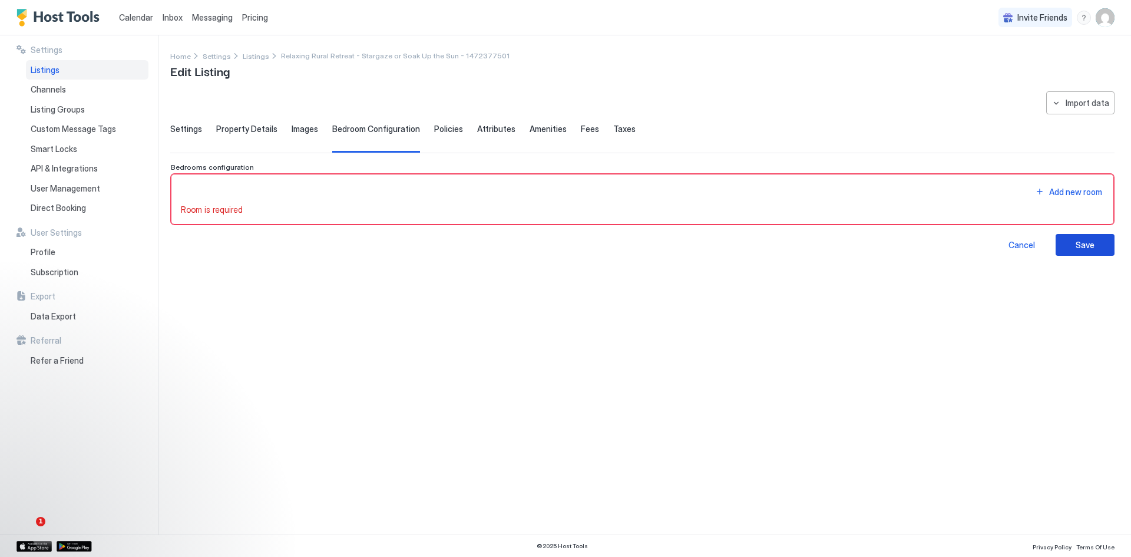
scroll to position [0, 0]
click at [1072, 196] on div "Add new room" at bounding box center [1075, 192] width 53 height 12
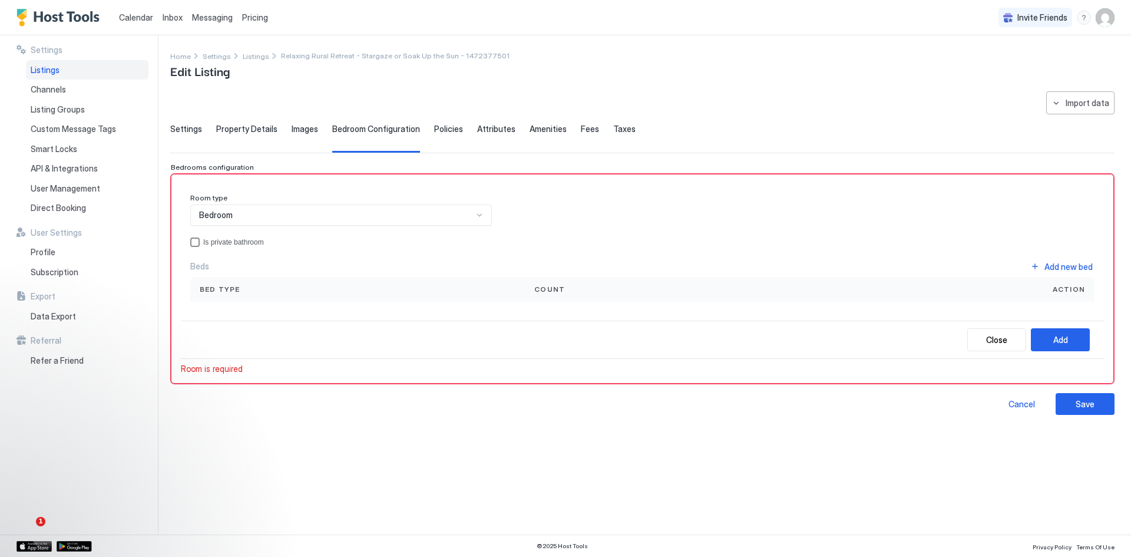
click at [194, 240] on div "privateBathroom" at bounding box center [194, 241] width 9 height 9
click at [1075, 268] on div "Add new bed" at bounding box center [1069, 266] width 48 height 12
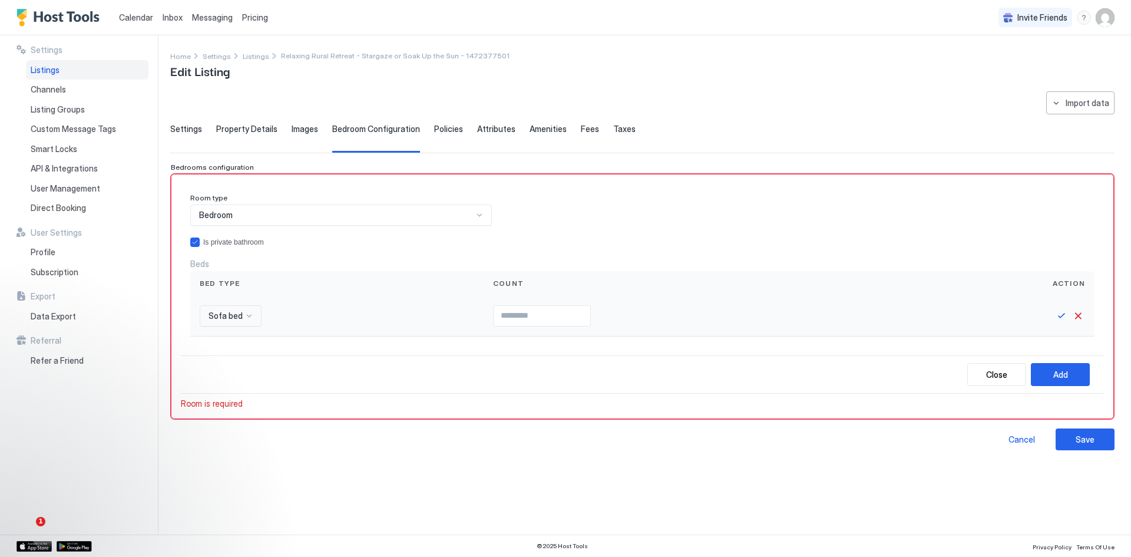
click at [252, 316] on div at bounding box center [249, 315] width 9 height 9
click at [231, 365] on span "Queen bed" at bounding box center [227, 366] width 38 height 9
click at [525, 314] on input "Input Field" at bounding box center [559, 316] width 97 height 20
type input "*"
click at [1057, 316] on button "Save" at bounding box center [1062, 316] width 14 height 14
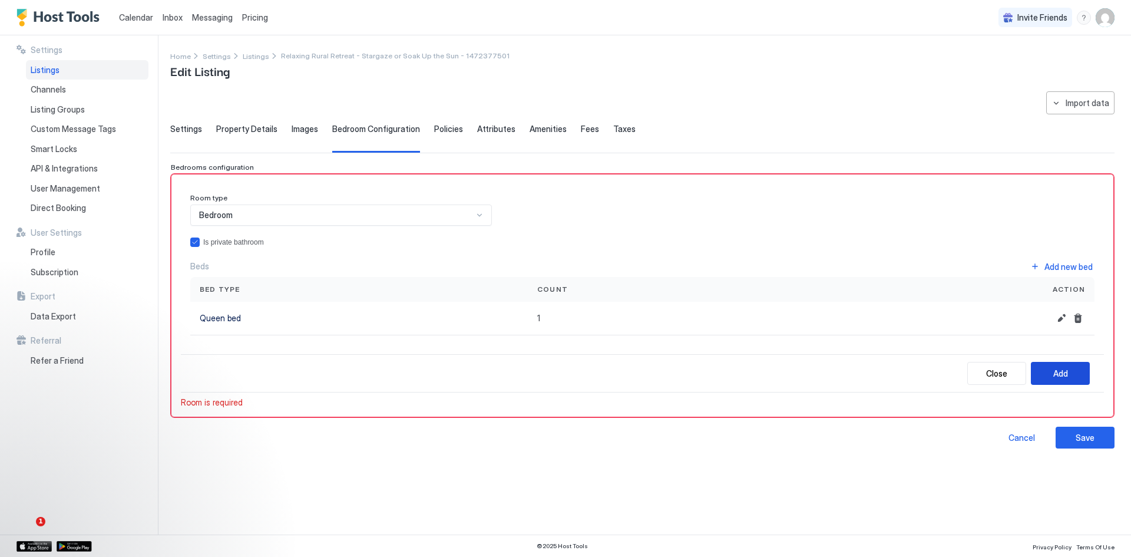
click at [1063, 376] on div "Add" at bounding box center [1060, 373] width 15 height 12
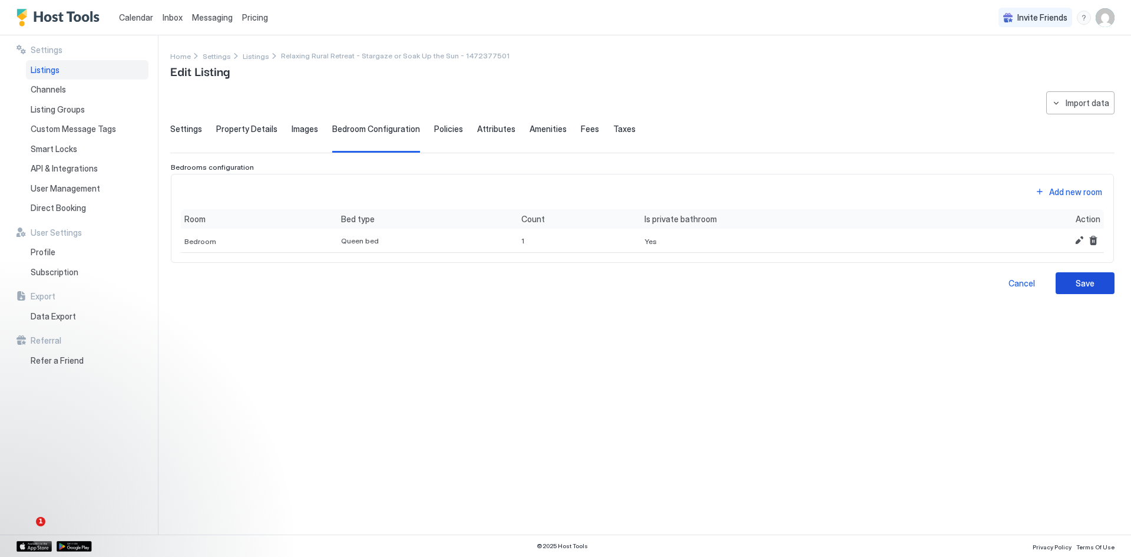
click at [1089, 286] on div "Save" at bounding box center [1085, 283] width 19 height 12
click at [235, 128] on span "Property Details" at bounding box center [246, 129] width 61 height 11
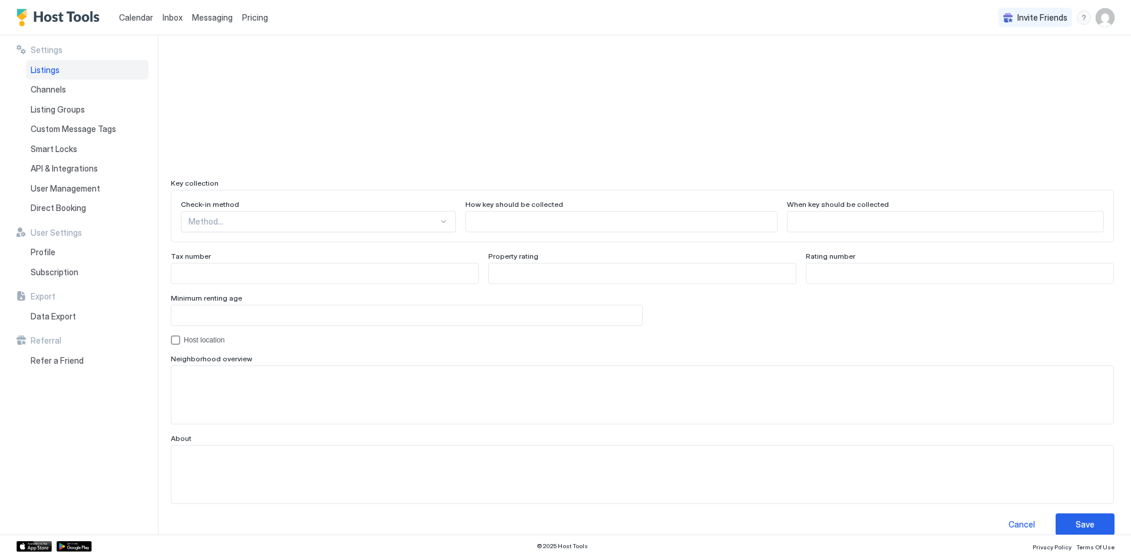
scroll to position [976, 0]
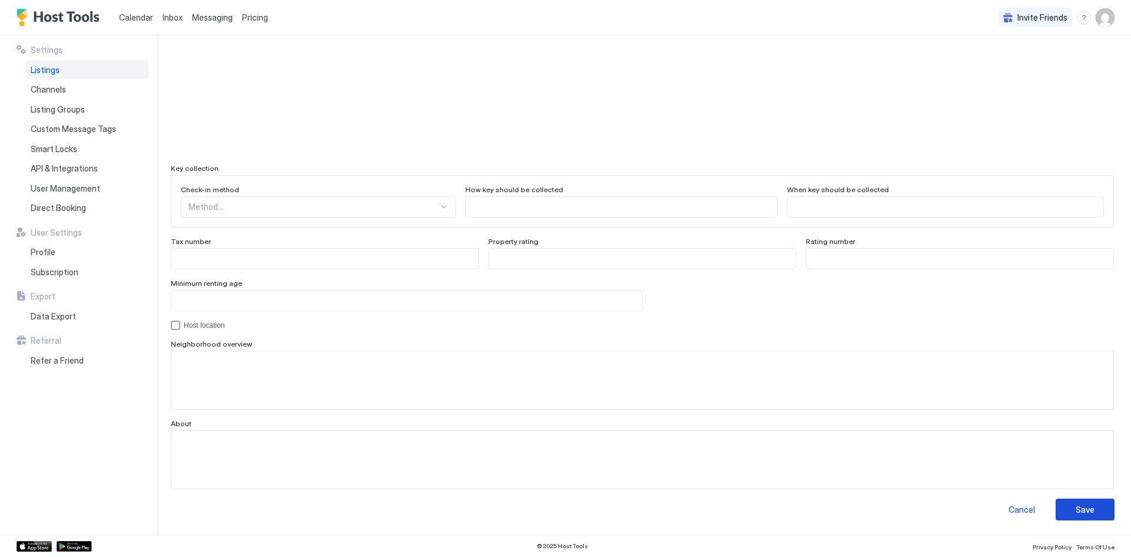
click at [1056, 513] on button "Save" at bounding box center [1085, 509] width 59 height 22
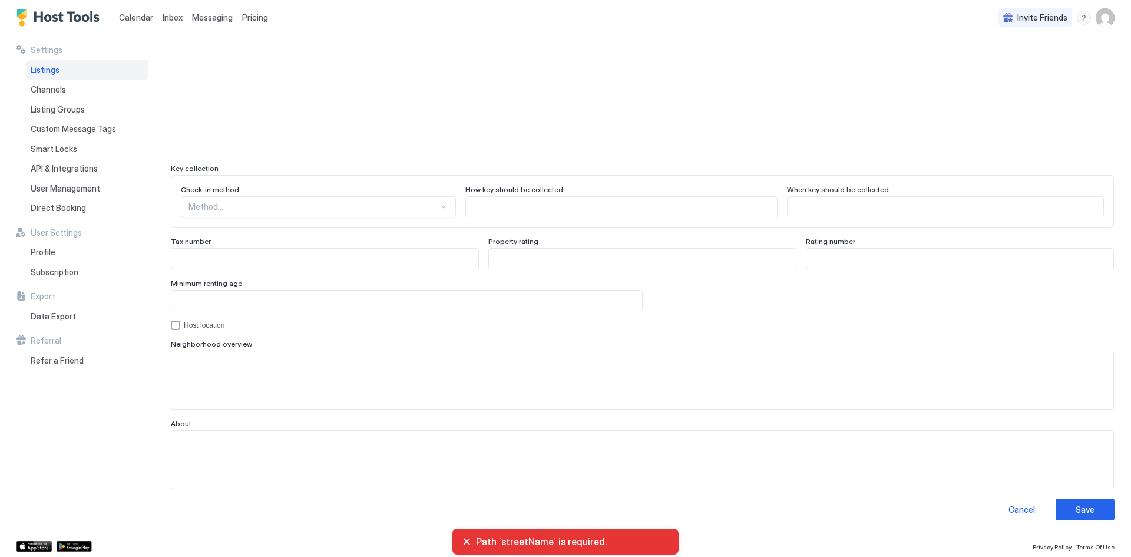
click at [174, 325] on div "hostLocation" at bounding box center [175, 325] width 9 height 9
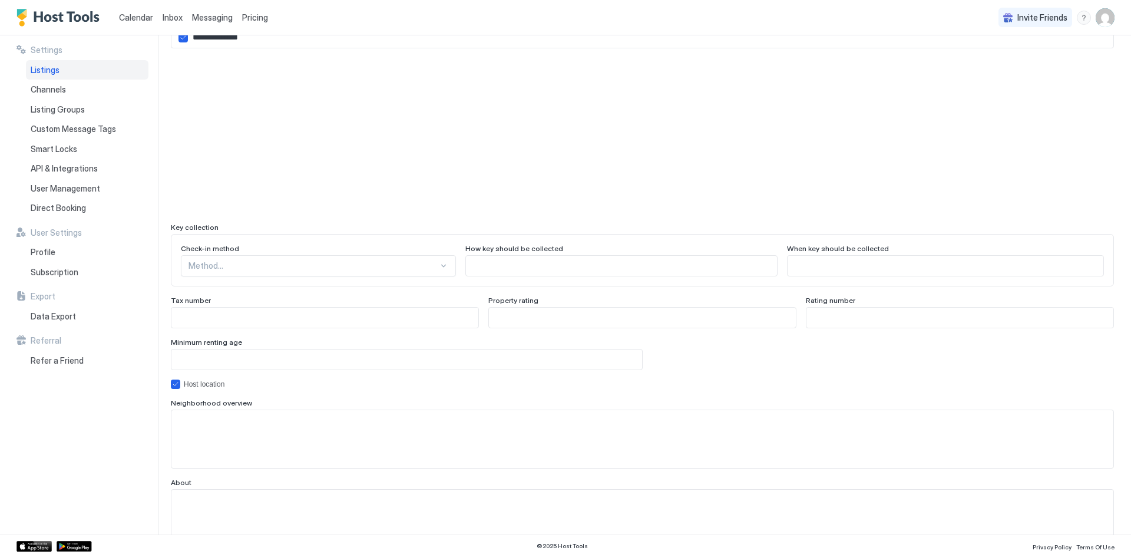
click at [241, 362] on input "Input Field" at bounding box center [406, 359] width 471 height 20
click at [625, 356] on input "*" at bounding box center [406, 359] width 471 height 20
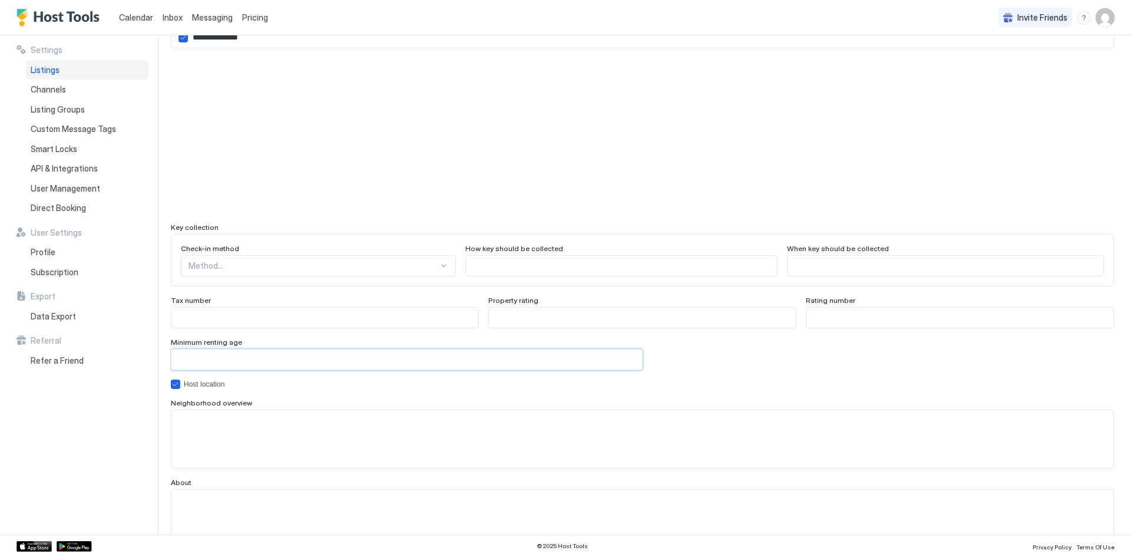
click at [625, 356] on input "*" at bounding box center [406, 359] width 471 height 20
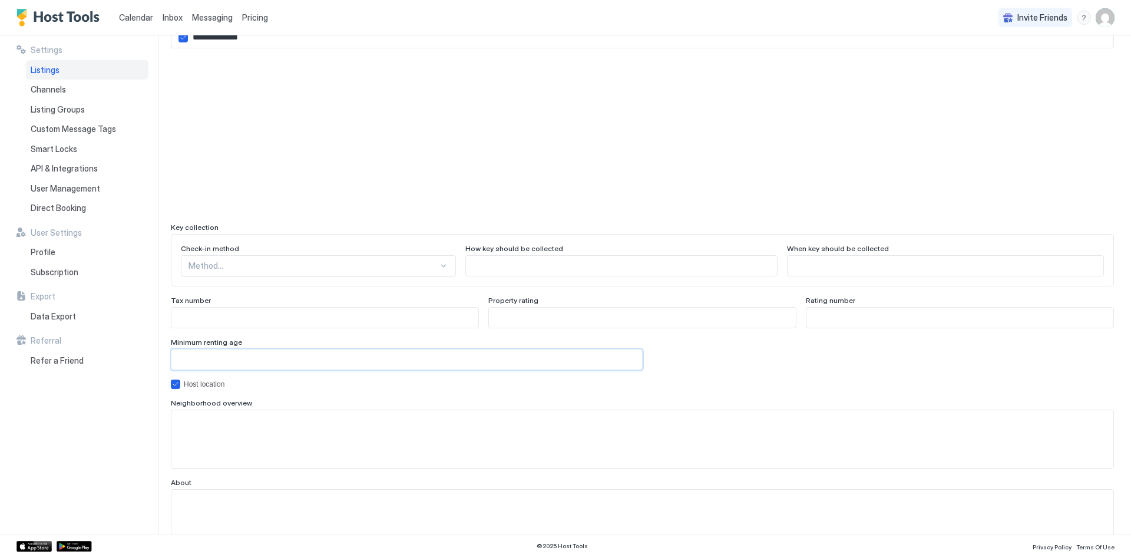
click at [625, 356] on input "**" at bounding box center [406, 359] width 471 height 20
drag, startPoint x: 192, startPoint y: 361, endPoint x: 140, endPoint y: 361, distance: 52.4
click at [140, 361] on div "**********" at bounding box center [565, 284] width 1131 height 499
type input "**"
click at [693, 387] on div "Host location" at bounding box center [642, 383] width 943 height 9
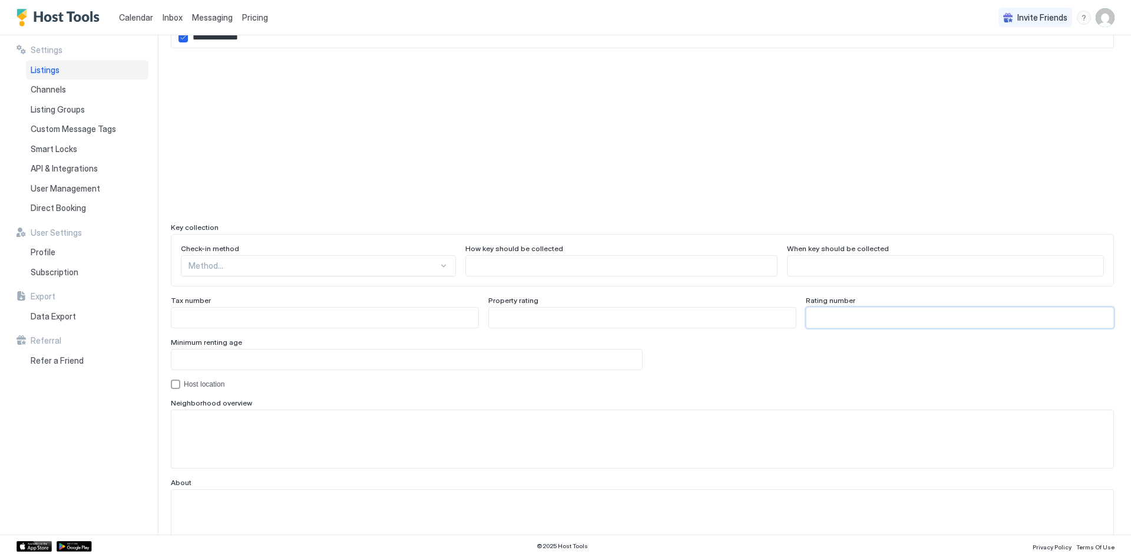
click at [832, 320] on input "Input Field" at bounding box center [960, 318] width 307 height 20
type input "**********"
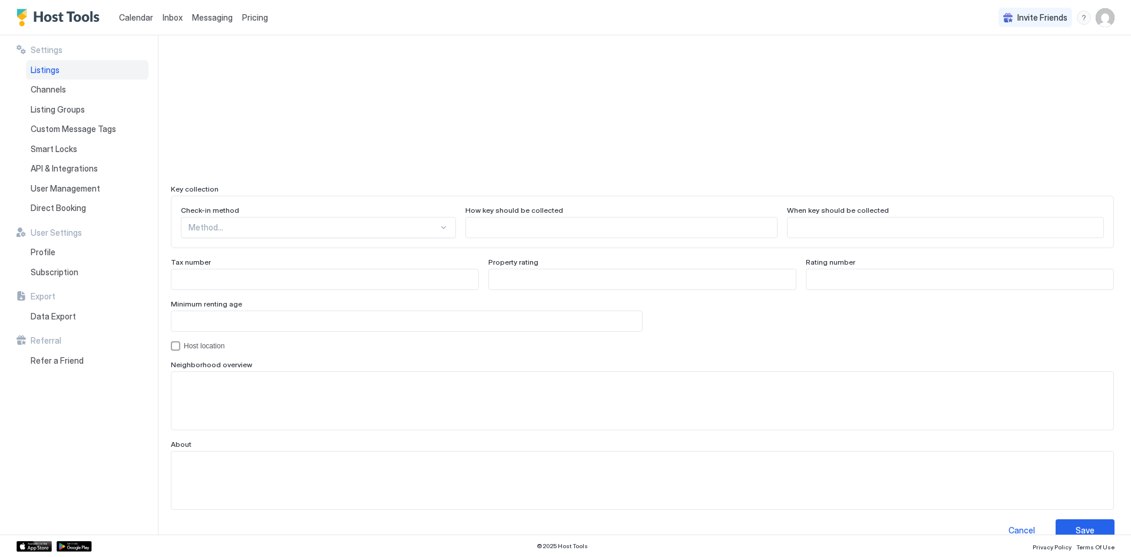
scroll to position [976, 0]
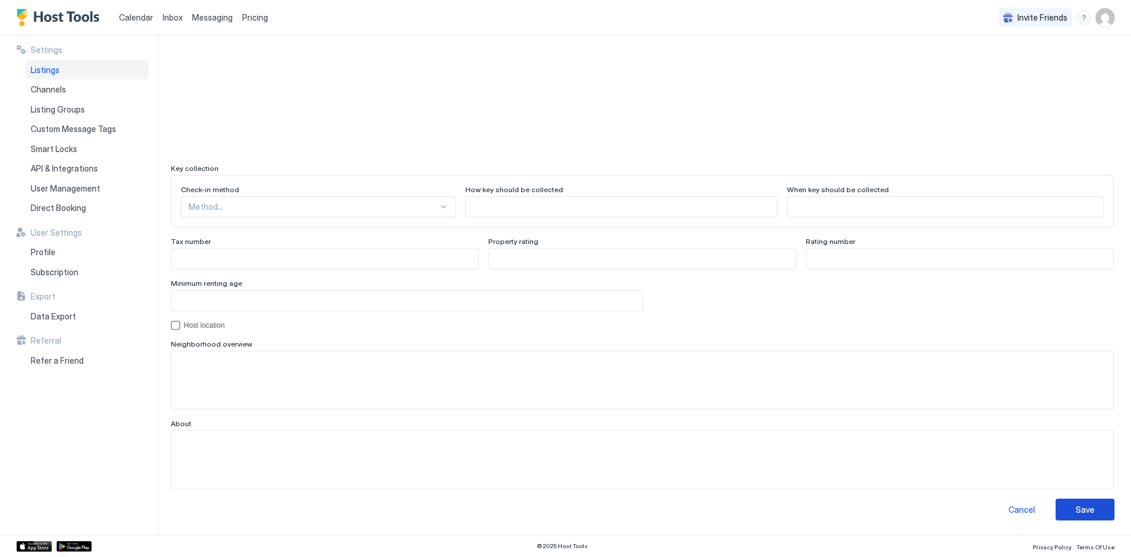
click at [1056, 518] on button "Save" at bounding box center [1085, 509] width 59 height 22
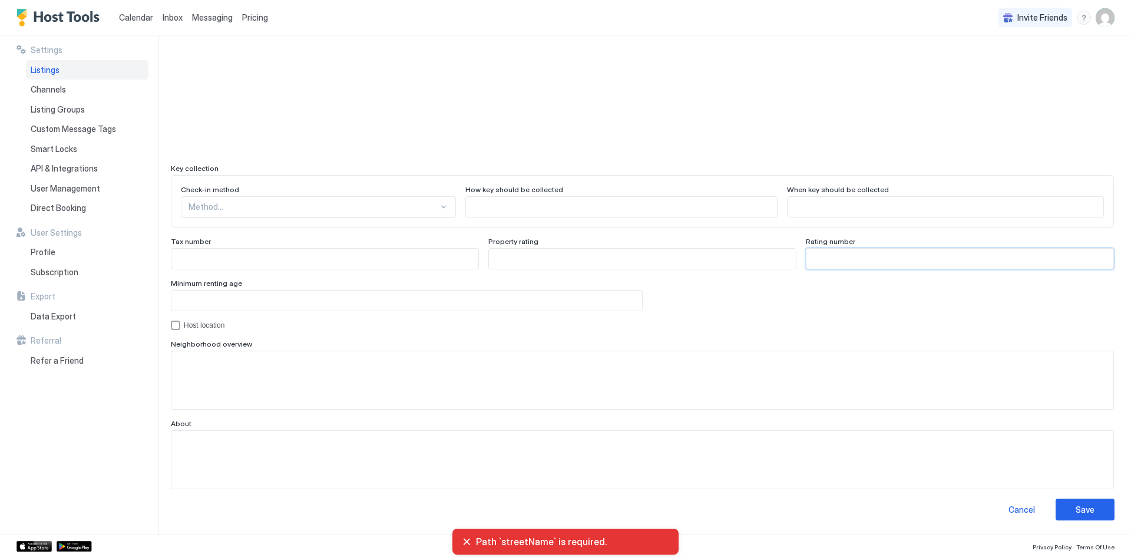
drag, startPoint x: 871, startPoint y: 262, endPoint x: 704, endPoint y: 261, distance: 167.3
click at [704, 261] on div "**********" at bounding box center [642, 253] width 943 height 32
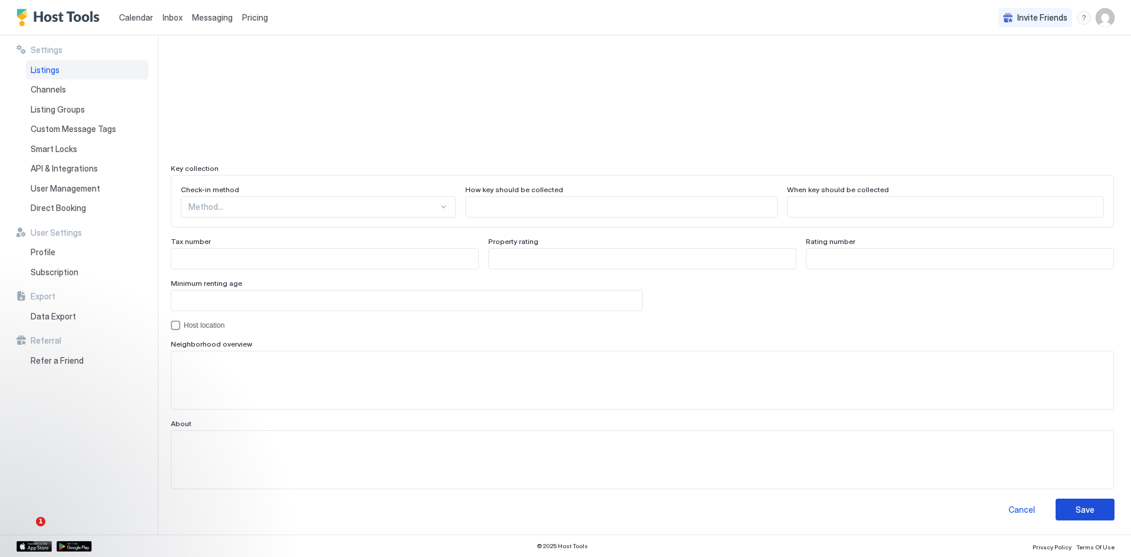
click at [1082, 507] on div "Save" at bounding box center [1085, 509] width 19 height 12
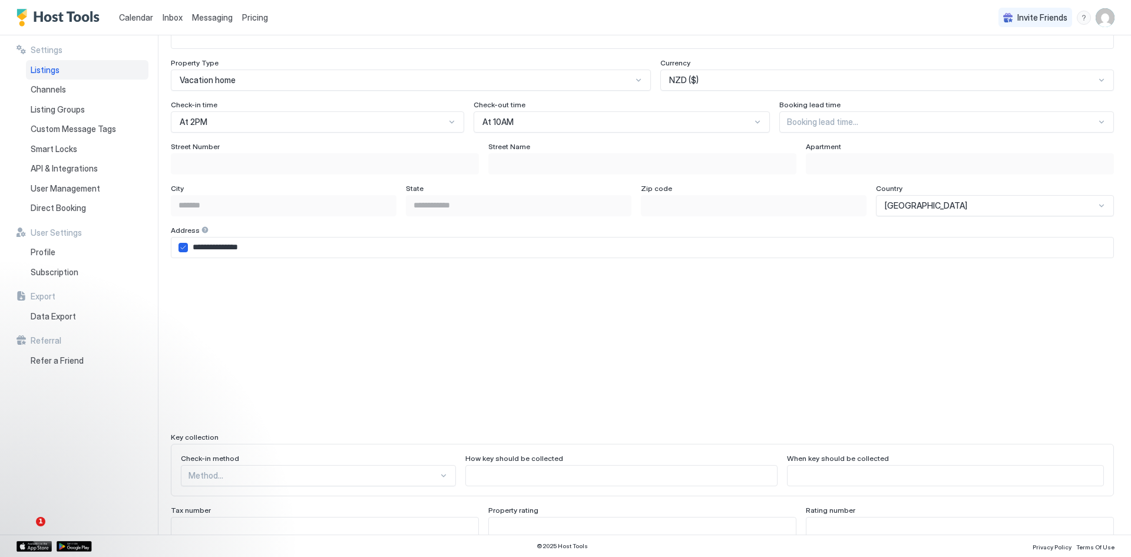
scroll to position [681, 0]
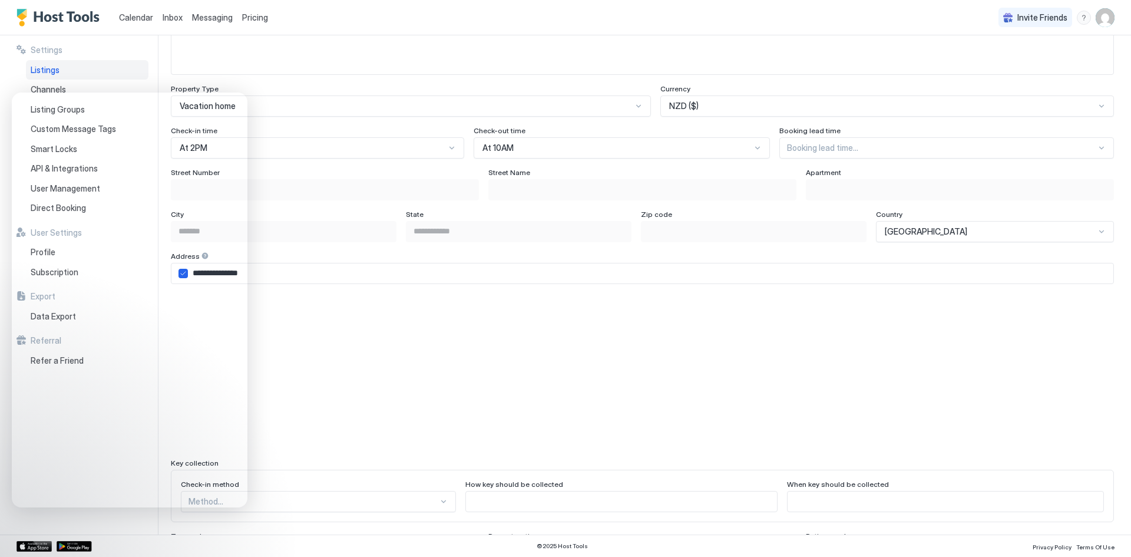
click at [140, 14] on span "Calendar" at bounding box center [136, 17] width 34 height 10
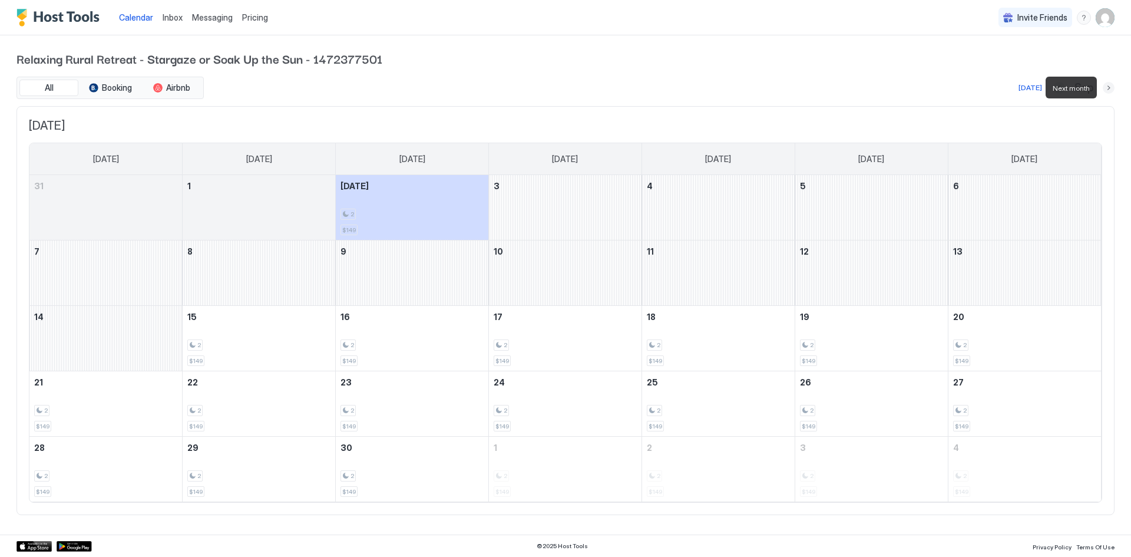
click at [1107, 87] on button "Next month" at bounding box center [1109, 88] width 12 height 12
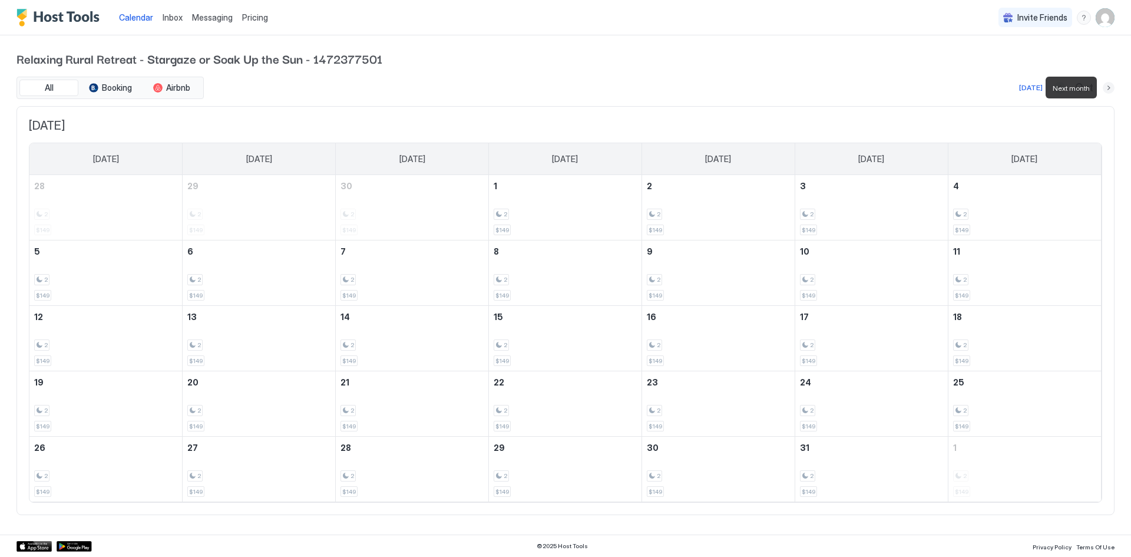
click at [1107, 87] on button "Next month" at bounding box center [1109, 88] width 12 height 12
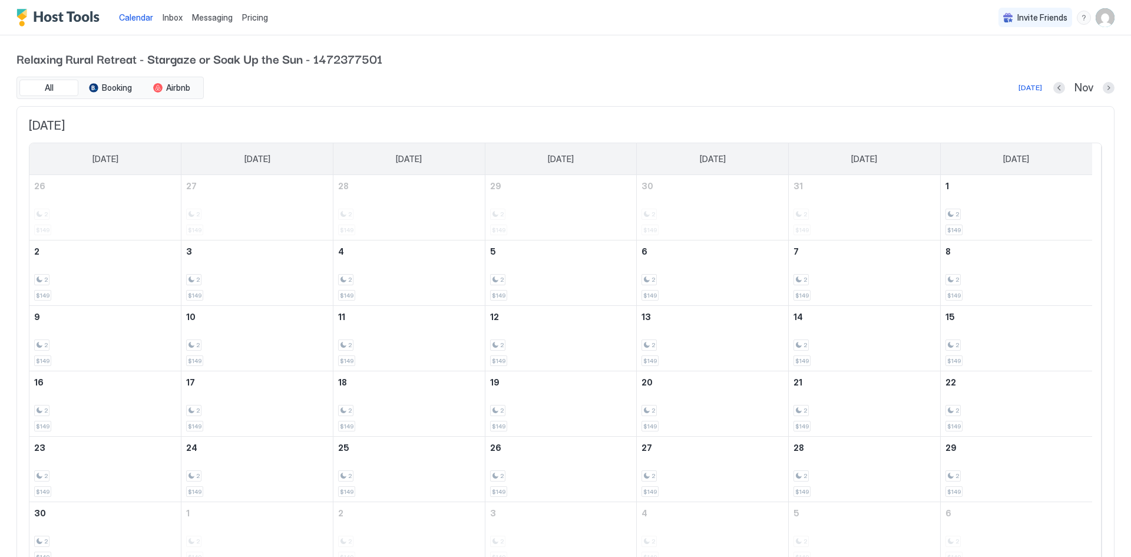
click at [1107, 87] on div "Relaxing Rural Retreat - Stargaze or Soak Up the Sun - 1472377501 All Booking A…" at bounding box center [565, 314] width 1131 height 559
click at [1103, 87] on button "Next month" at bounding box center [1109, 88] width 12 height 12
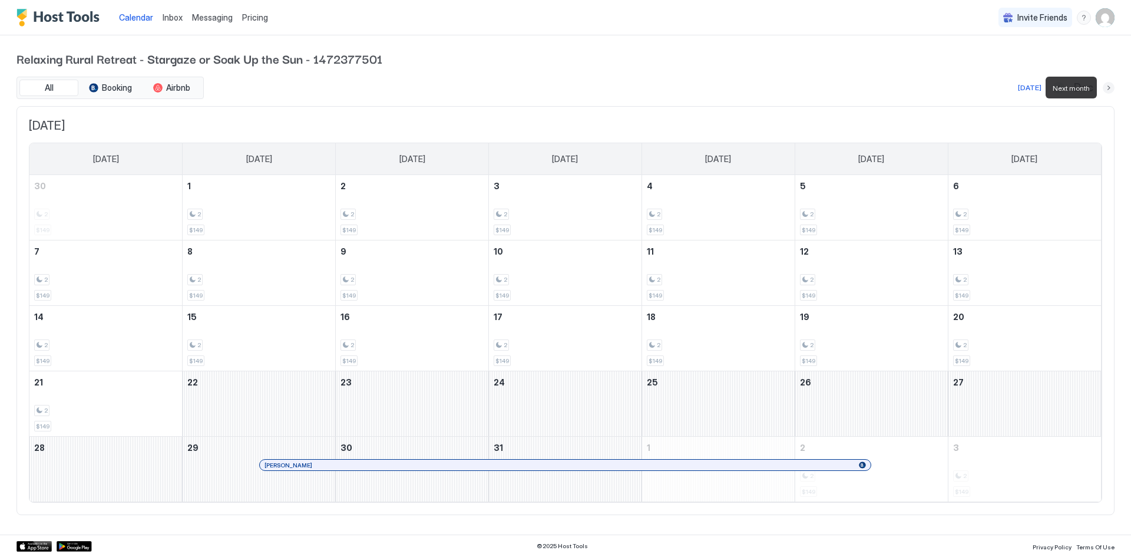
click at [1107, 87] on button "Next month" at bounding box center [1109, 88] width 12 height 12
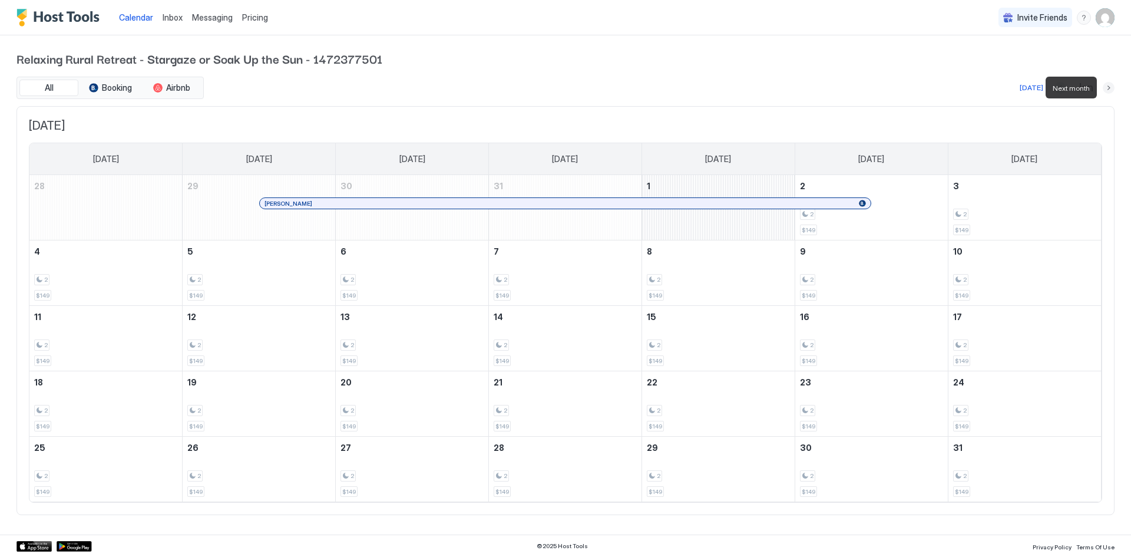
click at [1107, 87] on button "Next month" at bounding box center [1109, 88] width 12 height 12
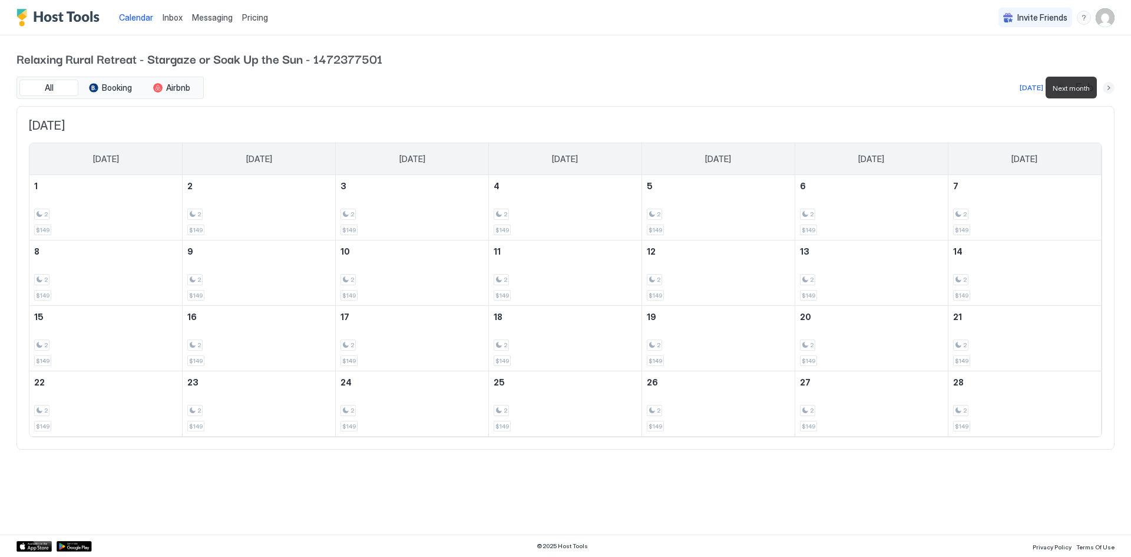
click at [1107, 87] on button "Next month" at bounding box center [1109, 88] width 12 height 12
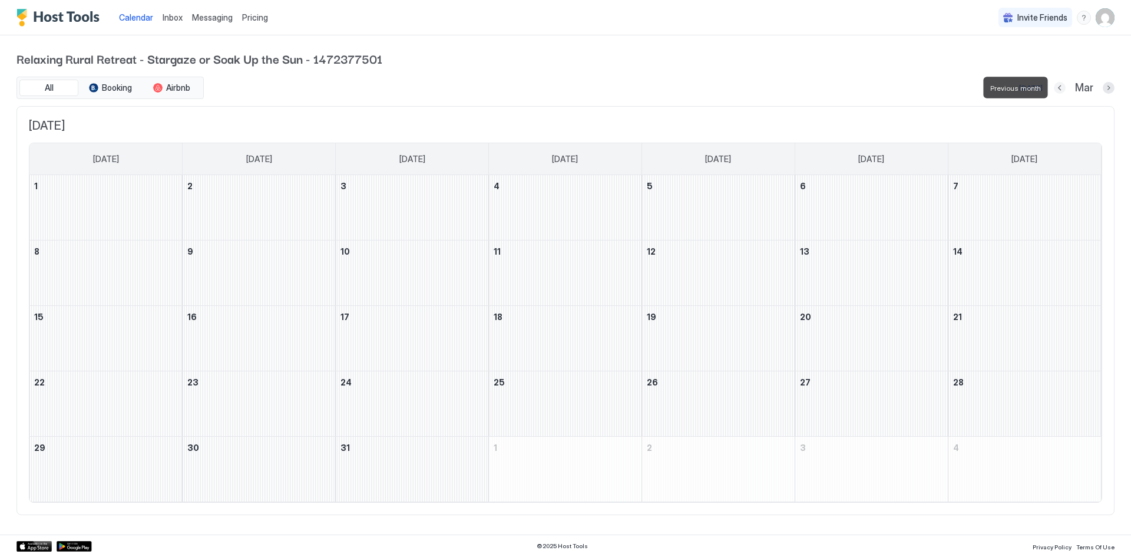
click at [1061, 90] on button "Previous month" at bounding box center [1060, 88] width 12 height 12
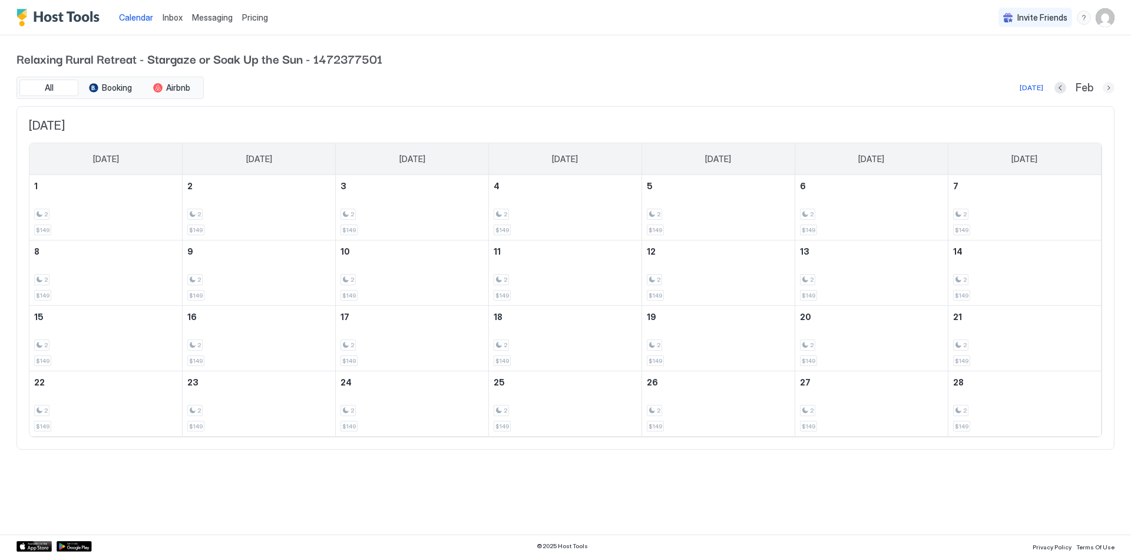
click at [1109, 85] on button "Next month" at bounding box center [1109, 88] width 12 height 12
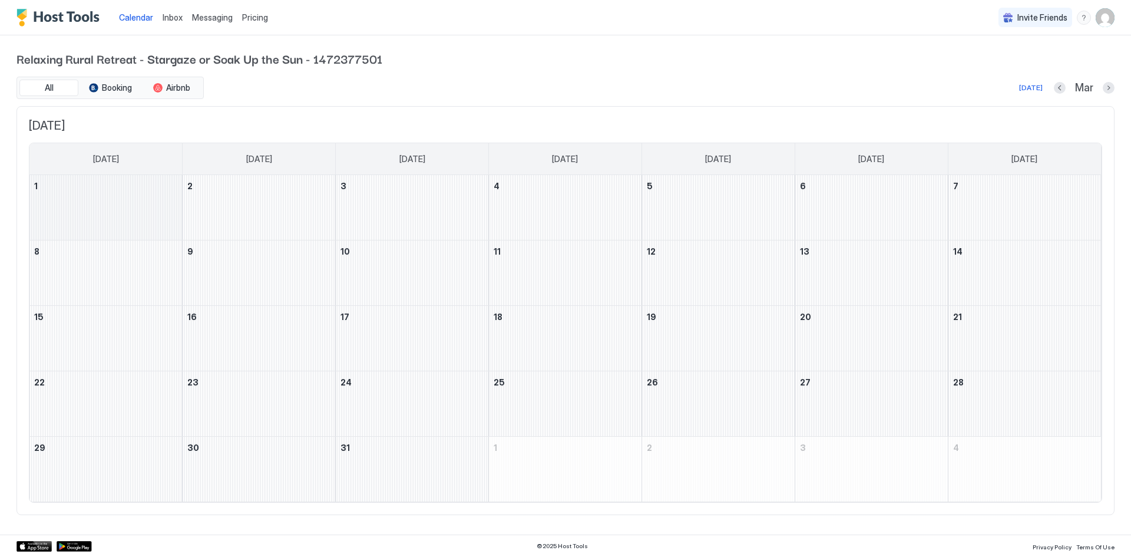
click at [123, 203] on div "March 1, 2026" at bounding box center [105, 207] width 153 height 65
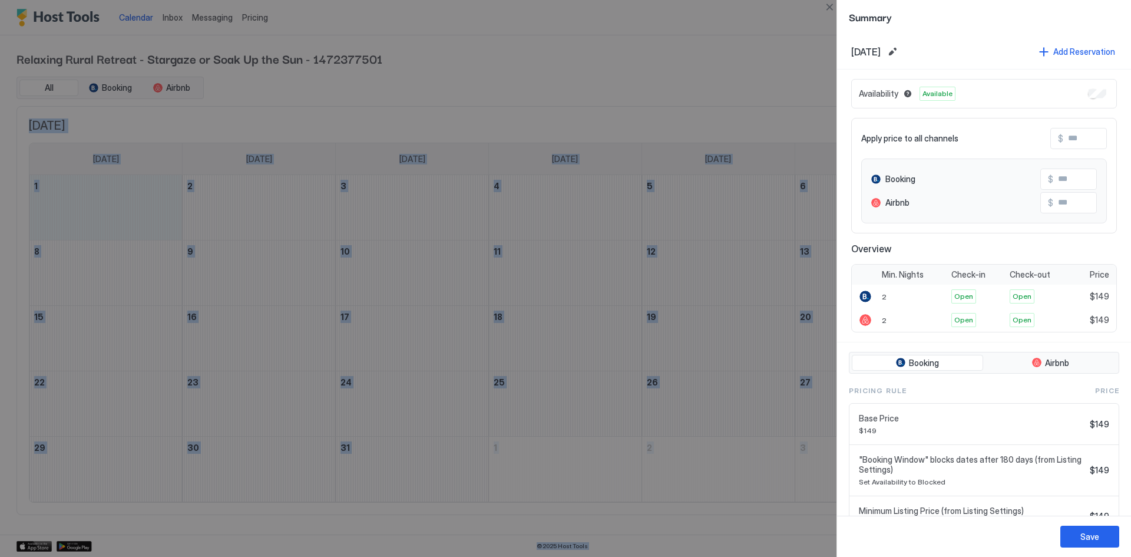
click at [373, 473] on div at bounding box center [565, 278] width 1131 height 557
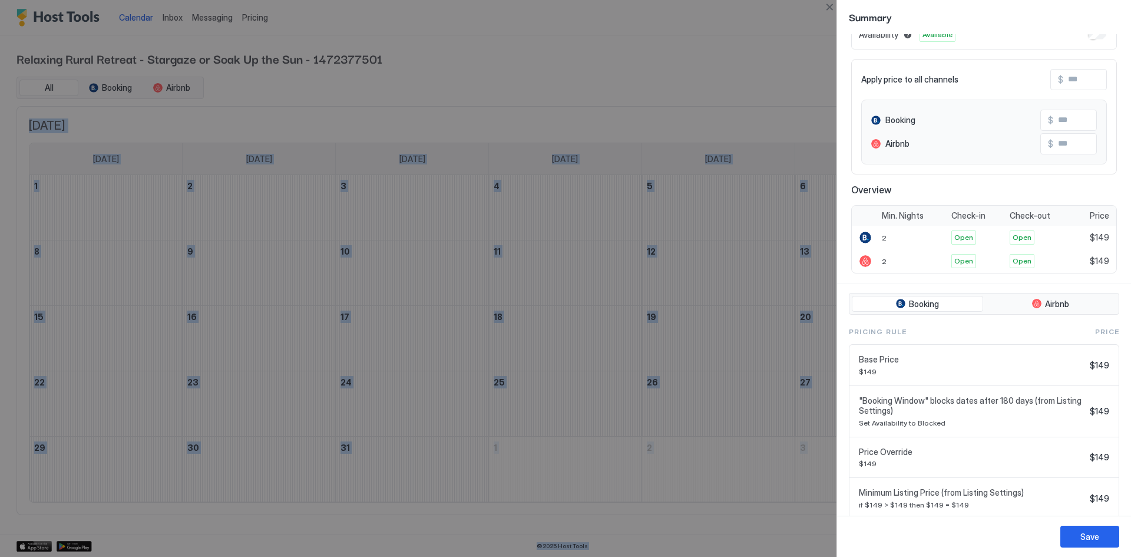
scroll to position [95, 0]
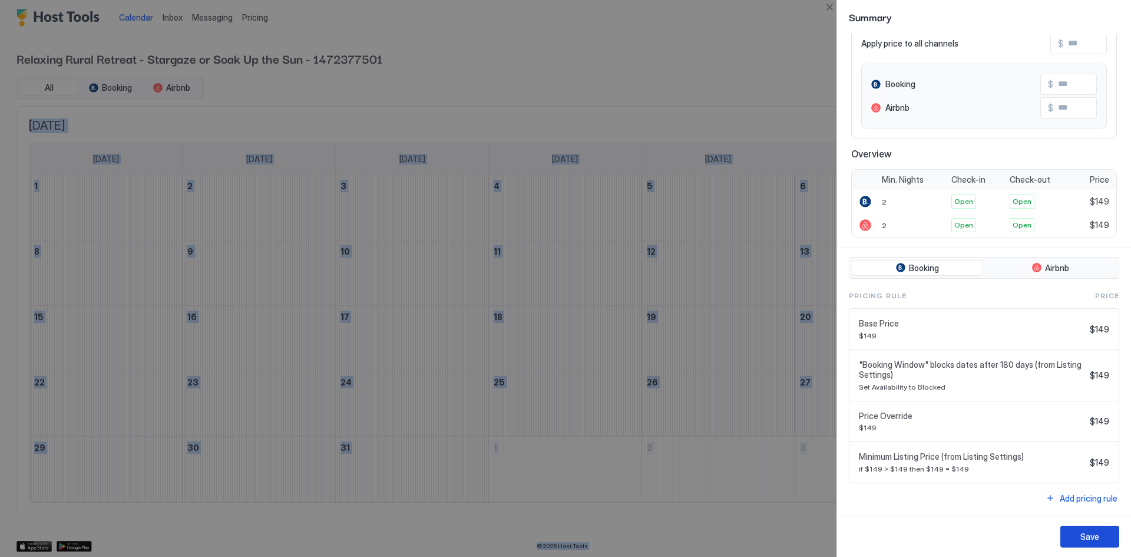
click at [1070, 537] on button "Save" at bounding box center [1090, 537] width 59 height 22
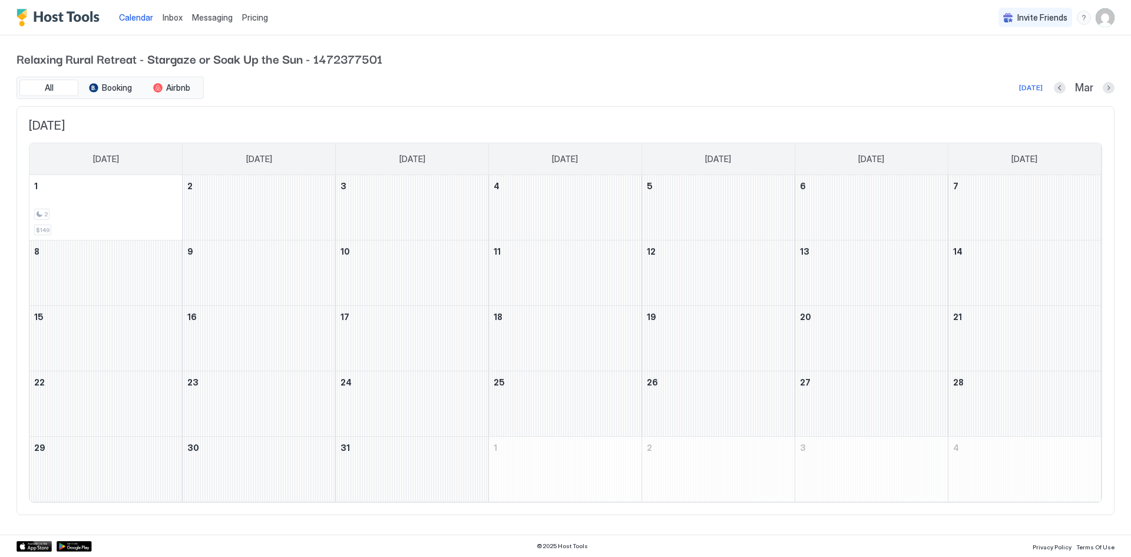
click at [494, 68] on div "Relaxing Rural Retreat - Stargaze or Soak Up the Sun - 1472377501 All Booking A…" at bounding box center [565, 282] width 1098 height 494
click at [207, 200] on div "March 2, 2026" at bounding box center [259, 207] width 153 height 65
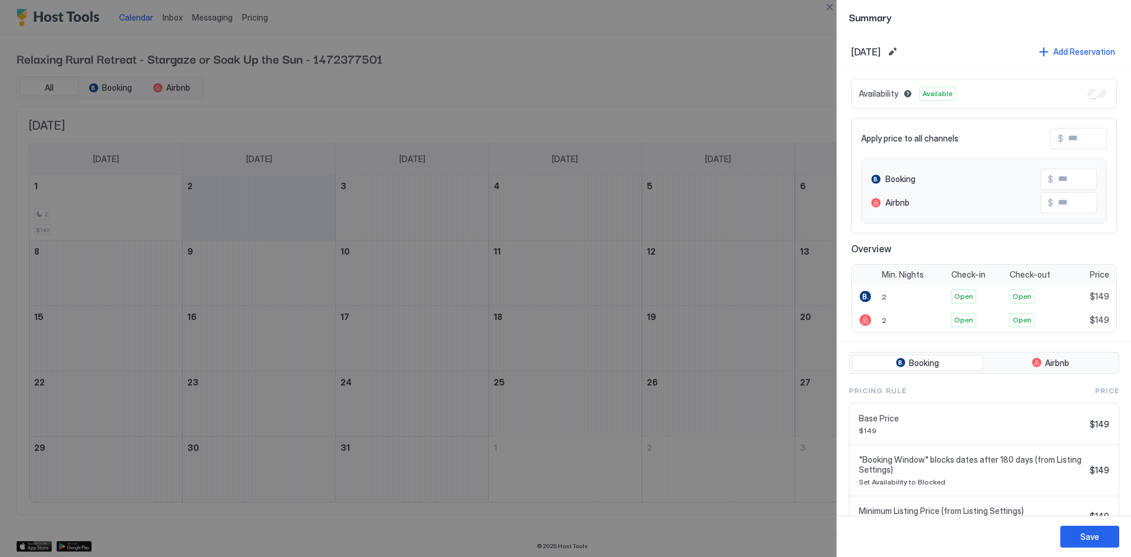
click at [649, 55] on div at bounding box center [565, 278] width 1131 height 557
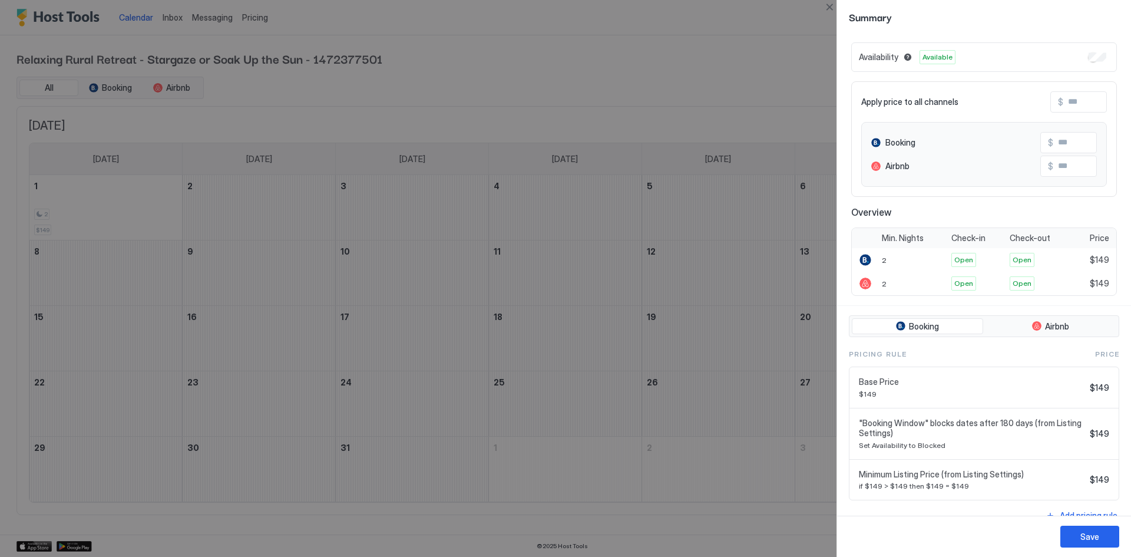
scroll to position [54, 0]
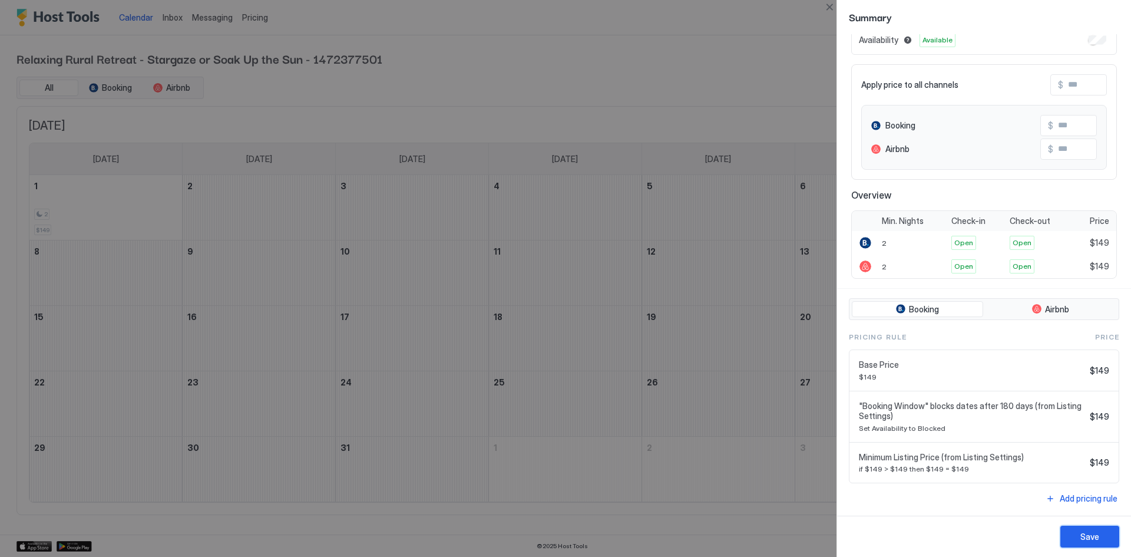
click at [1072, 533] on button "Save" at bounding box center [1090, 537] width 59 height 22
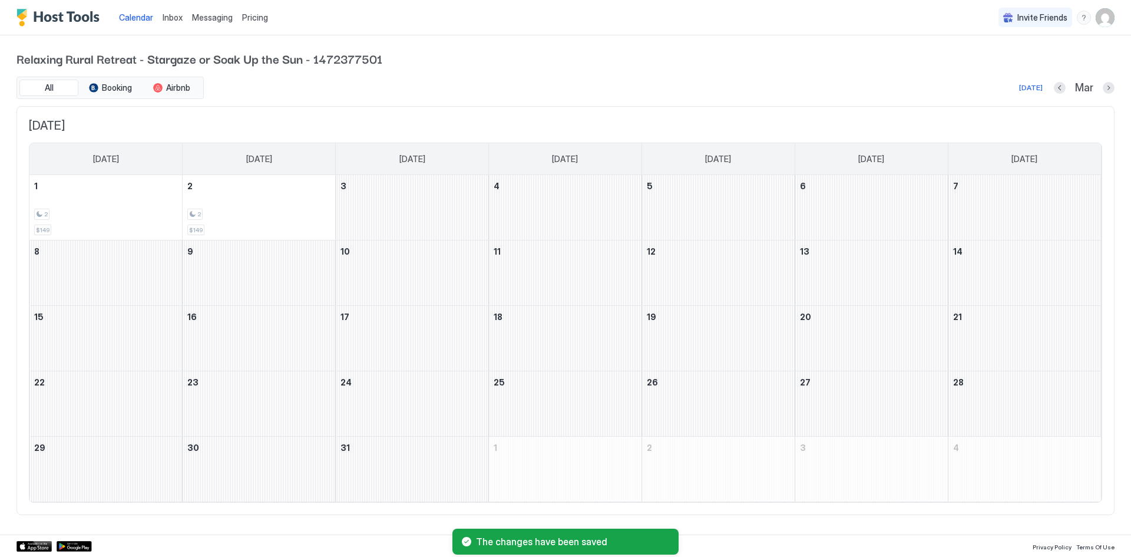
click at [246, 16] on span "Pricing" at bounding box center [255, 17] width 26 height 11
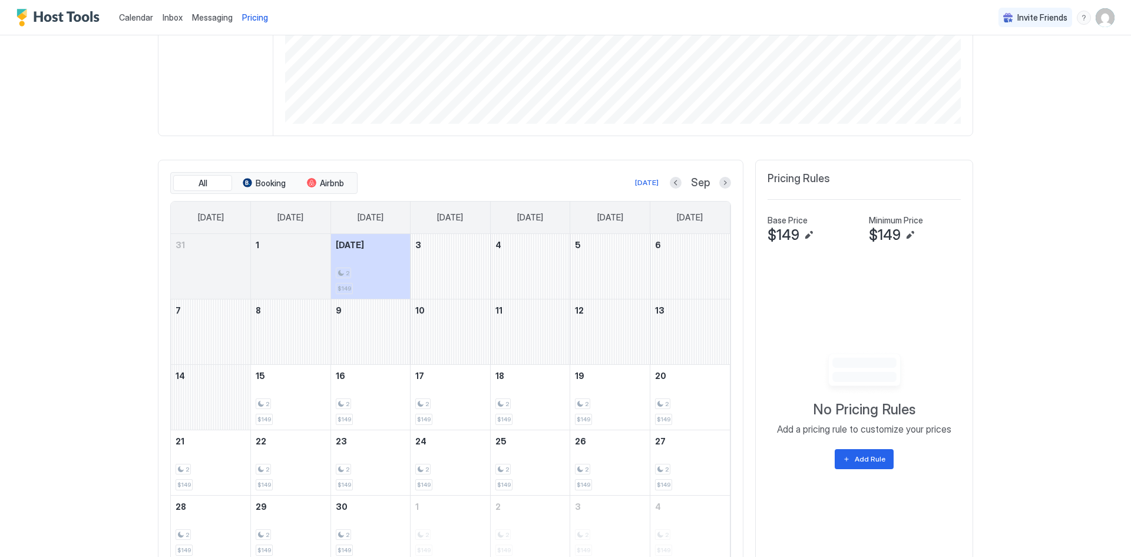
scroll to position [286, 0]
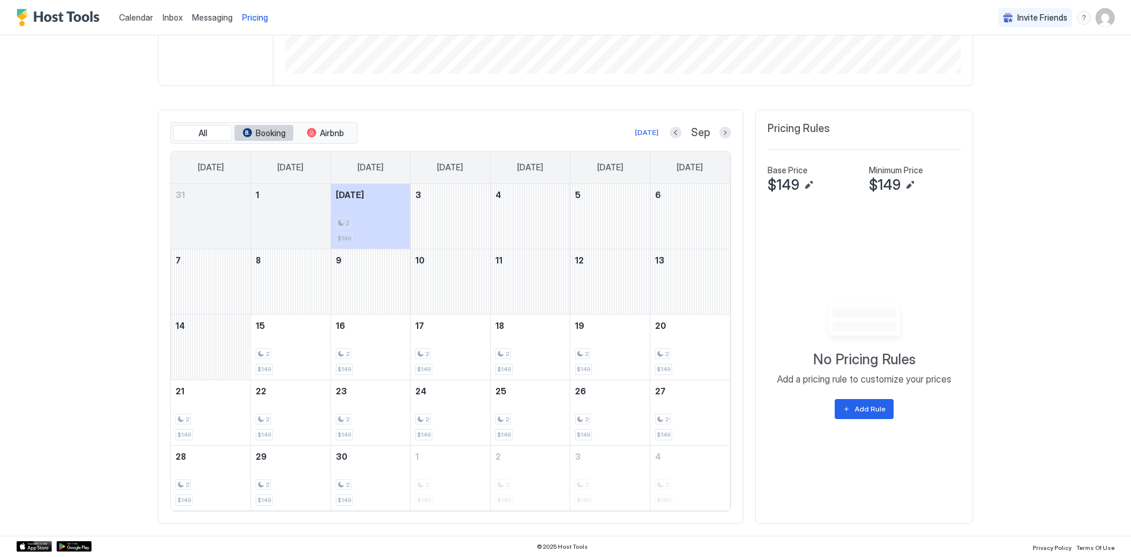
click at [265, 135] on span "Booking" at bounding box center [271, 133] width 30 height 11
click at [329, 134] on span "Airbnb" at bounding box center [332, 133] width 24 height 11
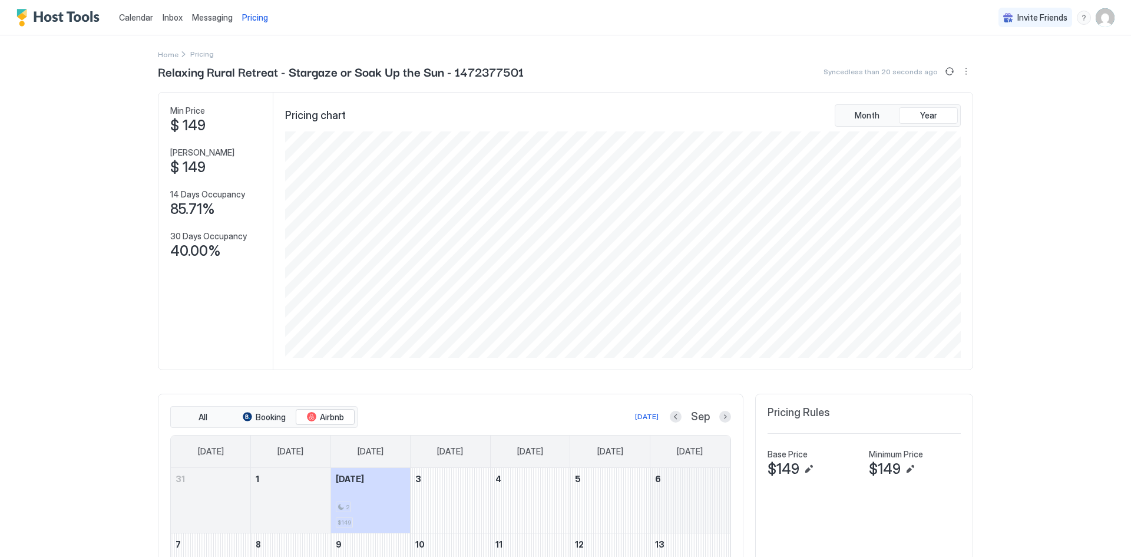
scroll to position [0, 0]
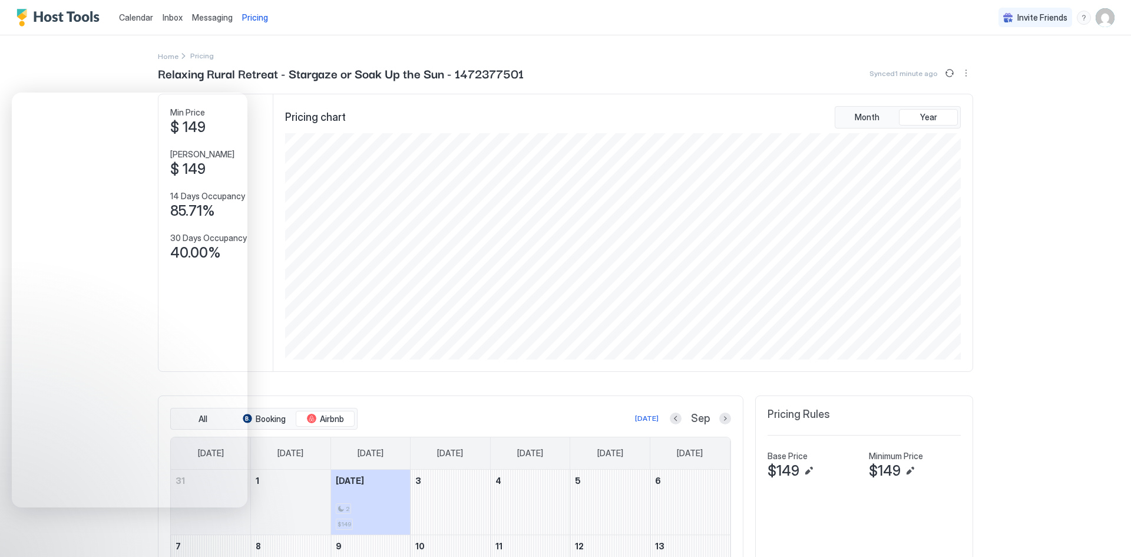
click at [1096, 19] on img "User profile" at bounding box center [1105, 17] width 19 height 19
click at [993, 67] on span "Settings" at bounding box center [991, 66] width 32 height 11
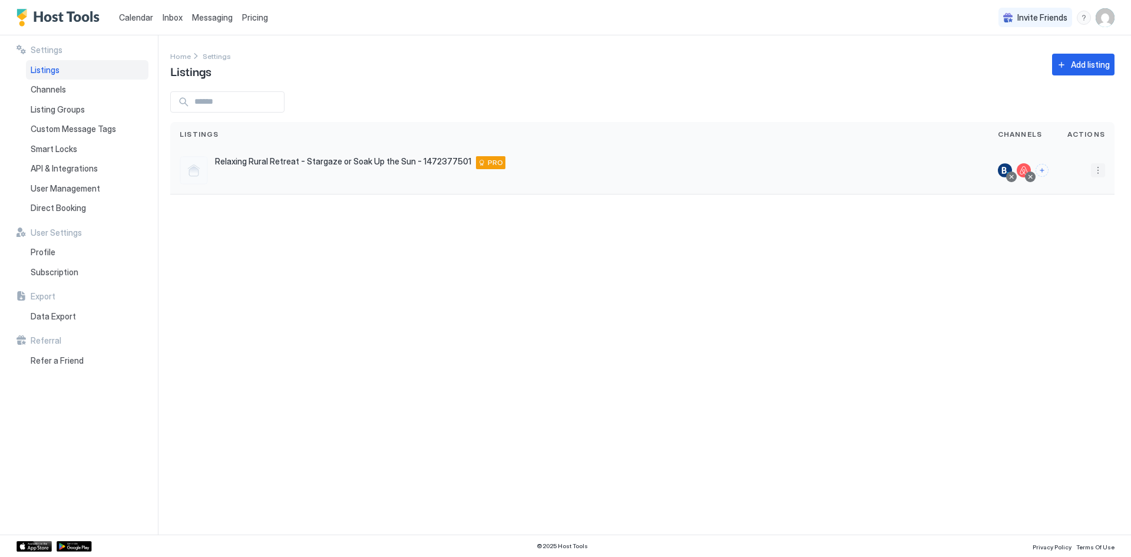
click at [1098, 170] on button "More options" at bounding box center [1098, 170] width 14 height 14
click at [1065, 225] on span "Listing Settings" at bounding box center [1071, 224] width 52 height 9
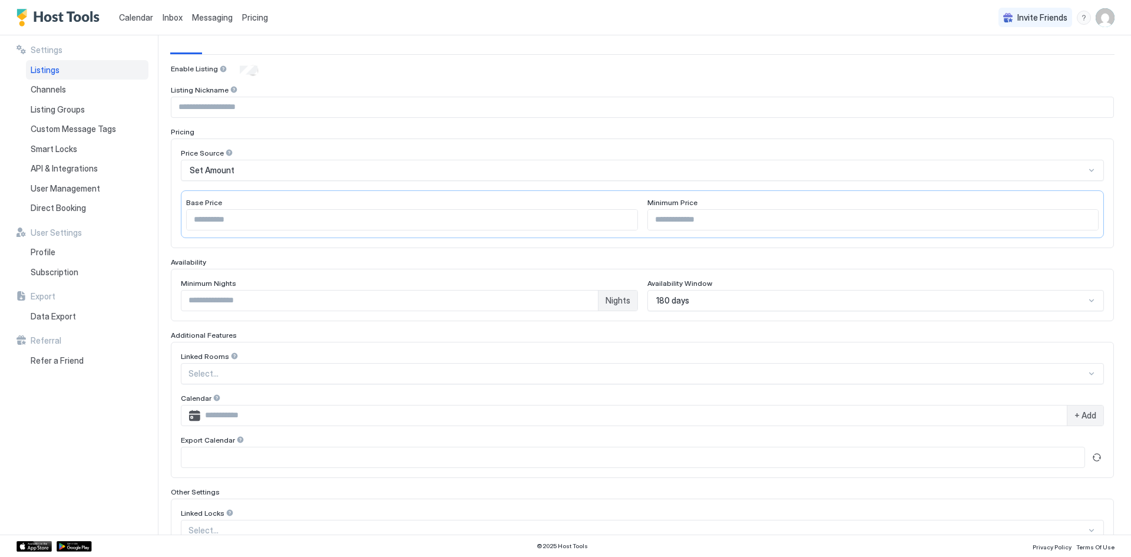
scroll to position [118, 0]
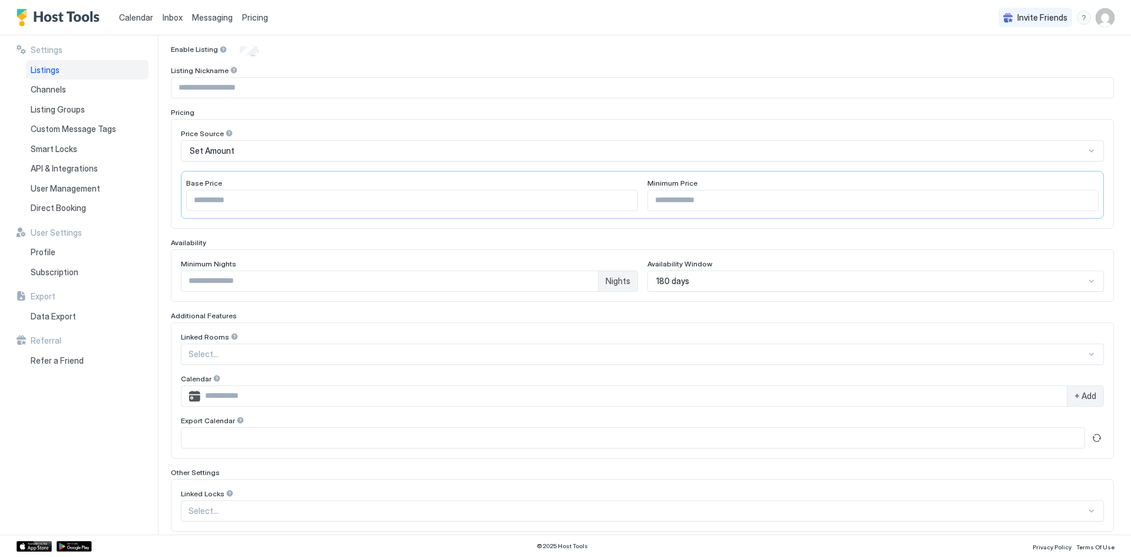
click at [1087, 278] on div at bounding box center [1091, 280] width 9 height 9
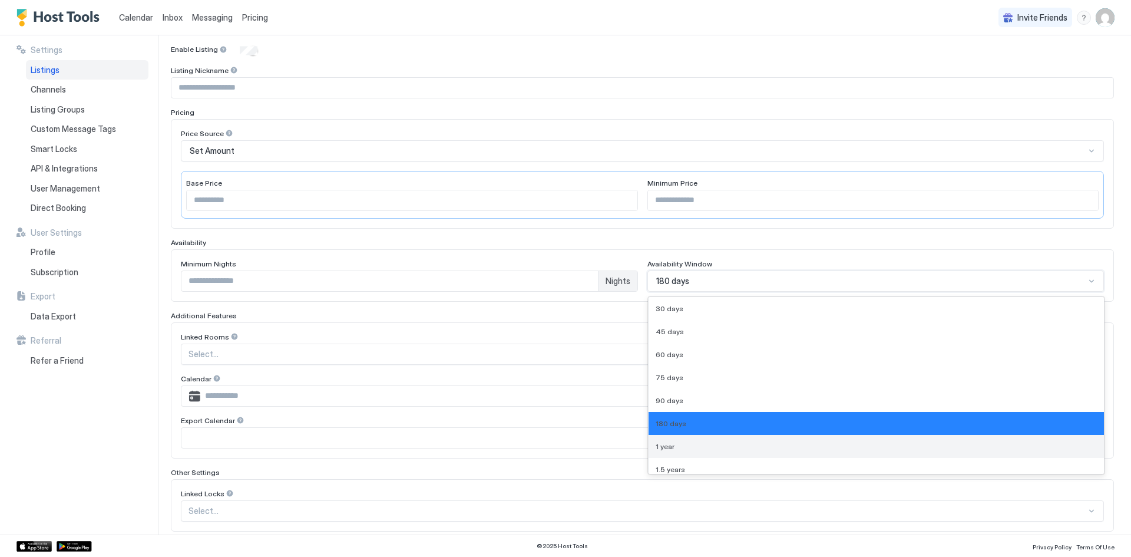
click at [668, 448] on span "1 year" at bounding box center [665, 446] width 19 height 9
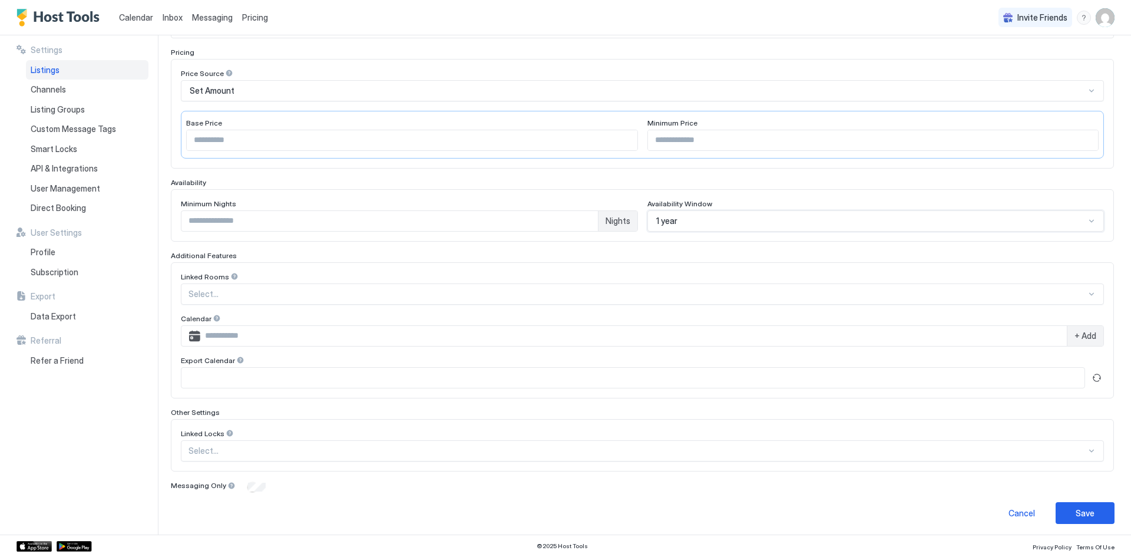
scroll to position [181, 0]
click at [1076, 508] on div "Save" at bounding box center [1085, 509] width 19 height 12
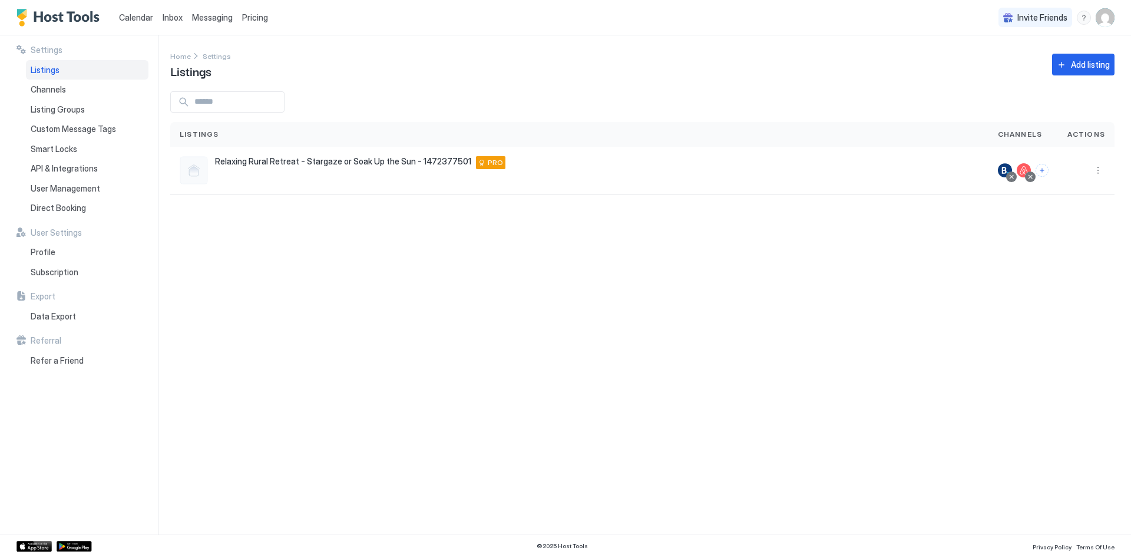
click at [131, 16] on span "Calendar" at bounding box center [136, 17] width 34 height 10
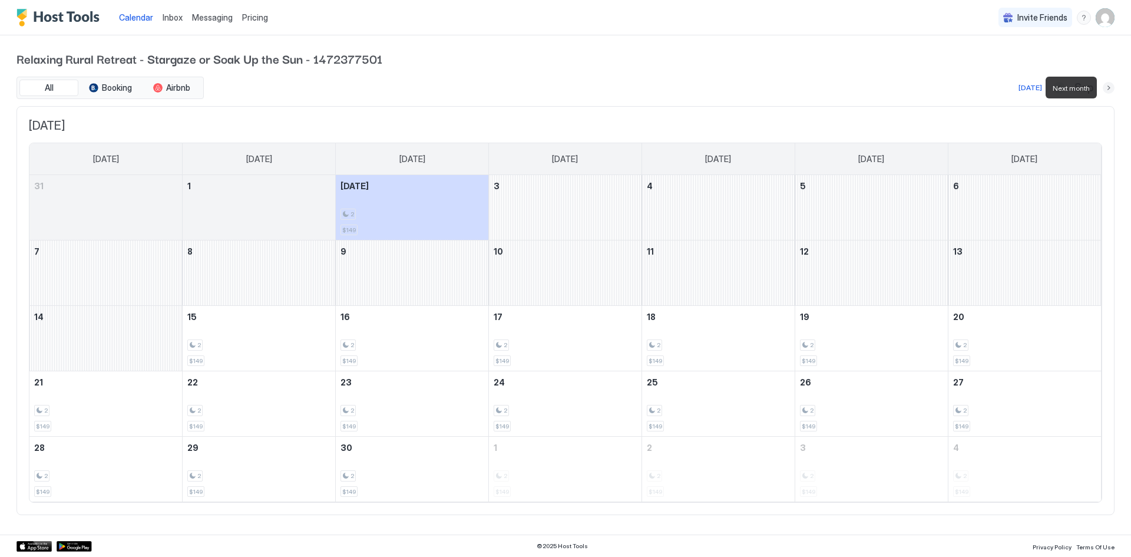
click at [1109, 89] on button "Next month" at bounding box center [1109, 88] width 12 height 12
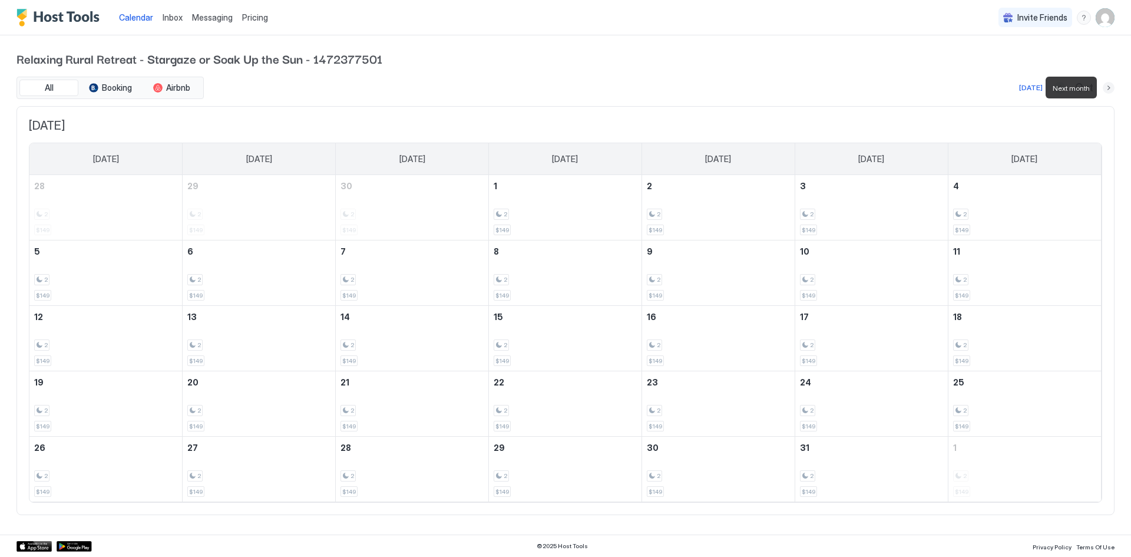
click at [1110, 90] on button "Next month" at bounding box center [1109, 88] width 12 height 12
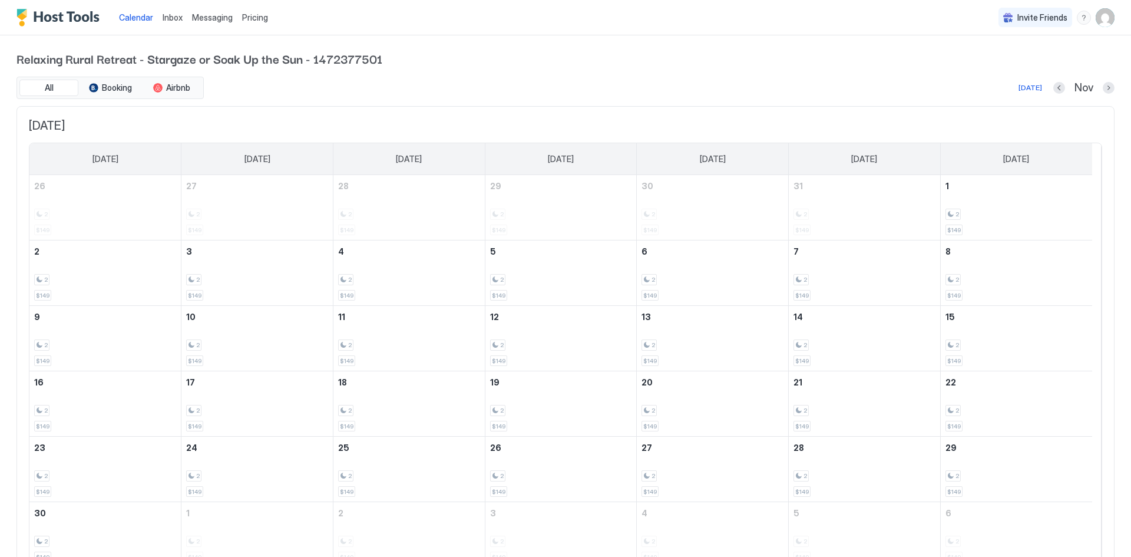
click at [1110, 90] on div "Relaxing Rural Retreat - Stargaze or Soak Up the Sun - 1472377501 All Booking A…" at bounding box center [565, 314] width 1131 height 559
click at [1103, 90] on button "Next month" at bounding box center [1109, 88] width 12 height 12
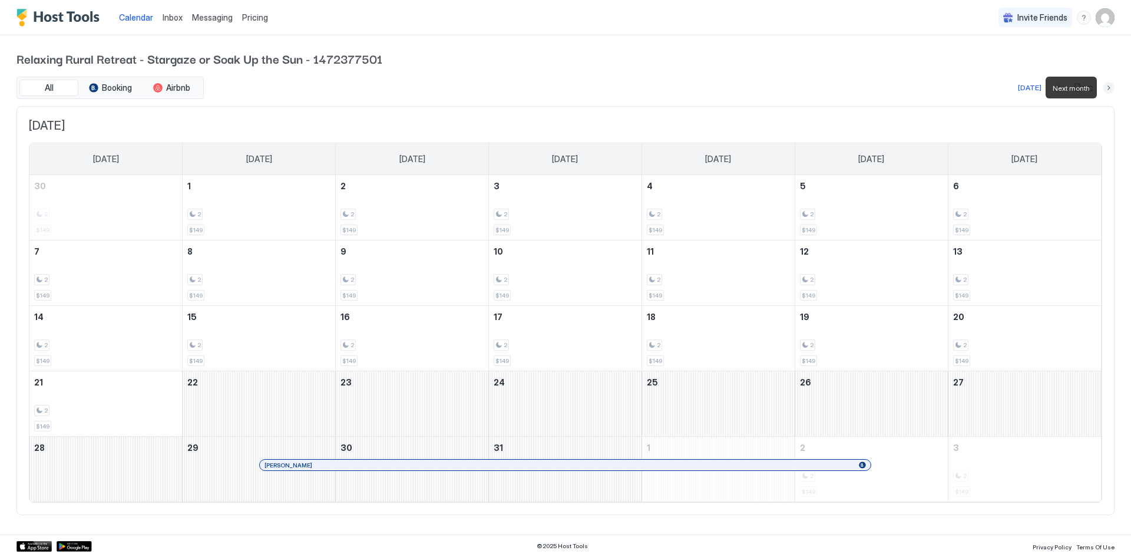
click at [1105, 90] on button "Next month" at bounding box center [1109, 88] width 12 height 12
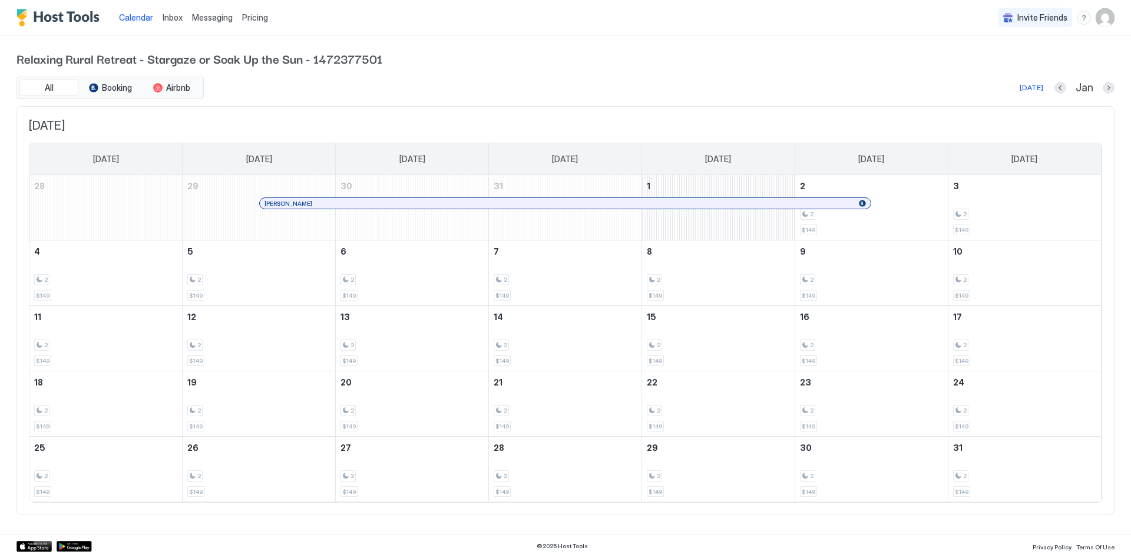
click at [177, 17] on span "Inbox" at bounding box center [173, 17] width 20 height 10
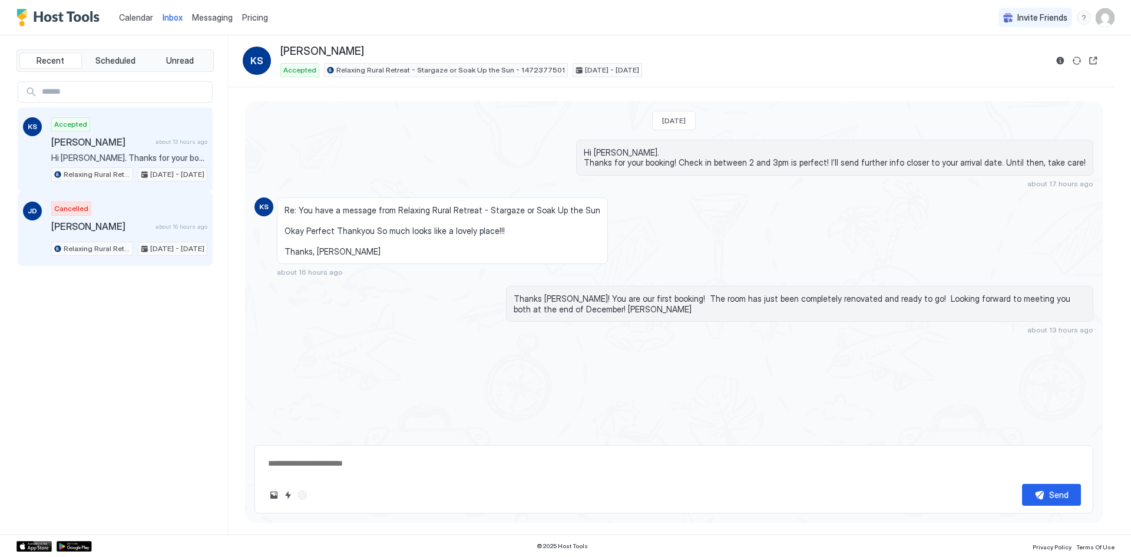
click at [90, 220] on span "[PERSON_NAME]" at bounding box center [101, 226] width 100 height 12
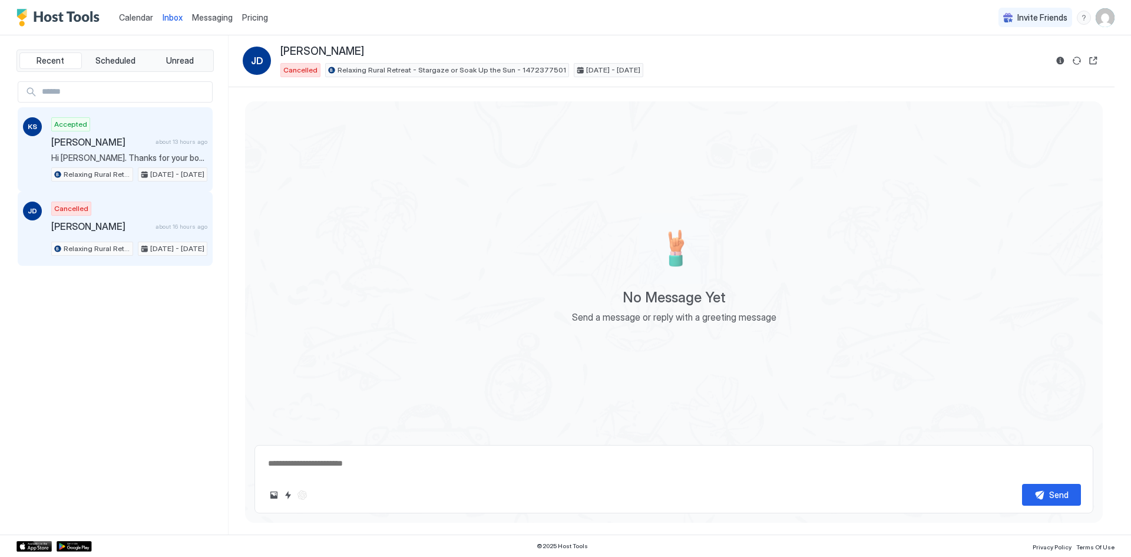
click at [103, 144] on span "[PERSON_NAME]" at bounding box center [101, 142] width 100 height 12
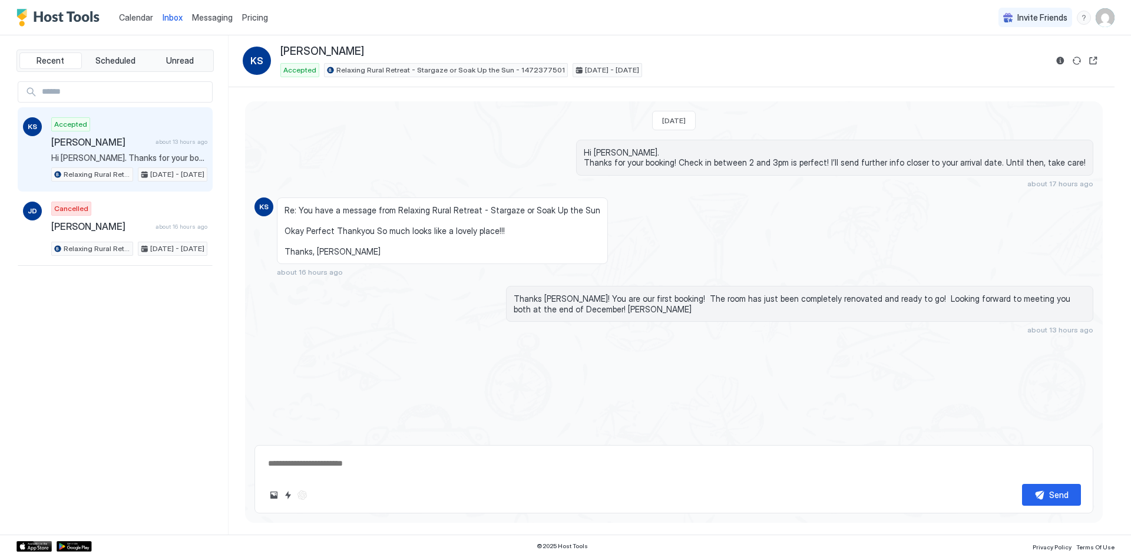
type textarea "*"
click at [209, 18] on span "Messaging" at bounding box center [212, 17] width 41 height 10
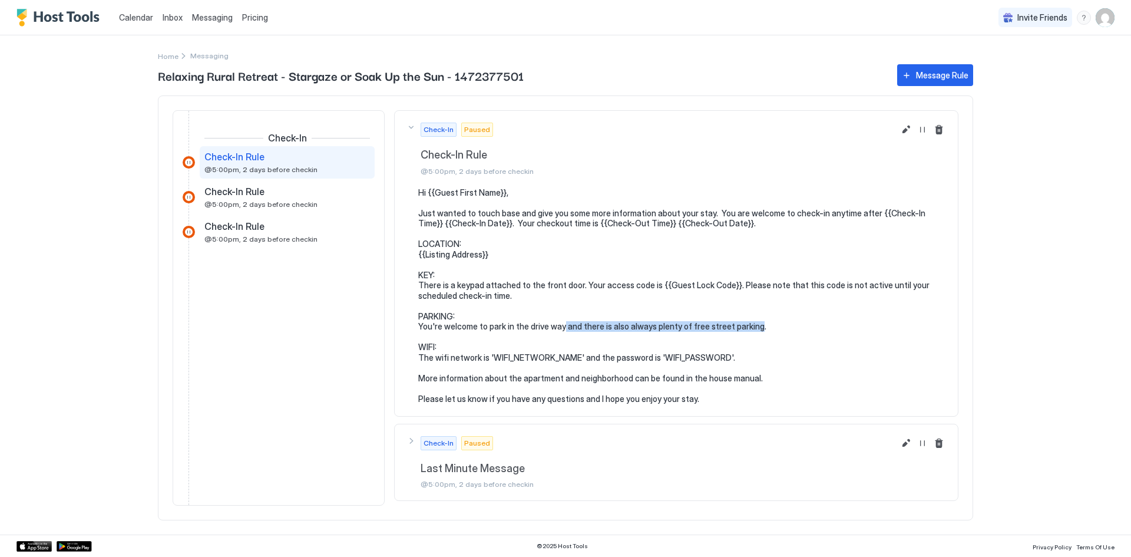
drag, startPoint x: 754, startPoint y: 328, endPoint x: 564, endPoint y: 328, distance: 190.3
click at [564, 328] on pre "Hi {{Guest First Name}}, Just wanted to touch base and give you some more infor…" at bounding box center [682, 295] width 528 height 217
click at [549, 327] on pre "Hi {{Guest First Name}}, Just wanted to touch base and give you some more infor…" at bounding box center [682, 295] width 528 height 217
click at [548, 326] on pre "Hi {{Guest First Name}}, Just wanted to touch base and give you some more infor…" at bounding box center [682, 295] width 528 height 217
click at [907, 440] on button "Edit message rule" at bounding box center [906, 443] width 14 height 14
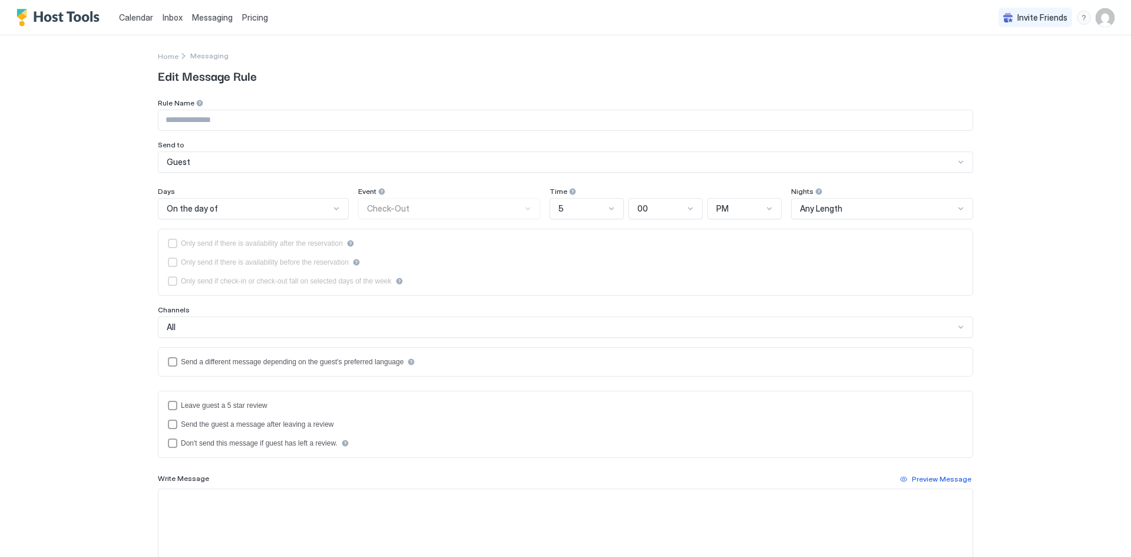
type input "**********"
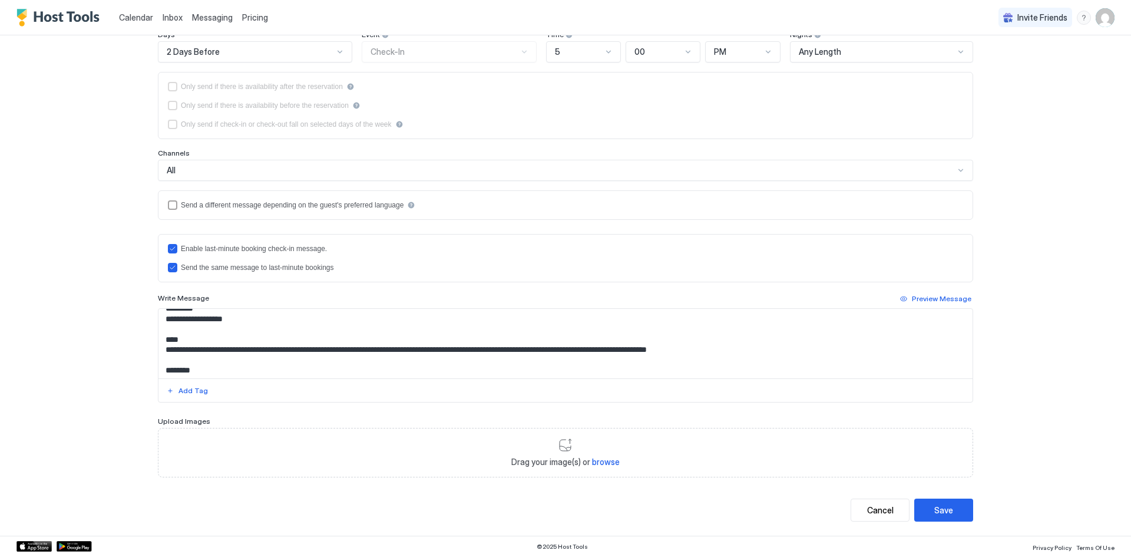
scroll to position [118, 0]
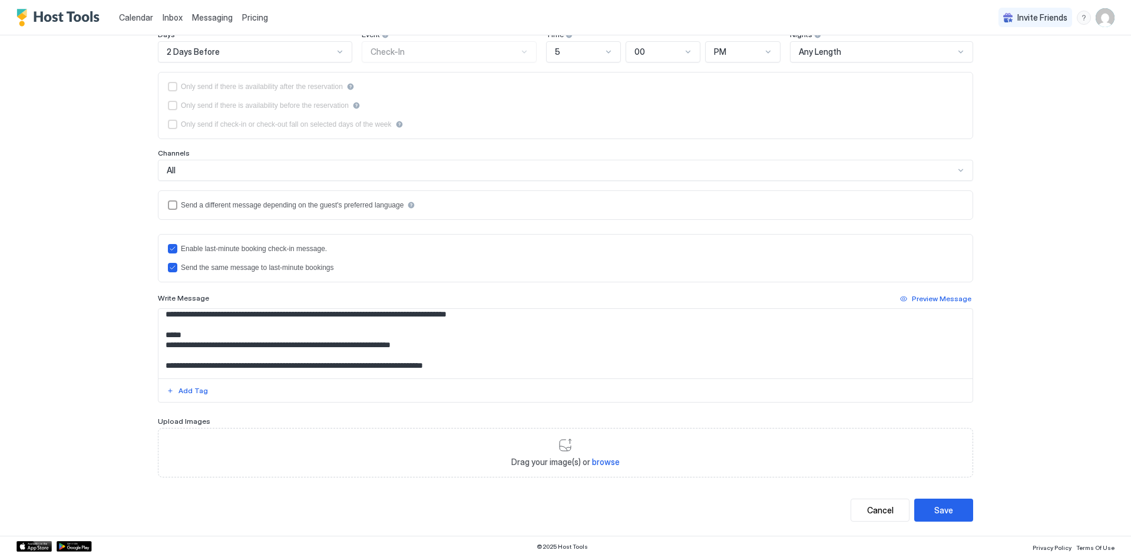
click at [163, 328] on textarea "**********" at bounding box center [565, 344] width 814 height 70
click at [578, 325] on textarea "**********" at bounding box center [565, 344] width 814 height 70
click at [592, 328] on textarea "**********" at bounding box center [565, 344] width 814 height 70
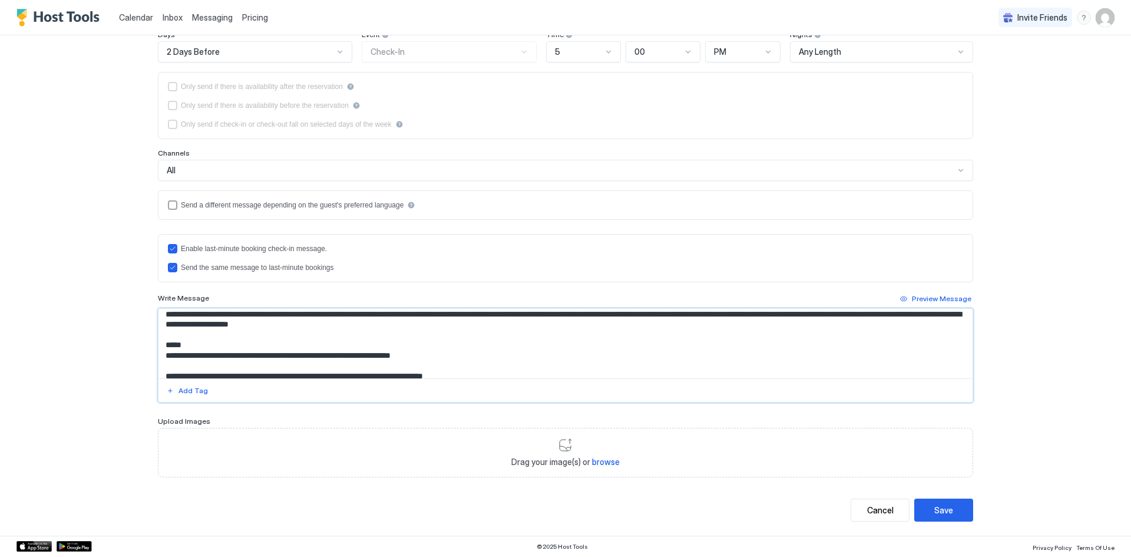
drag, startPoint x: 384, startPoint y: 335, endPoint x: 194, endPoint y: 337, distance: 189.7
click at [194, 337] on textarea "**********" at bounding box center [565, 344] width 814 height 70
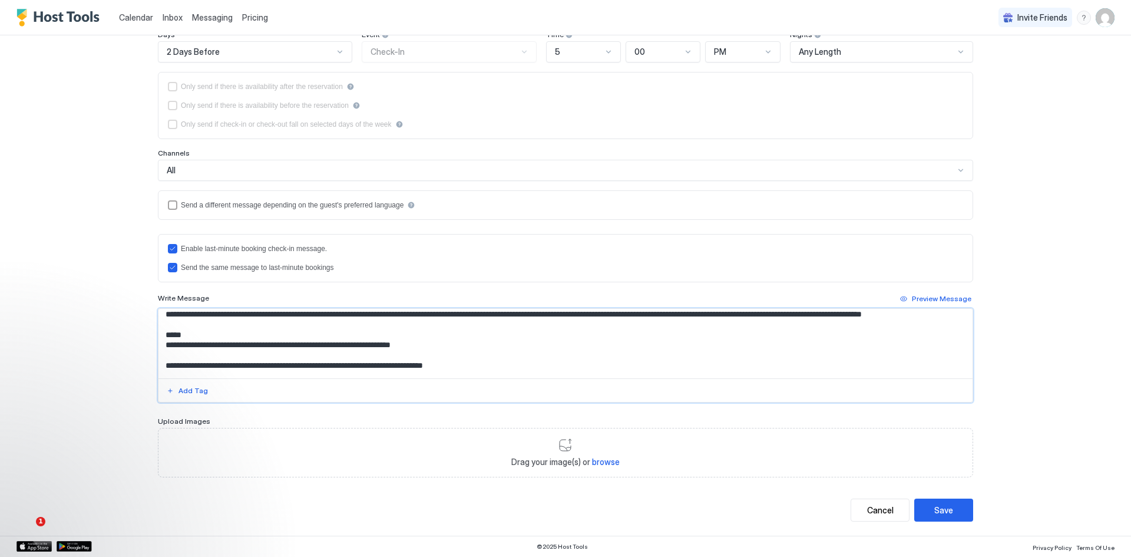
scroll to position [157, 0]
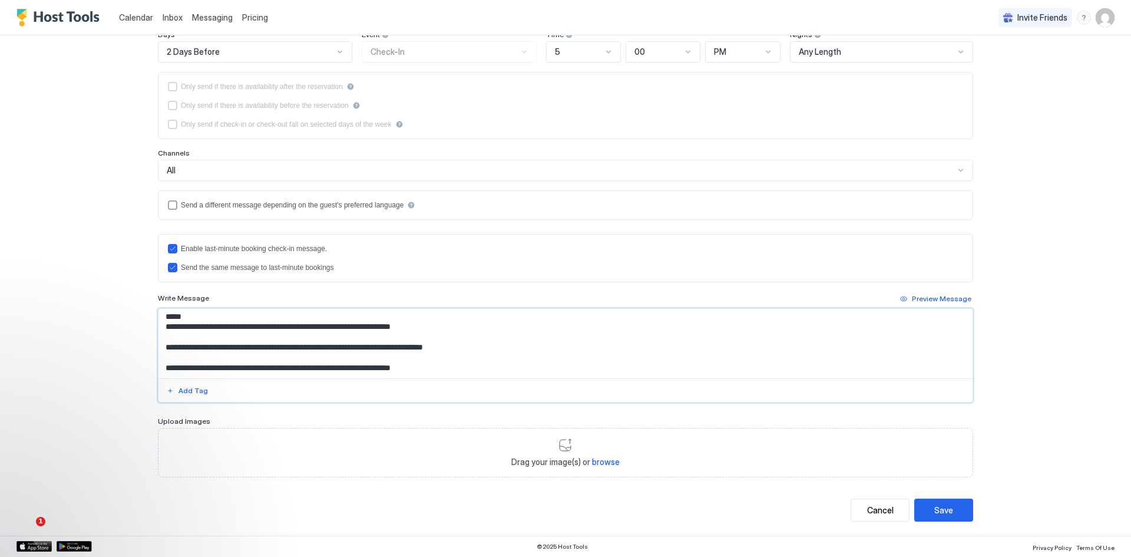
click at [273, 348] on textarea "**********" at bounding box center [565, 344] width 814 height 70
click at [345, 349] on textarea "**********" at bounding box center [565, 344] width 814 height 70
click at [337, 366] on textarea "**********" at bounding box center [565, 344] width 814 height 70
click at [471, 368] on textarea "**********" at bounding box center [565, 344] width 814 height 70
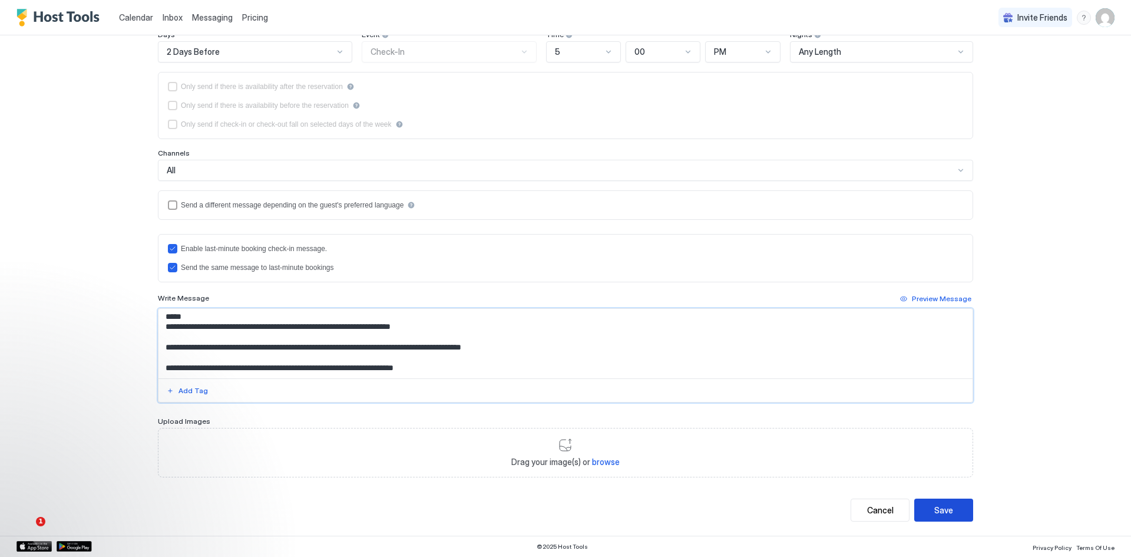
type textarea "**********"
click at [941, 504] on div "Save" at bounding box center [943, 510] width 19 height 12
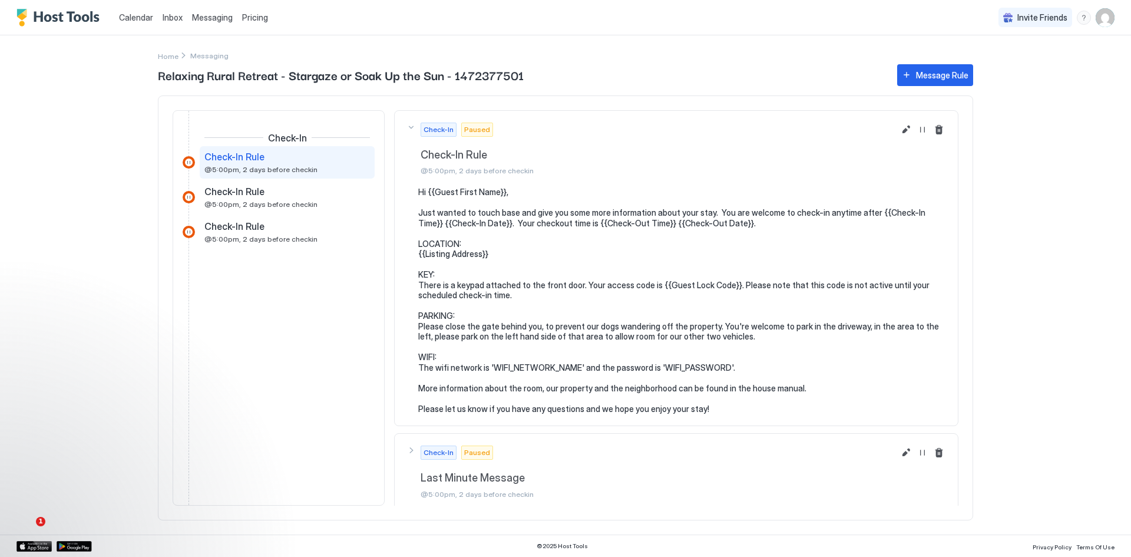
scroll to position [5, 0]
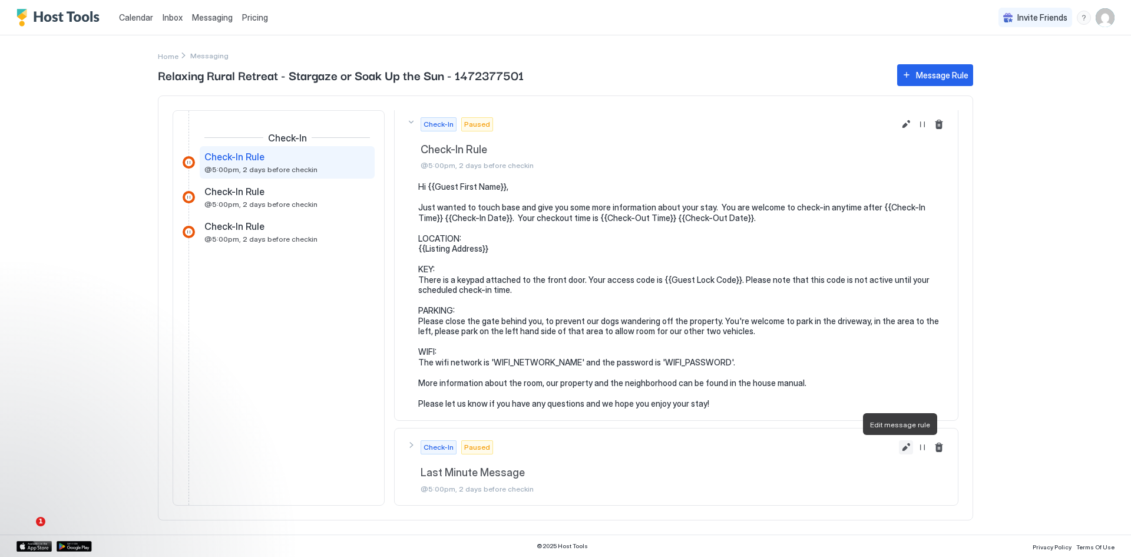
click at [899, 448] on button "Edit message rule" at bounding box center [906, 447] width 14 height 14
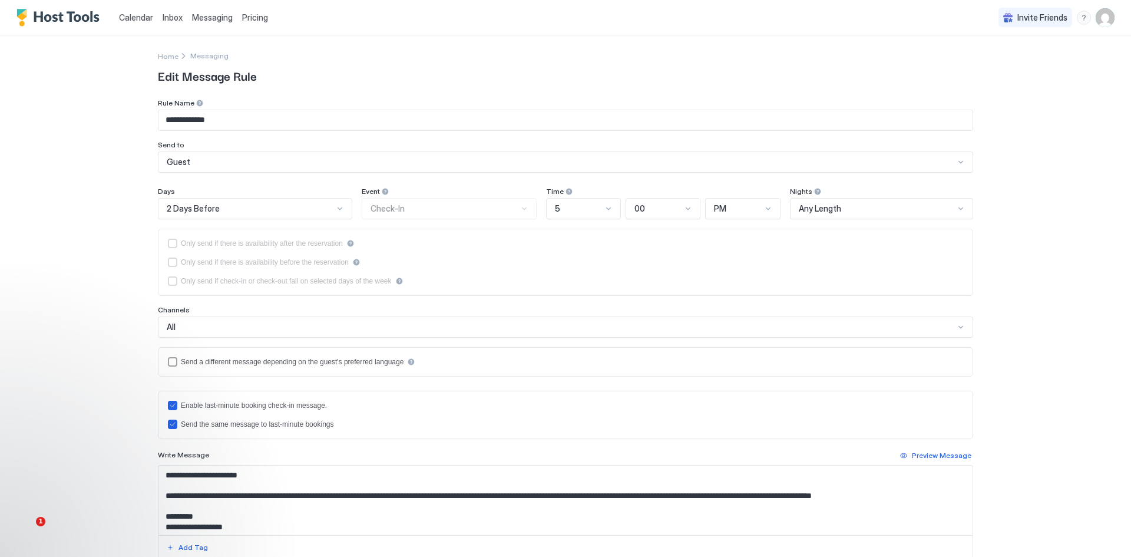
click at [335, 209] on div at bounding box center [339, 208] width 9 height 9
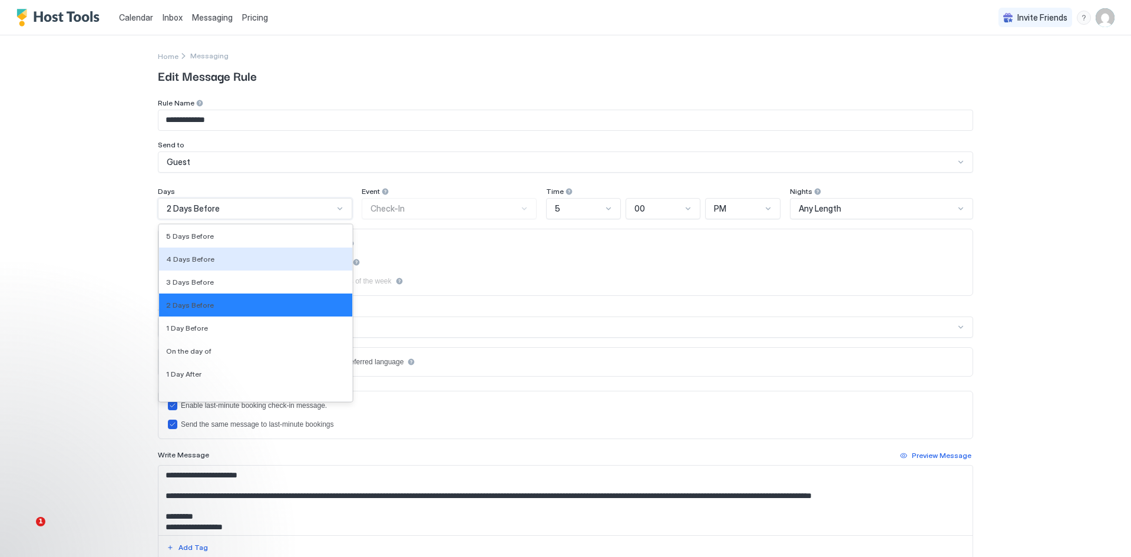
scroll to position [1772, 0]
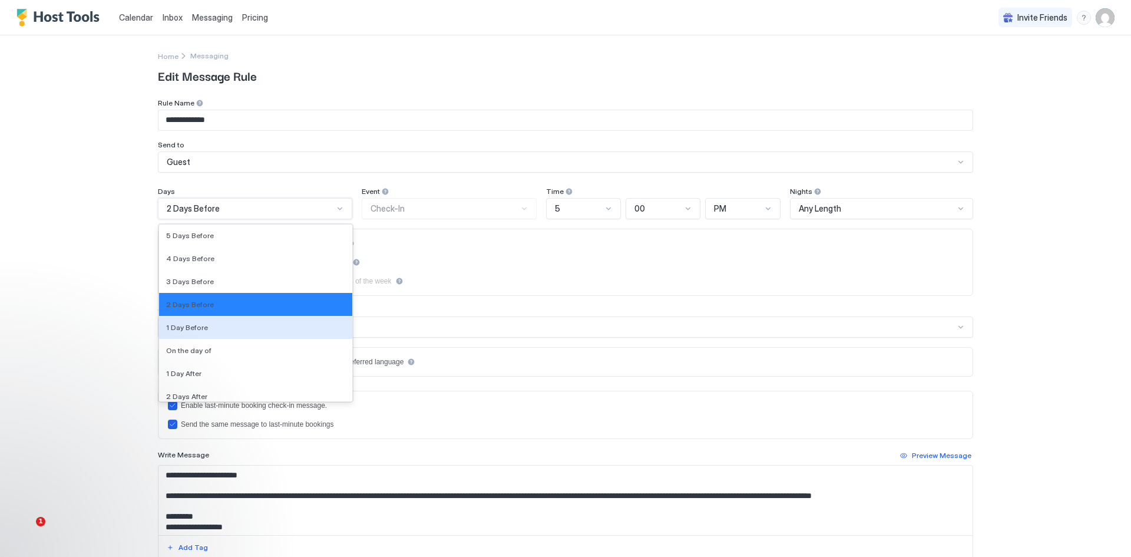
click at [175, 329] on span "1 Day Before" at bounding box center [187, 327] width 42 height 9
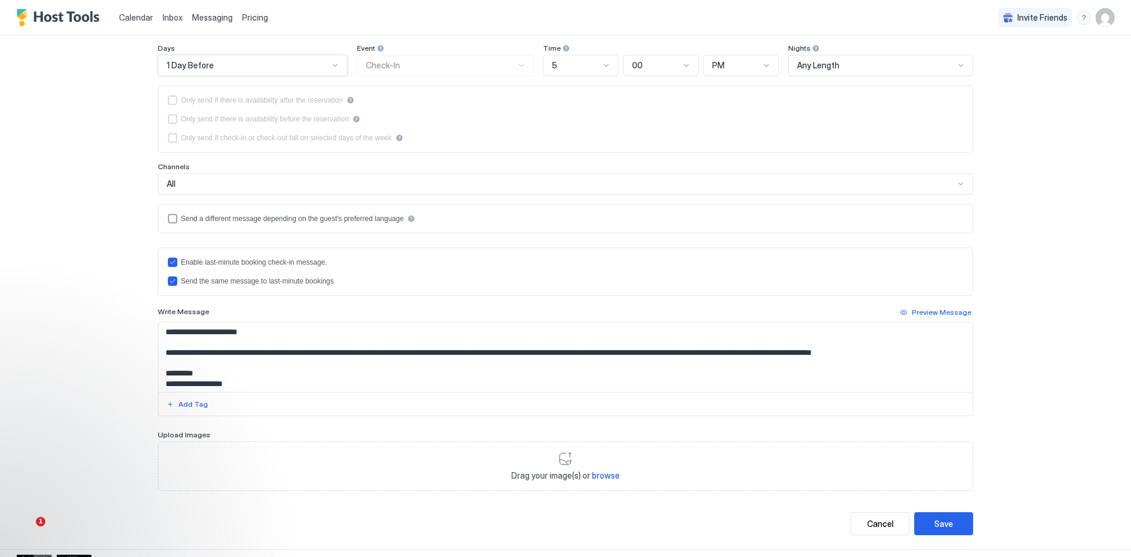
scroll to position [157, 0]
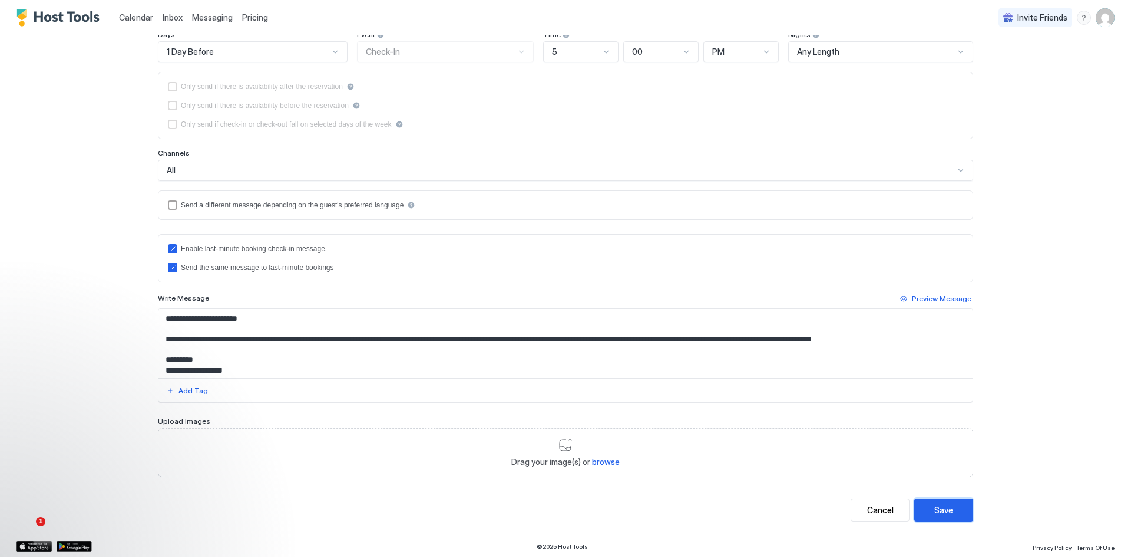
click at [947, 519] on button "Save" at bounding box center [943, 509] width 59 height 23
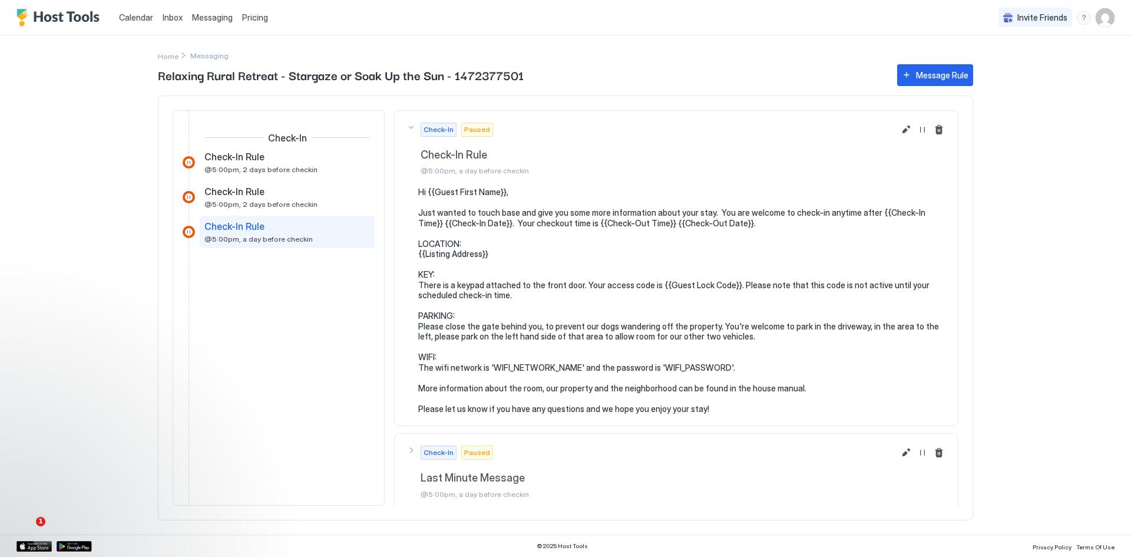
click at [464, 284] on pre "Hi {{Guest First Name}}, Just wanted to touch base and give you some more infor…" at bounding box center [682, 300] width 528 height 227
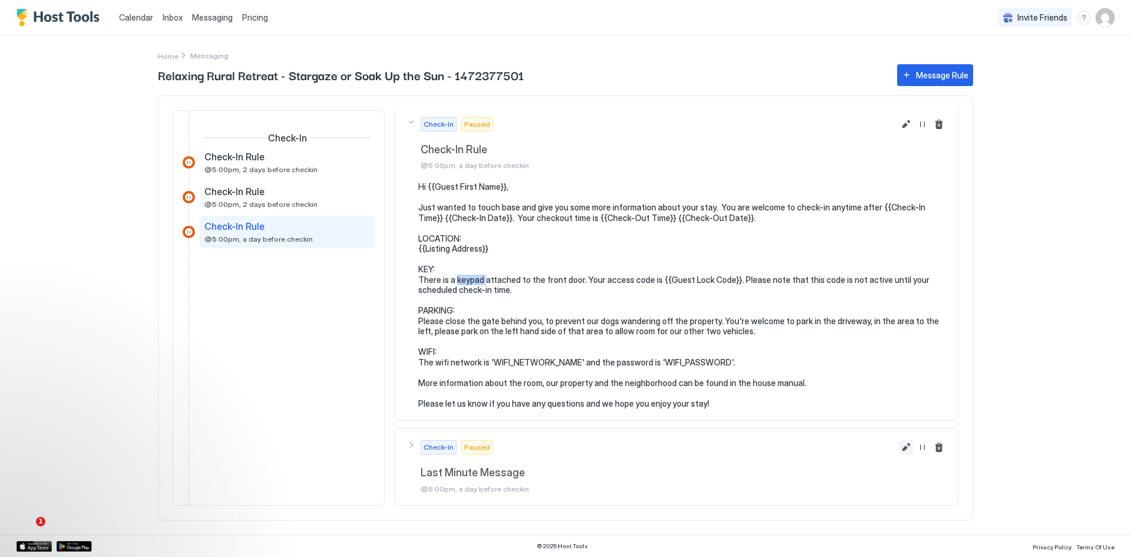
click at [899, 131] on button "Edit message rule" at bounding box center [906, 124] width 14 height 14
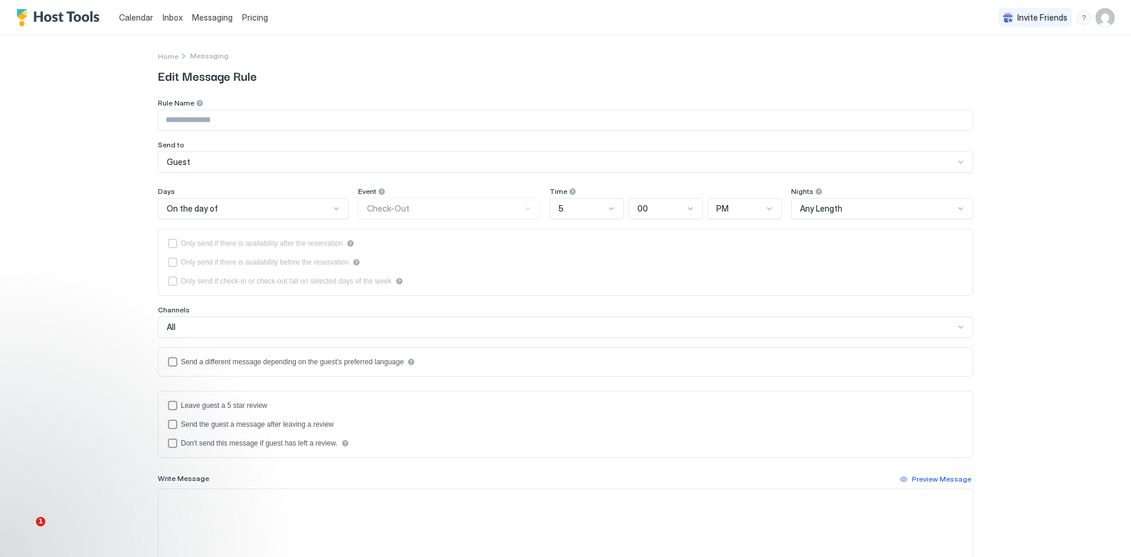
type input "**********"
type textarea "**********"
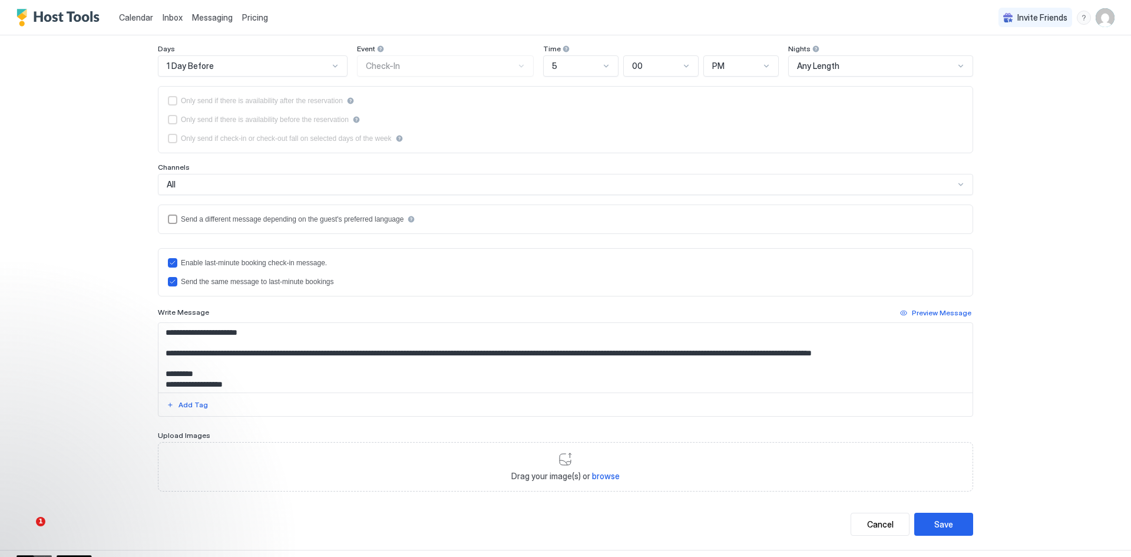
scroll to position [157, 0]
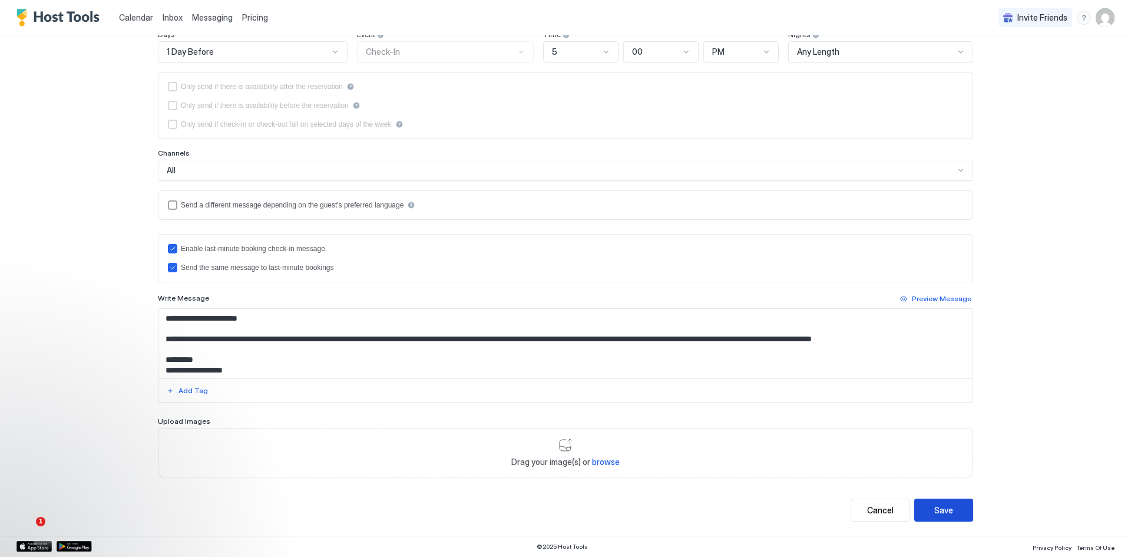
click at [949, 515] on button "Save" at bounding box center [943, 509] width 59 height 23
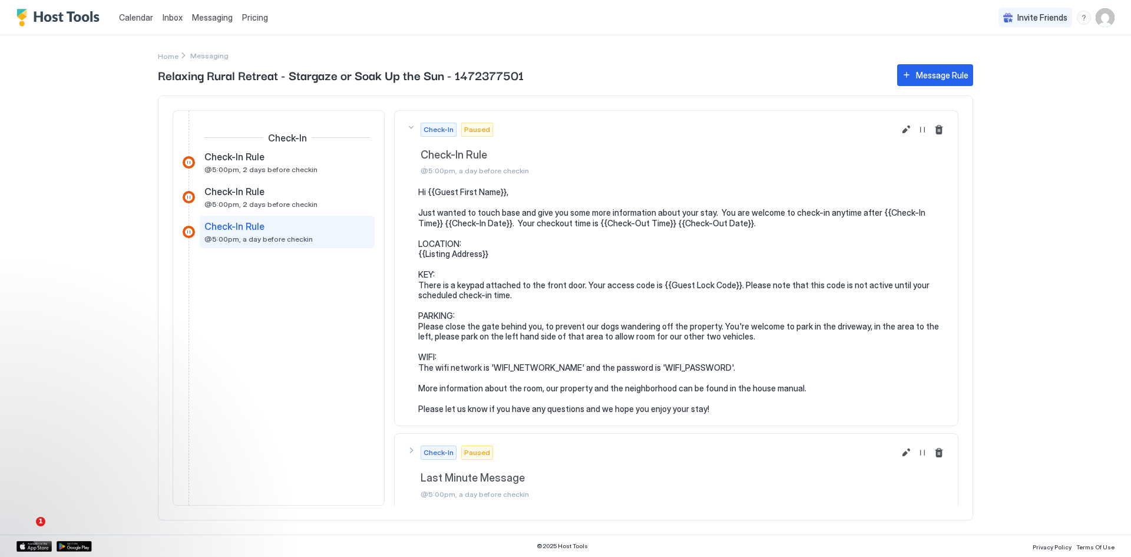
click at [188, 233] on div at bounding box center [189, 232] width 12 height 12
click at [232, 194] on span "Check-In Rule" at bounding box center [234, 192] width 60 height 12
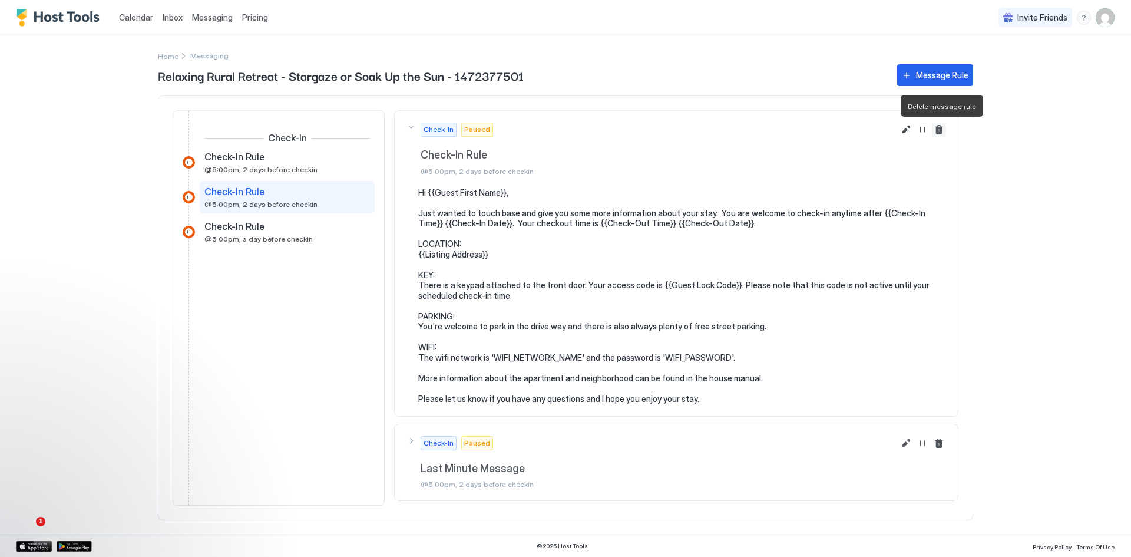
click at [939, 128] on button "Delete message rule" at bounding box center [939, 130] width 14 height 14
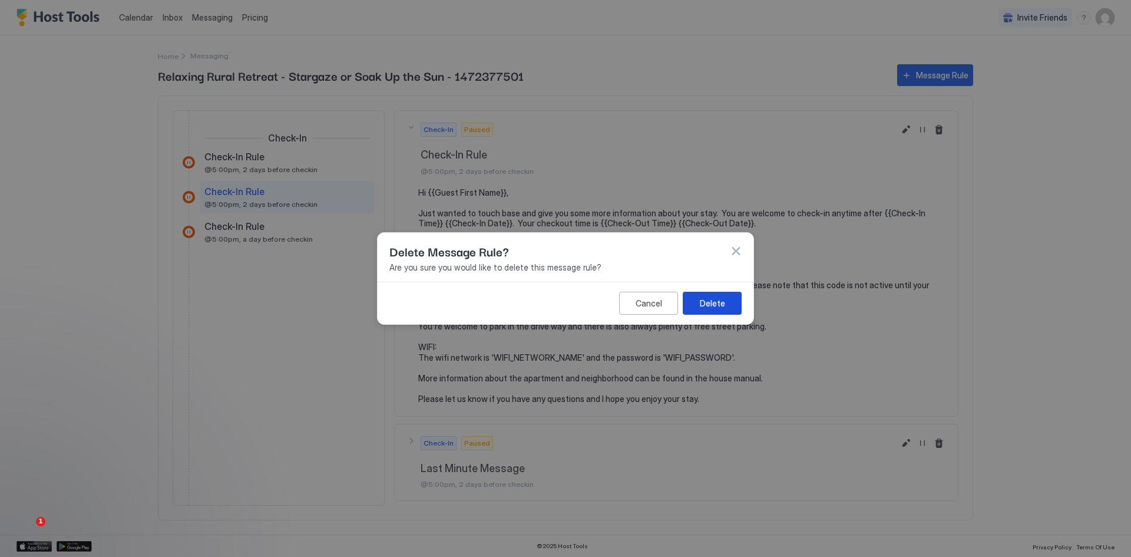
click at [695, 300] on button "Delete" at bounding box center [712, 303] width 59 height 23
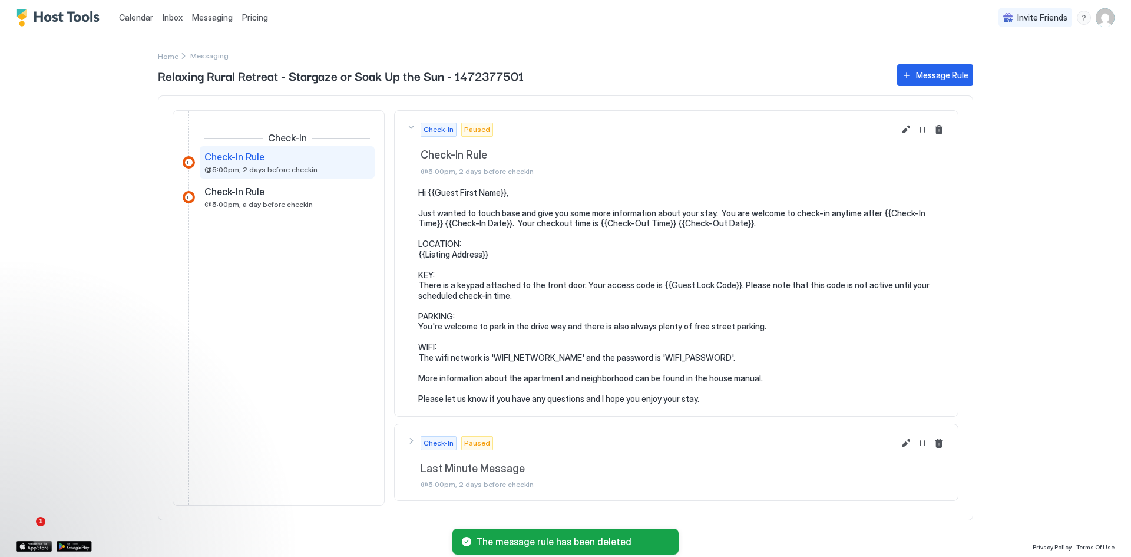
click at [237, 160] on span "Check-In Rule" at bounding box center [234, 157] width 60 height 12
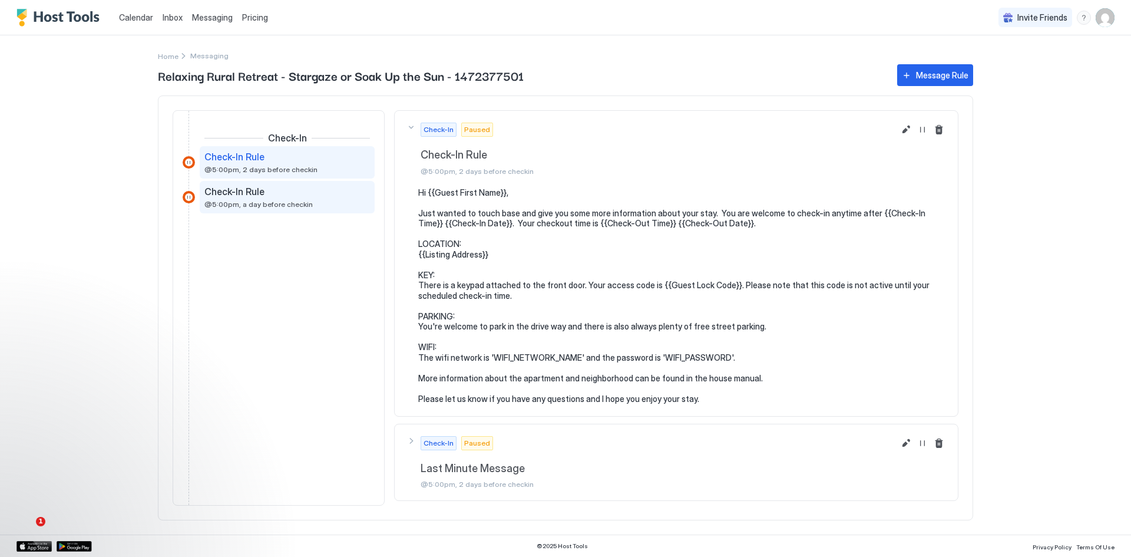
click at [239, 199] on div "Check-In Rule @5:00pm, a day before checkin" at bounding box center [278, 197] width 149 height 23
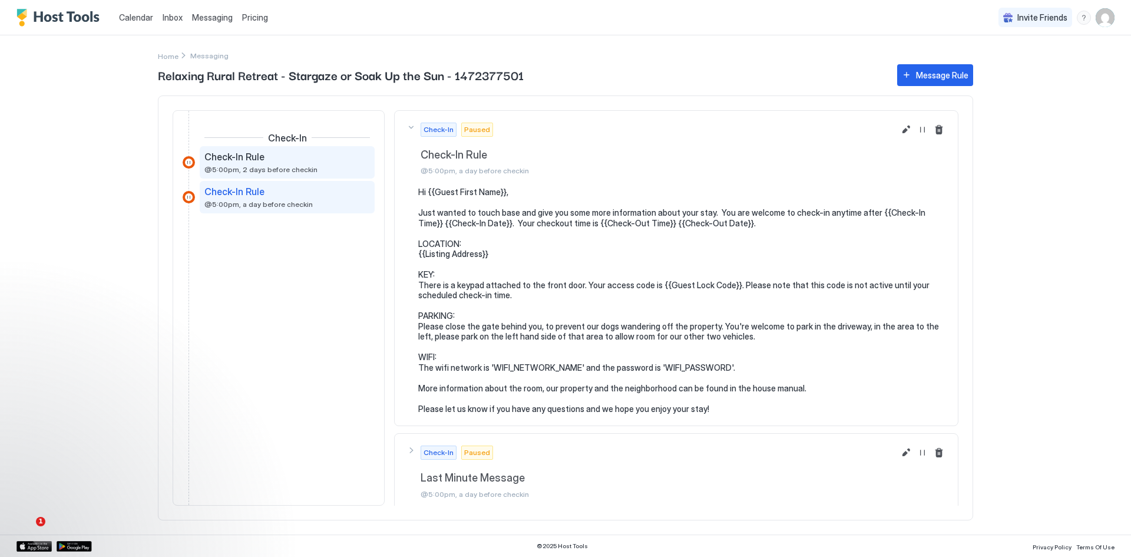
click at [265, 158] on div "Check-In Rule" at bounding box center [278, 157] width 149 height 12
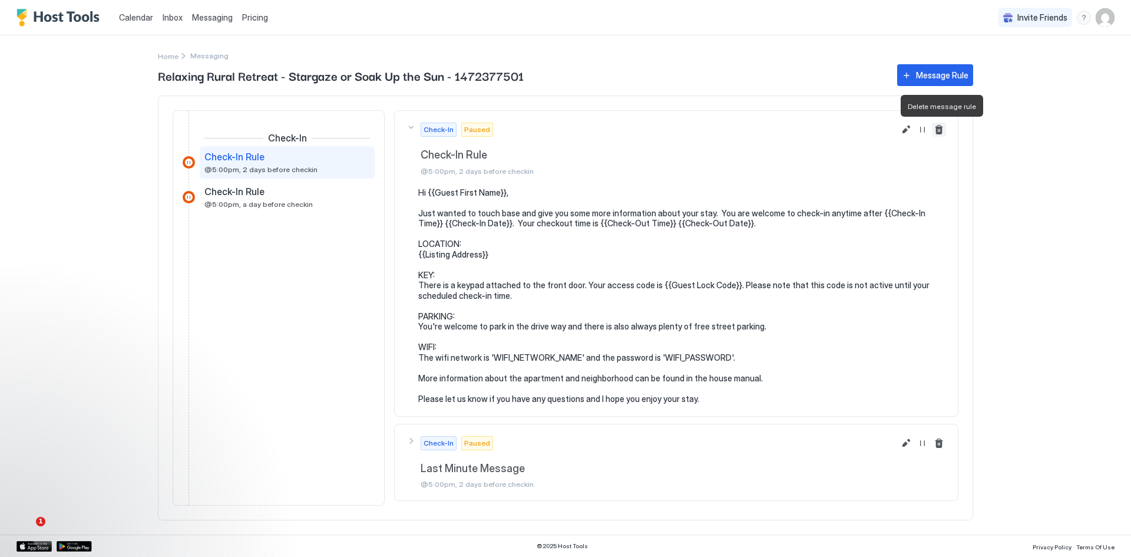
click at [936, 129] on button "Delete message rule" at bounding box center [939, 130] width 14 height 14
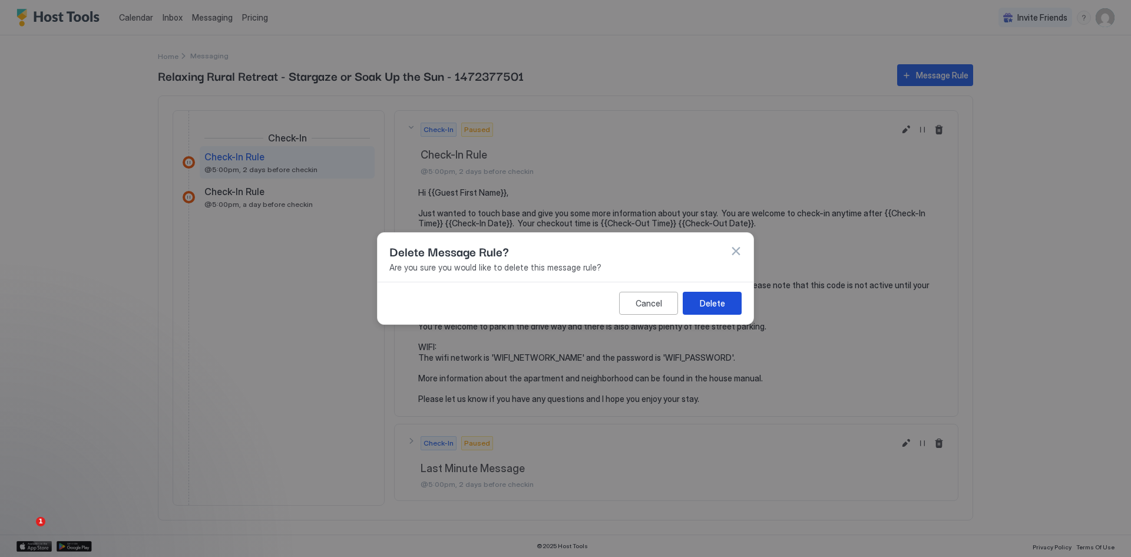
click at [699, 302] on button "Delete" at bounding box center [712, 303] width 59 height 23
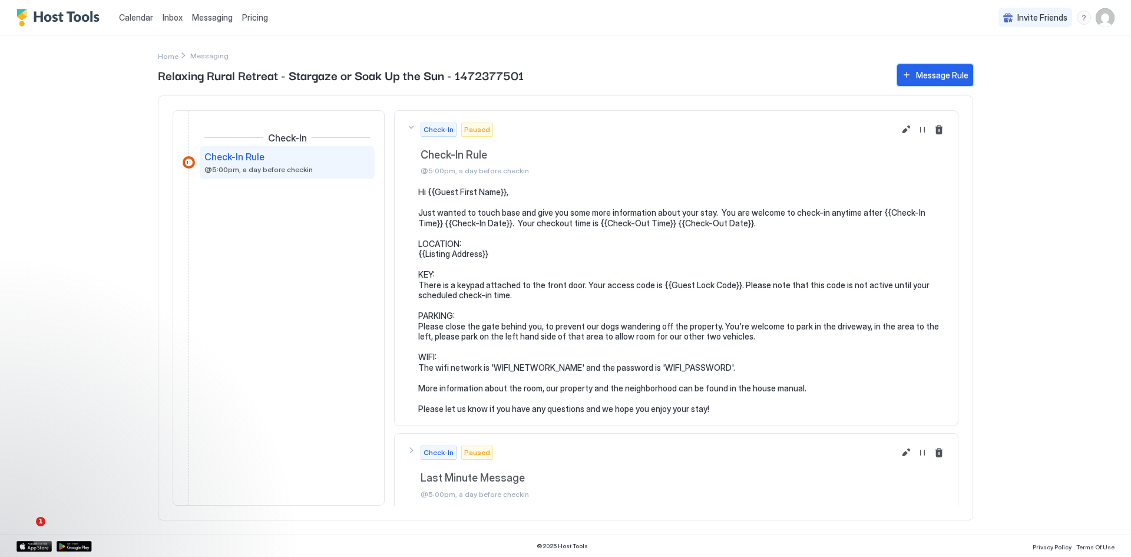
click at [936, 78] on div "Message Rule" at bounding box center [942, 75] width 52 height 12
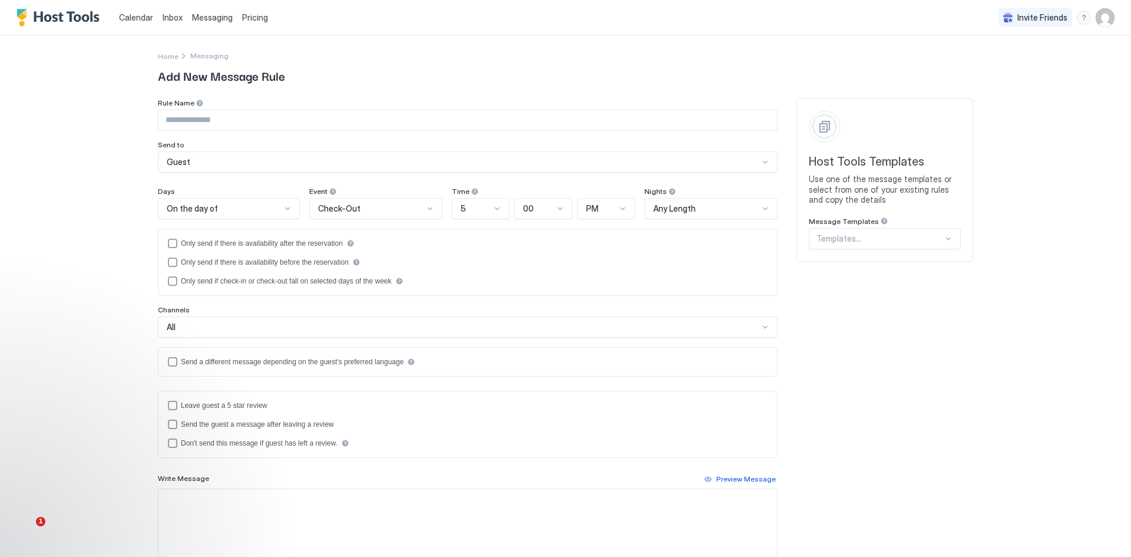
click at [169, 120] on input "Input Field" at bounding box center [467, 120] width 619 height 20
type input "**********"
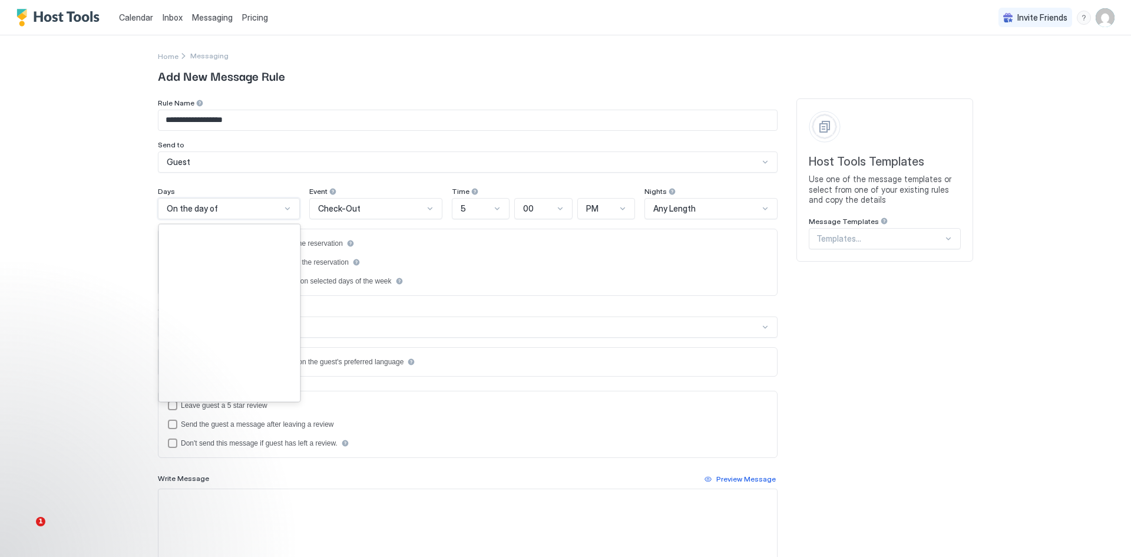
click at [283, 209] on div at bounding box center [287, 208] width 9 height 9
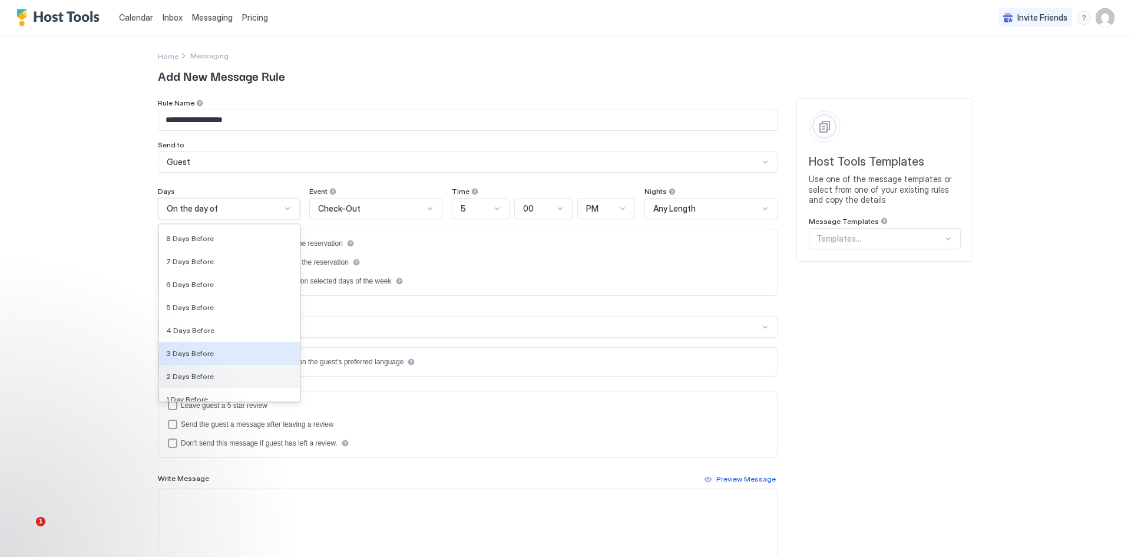
scroll to position [1703, 0]
click at [196, 395] on span "1 Day Before" at bounding box center [187, 392] width 42 height 9
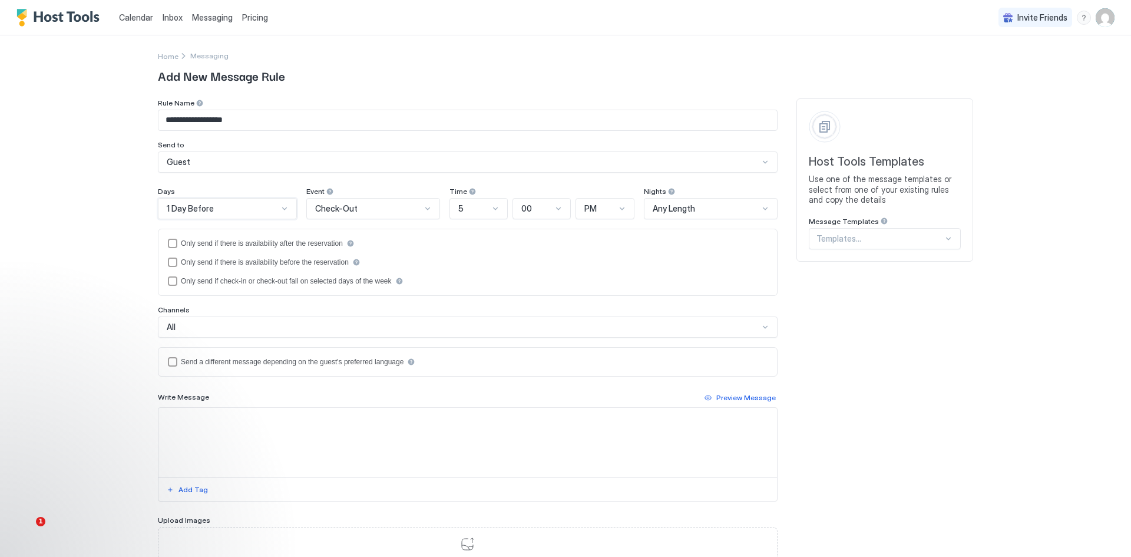
click at [491, 210] on div at bounding box center [495, 208] width 9 height 9
click at [467, 368] on div "7" at bounding box center [479, 373] width 57 height 23
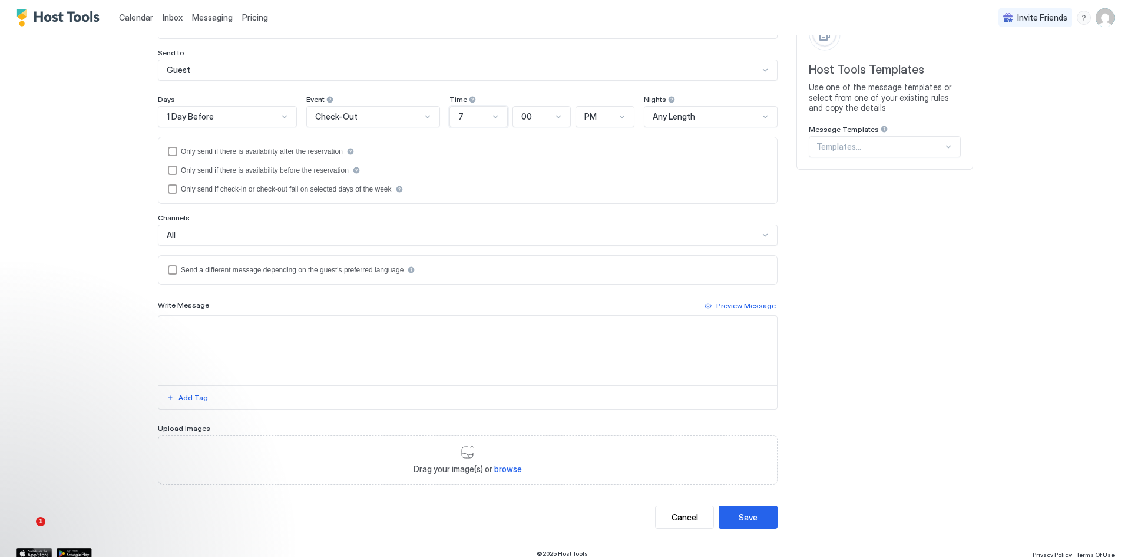
scroll to position [99, 0]
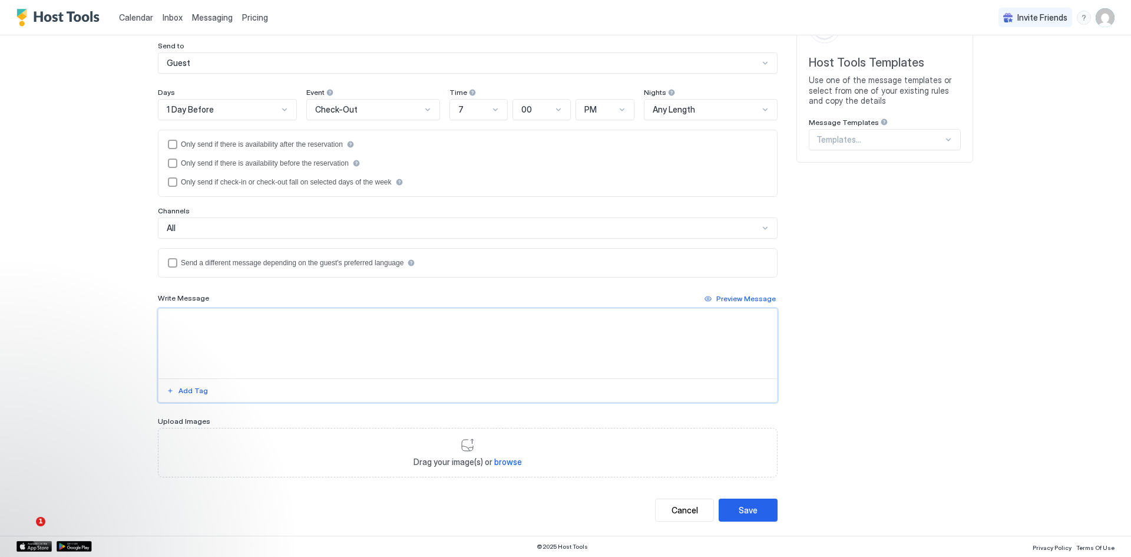
click at [193, 325] on textarea "Input Field" at bounding box center [467, 344] width 619 height 70
click at [179, 391] on div "Add Tag" at bounding box center [193, 390] width 29 height 11
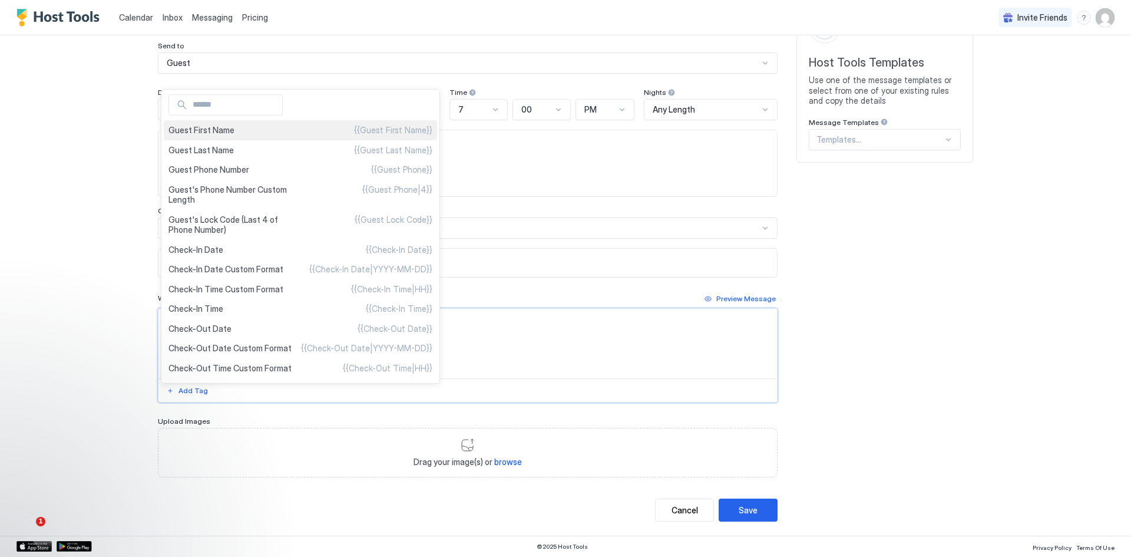
click at [232, 129] on span "Guest First Name" at bounding box center [202, 130] width 66 height 11
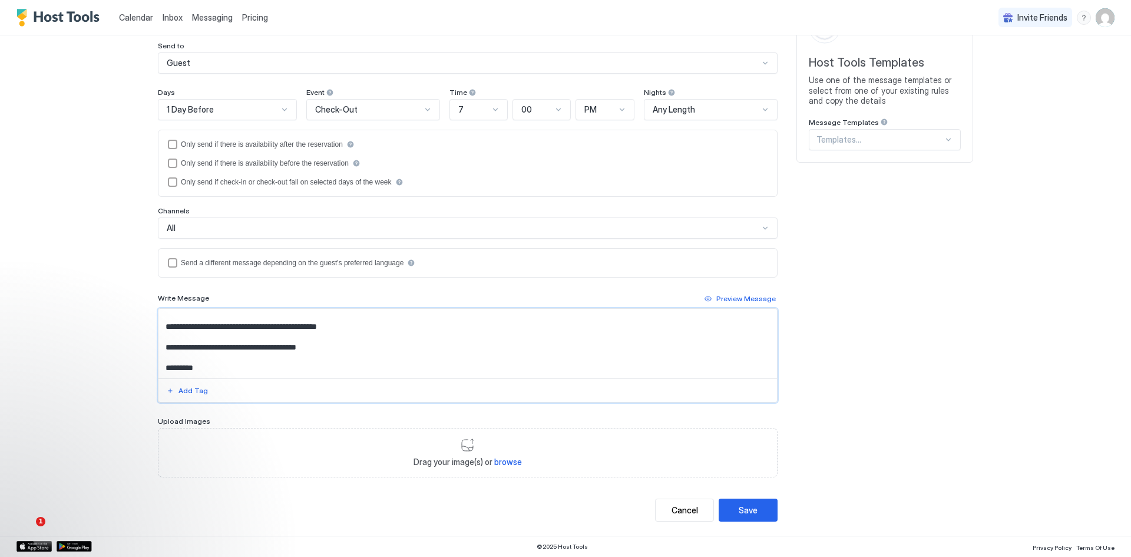
scroll to position [28, 0]
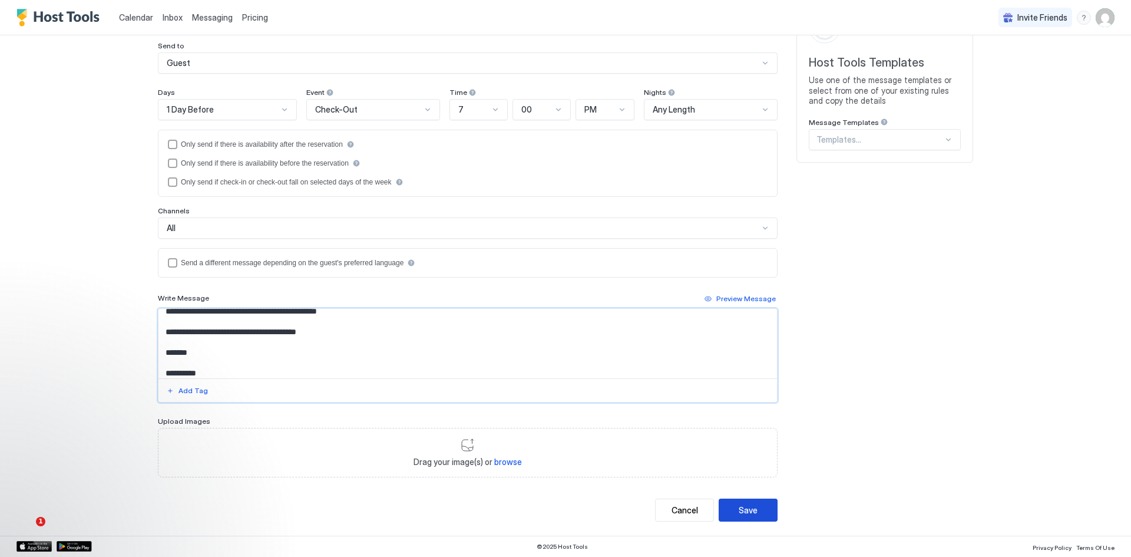
type textarea "**********"
click at [739, 507] on div "Save" at bounding box center [748, 510] width 19 height 12
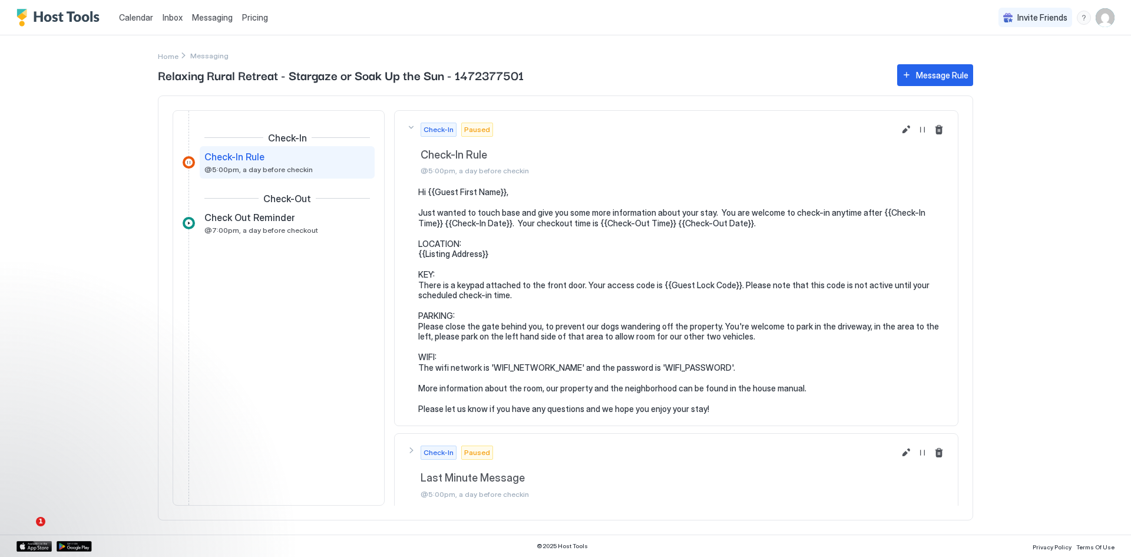
click at [242, 159] on span "Check-In Rule" at bounding box center [234, 157] width 60 height 12
click at [899, 132] on button "Edit message rule" at bounding box center [906, 130] width 14 height 14
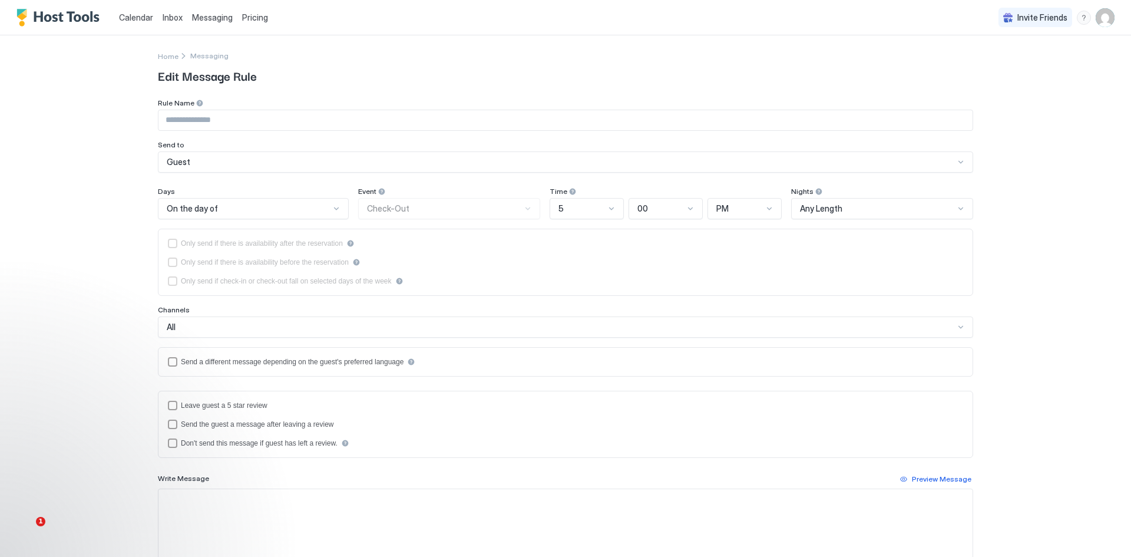
type input "**********"
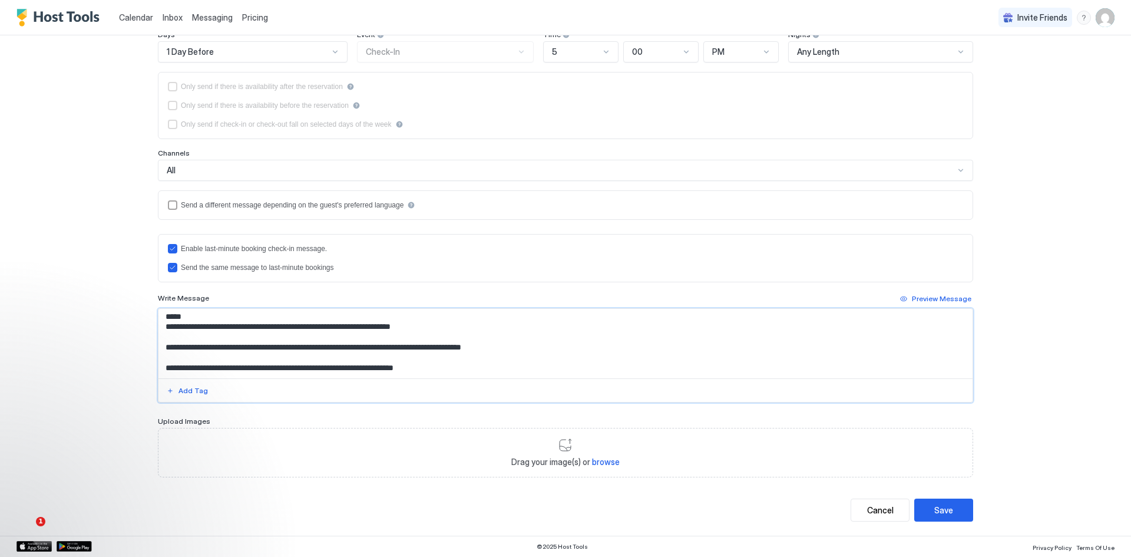
scroll to position [157, 0]
click at [546, 349] on textarea "**********" at bounding box center [565, 344] width 814 height 70
type textarea "**********"
click at [924, 510] on button "Save" at bounding box center [943, 509] width 59 height 23
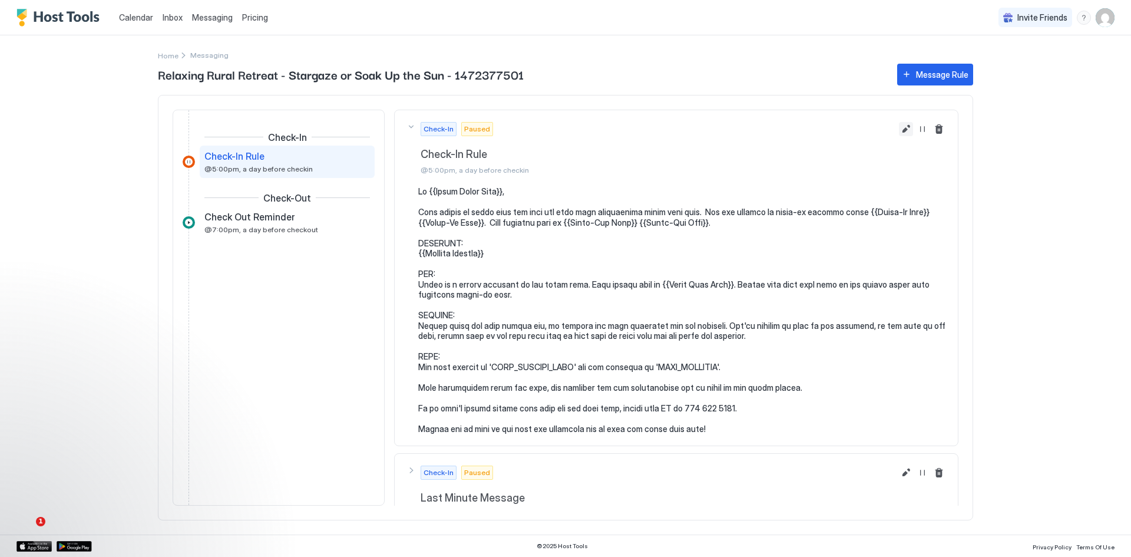
click at [899, 128] on button "Edit message rule" at bounding box center [906, 129] width 14 height 14
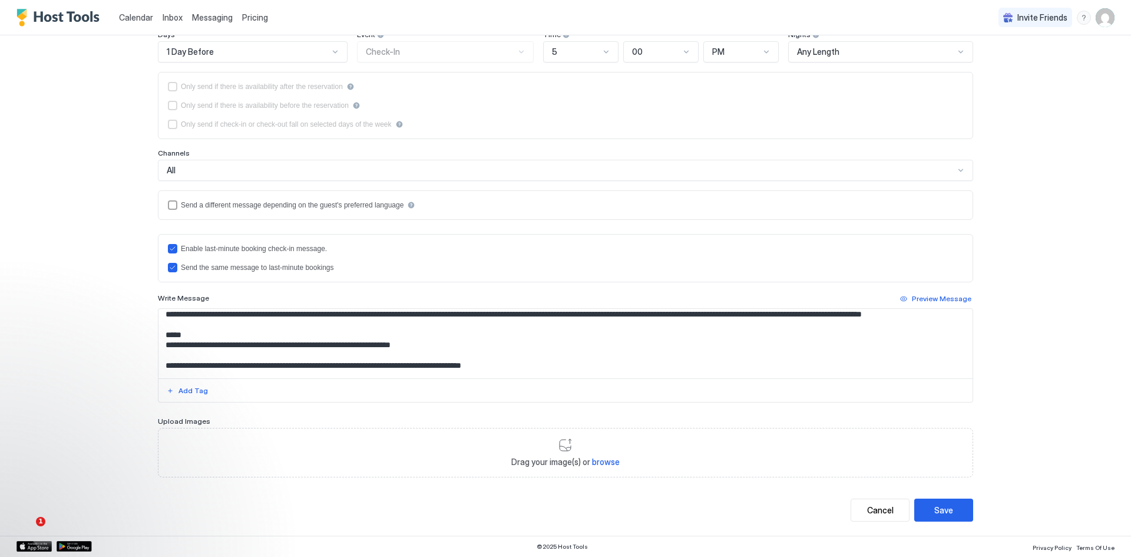
scroll to position [59, 0]
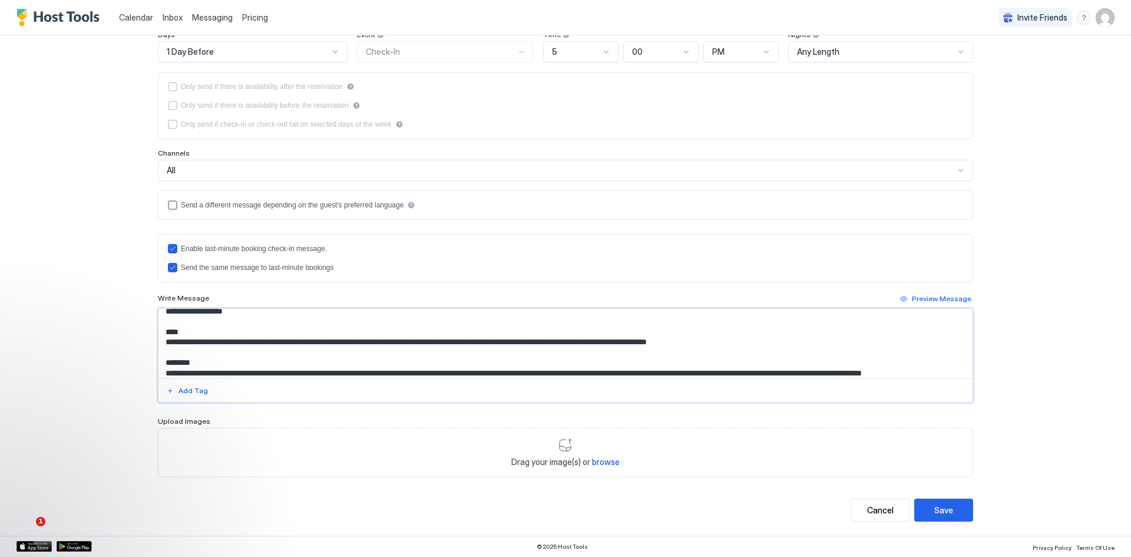
click at [208, 352] on textarea "Input Field" at bounding box center [565, 344] width 814 height 70
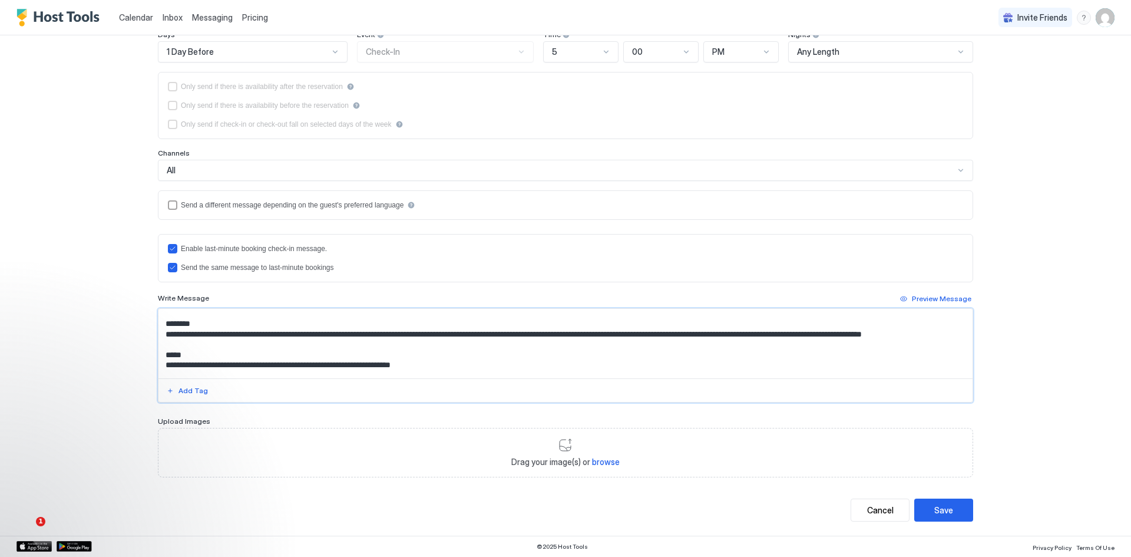
scroll to position [118, 0]
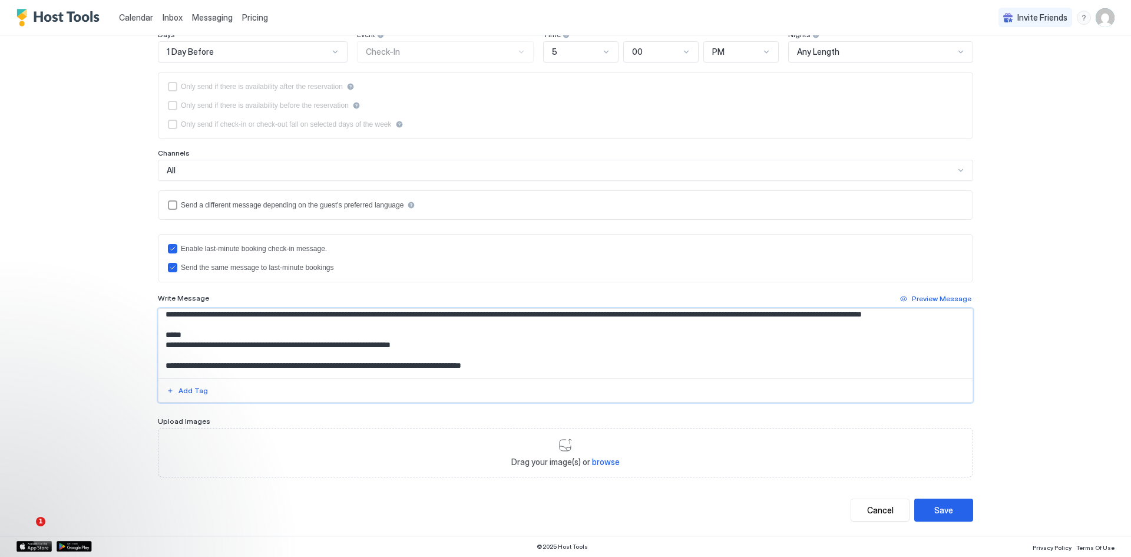
click at [160, 321] on textarea "Input Field" at bounding box center [565, 344] width 814 height 70
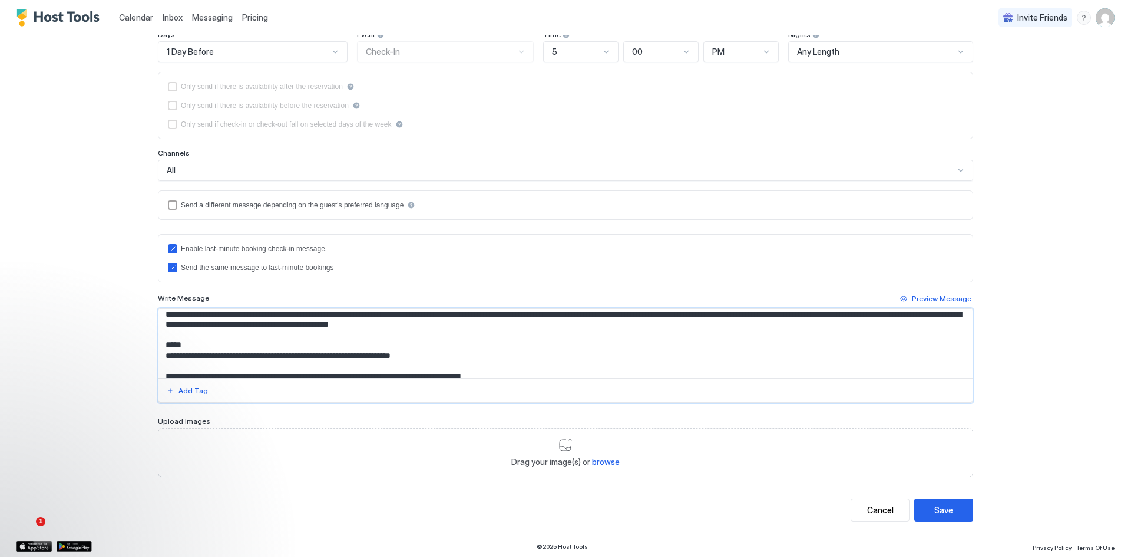
click at [647, 325] on textarea "Input Field" at bounding box center [565, 344] width 814 height 70
click at [341, 323] on textarea "Input Field" at bounding box center [565, 344] width 814 height 70
click at [515, 328] on textarea "Input Field" at bounding box center [565, 344] width 814 height 70
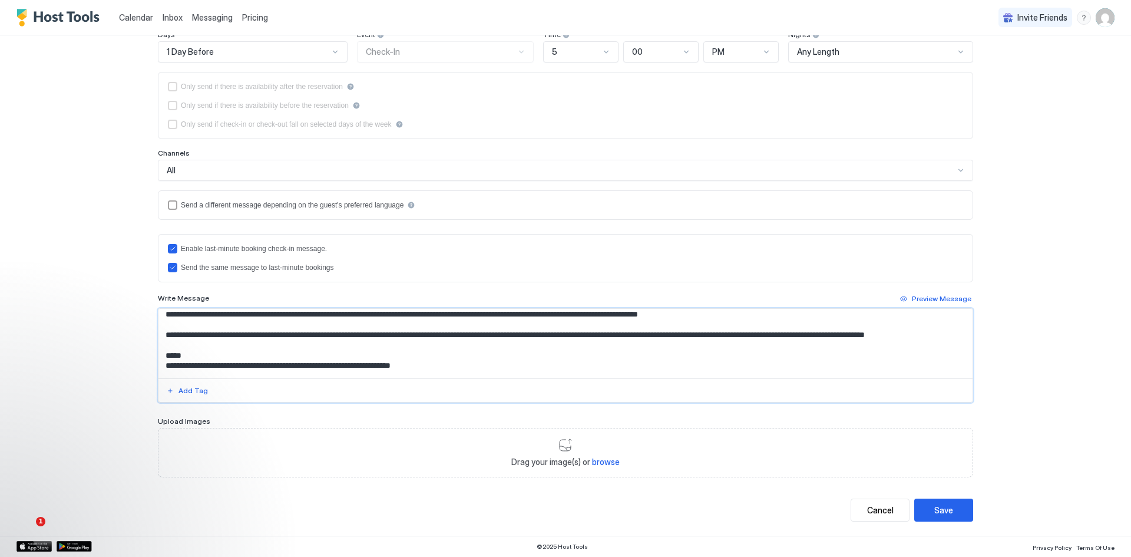
click at [549, 327] on textarea "Input Field" at bounding box center [565, 344] width 814 height 70
click at [715, 326] on textarea "Input Field" at bounding box center [565, 344] width 814 height 70
click at [800, 326] on textarea "Input Field" at bounding box center [565, 344] width 814 height 70
click at [942, 323] on textarea "Input Field" at bounding box center [565, 344] width 814 height 70
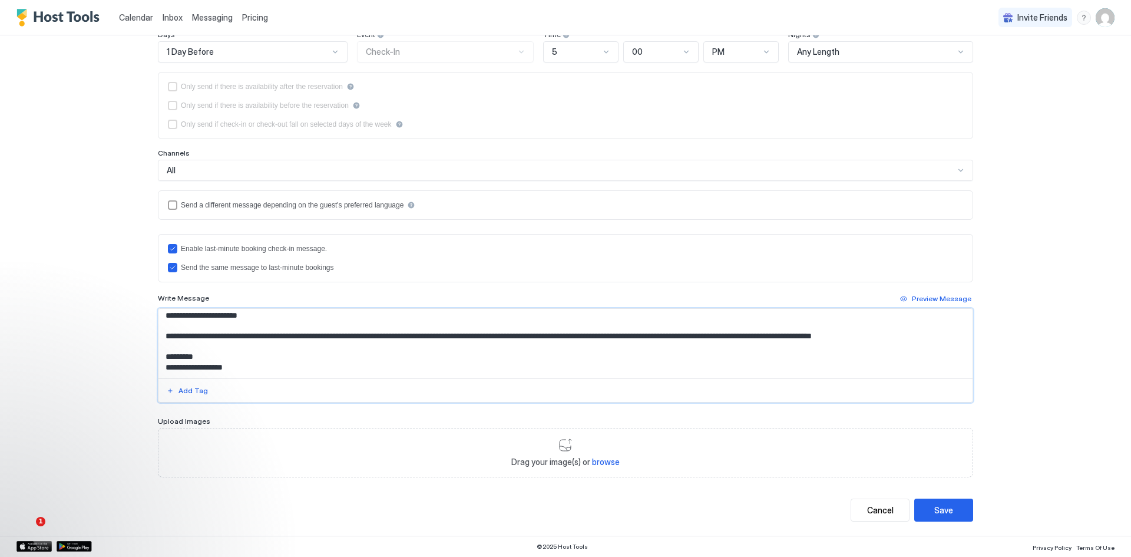
scroll to position [0, 0]
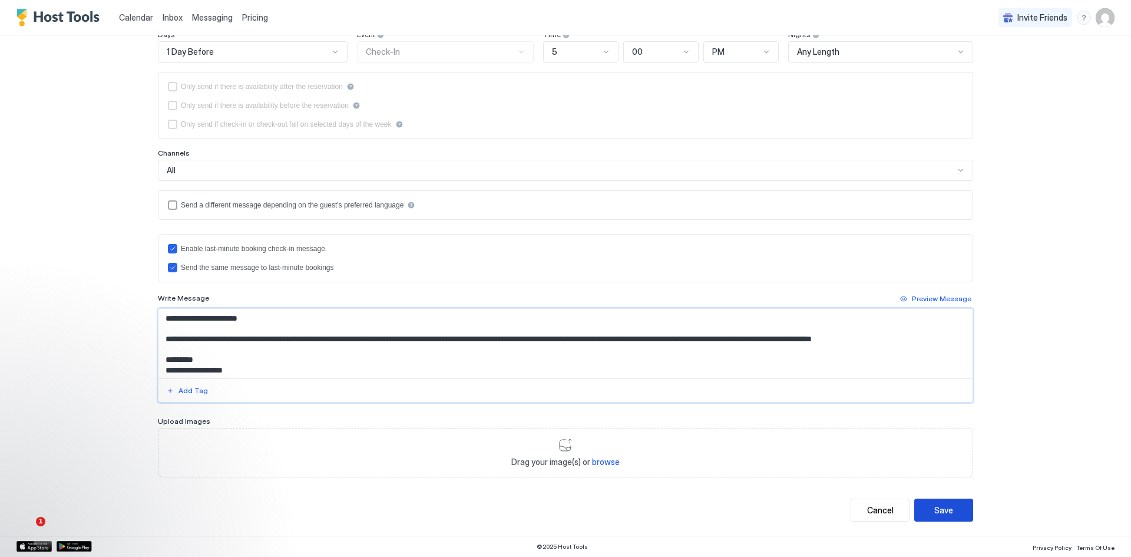
type textarea "**********"
click at [930, 518] on button "Save" at bounding box center [943, 509] width 59 height 23
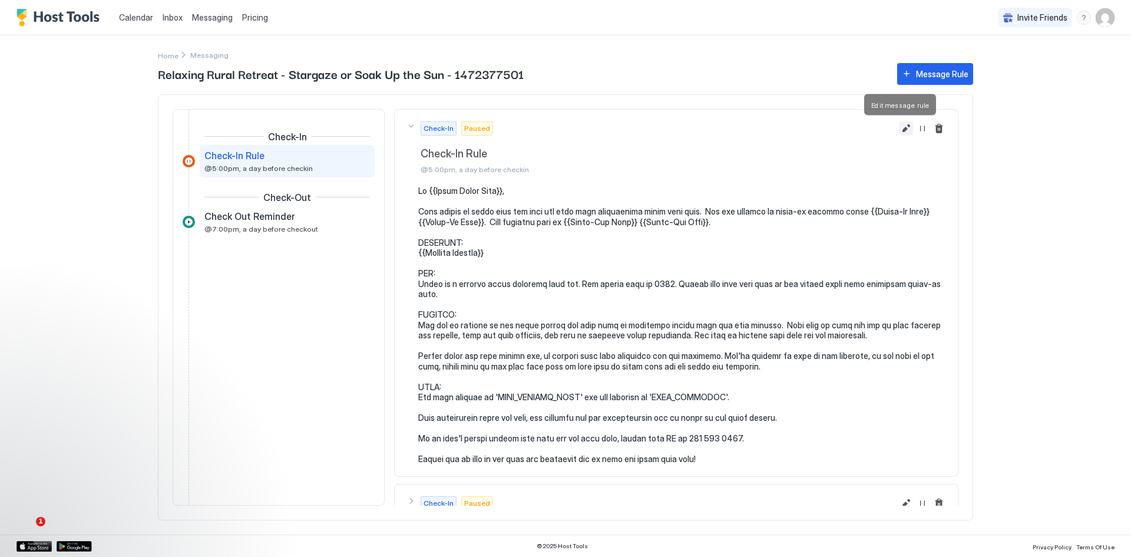
click at [899, 128] on button "Edit message rule" at bounding box center [906, 128] width 14 height 14
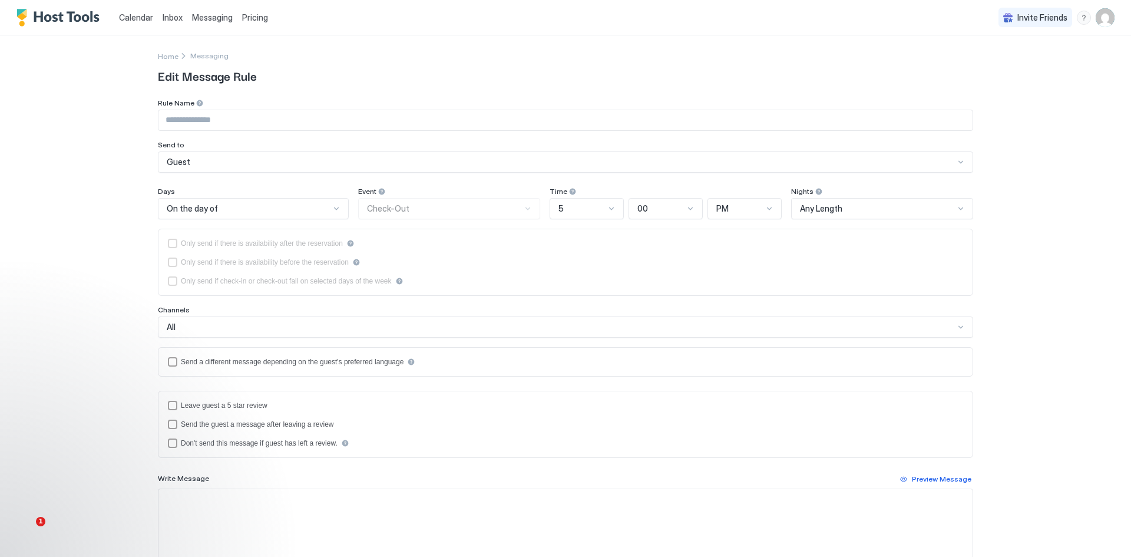
type input "**********"
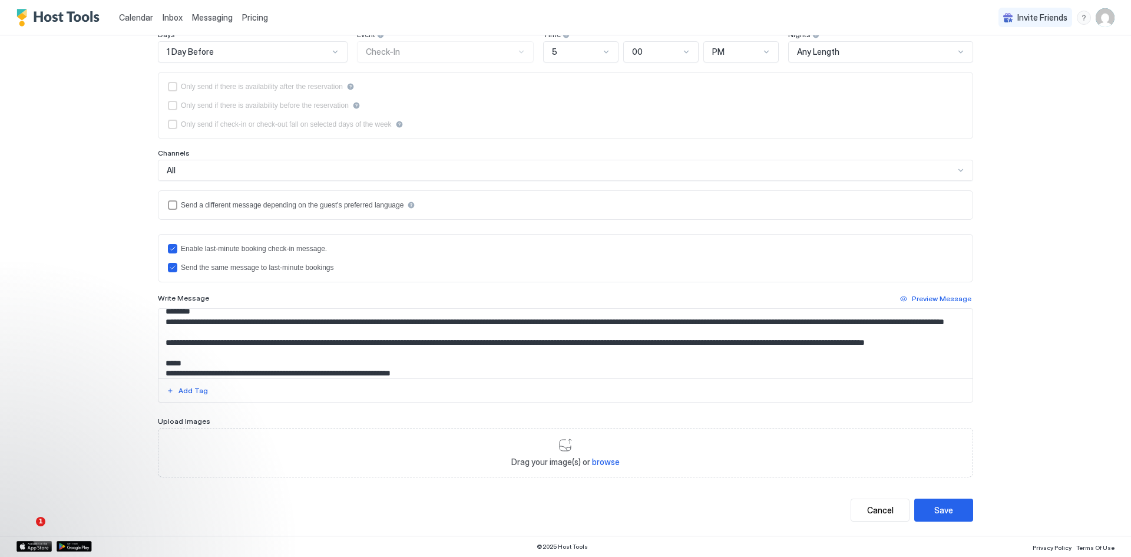
scroll to position [90, 0]
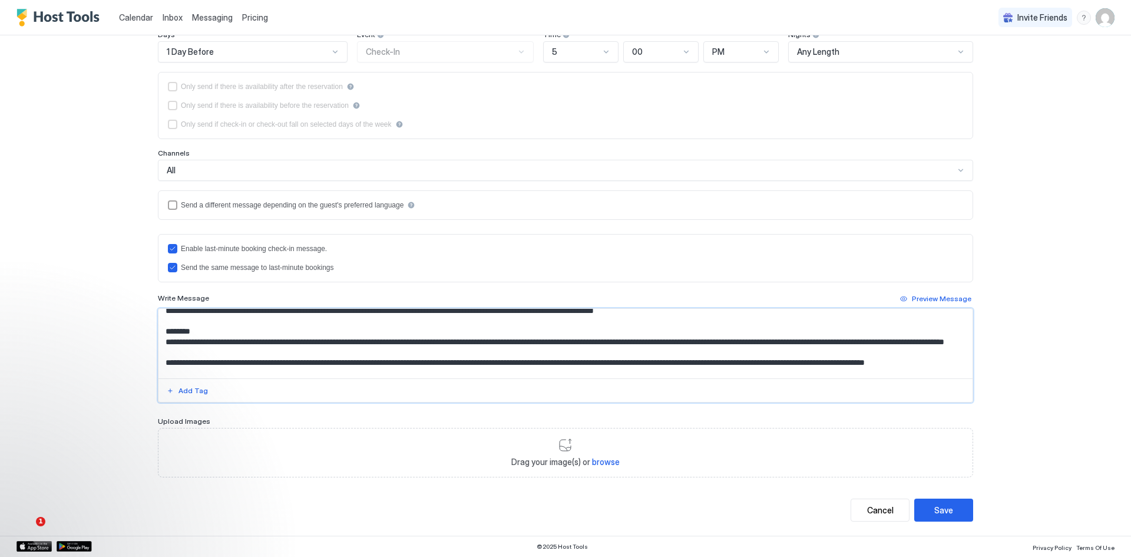
click at [333, 364] on textarea "Input Field" at bounding box center [565, 344] width 814 height 70
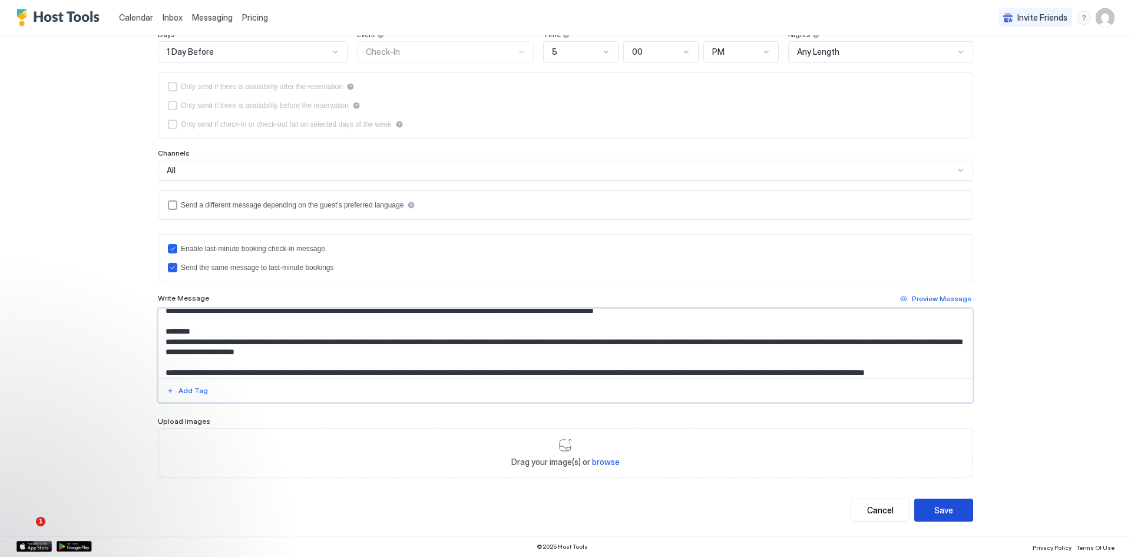
type textarea "**********"
click at [934, 510] on div "Save" at bounding box center [943, 510] width 19 height 12
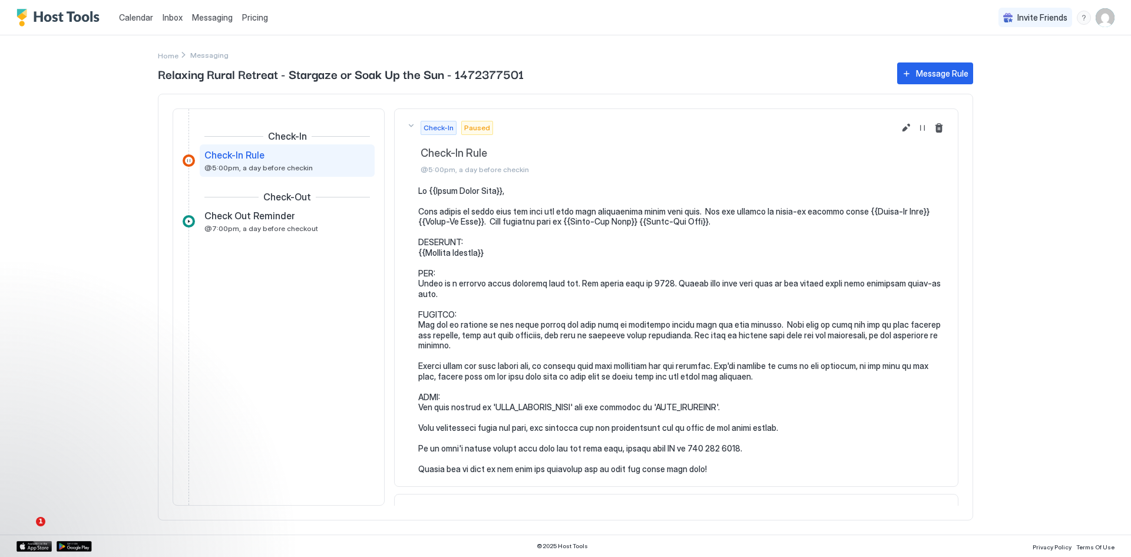
click at [1105, 19] on img "User profile" at bounding box center [1105, 17] width 19 height 19
click at [1008, 65] on span "Settings" at bounding box center [999, 66] width 32 height 11
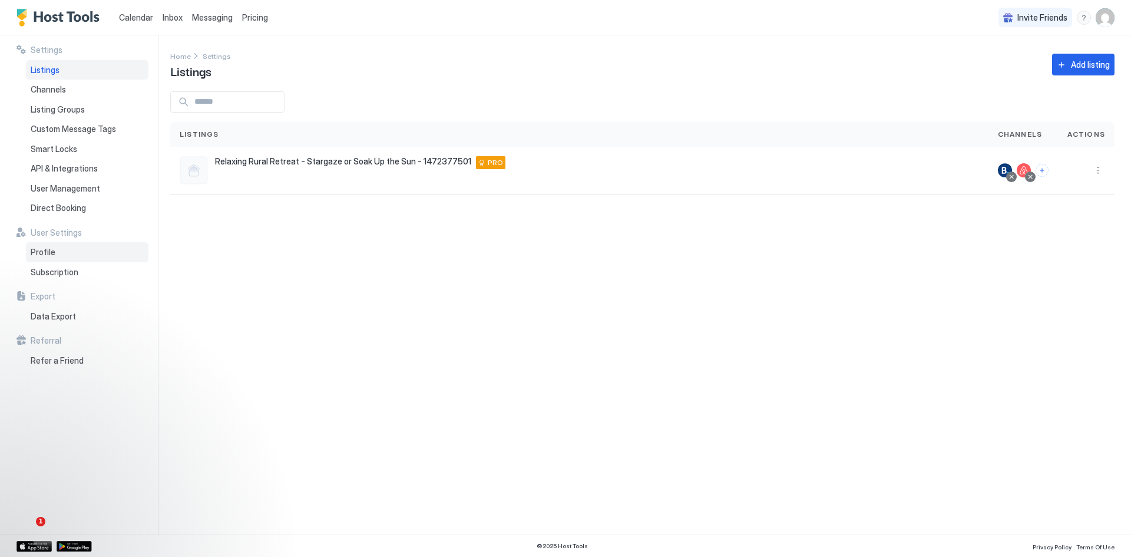
click at [49, 253] on span "Profile" at bounding box center [43, 252] width 25 height 11
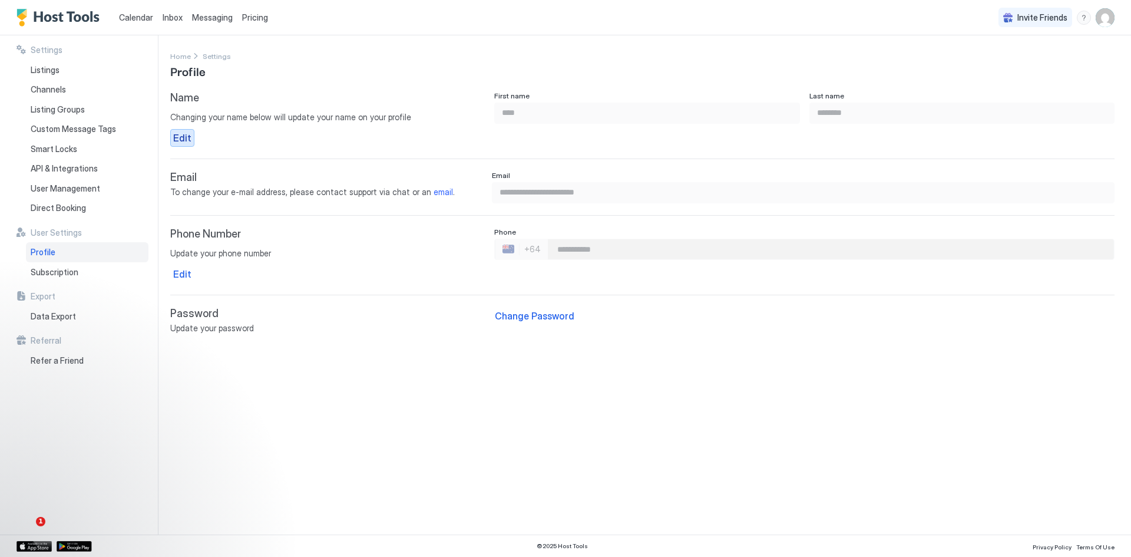
click at [181, 140] on div "Edit" at bounding box center [182, 138] width 18 height 14
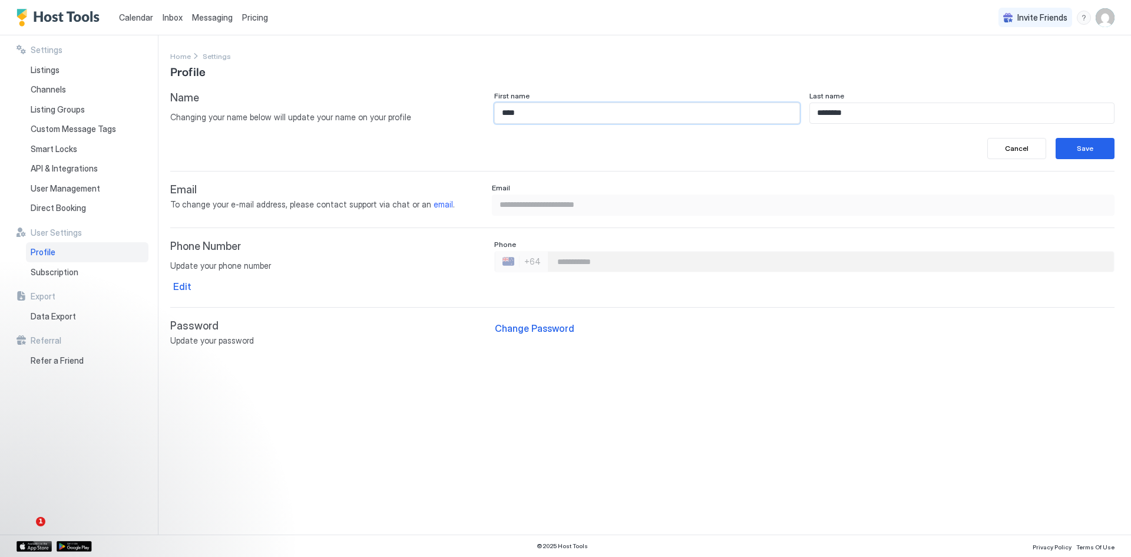
drag, startPoint x: 538, startPoint y: 118, endPoint x: 477, endPoint y: 118, distance: 60.7
click at [477, 118] on div "Name Changing your name below will update your name on your profile First name …" at bounding box center [642, 125] width 944 height 68
type input "**********"
drag, startPoint x: 818, startPoint y: 111, endPoint x: 823, endPoint y: 116, distance: 7.5
click at [818, 111] on input "********" at bounding box center [962, 113] width 304 height 20
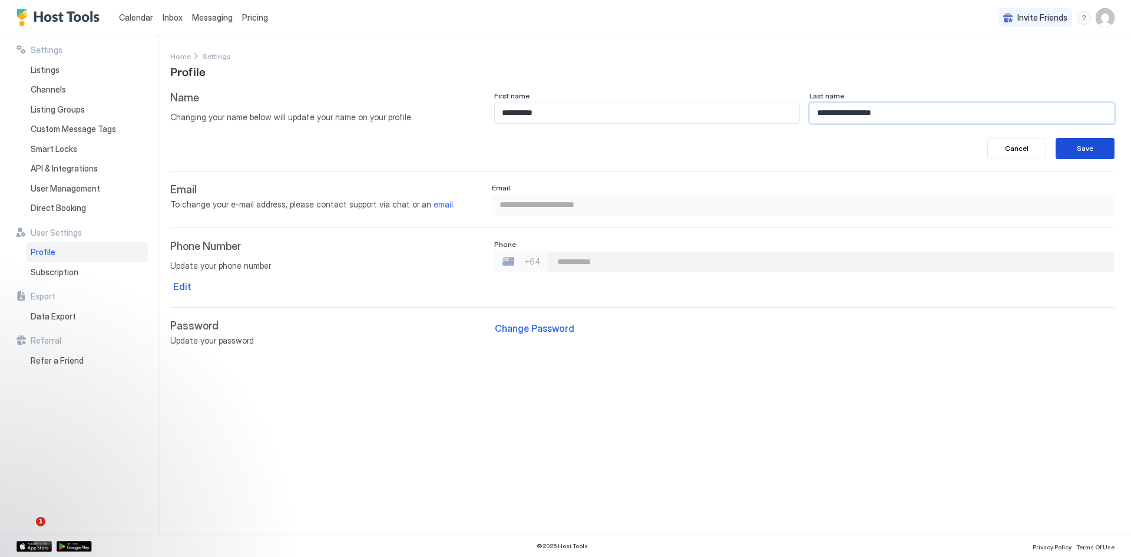
type input "**********"
click at [1078, 151] on div "Save" at bounding box center [1085, 148] width 16 height 11
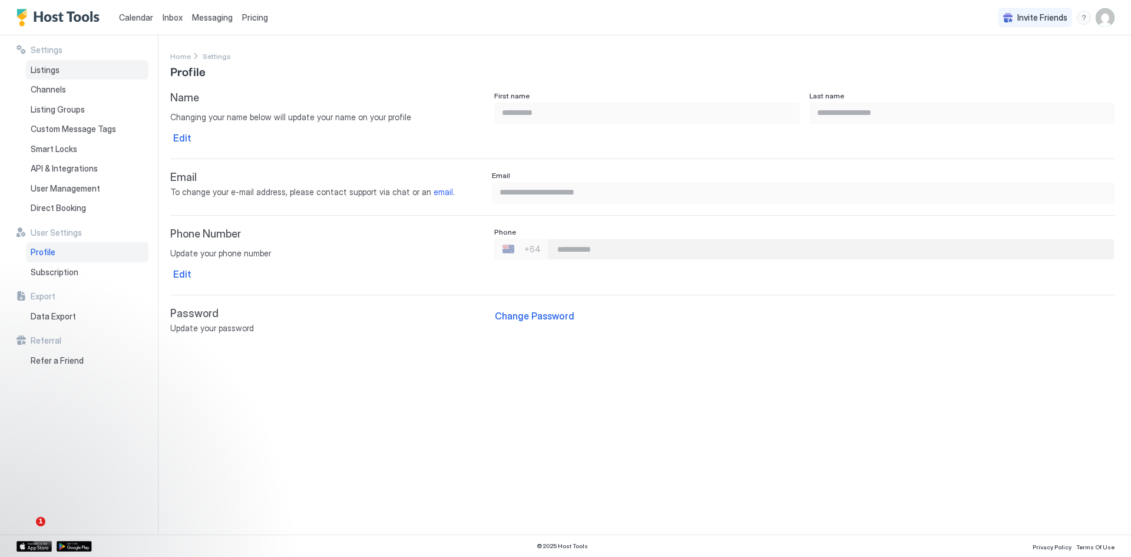
click at [41, 70] on span "Listings" at bounding box center [45, 70] width 29 height 11
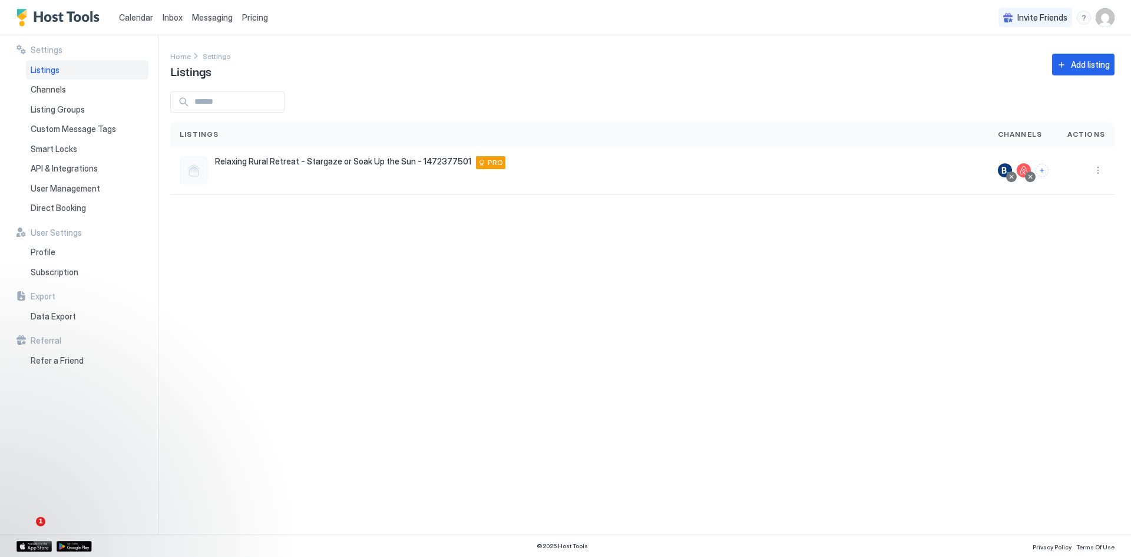
click at [133, 18] on span "Calendar" at bounding box center [136, 17] width 34 height 10
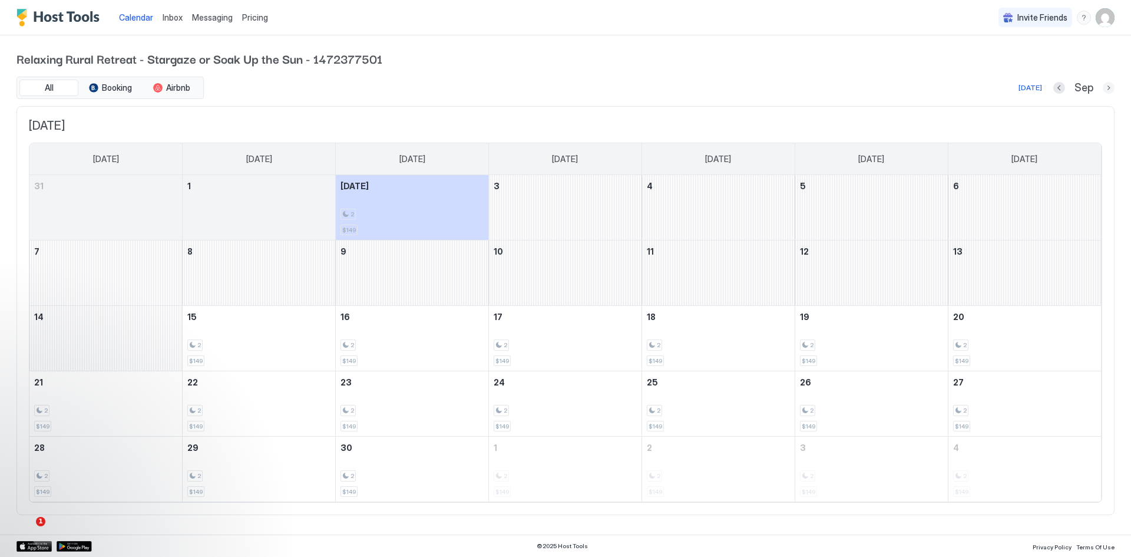
click at [1107, 88] on button "Next month" at bounding box center [1109, 88] width 12 height 12
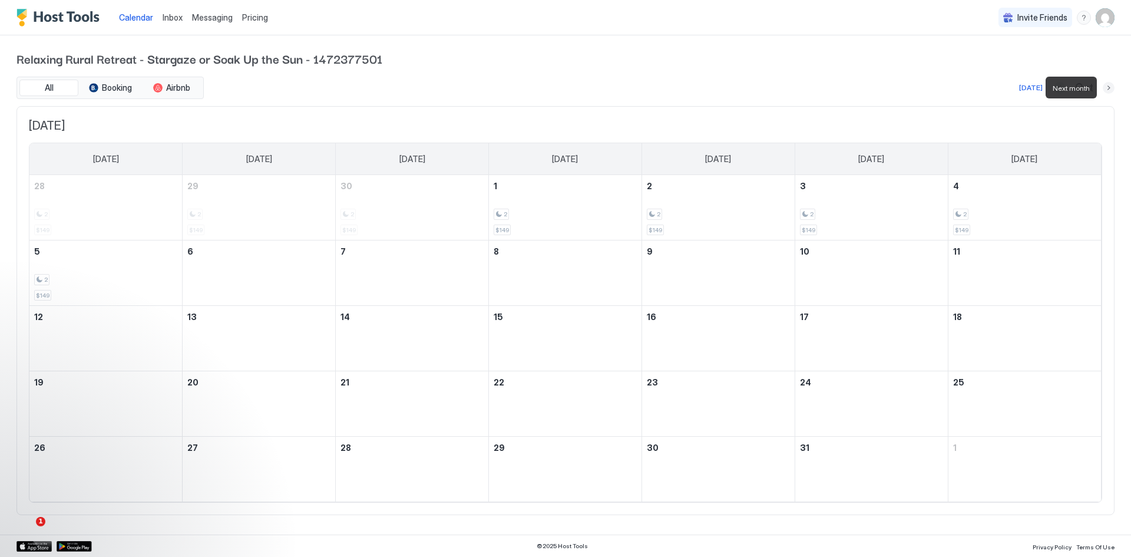
click at [1107, 87] on button "Next month" at bounding box center [1109, 88] width 12 height 12
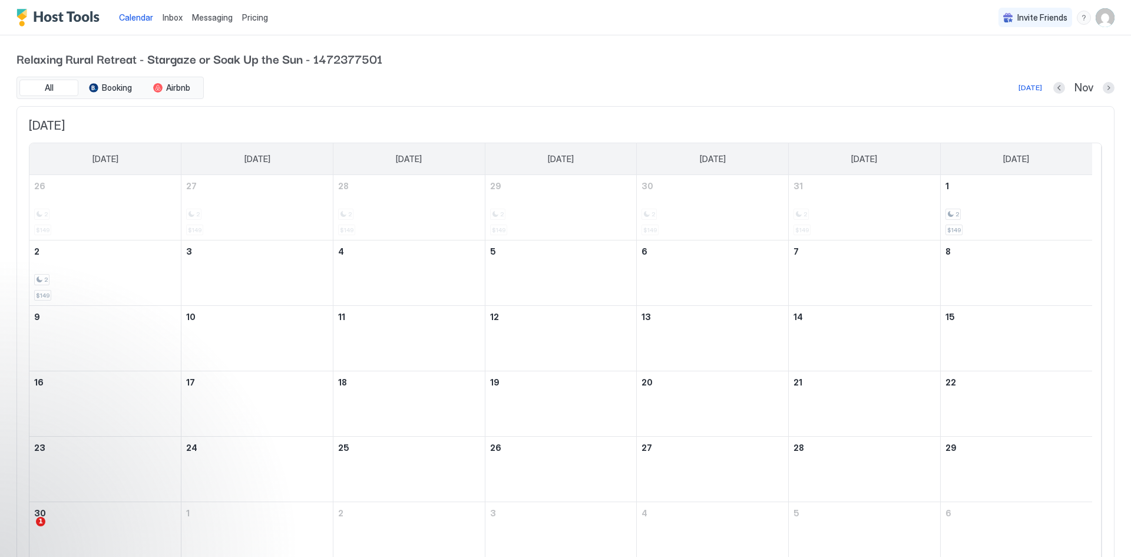
click at [1107, 87] on div "Relaxing Rural Retreat - Stargaze or Soak Up the Sun - 1472377501 All Booking A…" at bounding box center [565, 314] width 1131 height 559
click at [252, 19] on span "Pricing" at bounding box center [255, 17] width 26 height 11
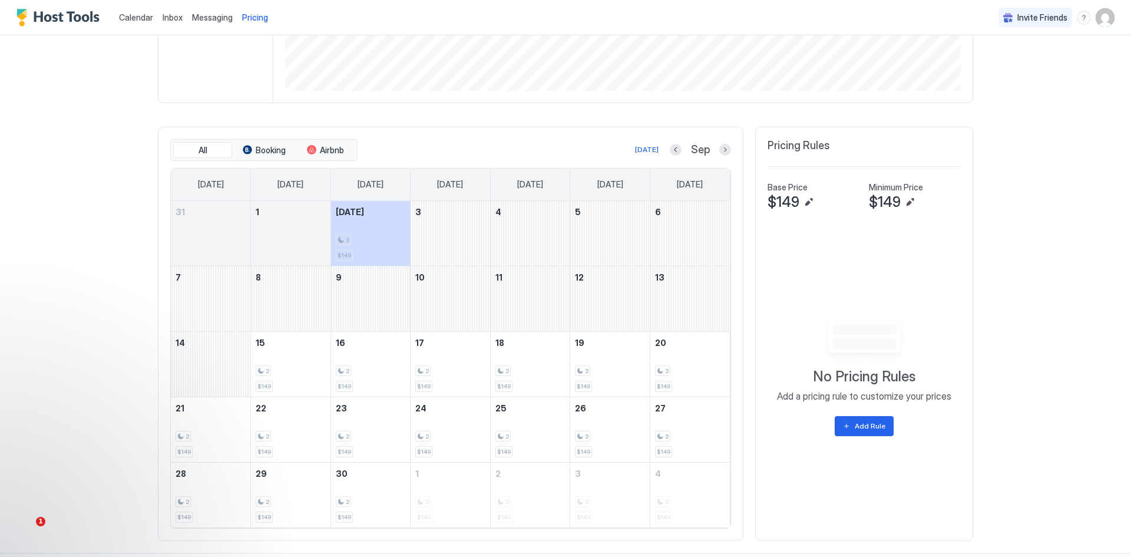
scroll to position [286, 0]
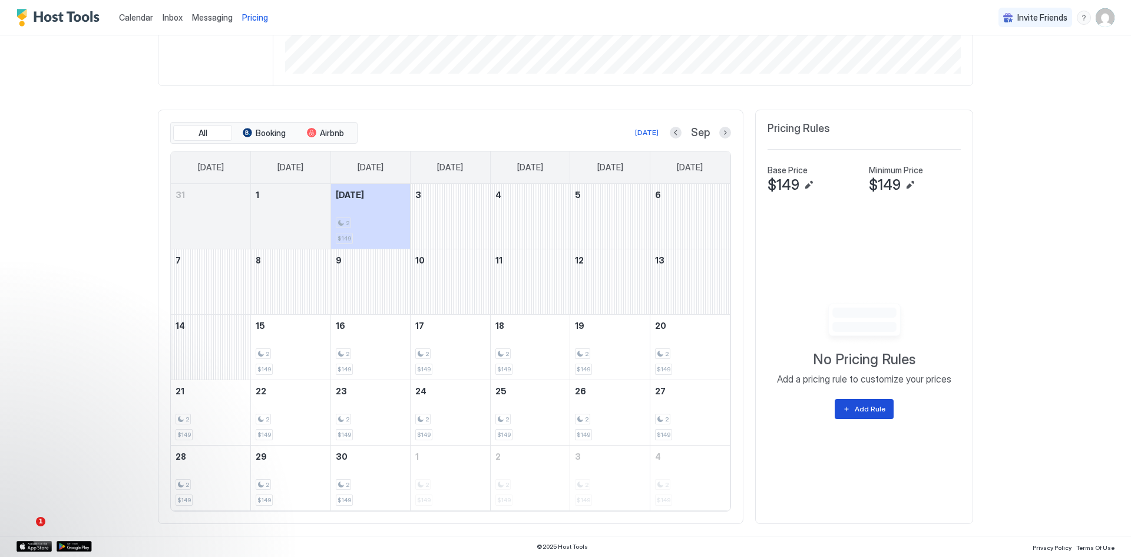
click at [857, 411] on div "Add Rule" at bounding box center [870, 409] width 31 height 11
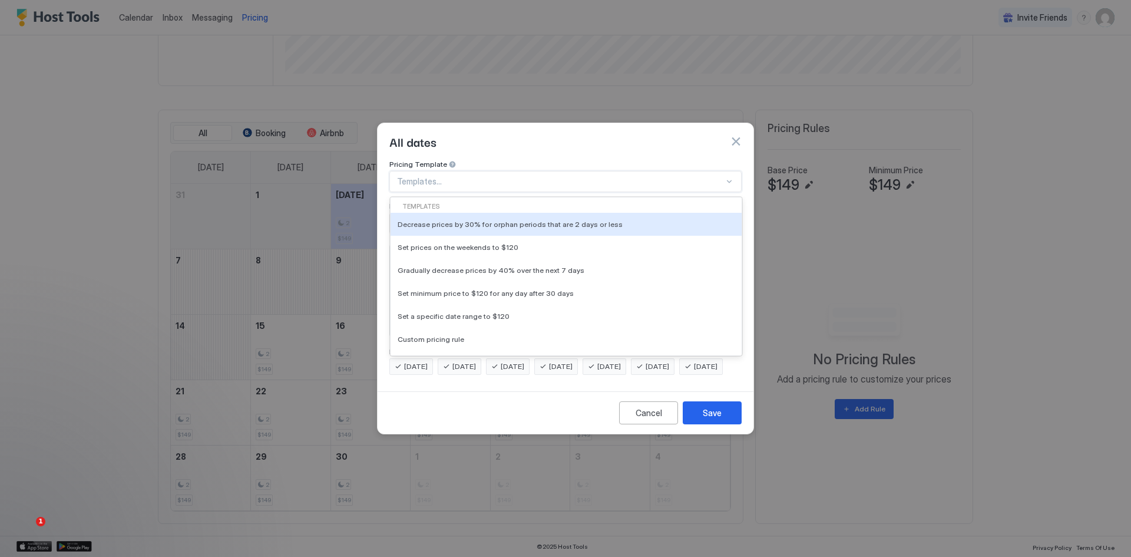
click at [438, 176] on div at bounding box center [560, 181] width 327 height 11
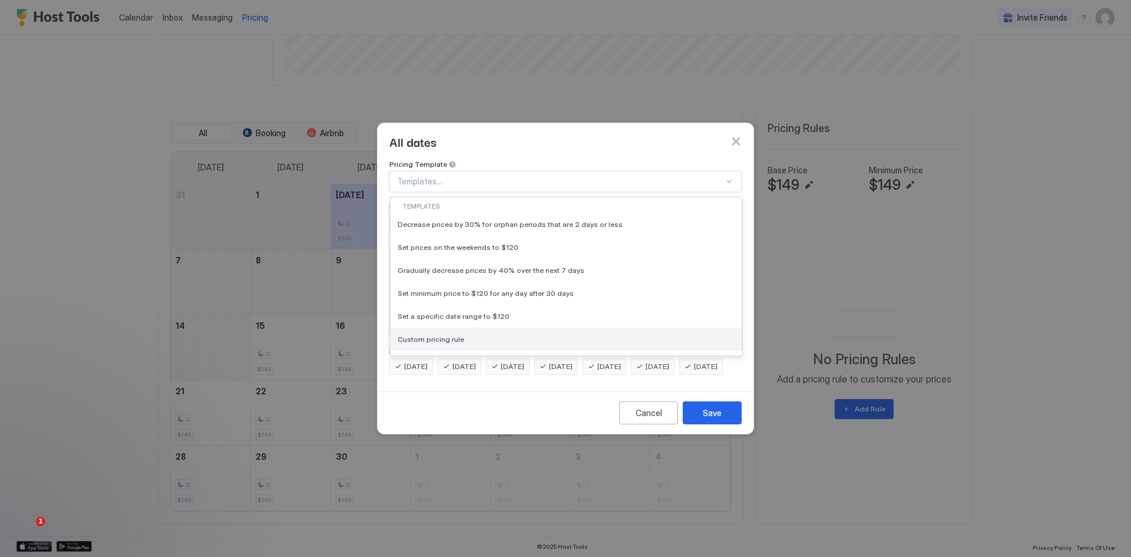
click at [443, 335] on span "Custom pricing rule" at bounding box center [431, 339] width 67 height 9
type input "***"
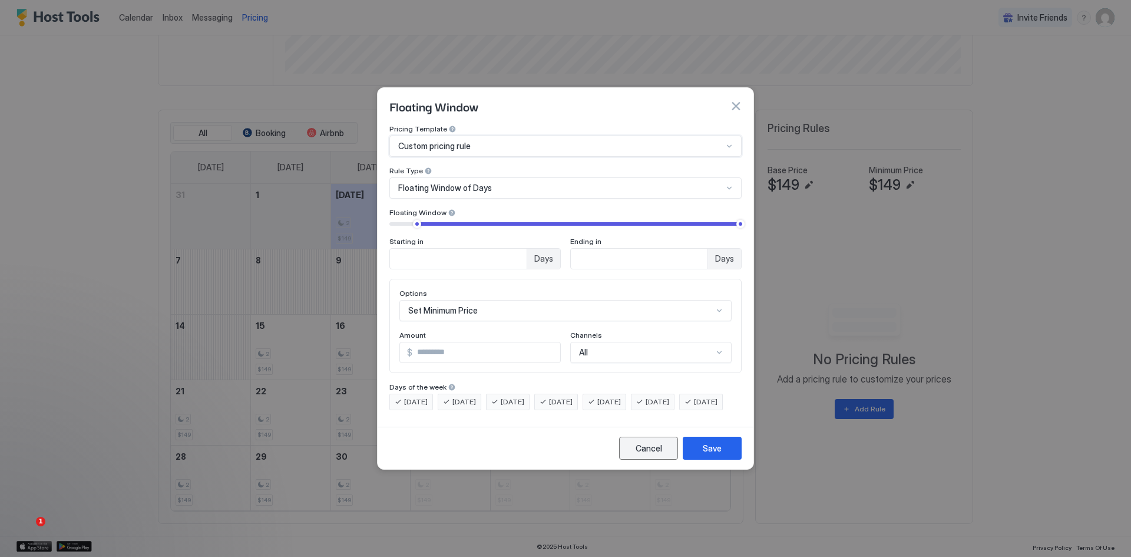
click at [650, 454] on div "Cancel" at bounding box center [649, 448] width 27 height 12
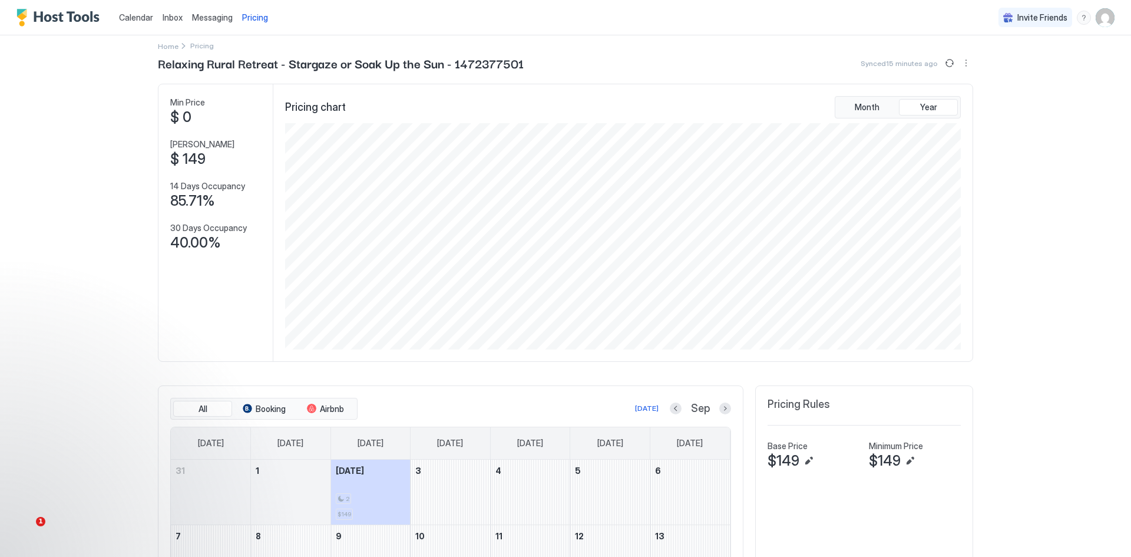
scroll to position [0, 0]
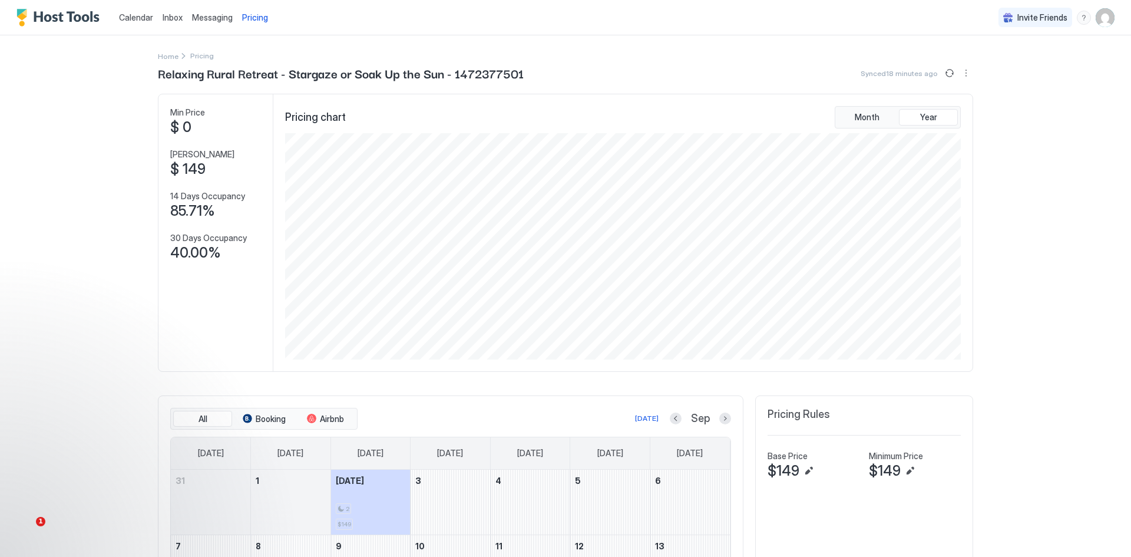
click at [1096, 16] on img "User profile" at bounding box center [1105, 17] width 19 height 19
click at [974, 71] on span "Settings" at bounding box center [988, 76] width 32 height 11
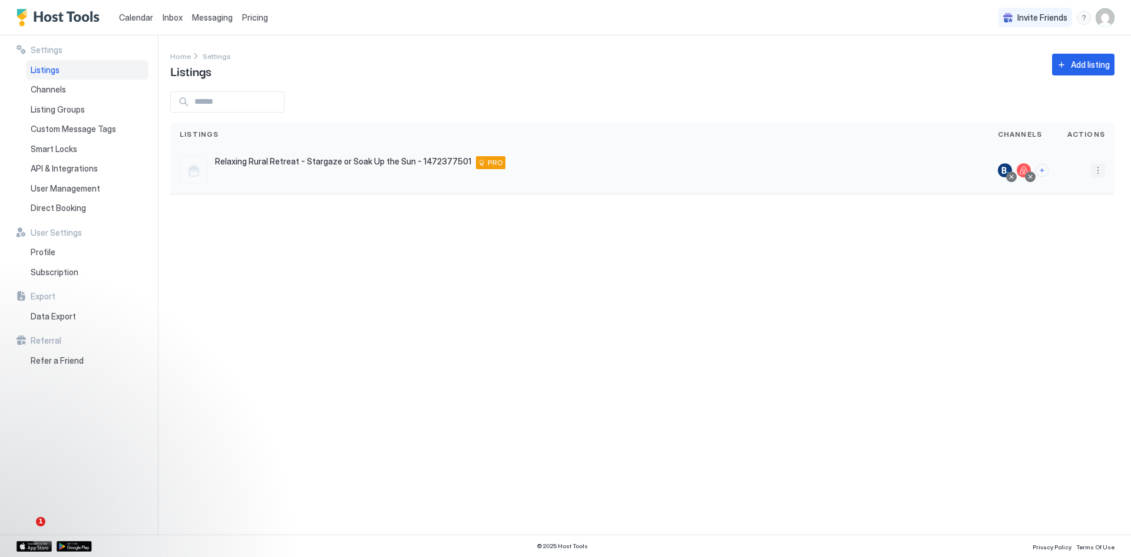
click at [1097, 171] on button "More options" at bounding box center [1098, 170] width 14 height 14
click at [1049, 228] on span "Listing Settings" at bounding box center [1071, 224] width 52 height 9
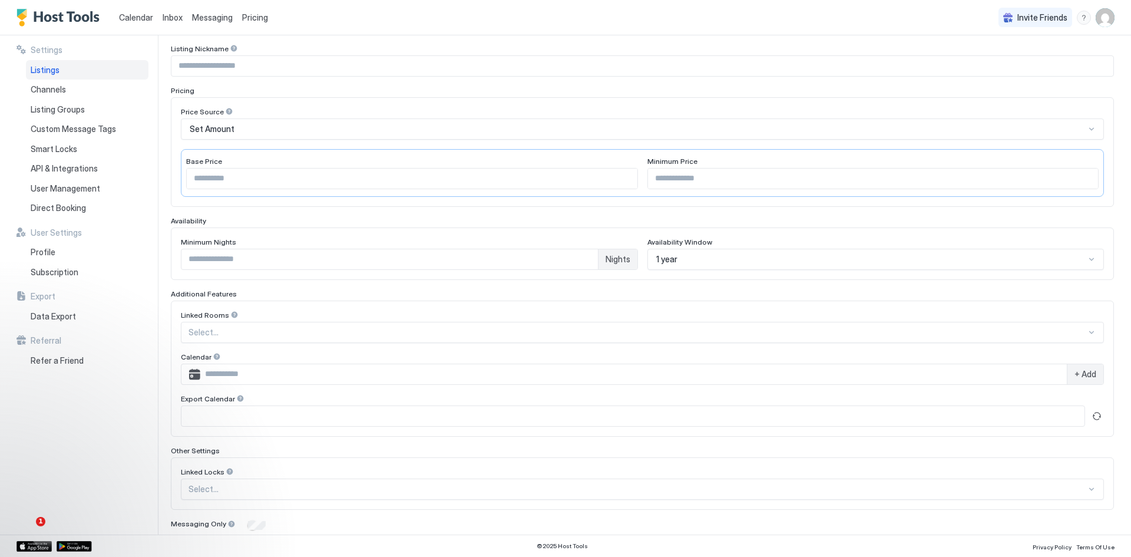
scroll to position [64, 0]
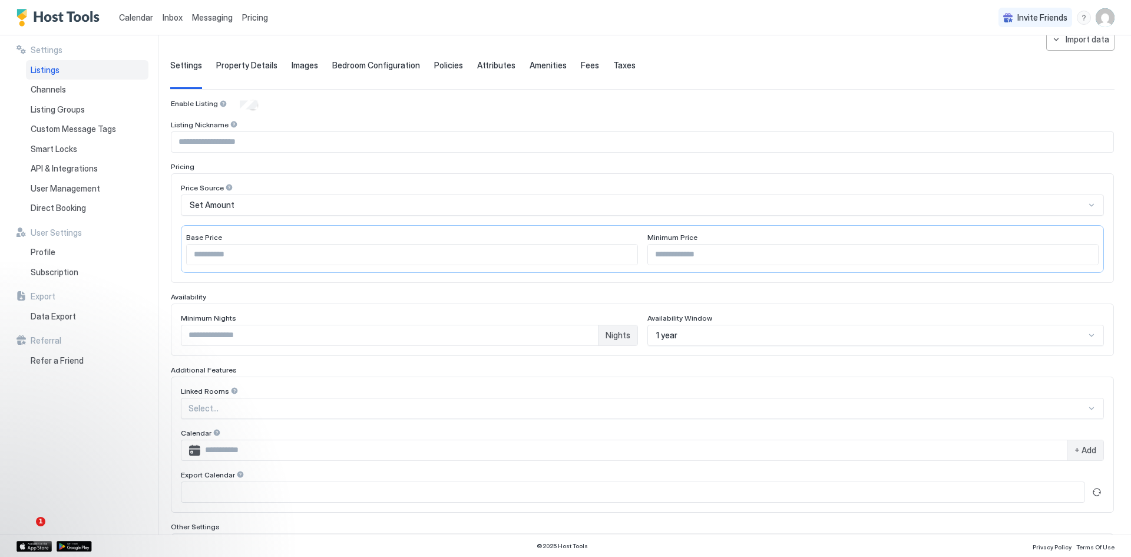
click at [247, 64] on span "Property Details" at bounding box center [246, 65] width 61 height 11
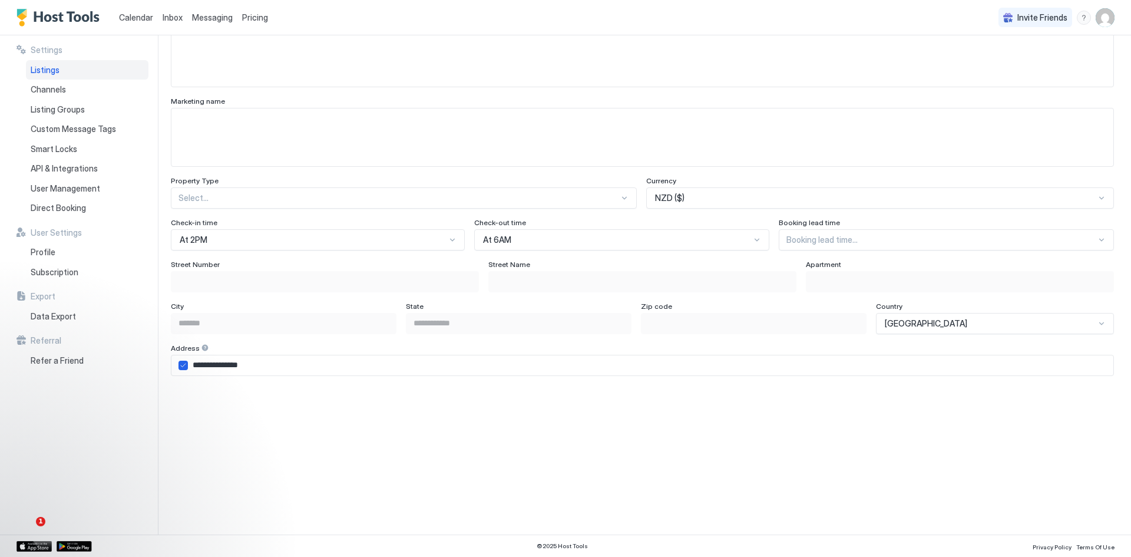
scroll to position [594, 0]
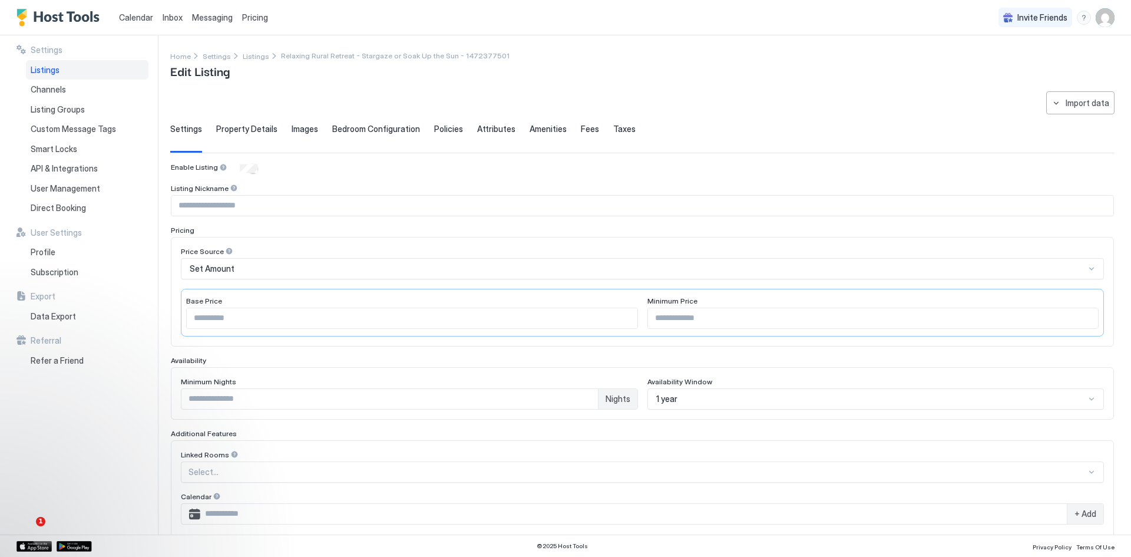
click at [257, 130] on span "Property Details" at bounding box center [246, 129] width 61 height 11
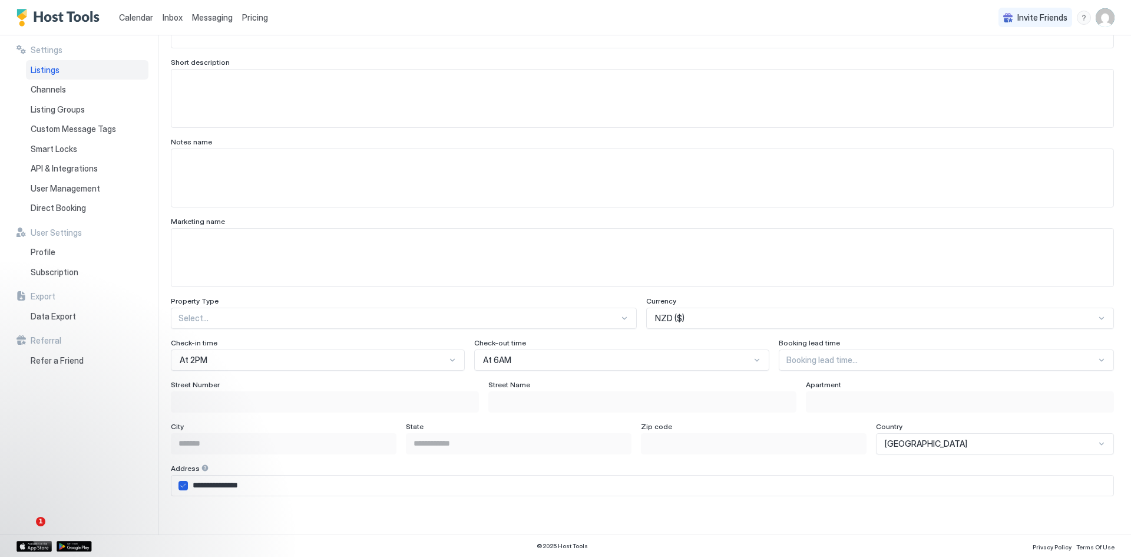
scroll to position [471, 0]
click at [408, 313] on div "**********" at bounding box center [642, 342] width 943 height 1302
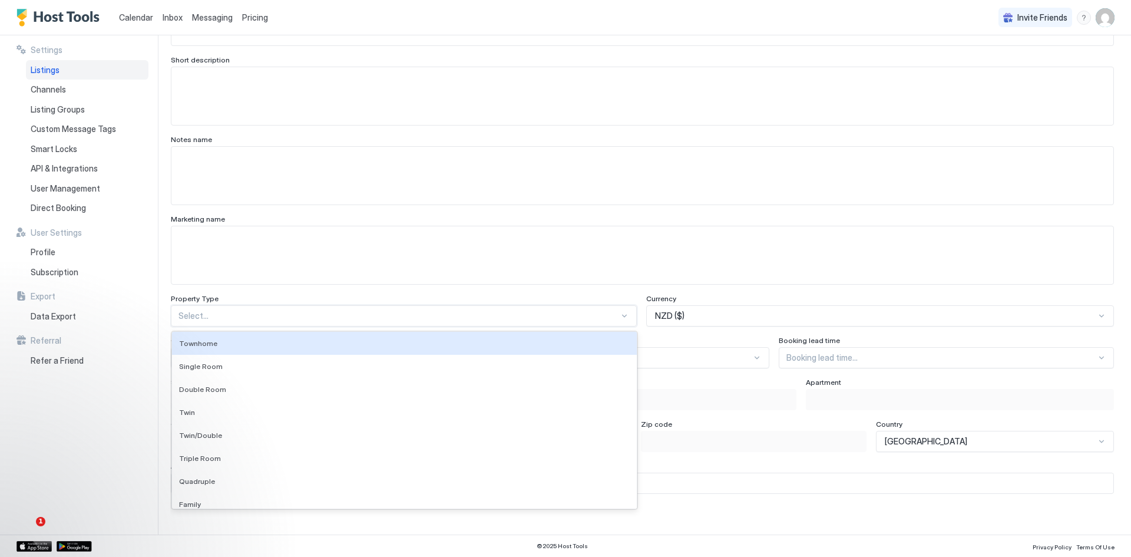
scroll to position [486, 0]
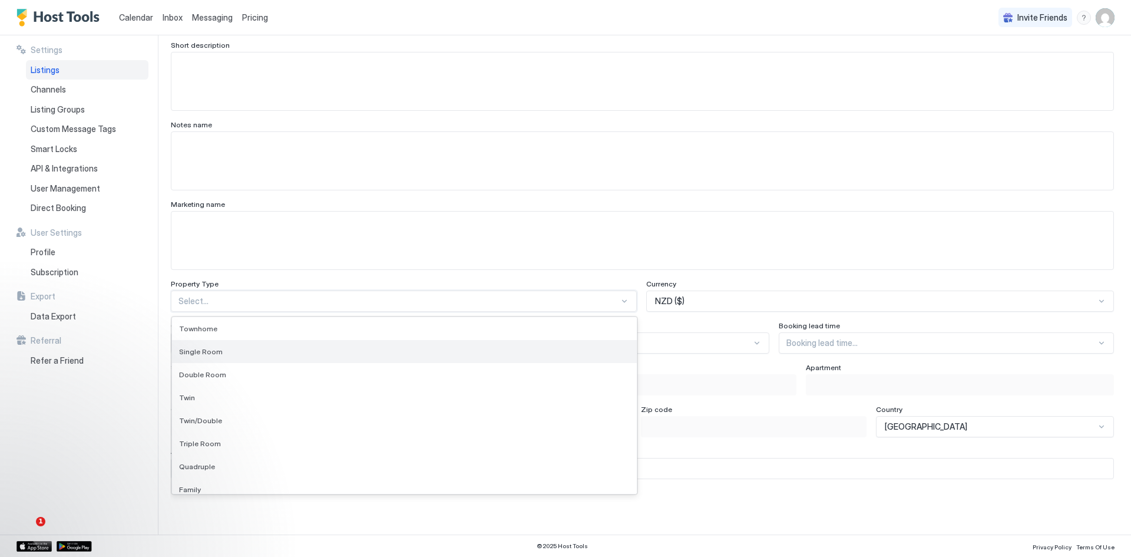
click at [212, 354] on span "Single Room" at bounding box center [201, 351] width 44 height 9
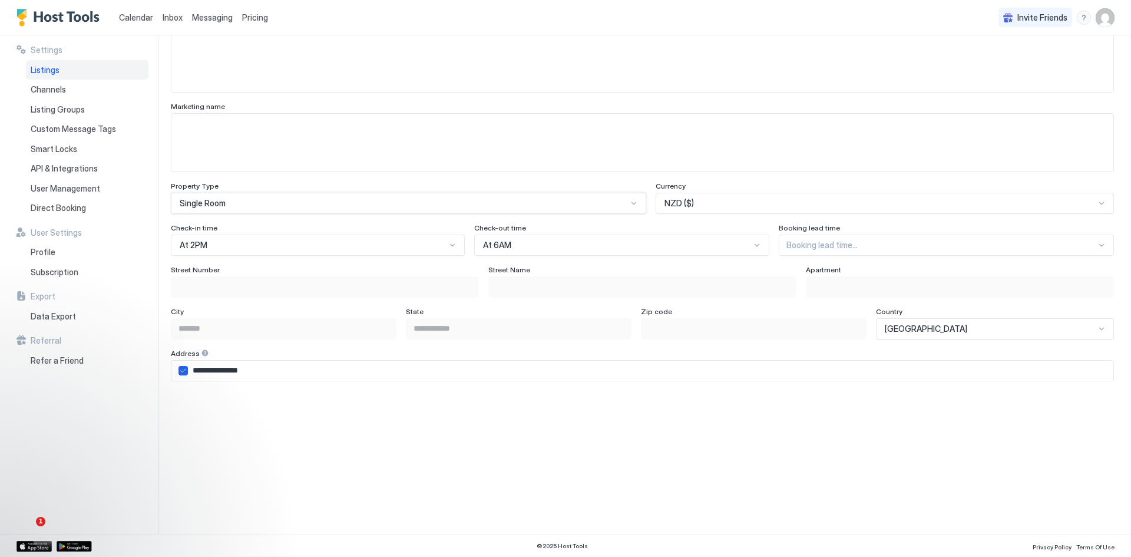
scroll to position [604, 0]
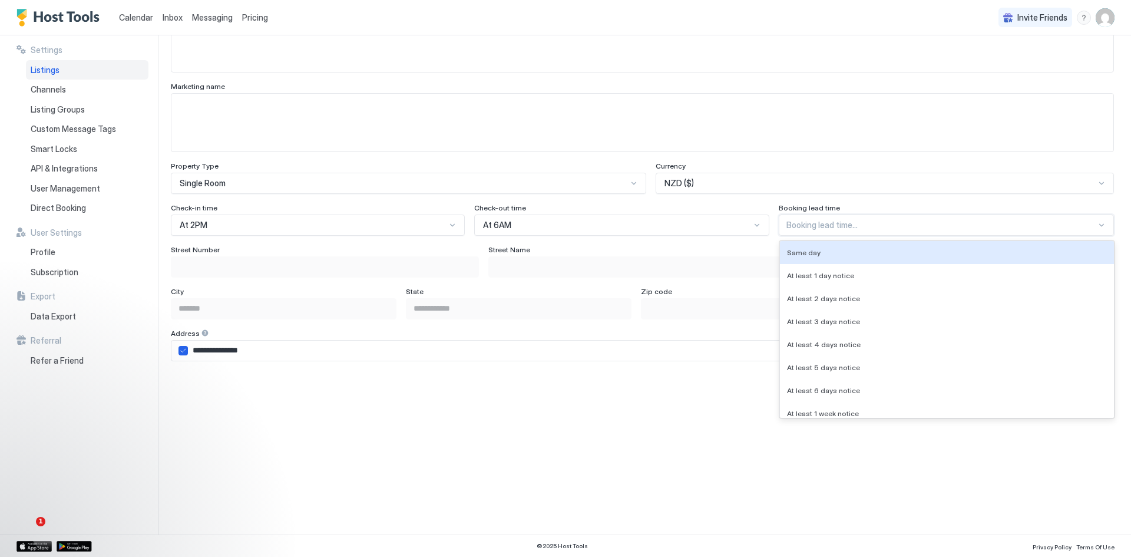
click at [800, 227] on div at bounding box center [942, 225] width 310 height 11
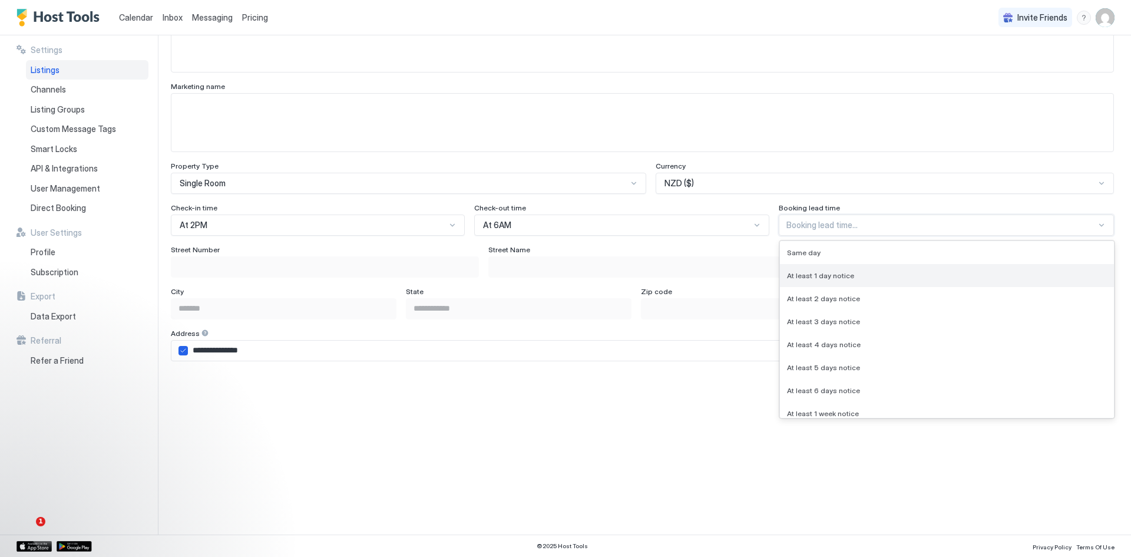
click at [802, 279] on span "At least 1 day notice" at bounding box center [820, 275] width 67 height 9
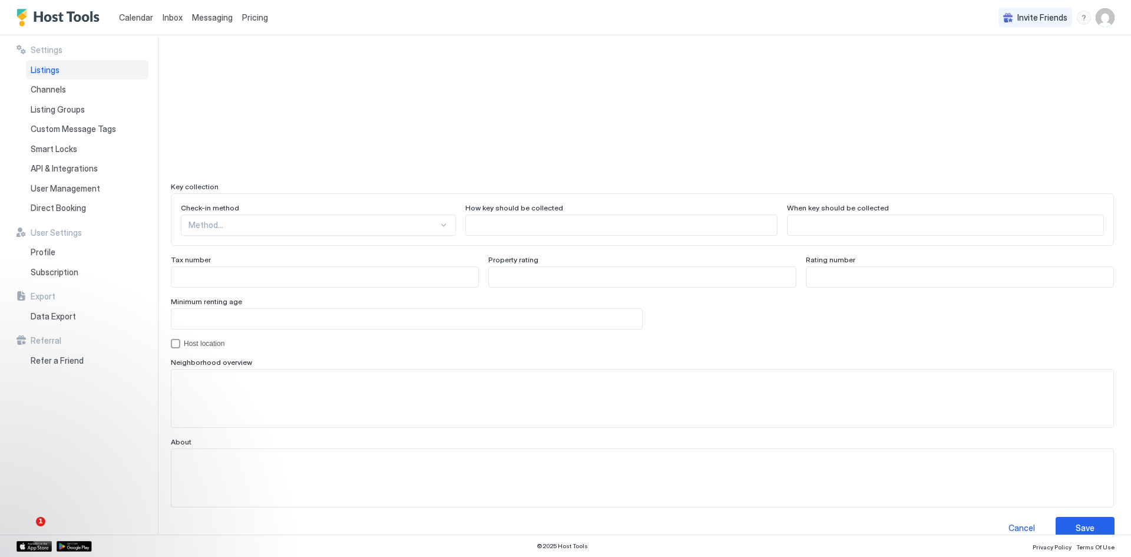
scroll to position [976, 0]
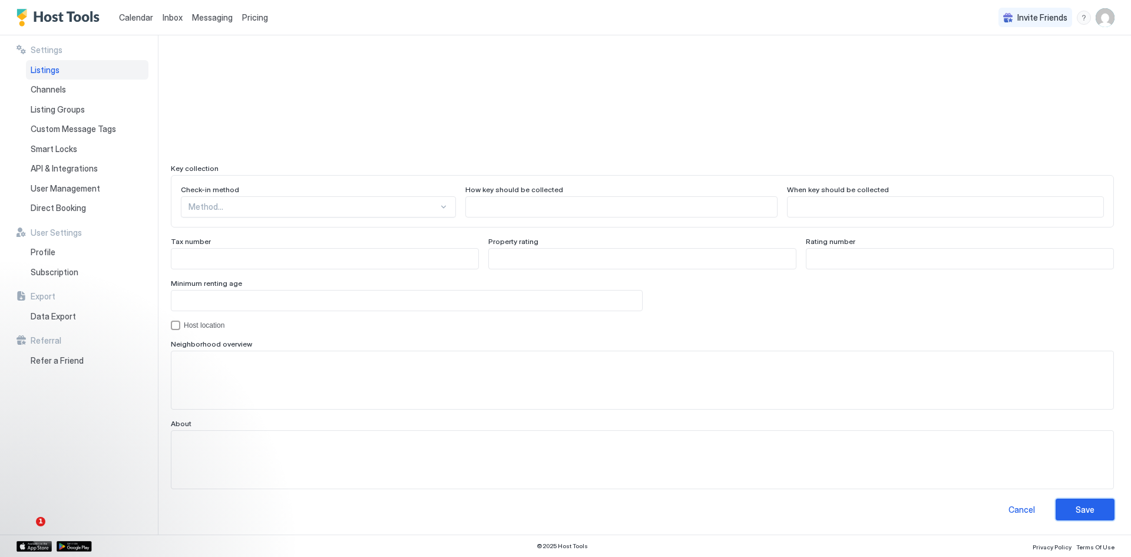
click at [1076, 508] on div "Save" at bounding box center [1085, 509] width 19 height 12
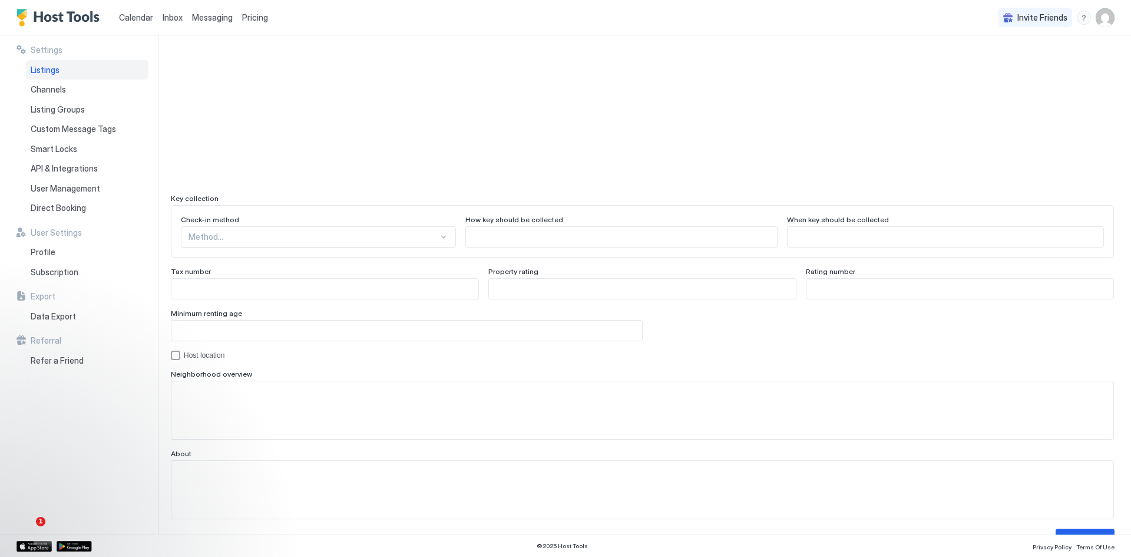
scroll to position [0, 0]
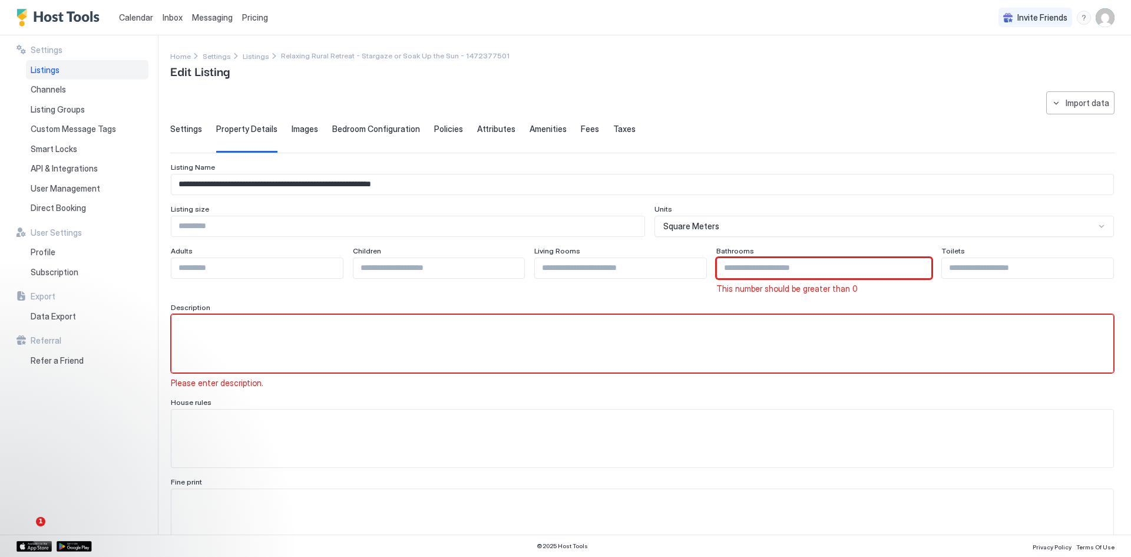
type input "*"
click at [906, 264] on input "*" at bounding box center [824, 268] width 215 height 20
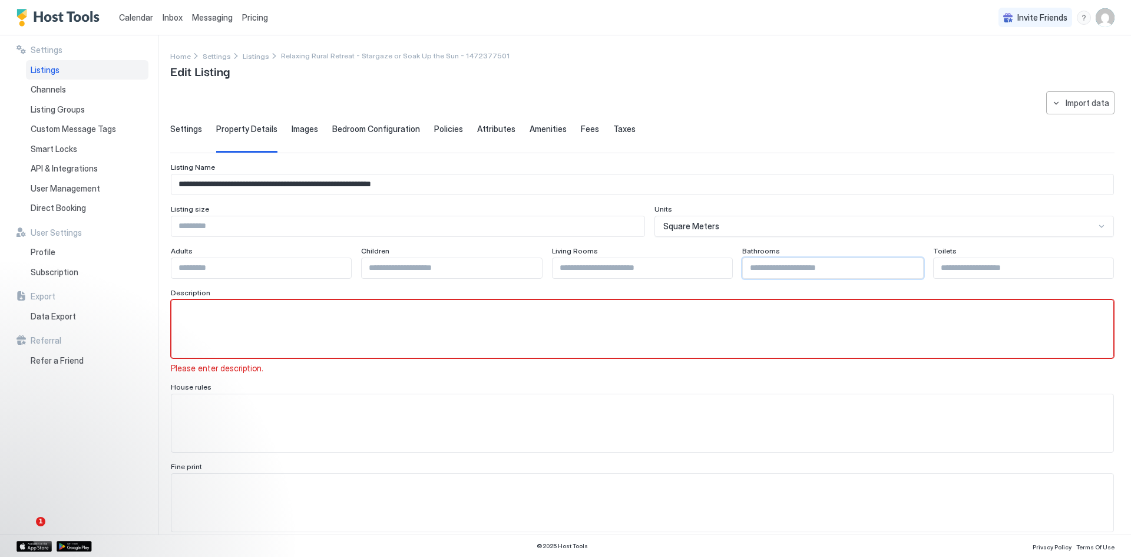
scroll to position [4, 0]
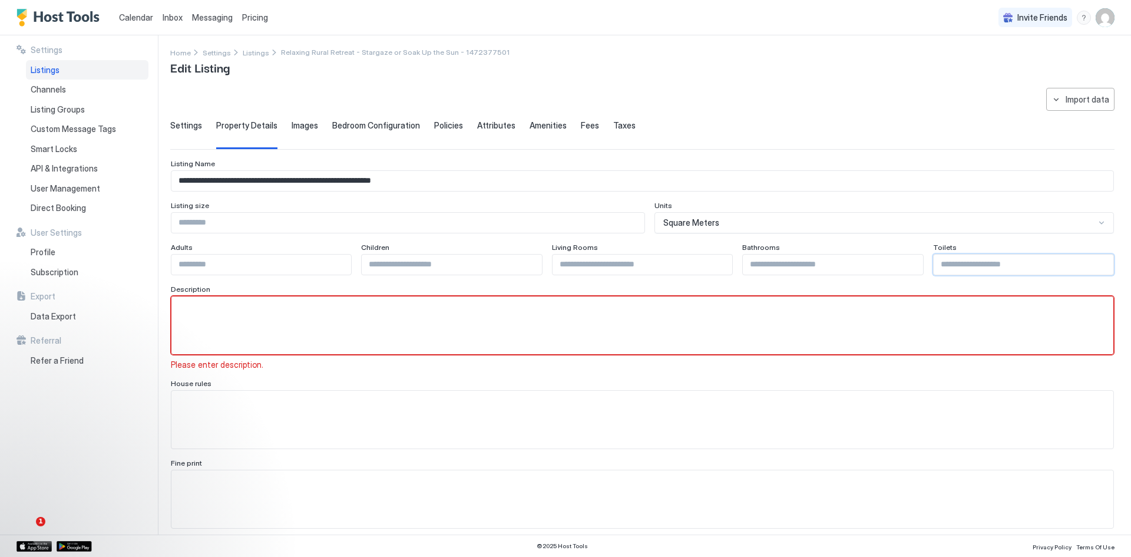
click at [971, 265] on input "Input Field" at bounding box center [1024, 265] width 180 height 20
type input "*"
click at [1092, 262] on input "*" at bounding box center [1024, 265] width 180 height 20
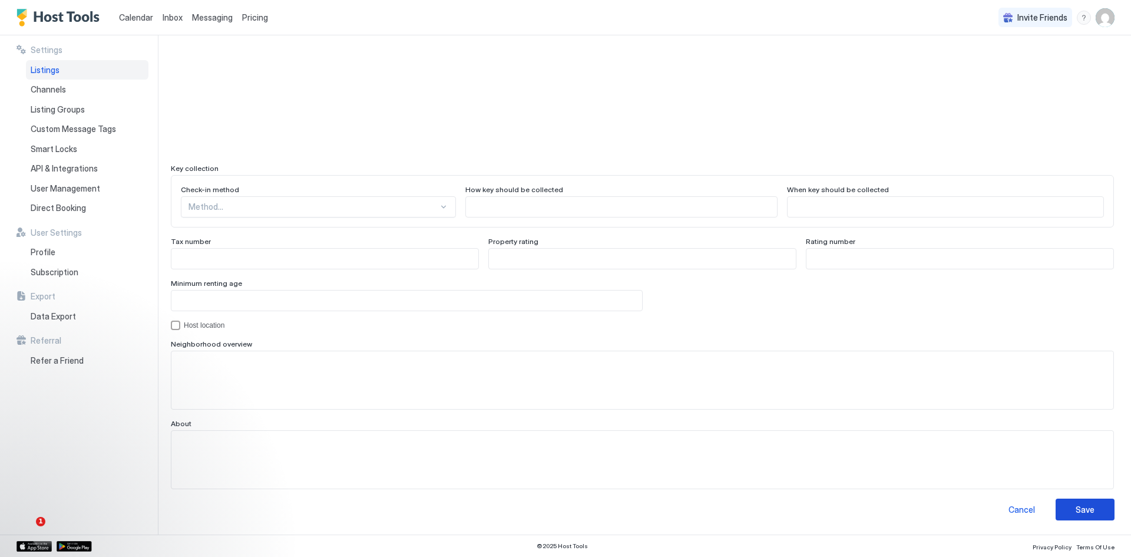
click at [1082, 517] on button "Save" at bounding box center [1085, 509] width 59 height 22
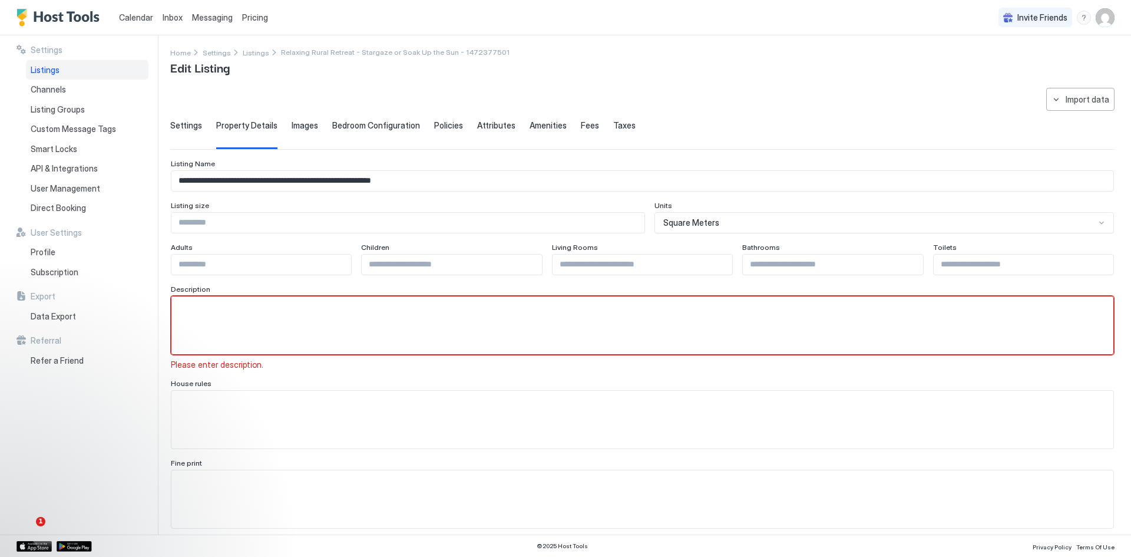
click at [217, 313] on textarea "Input Field" at bounding box center [642, 325] width 942 height 58
paste textarea "**********"
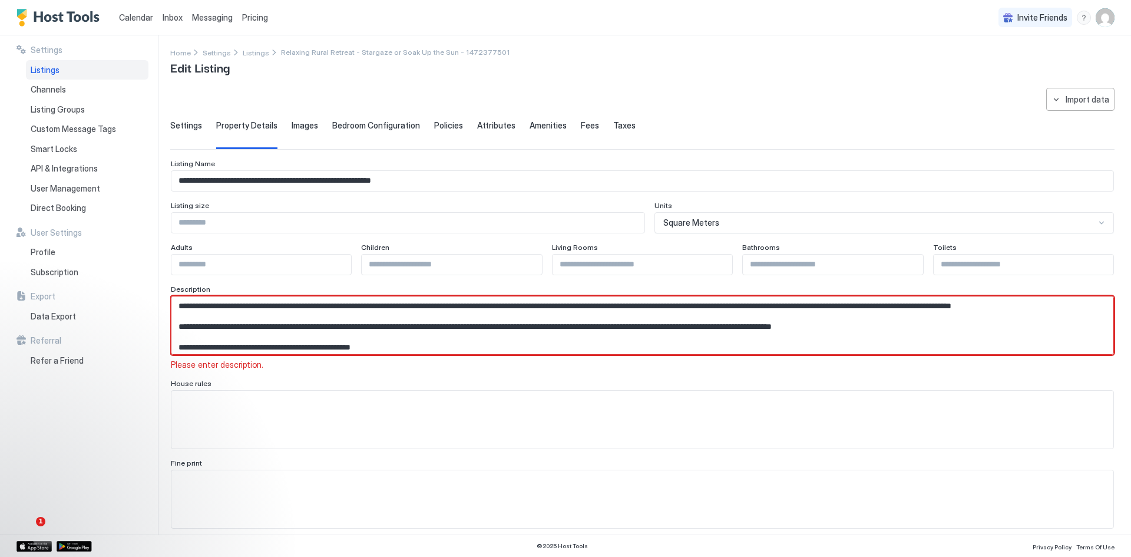
scroll to position [0, 0]
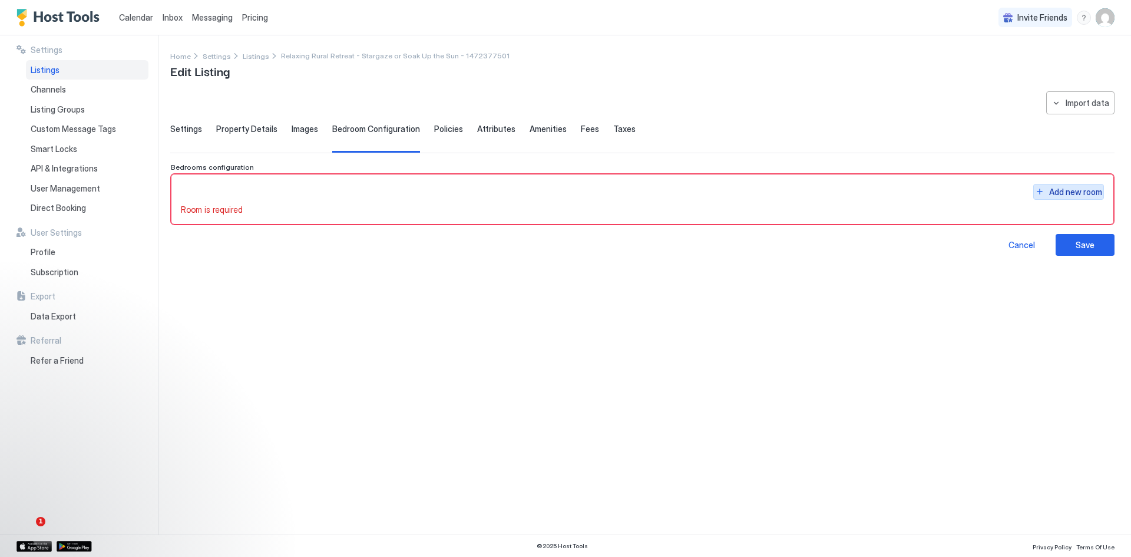
type textarea "**********"
click at [1063, 190] on div "Add new room" at bounding box center [1075, 192] width 53 height 12
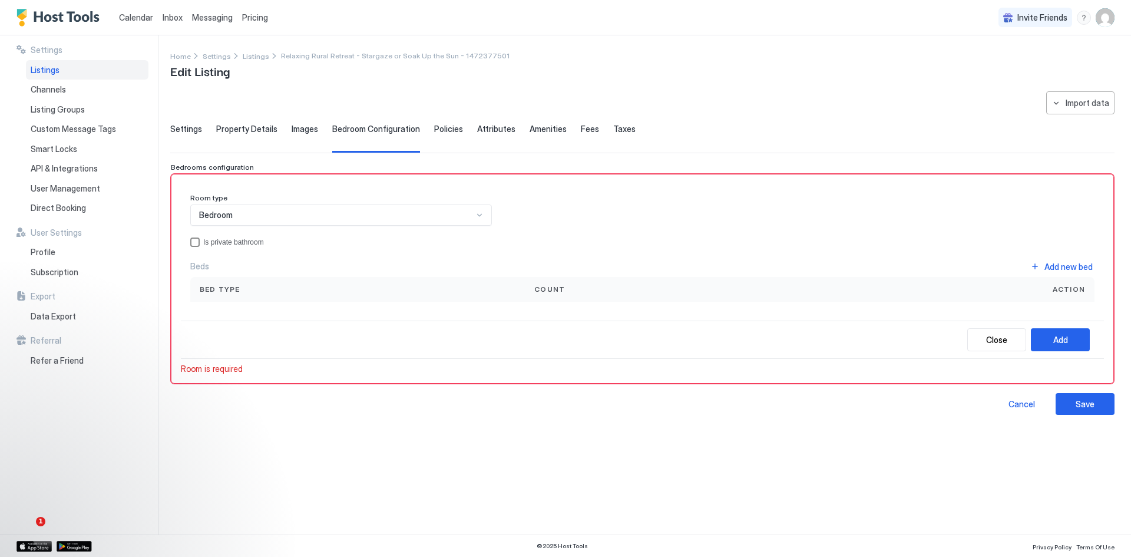
click at [195, 240] on div "privateBathroom" at bounding box center [194, 241] width 9 height 9
click at [1055, 268] on div "Add new bed" at bounding box center [1069, 266] width 48 height 12
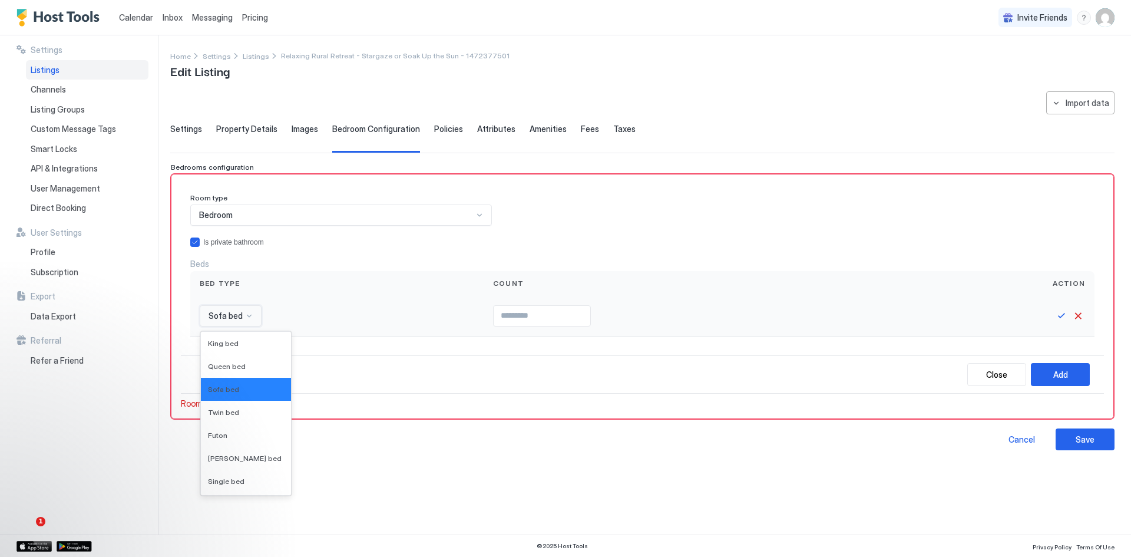
click at [248, 316] on div at bounding box center [249, 315] width 9 height 9
click at [230, 369] on span "Queen bed" at bounding box center [227, 366] width 38 height 9
click at [524, 316] on input "Input Field" at bounding box center [559, 316] width 97 height 20
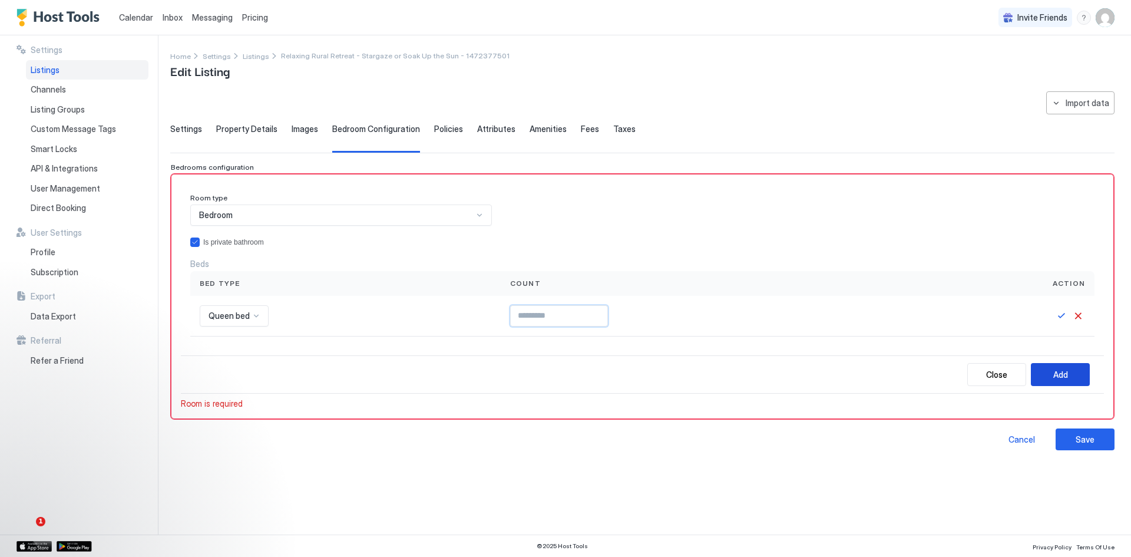
type input "*"
click at [1048, 376] on button "Add" at bounding box center [1060, 374] width 59 height 23
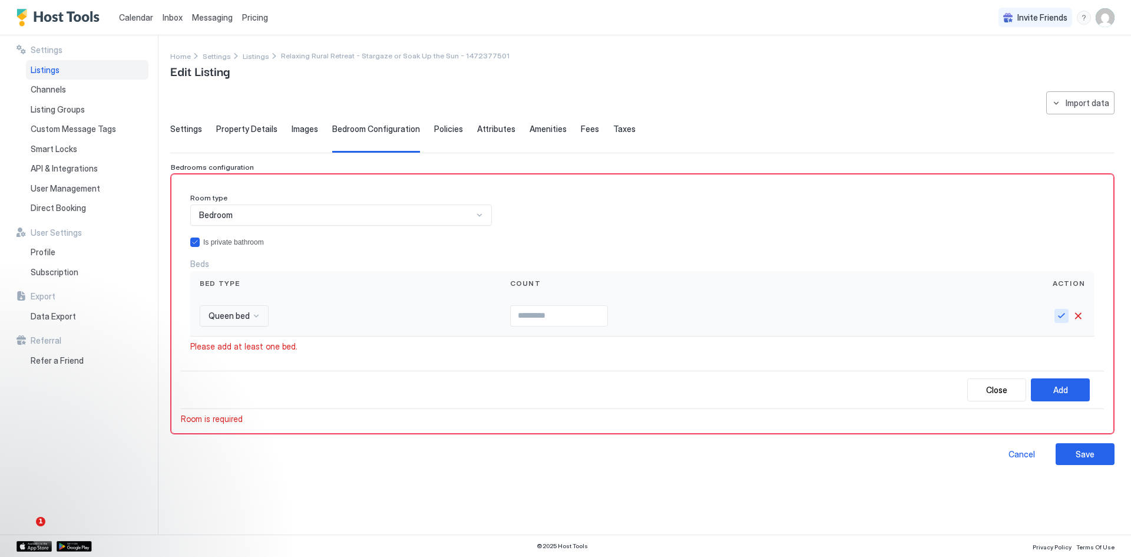
click at [1058, 315] on button "Save" at bounding box center [1062, 316] width 14 height 14
click at [1055, 389] on div "Add" at bounding box center [1060, 388] width 15 height 12
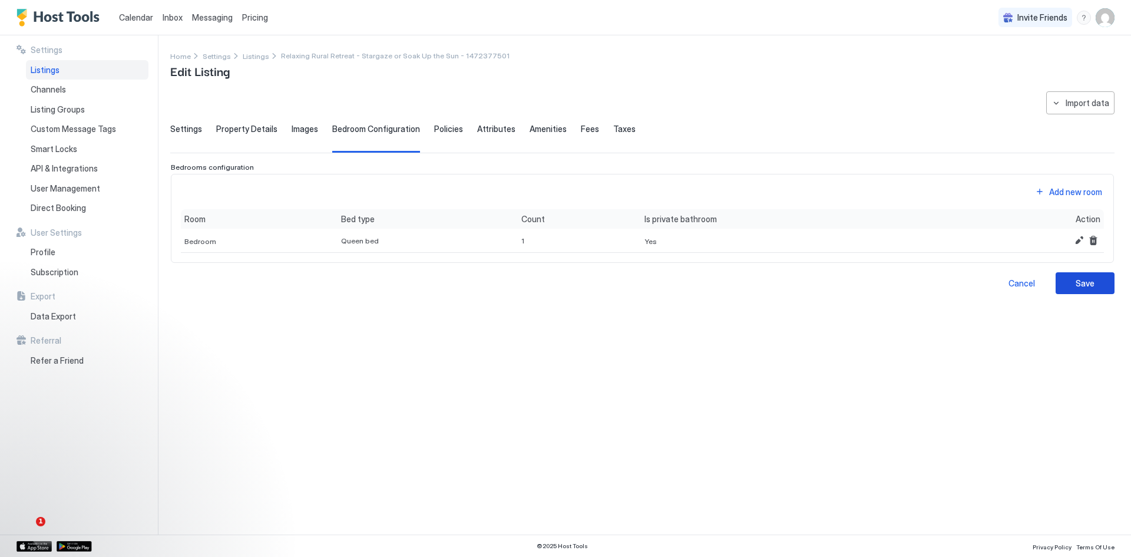
click at [1081, 286] on div "Save" at bounding box center [1085, 283] width 19 height 12
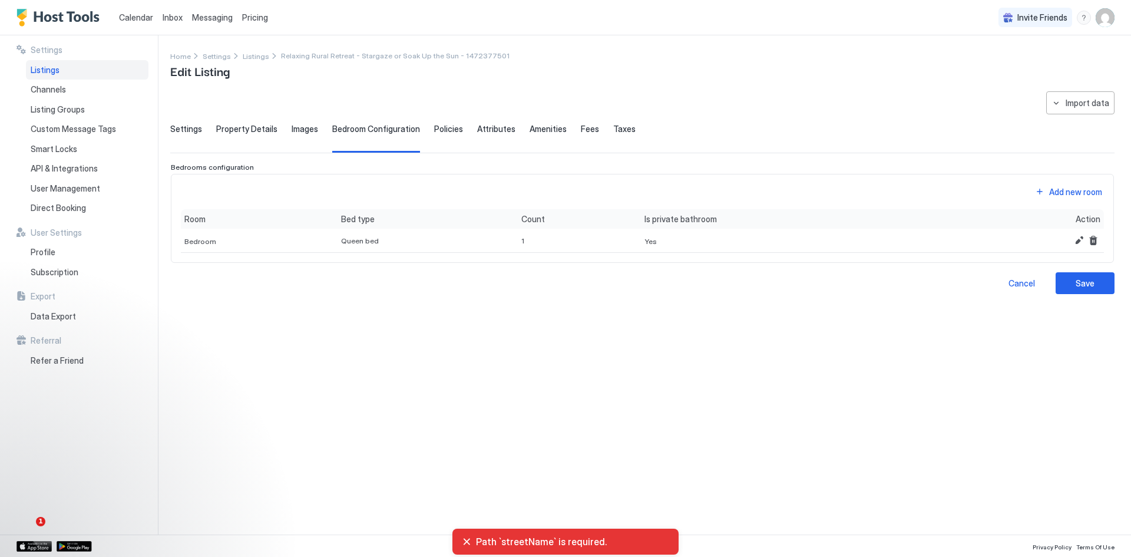
click at [229, 130] on span "Property Details" at bounding box center [246, 129] width 61 height 11
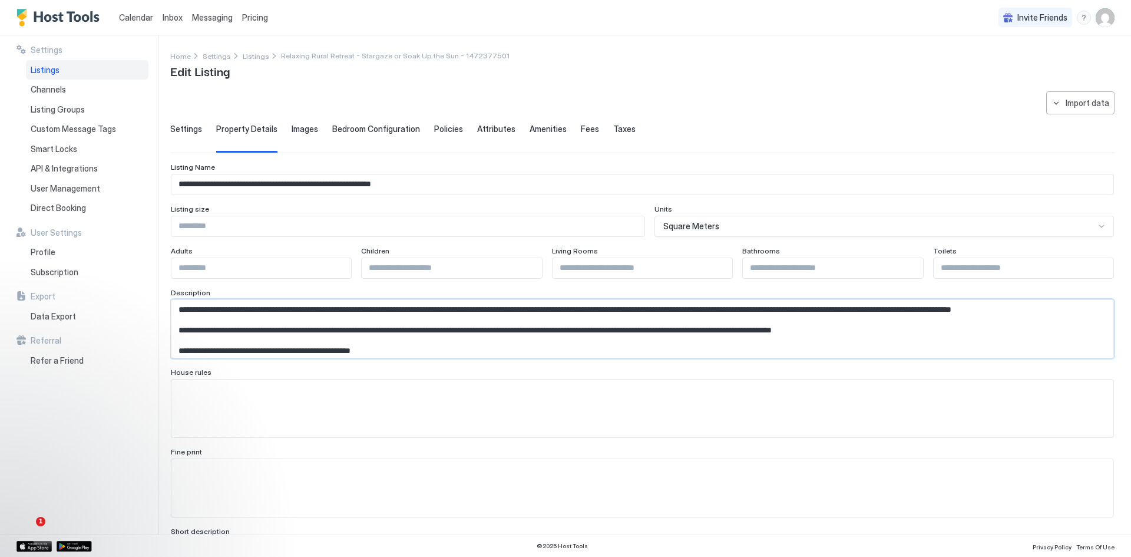
drag, startPoint x: 174, startPoint y: 307, endPoint x: 349, endPoint y: 299, distance: 174.6
click at [243, 321] on textarea "Input Field" at bounding box center [637, 329] width 933 height 58
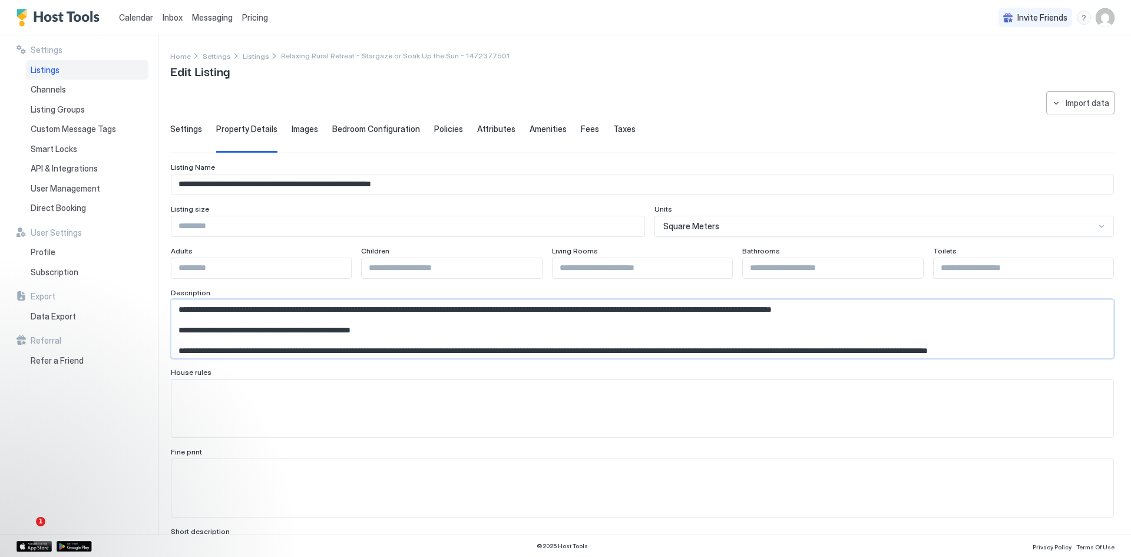
scroll to position [24, 0]
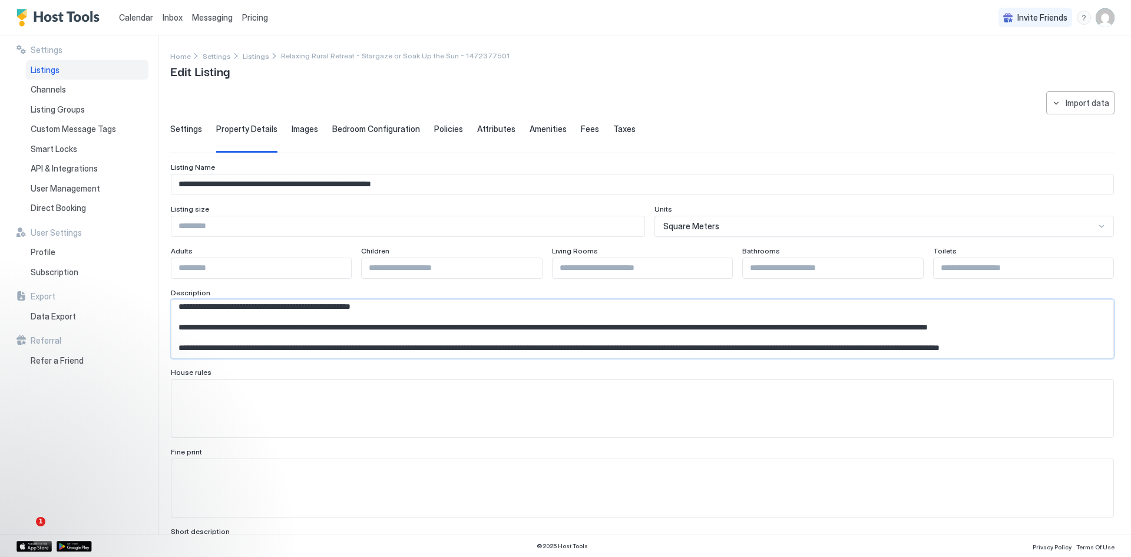
drag, startPoint x: 176, startPoint y: 328, endPoint x: 1073, endPoint y: 331, distance: 897.3
click at [1073, 331] on textarea "**********" at bounding box center [637, 329] width 933 height 58
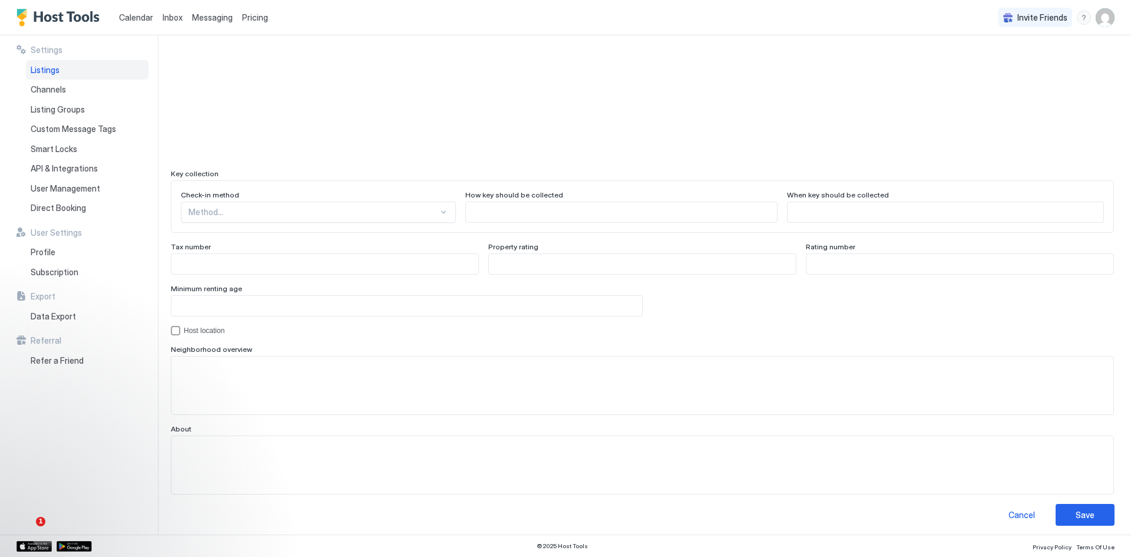
scroll to position [976, 0]
type textarea "**********"
click at [1062, 508] on button "Save" at bounding box center [1085, 509] width 59 height 22
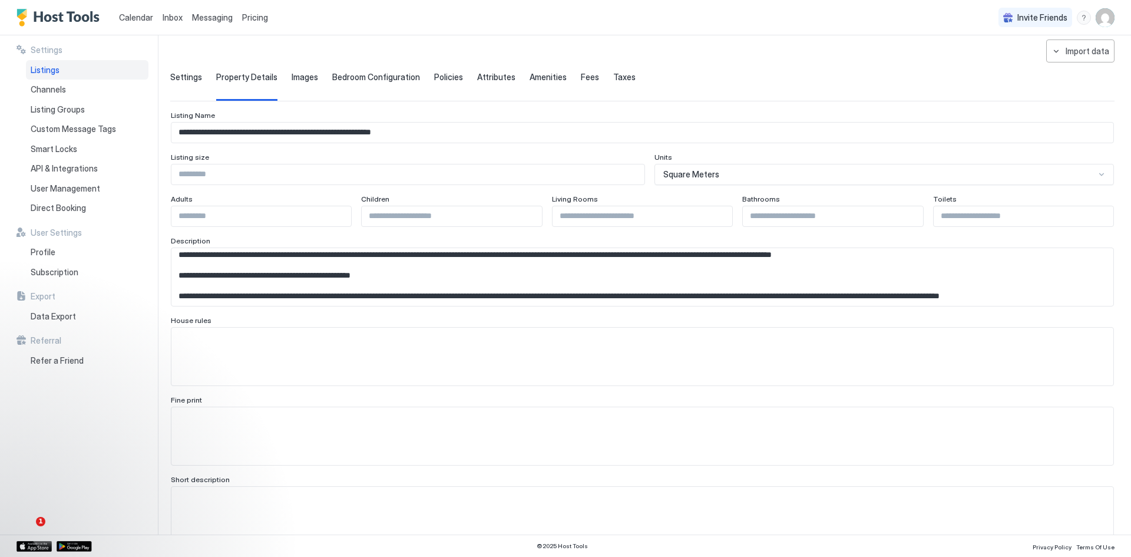
scroll to position [0, 0]
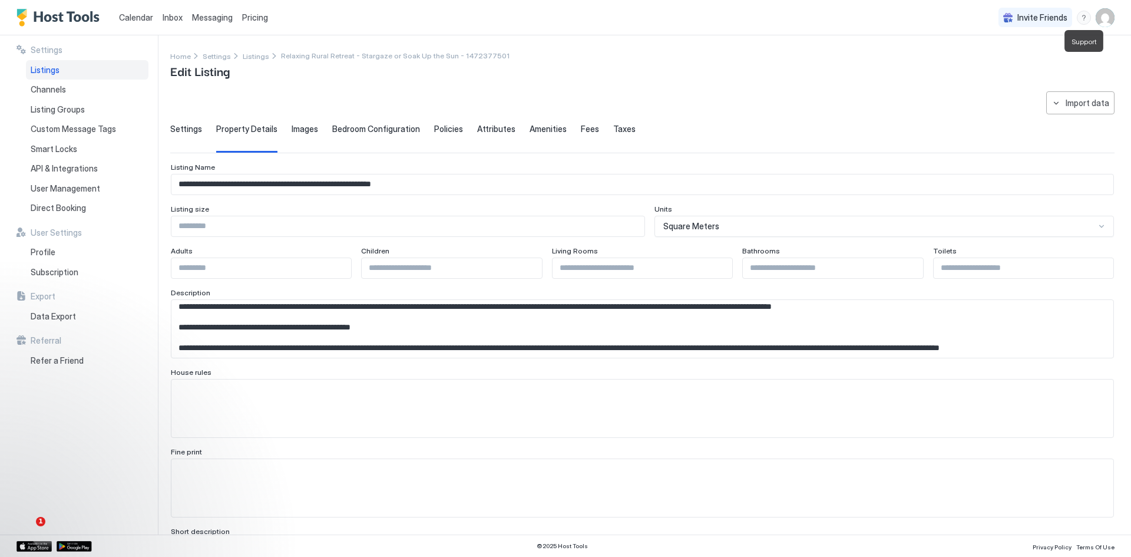
click at [1082, 22] on div "menu" at bounding box center [1084, 18] width 14 height 14
click at [977, 98] on span "Contact us" at bounding box center [981, 96] width 42 height 11
